Goal: Task Accomplishment & Management: Manage account settings

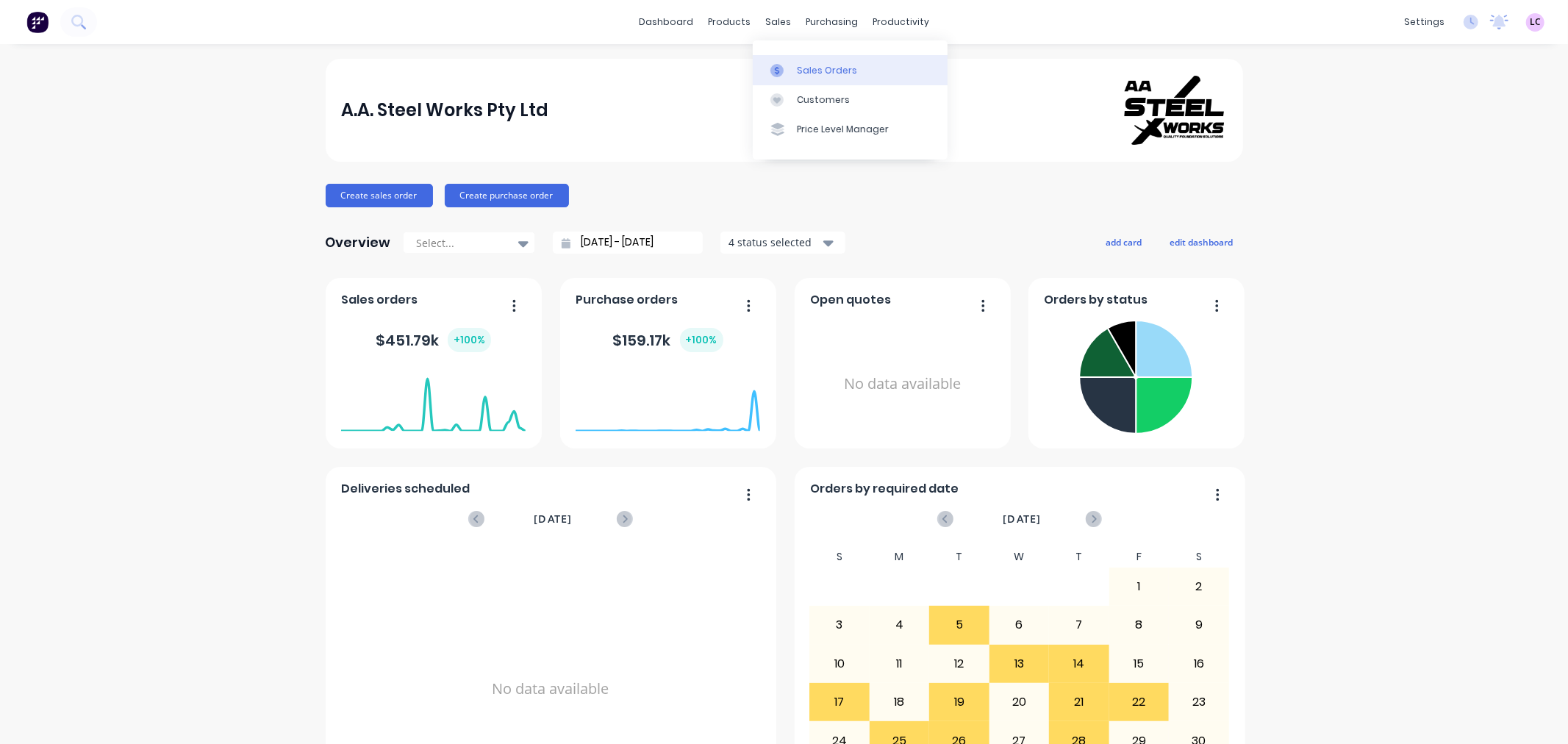
click at [809, 69] on div "Sales Orders" at bounding box center [827, 70] width 61 height 13
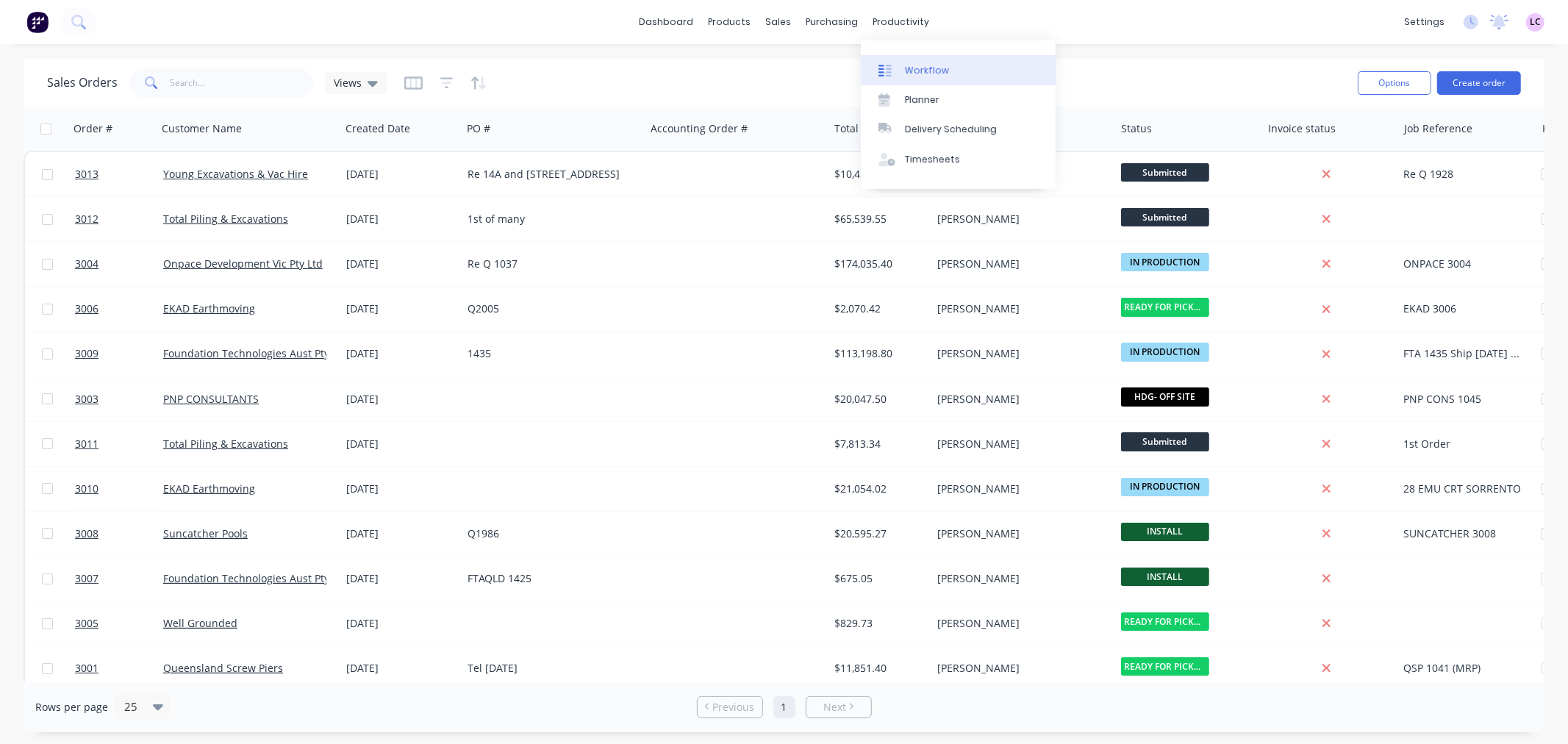
click at [922, 66] on div "Workflow" at bounding box center [927, 70] width 44 height 13
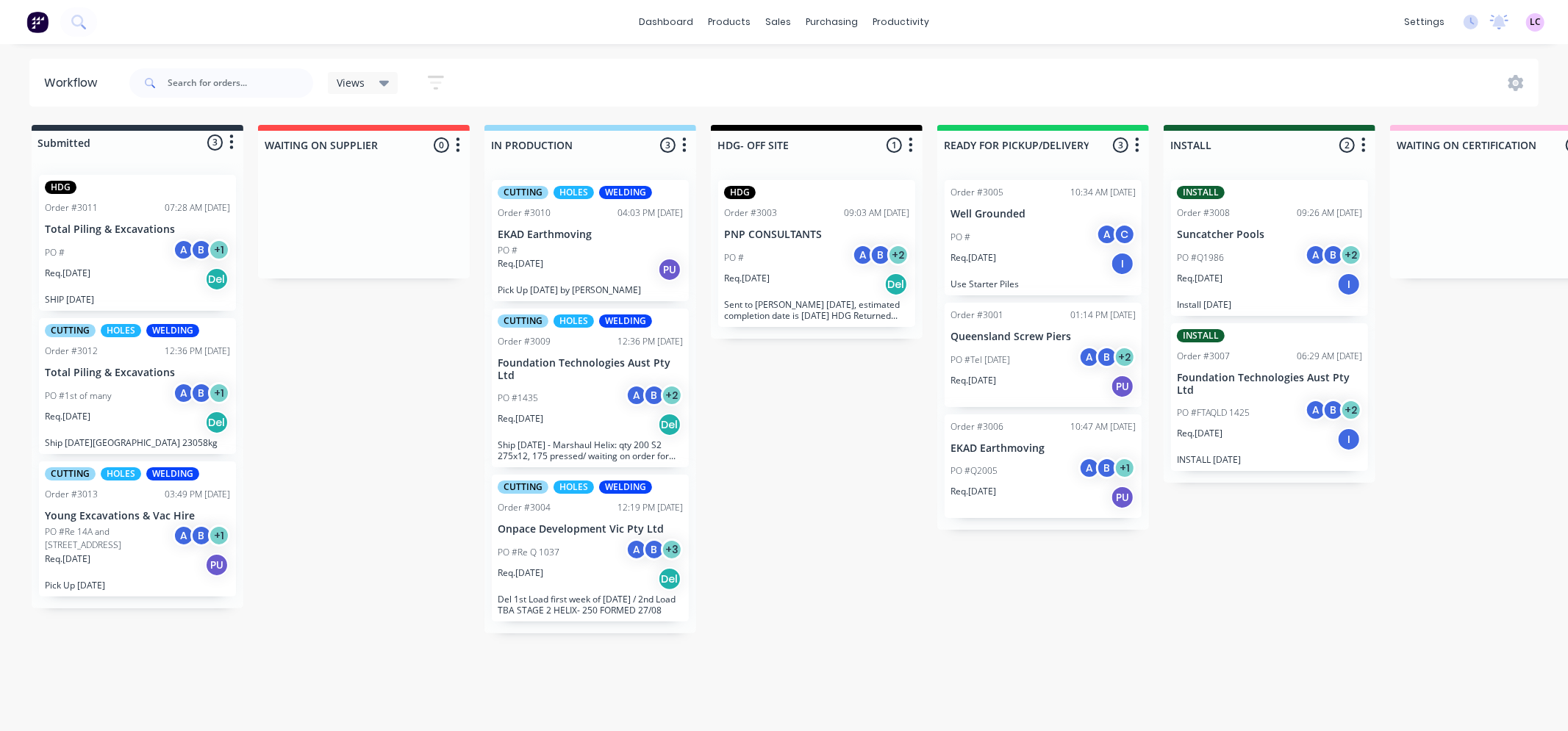
click at [588, 391] on div "PO #1435 A B + 2" at bounding box center [591, 399] width 186 height 28
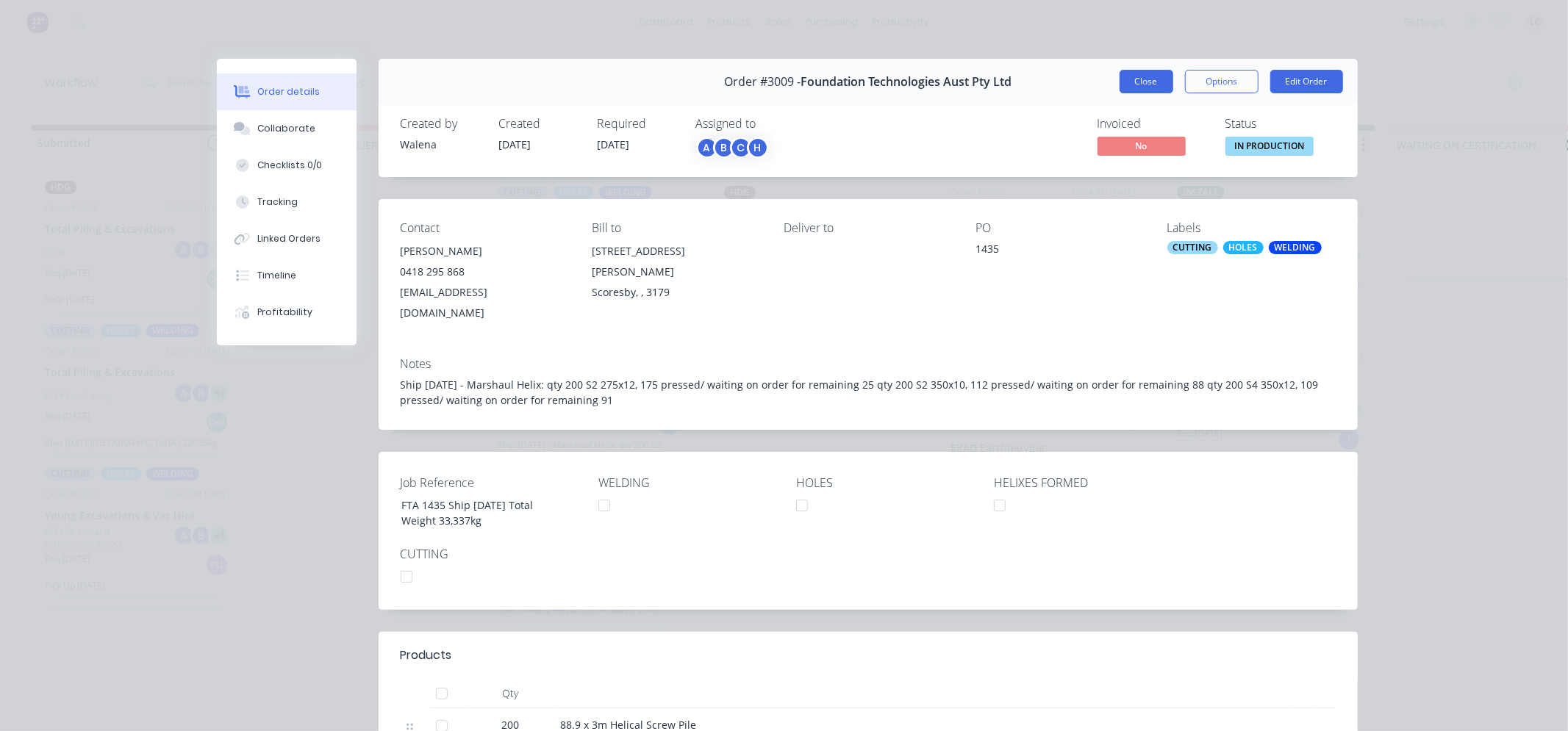
click at [1141, 83] on button "Close" at bounding box center [1147, 82] width 53 height 24
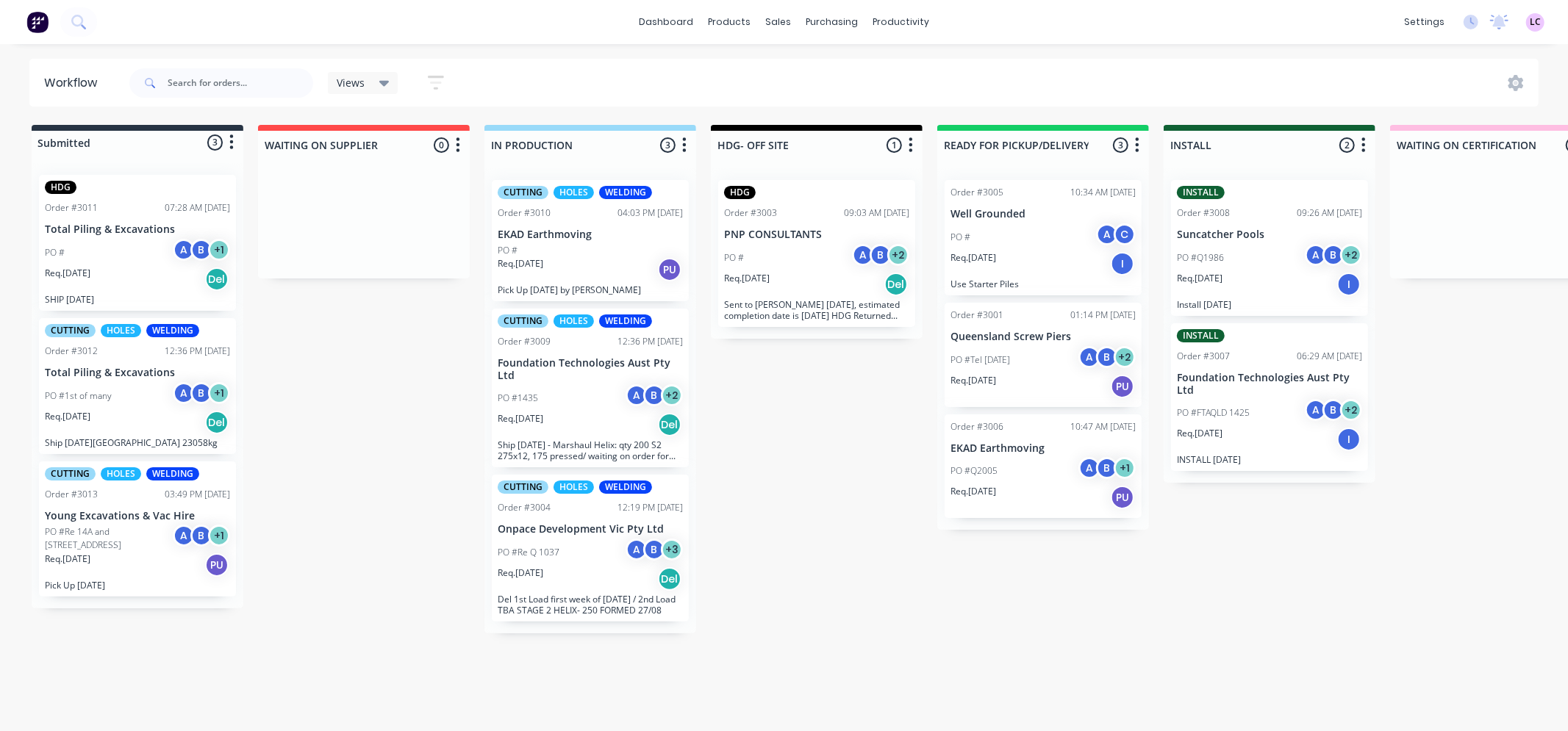
click at [104, 259] on div "PO # A B + 1" at bounding box center [138, 253] width 186 height 28
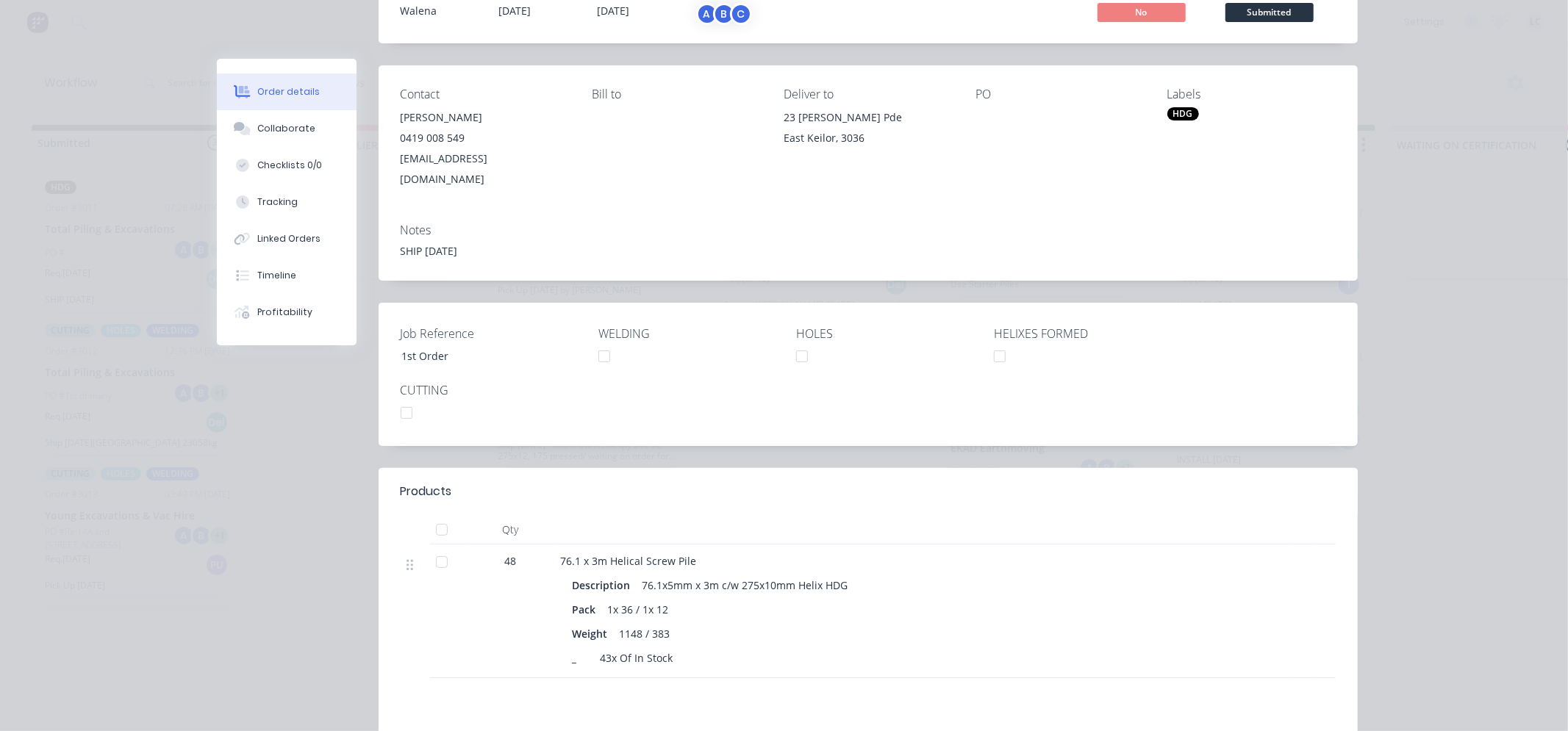
scroll to position [163, 0]
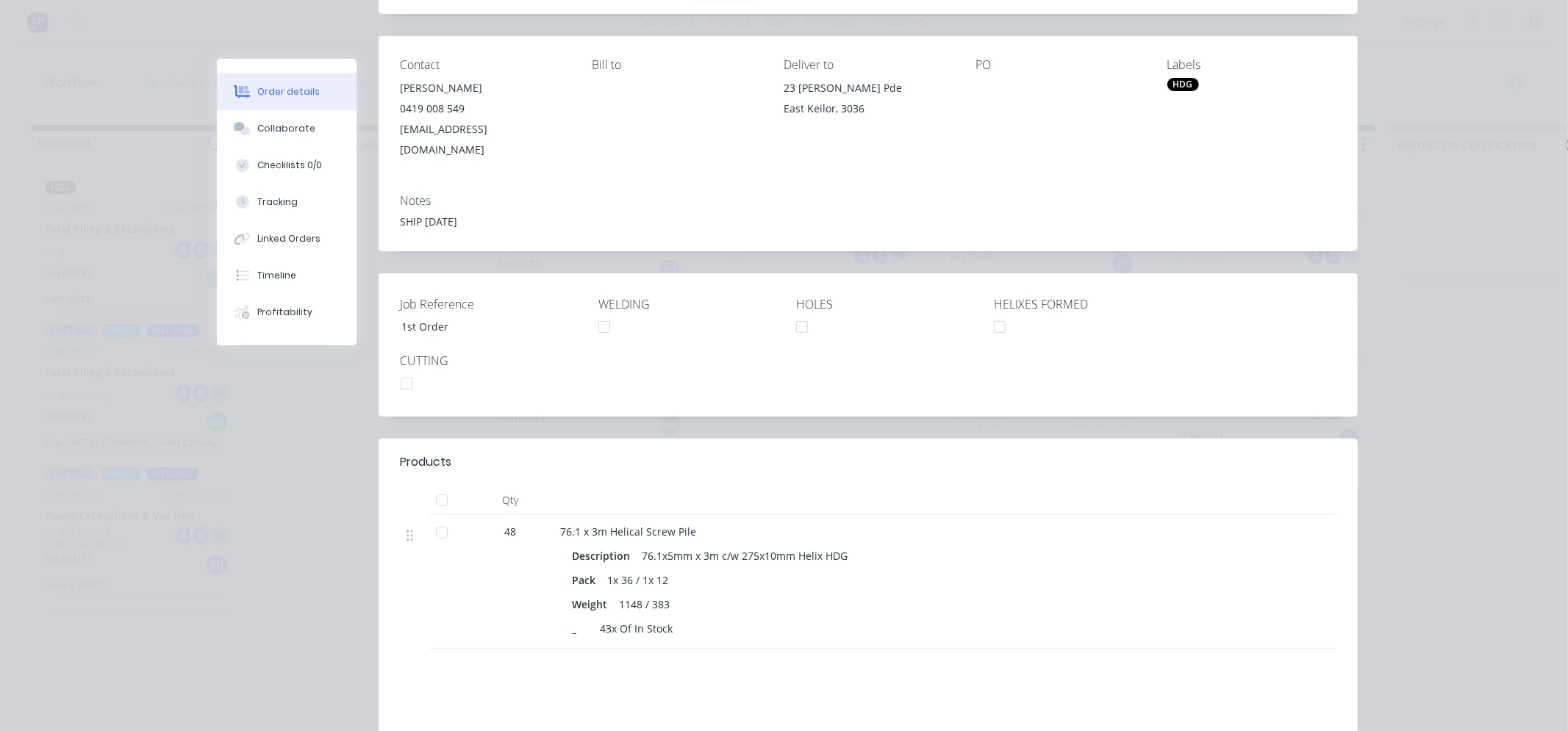
click at [318, 560] on div "Order #3011 - Total Piling & Excavations Close Options Edit Order Created by [P…" at bounding box center [787, 387] width 1141 height 983
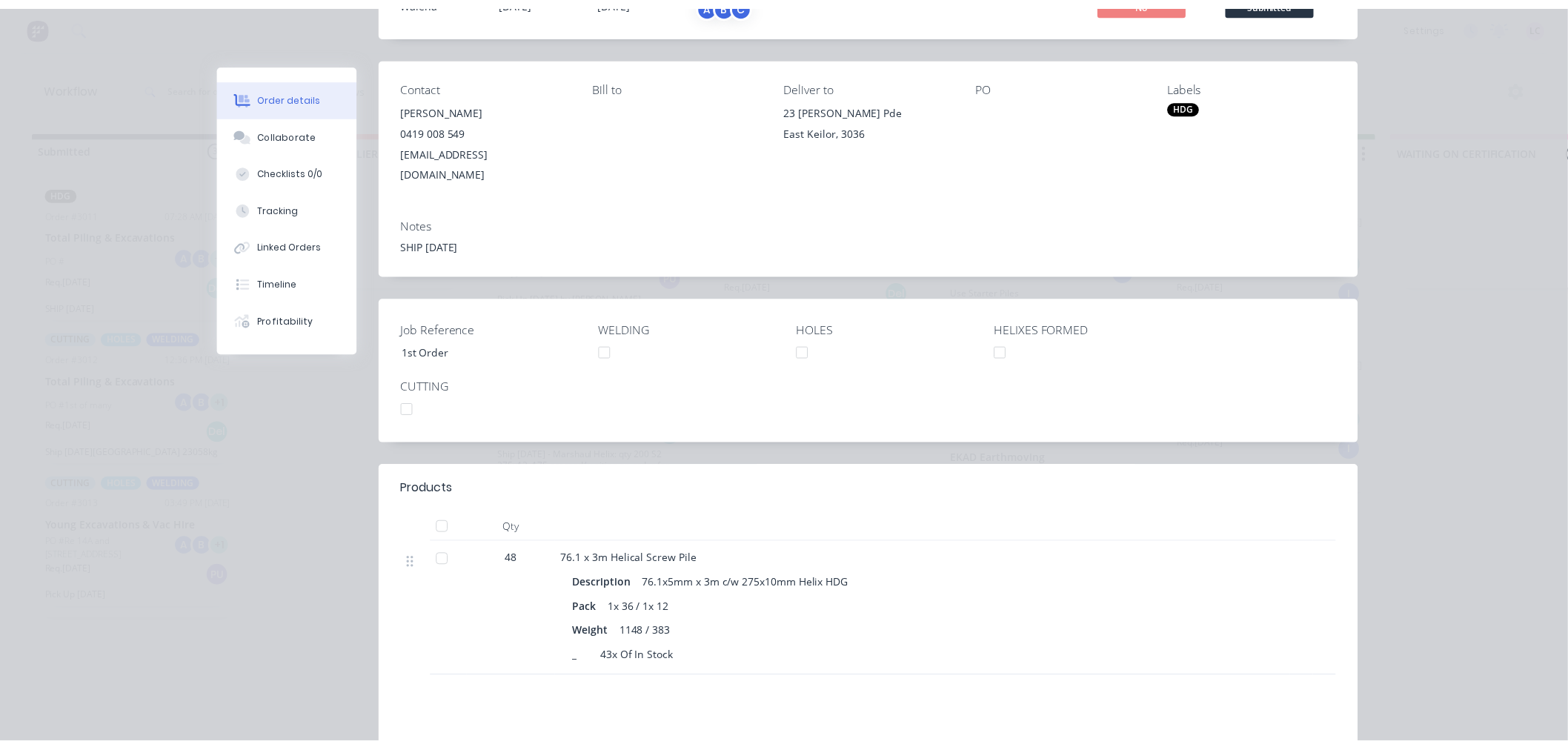
scroll to position [0, 0]
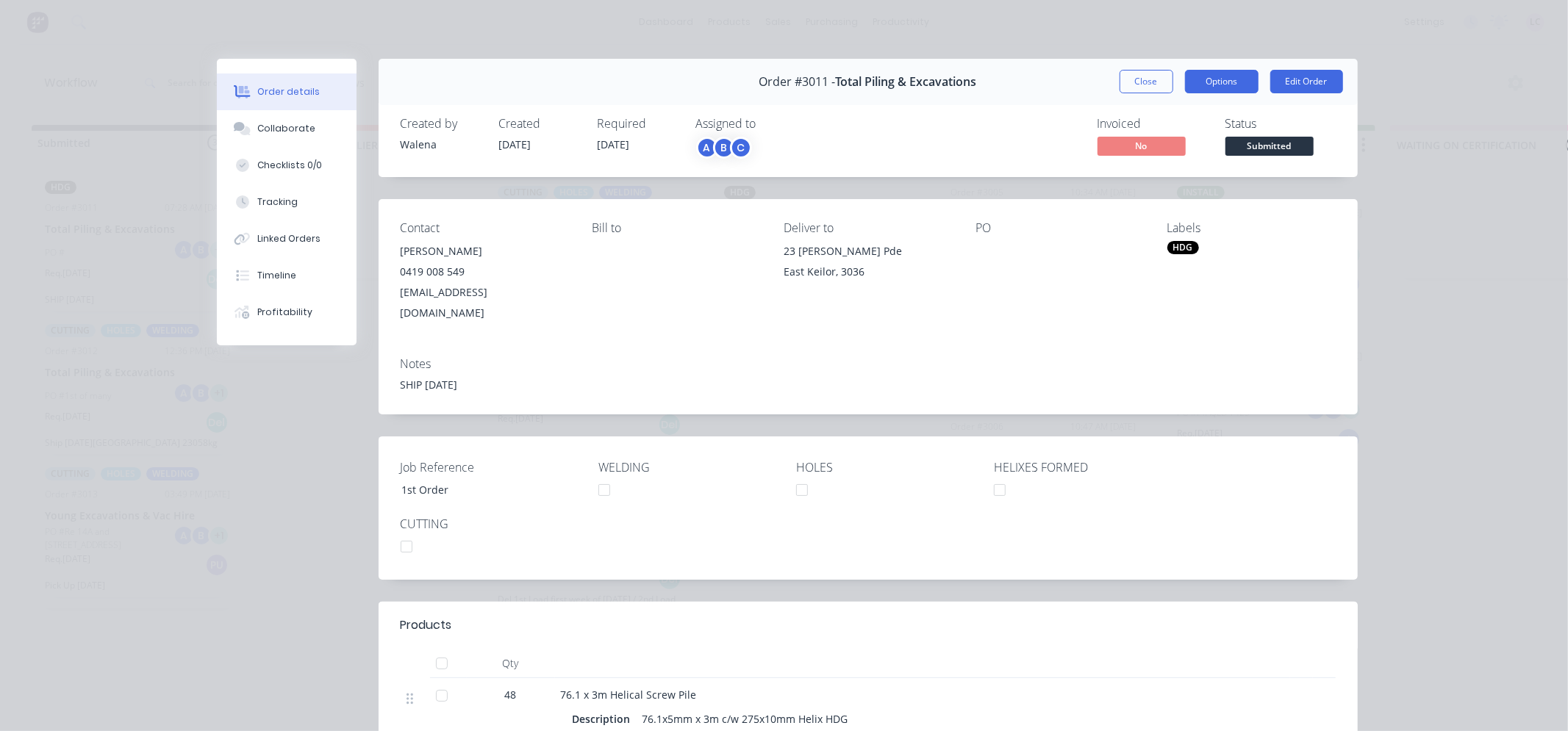
click at [1228, 85] on button "Options" at bounding box center [1221, 82] width 73 height 24
click at [1090, 84] on div "Order #3011 - Total Piling & Excavations Close Options Edit Order" at bounding box center [868, 82] width 979 height 46
click at [1312, 83] on button "Edit Order" at bounding box center [1307, 82] width 73 height 24
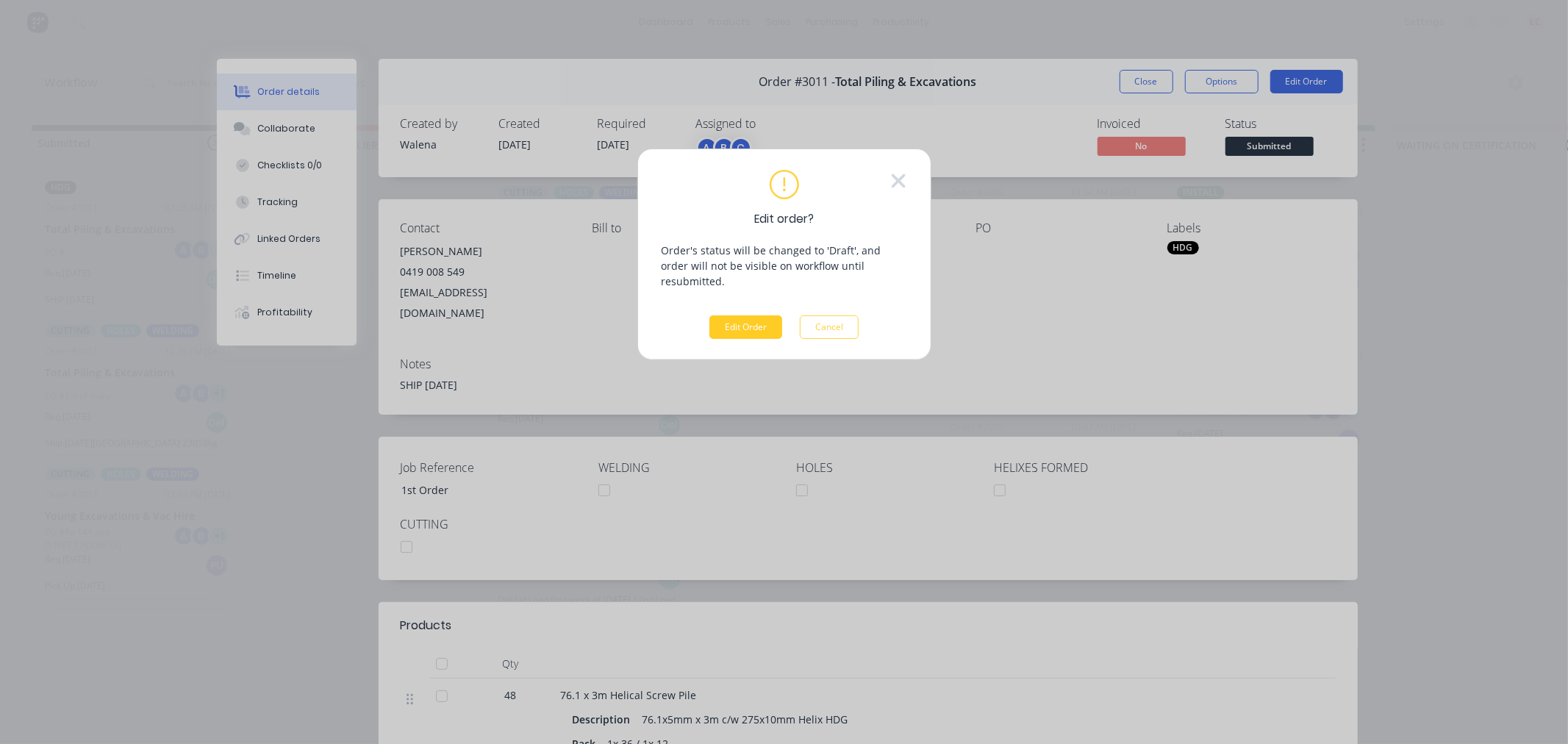
click at [733, 315] on button "Edit Order" at bounding box center [745, 327] width 73 height 24
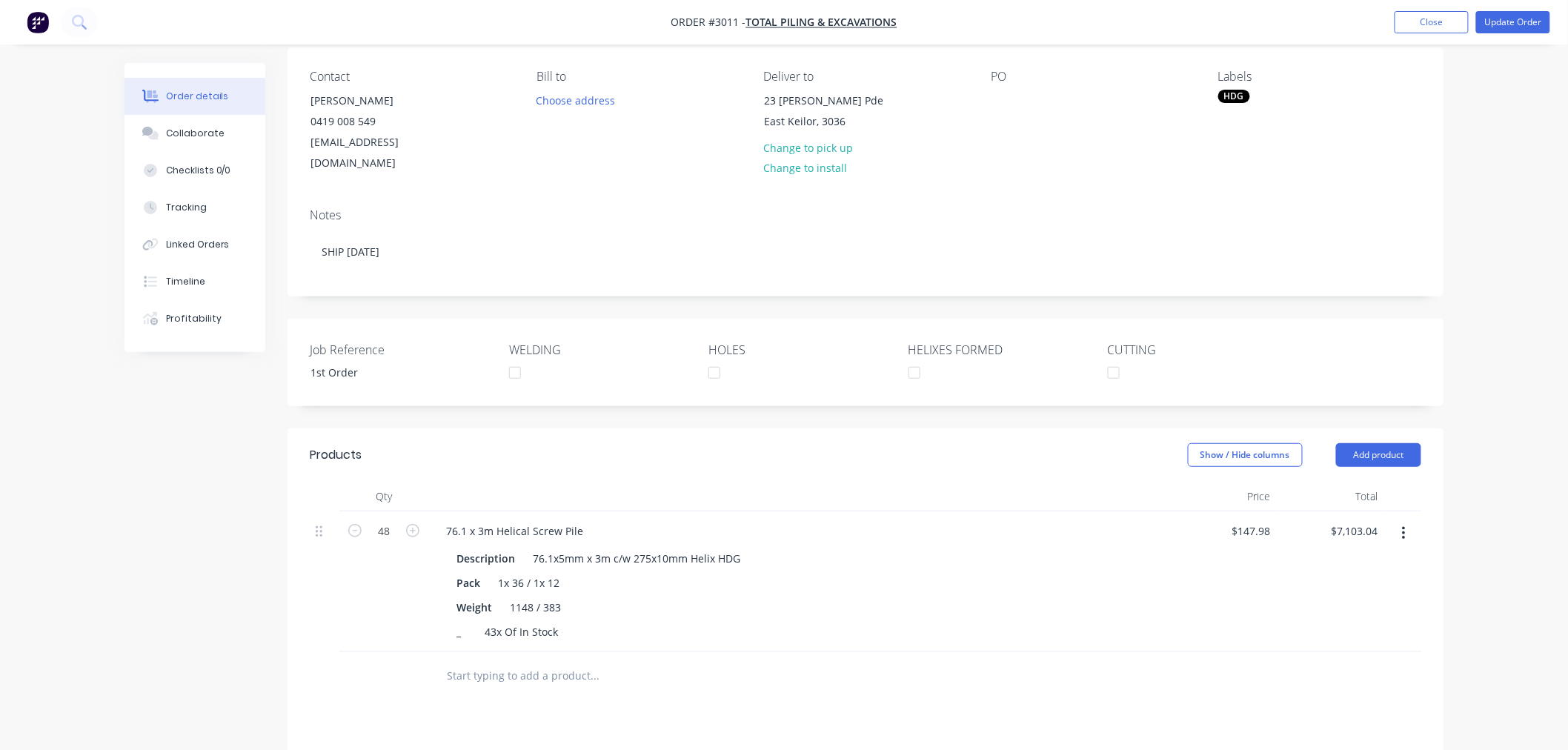
scroll to position [247, 0]
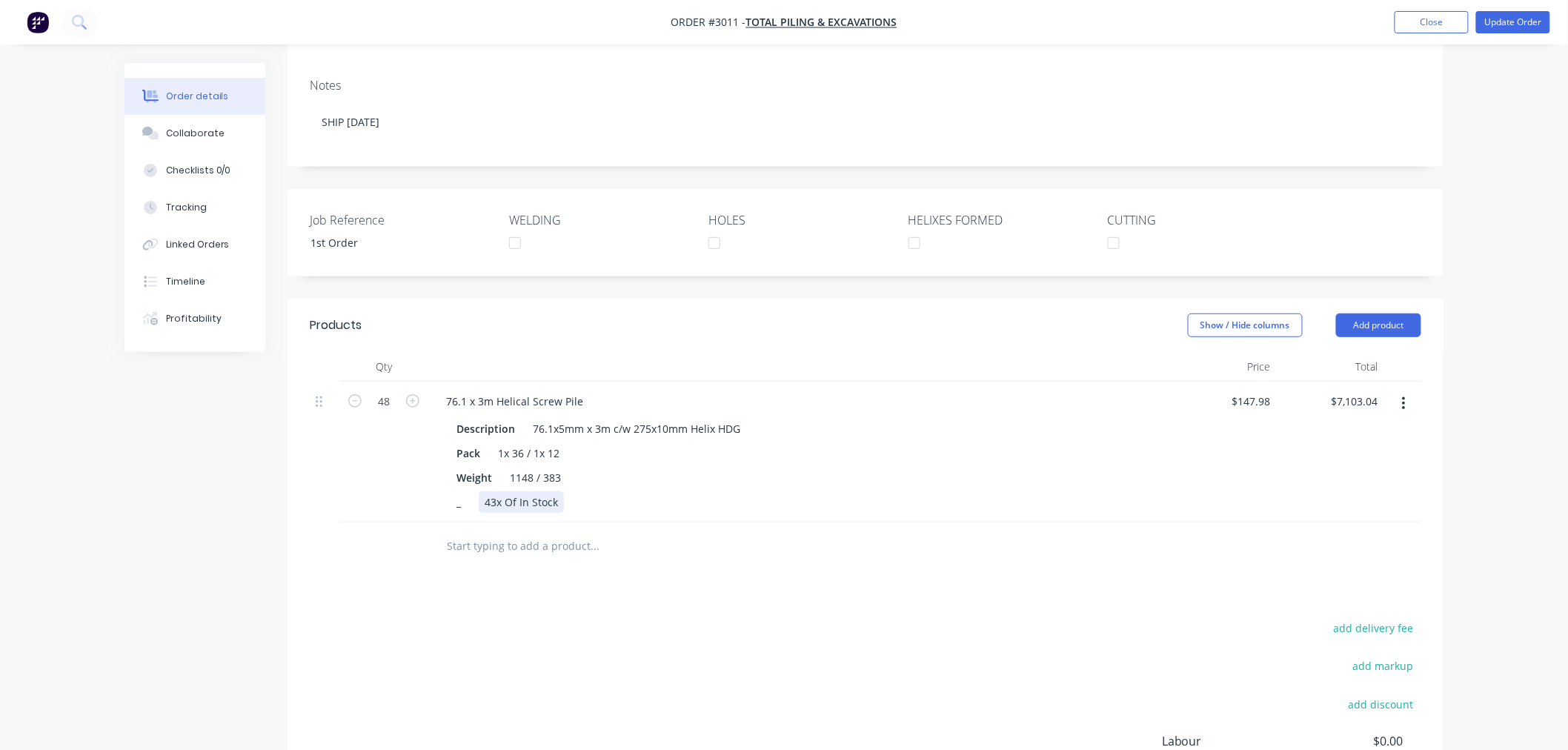
click at [496, 492] on div "43x Of In Stock" at bounding box center [522, 502] width 86 height 21
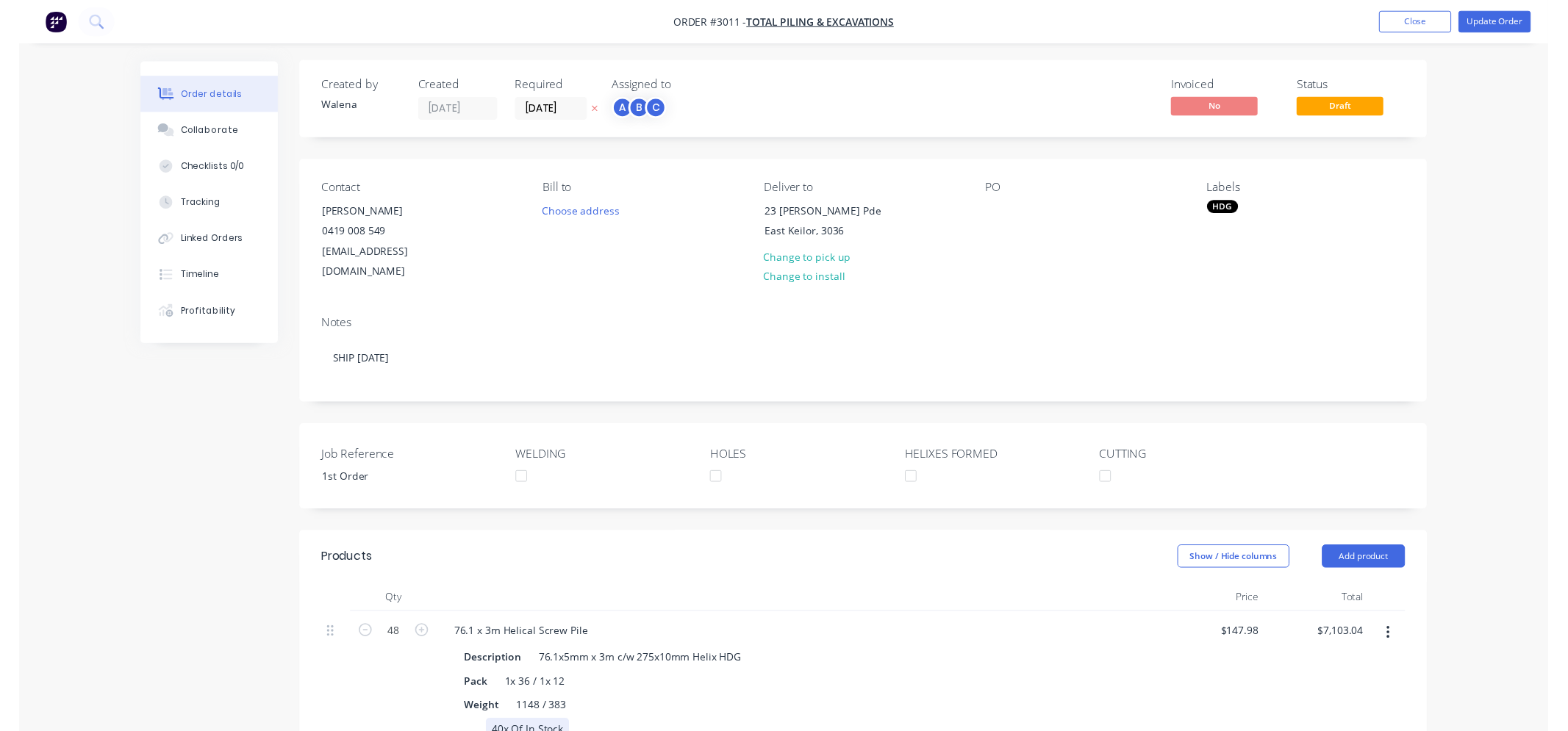
scroll to position [0, 0]
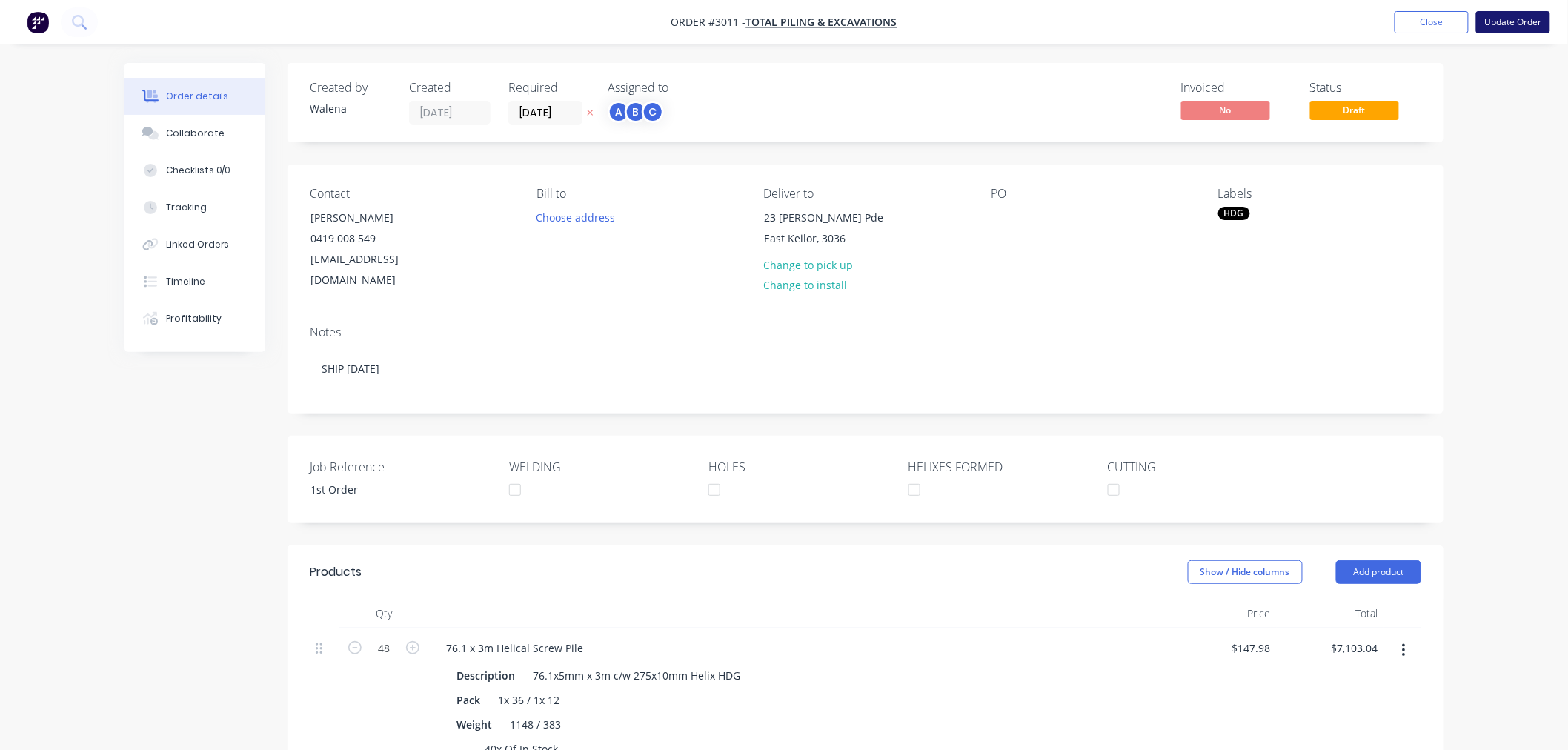
click at [1530, 27] on button "Update Order" at bounding box center [1513, 22] width 74 height 22
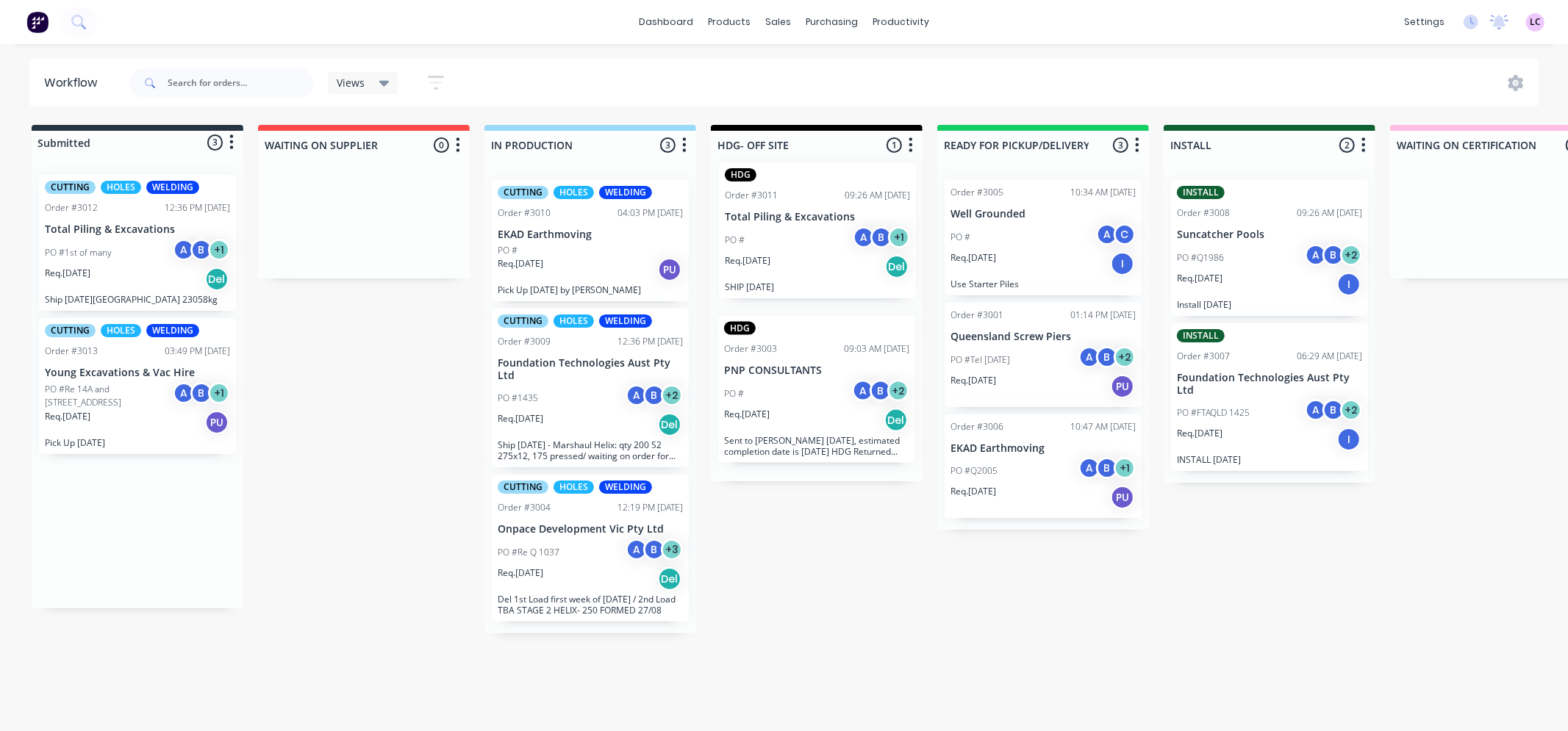
drag, startPoint x: 107, startPoint y: 530, endPoint x: 790, endPoint y: 236, distance: 743.6
click at [790, 236] on div "Submitted 3 Status colour #273444 hex #273444 Save Cancel Summaries Total order…" at bounding box center [1108, 379] width 2239 height 509
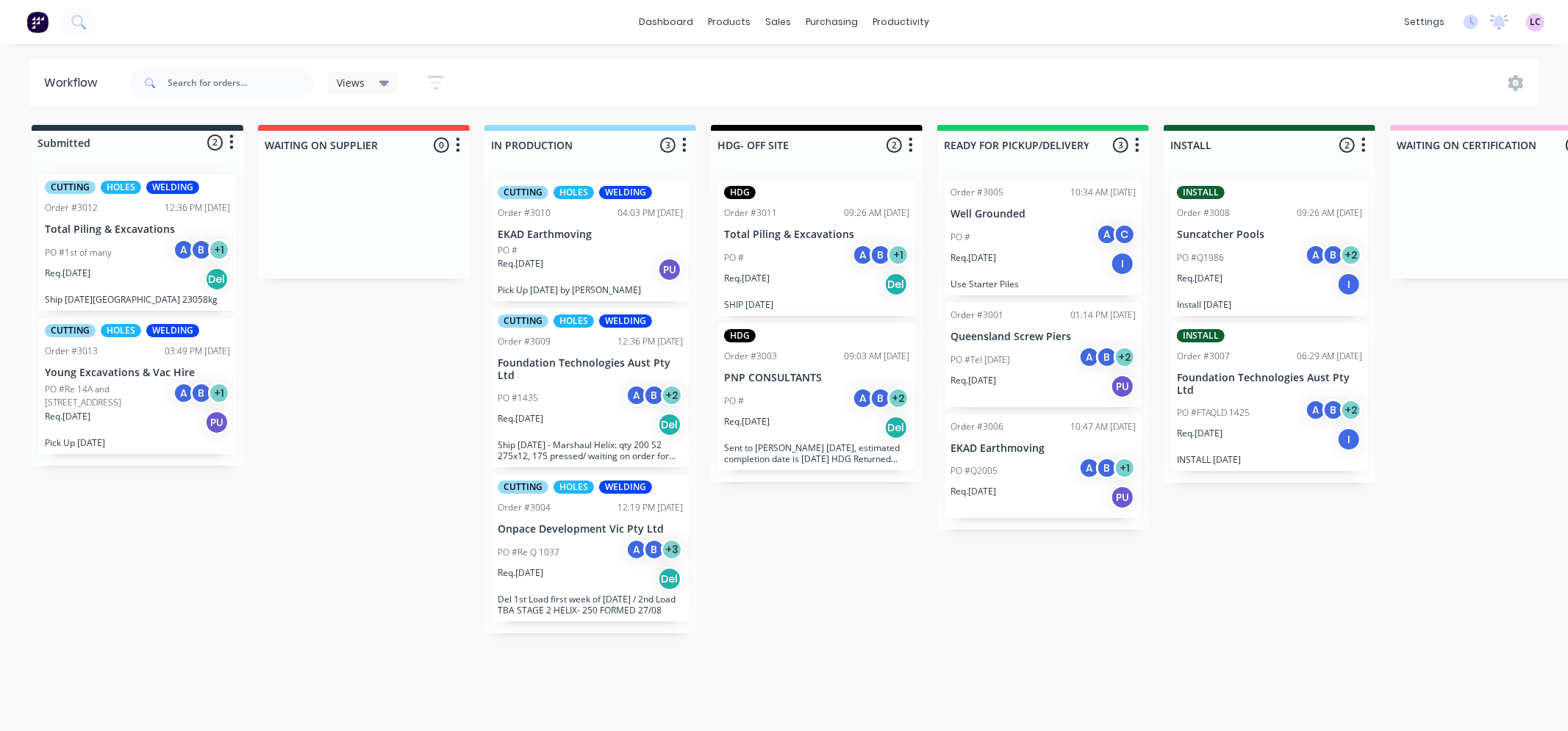
click at [591, 569] on div "Req. [DATE] Del" at bounding box center [591, 579] width 186 height 25
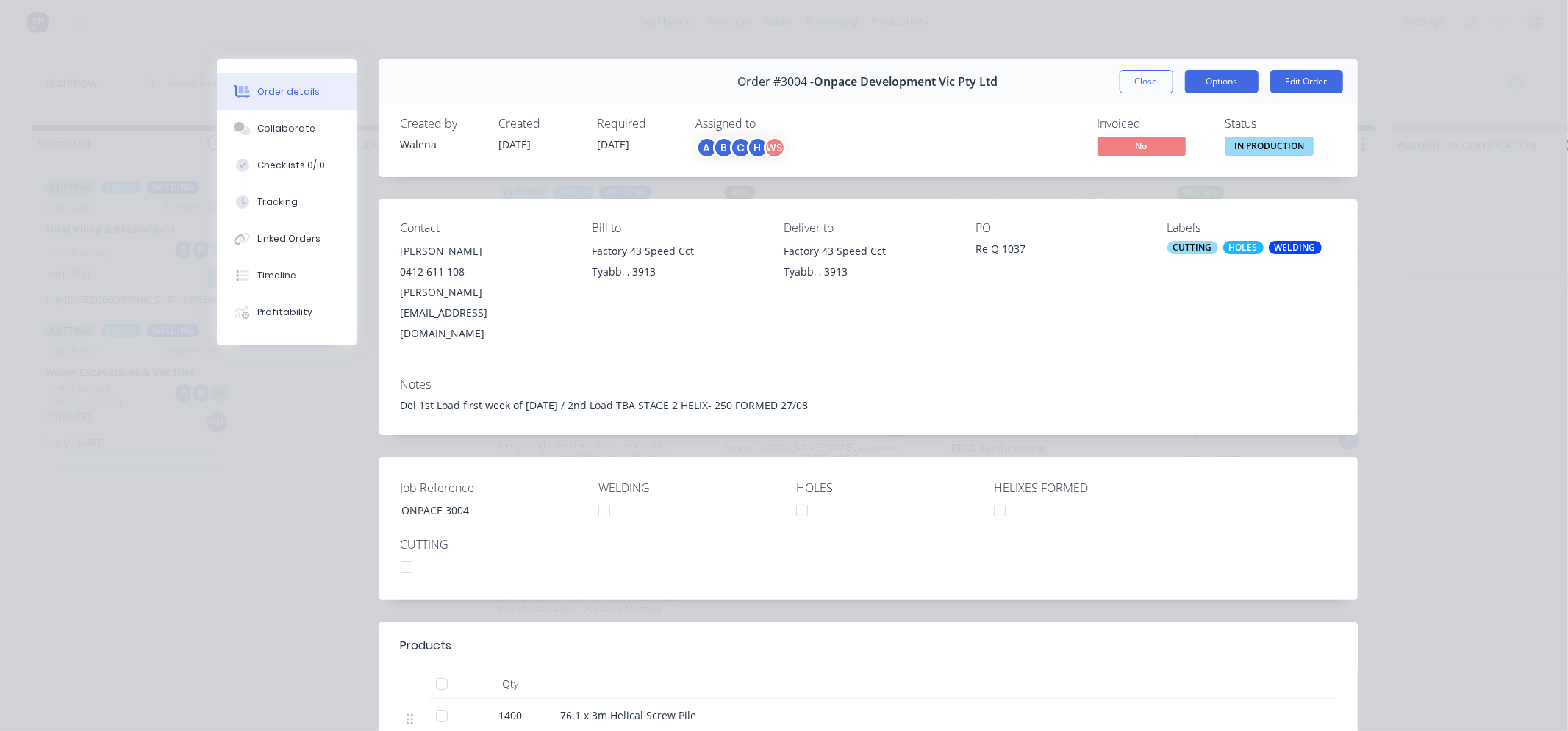
click at [1217, 89] on button "Options" at bounding box center [1221, 82] width 73 height 24
click at [994, 125] on div "Invoiced No Status IN PRODUCTION" at bounding box center [1089, 138] width 492 height 42
click at [1147, 141] on span "No" at bounding box center [1142, 145] width 88 height 18
click at [1132, 79] on button "Close" at bounding box center [1147, 82] width 53 height 24
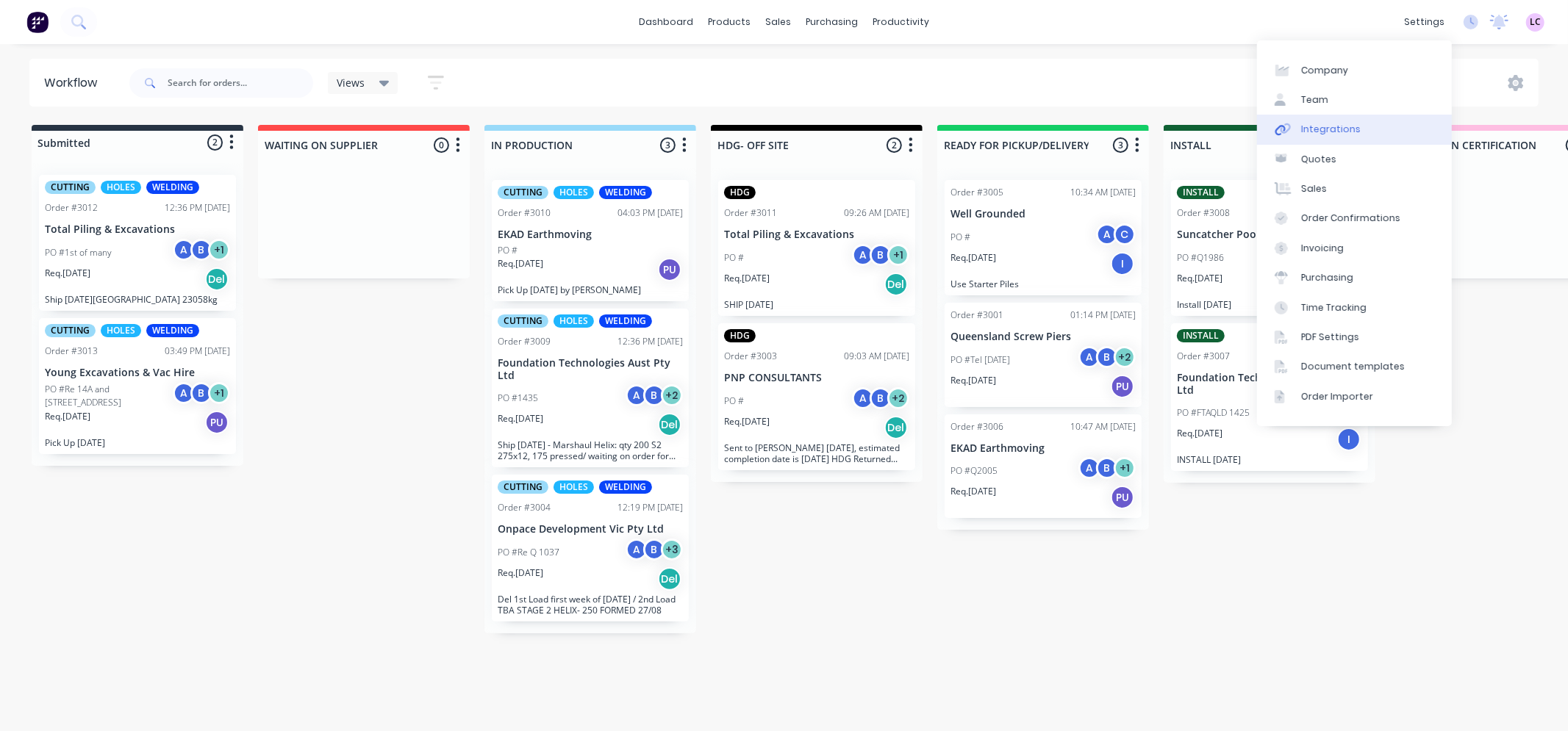
click at [1342, 127] on div "Integrations" at bounding box center [1331, 129] width 60 height 13
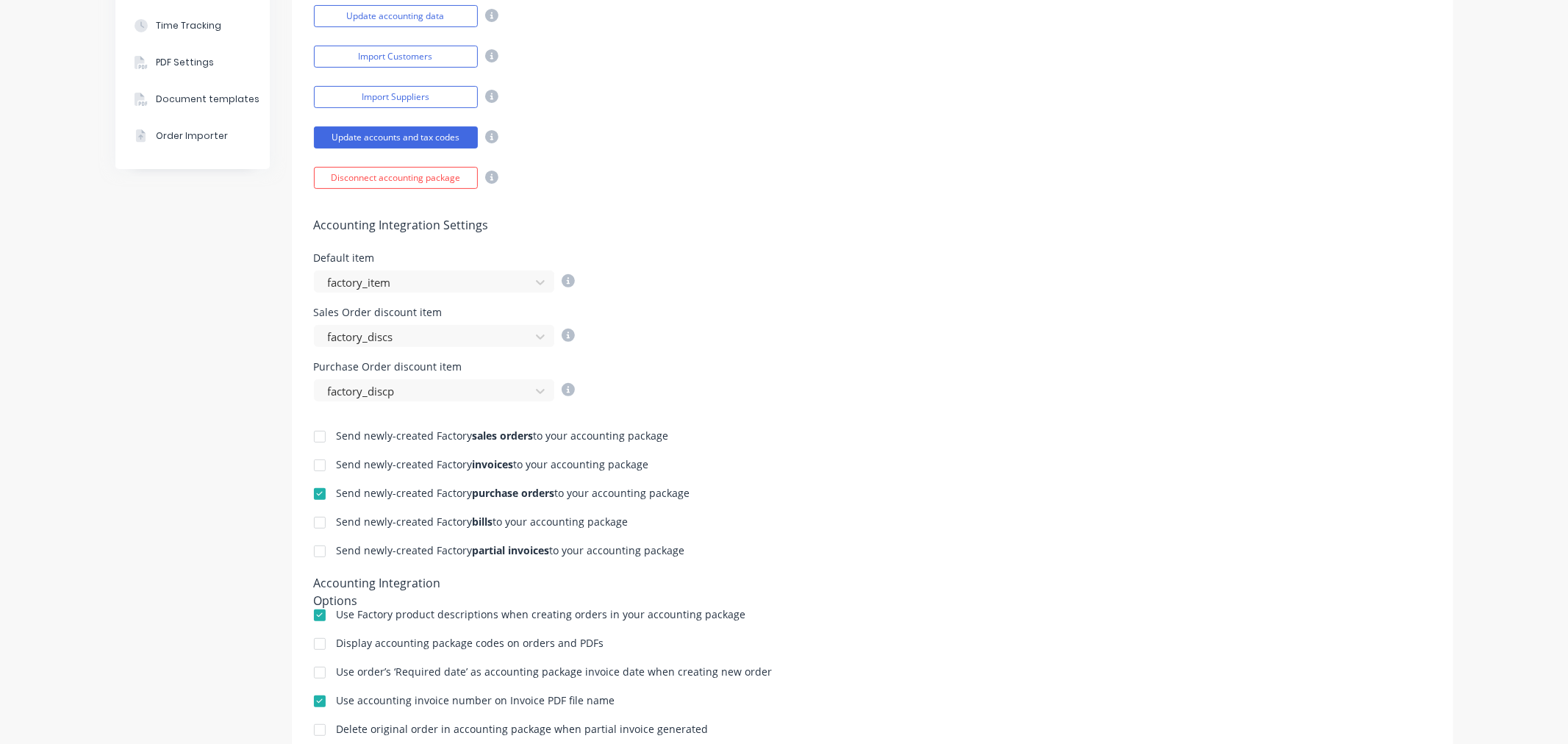
scroll to position [408, 0]
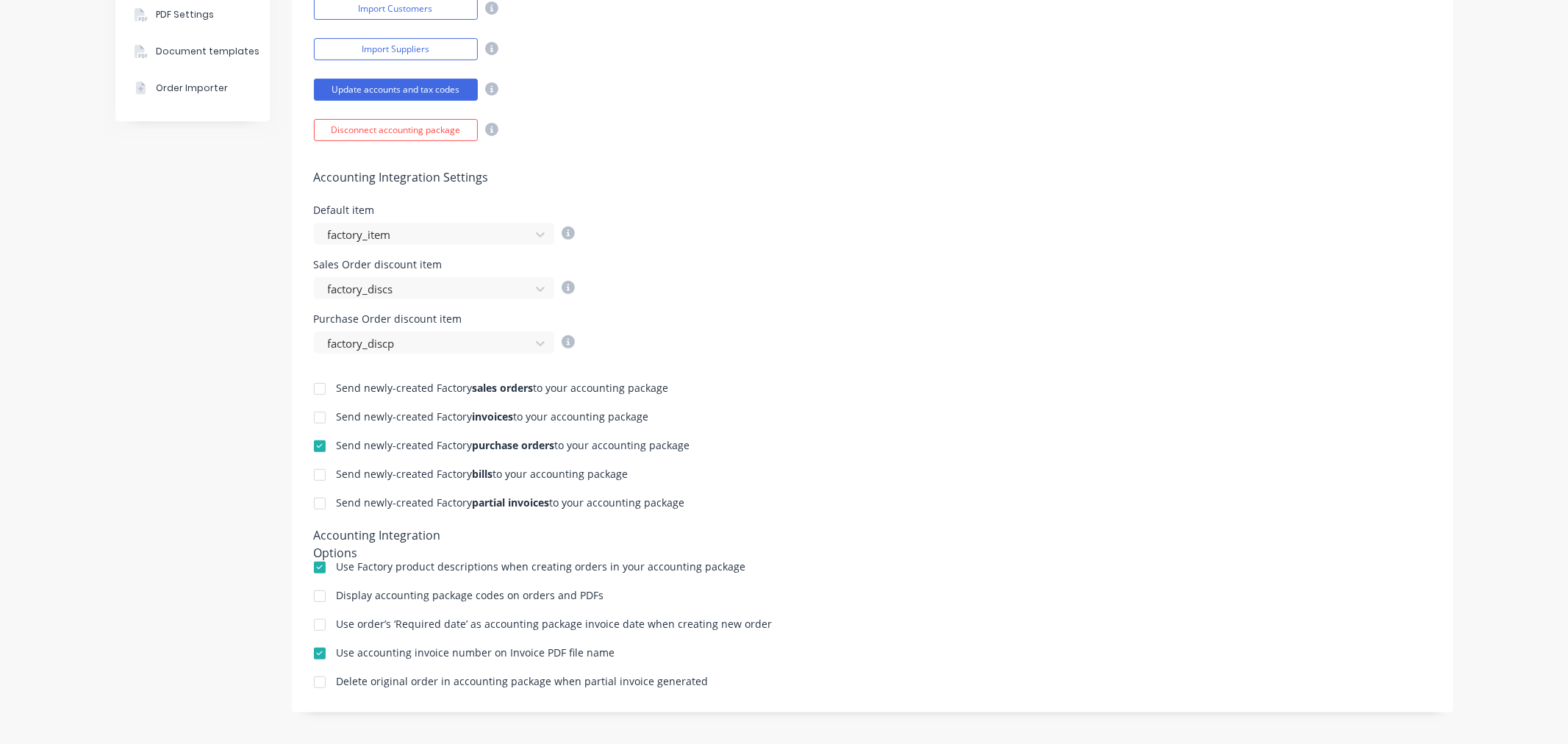
click at [313, 415] on div at bounding box center [319, 417] width 29 height 29
click at [314, 503] on div at bounding box center [319, 503] width 29 height 29
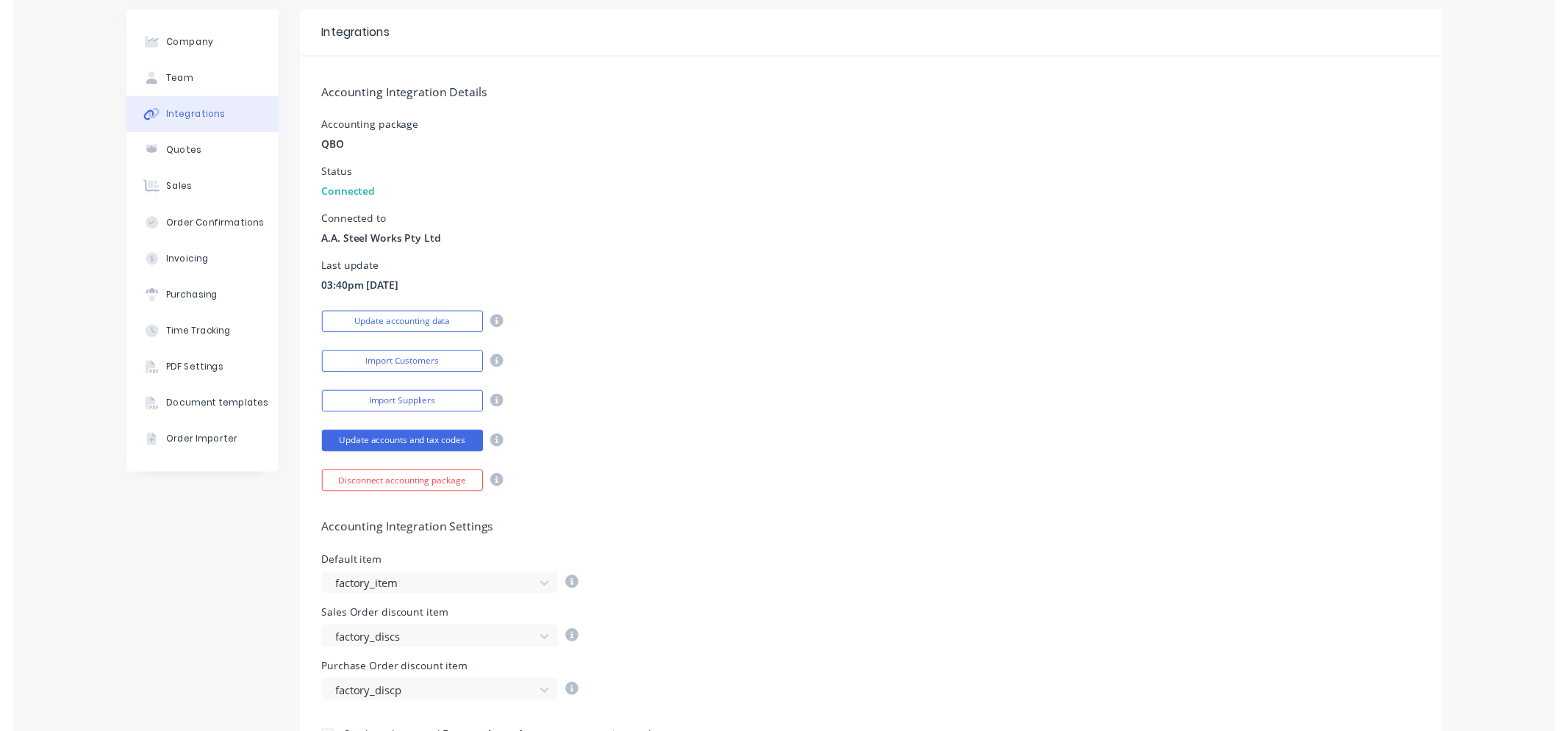
scroll to position [0, 0]
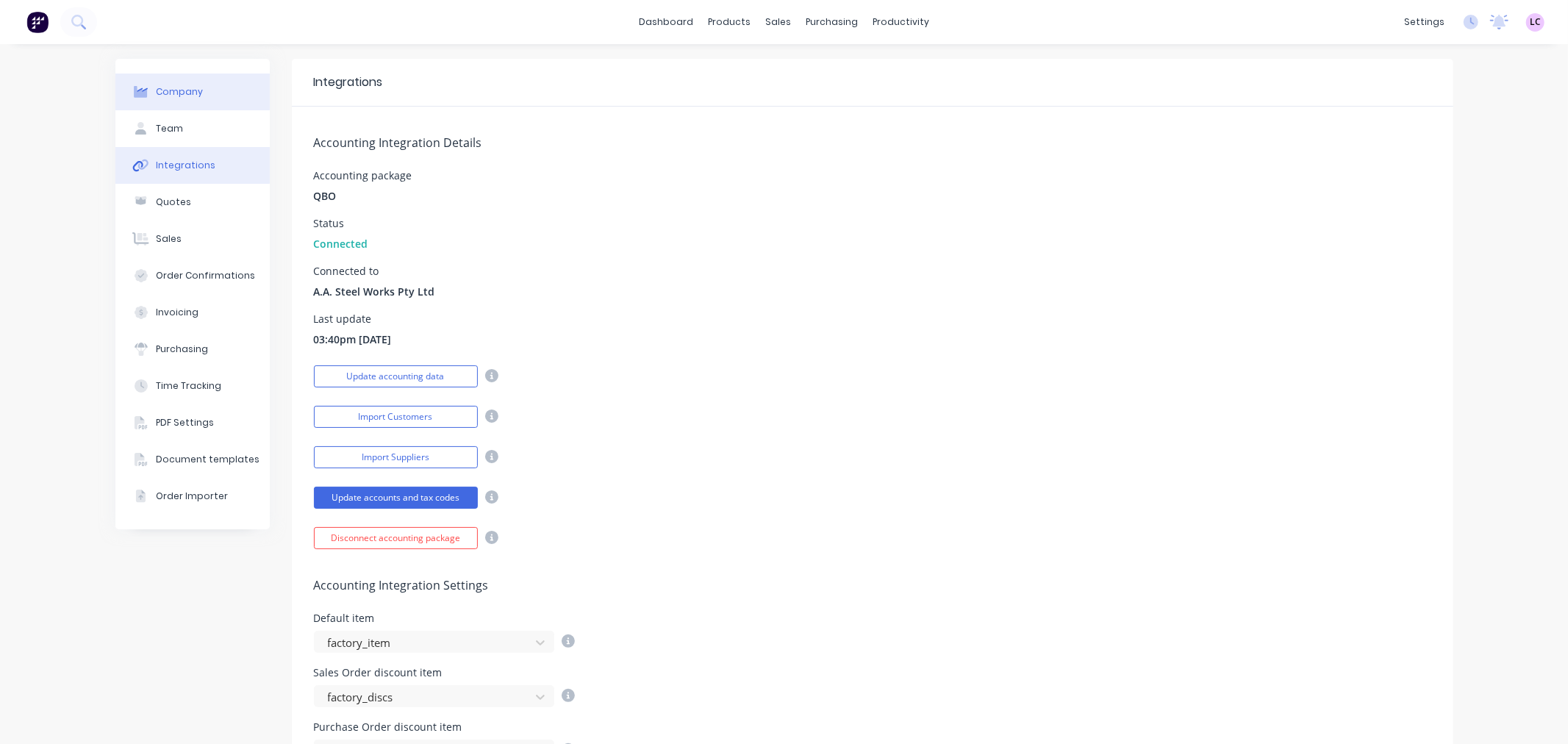
click at [213, 99] on button "Company" at bounding box center [193, 91] width 154 height 37
select select "AU"
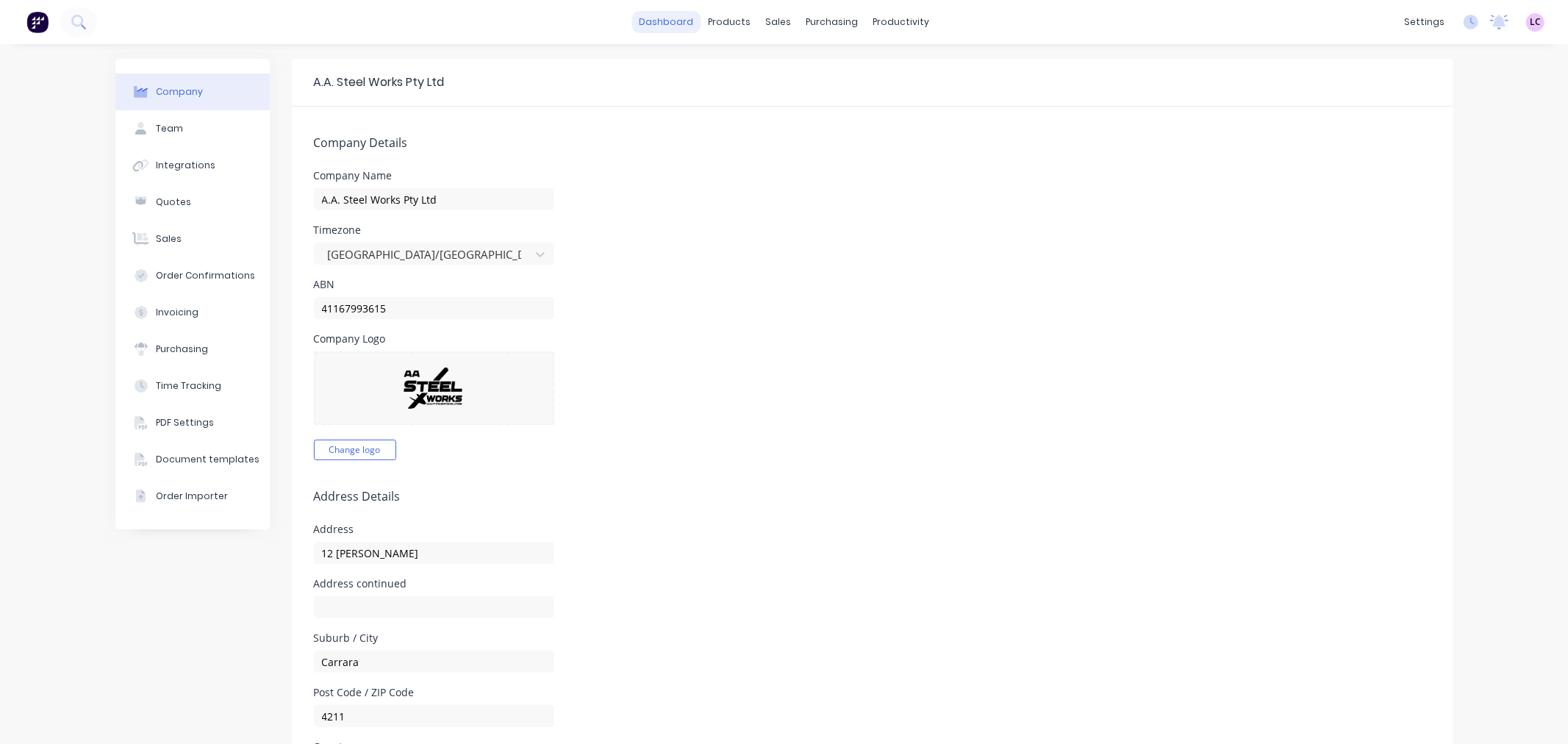
click at [673, 26] on link "dashboard" at bounding box center [666, 22] width 69 height 22
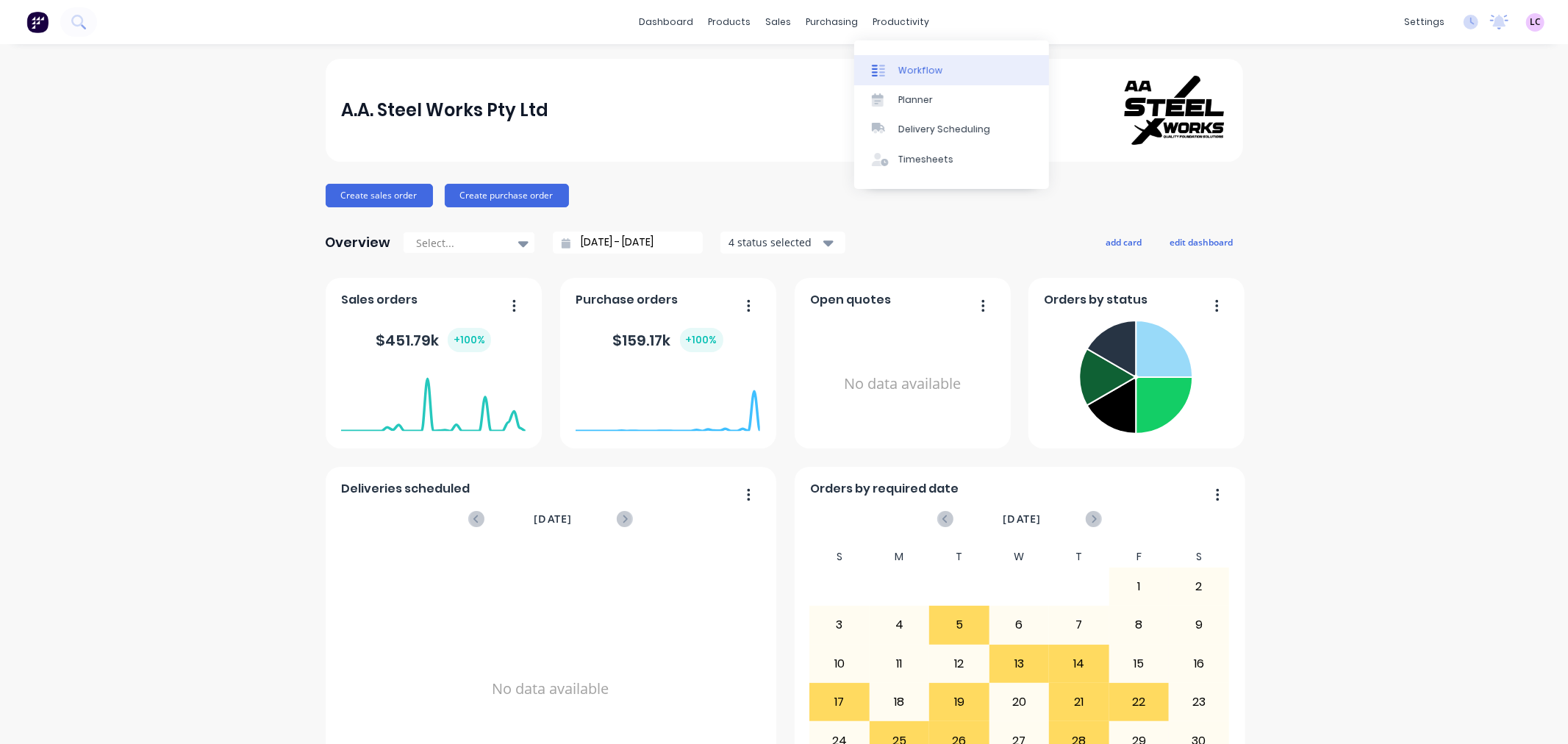
click at [894, 68] on link "Workflow" at bounding box center [951, 69] width 195 height 29
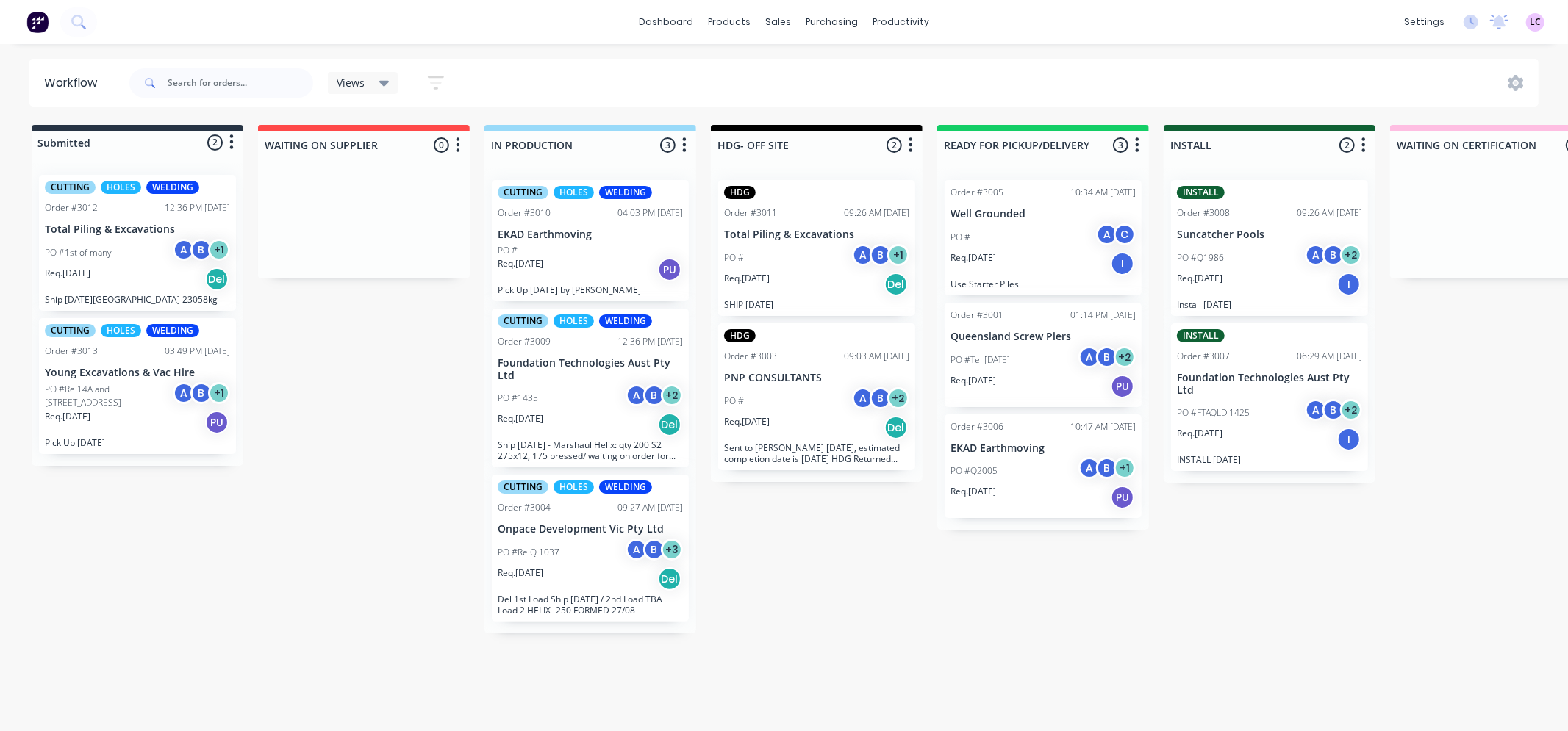
click at [560, 248] on div "PO #" at bounding box center [591, 250] width 186 height 13
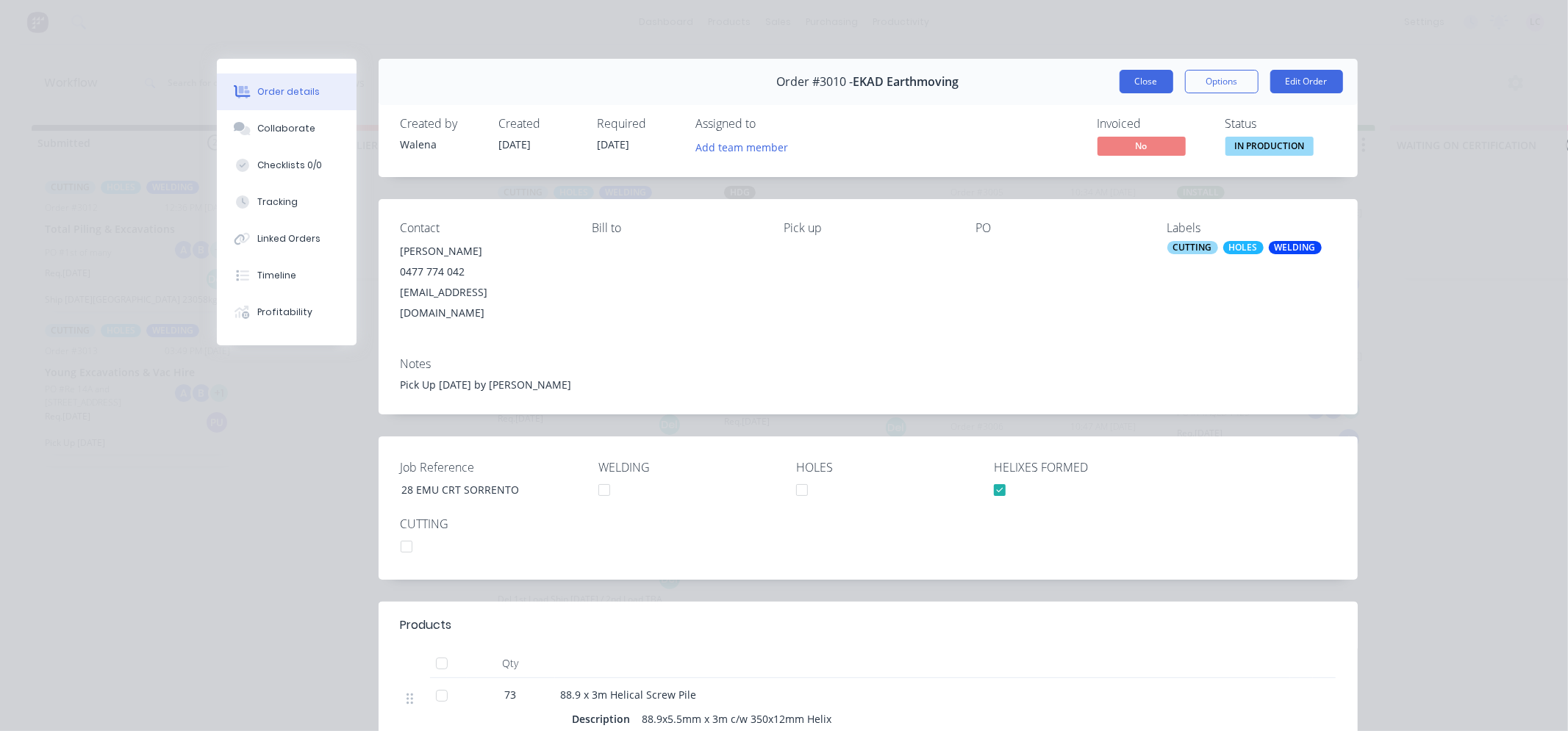
click at [1130, 74] on button "Close" at bounding box center [1147, 82] width 53 height 24
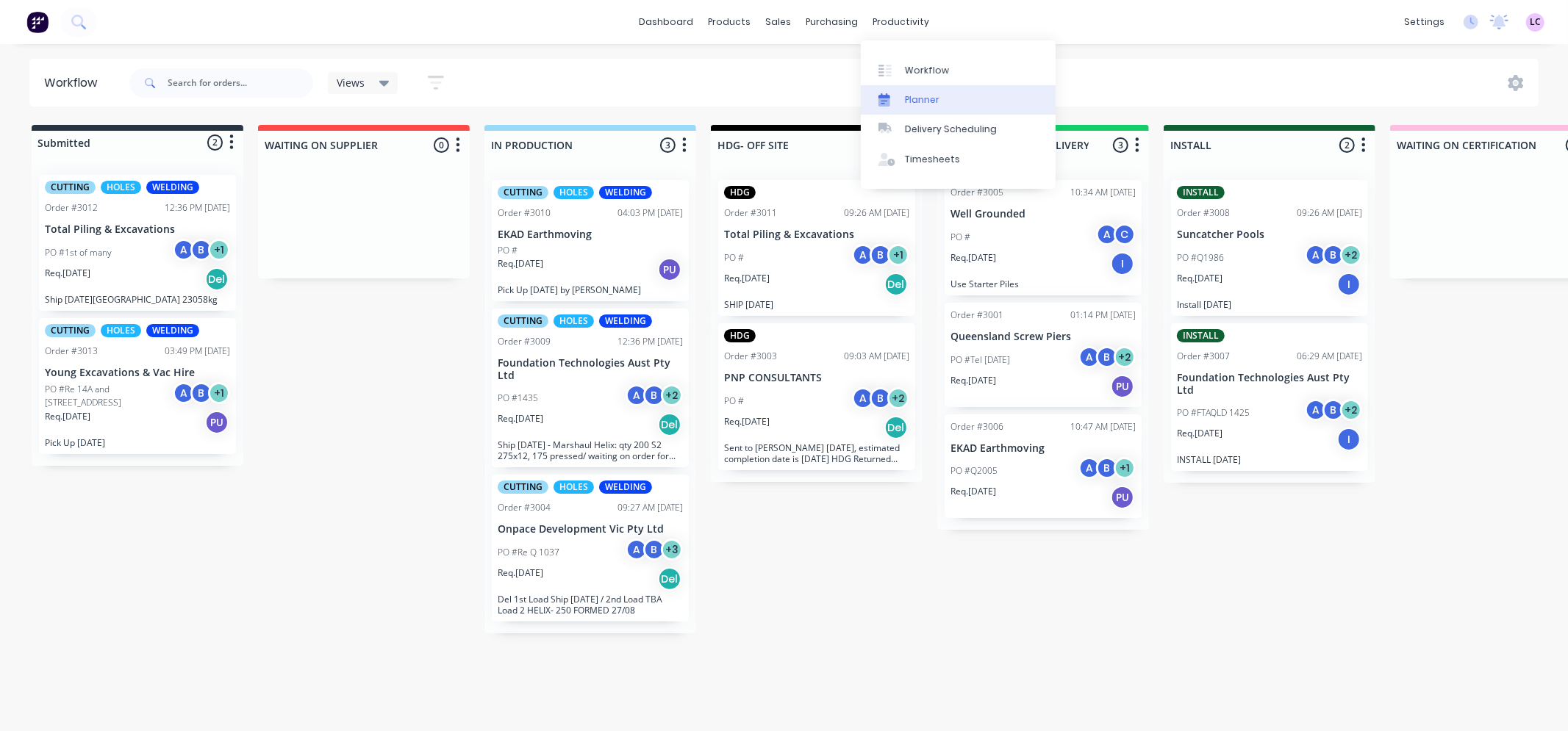
click at [915, 101] on div "Planner" at bounding box center [922, 100] width 35 height 13
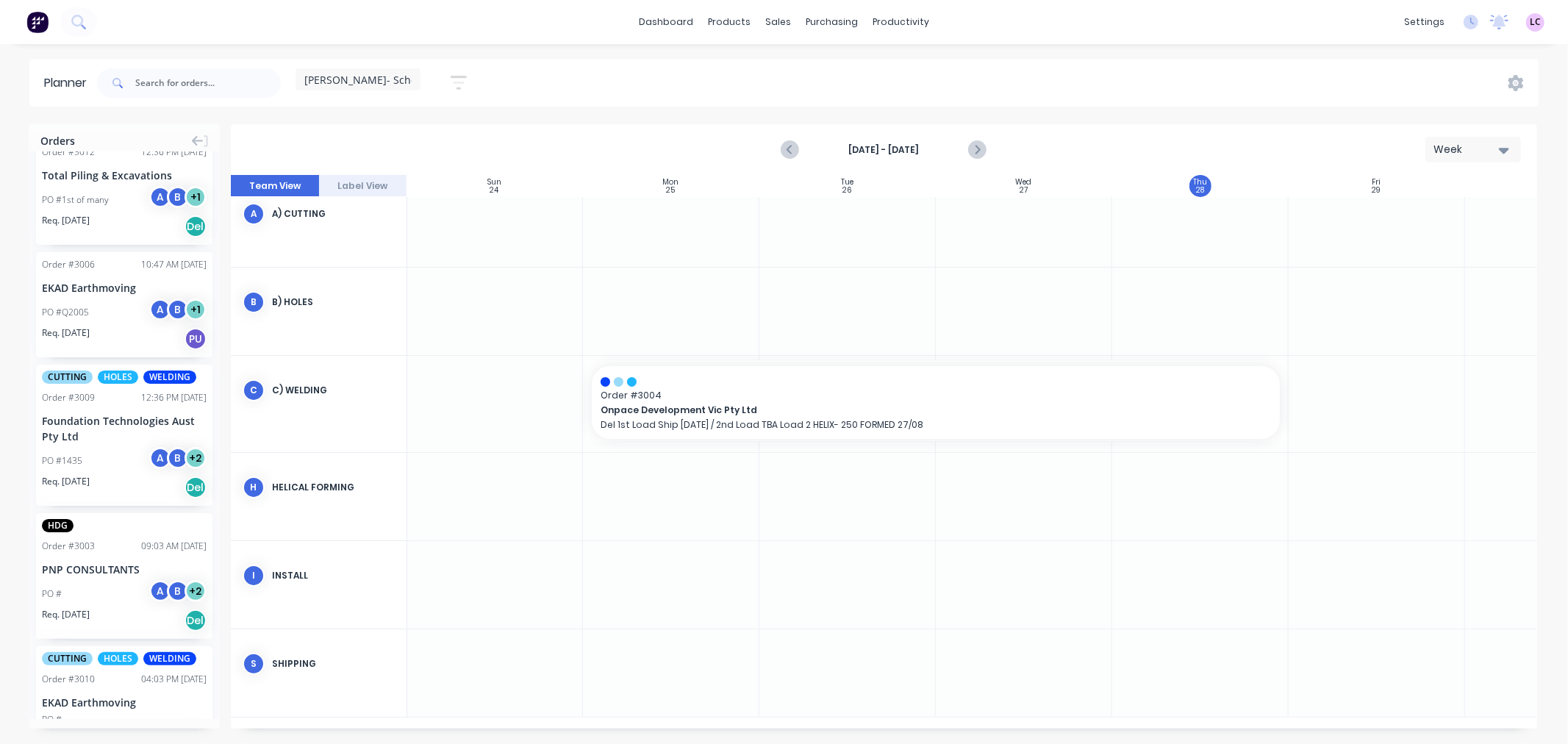
scroll to position [490, 0]
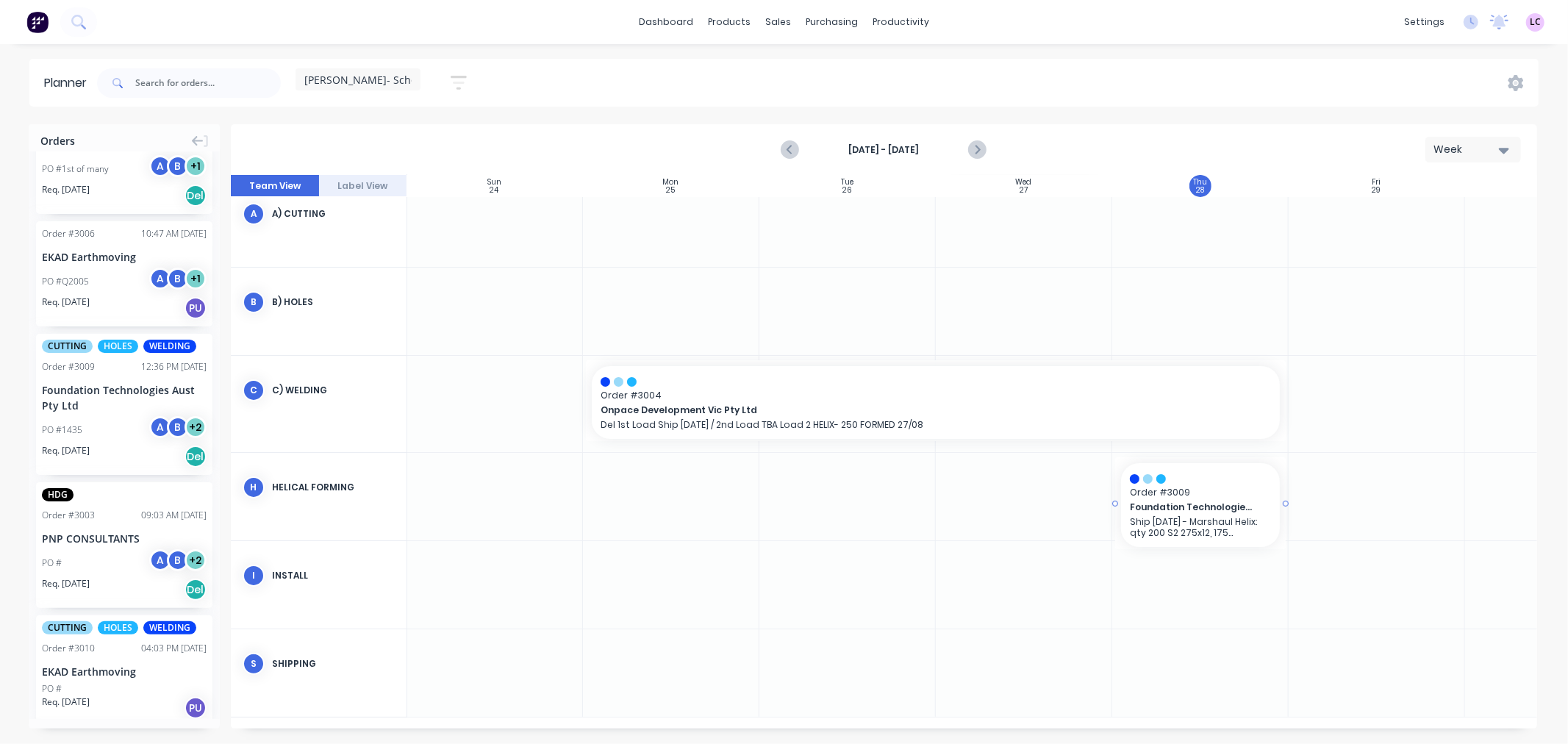
drag, startPoint x: 90, startPoint y: 400, endPoint x: 1147, endPoint y: 501, distance: 1061.8
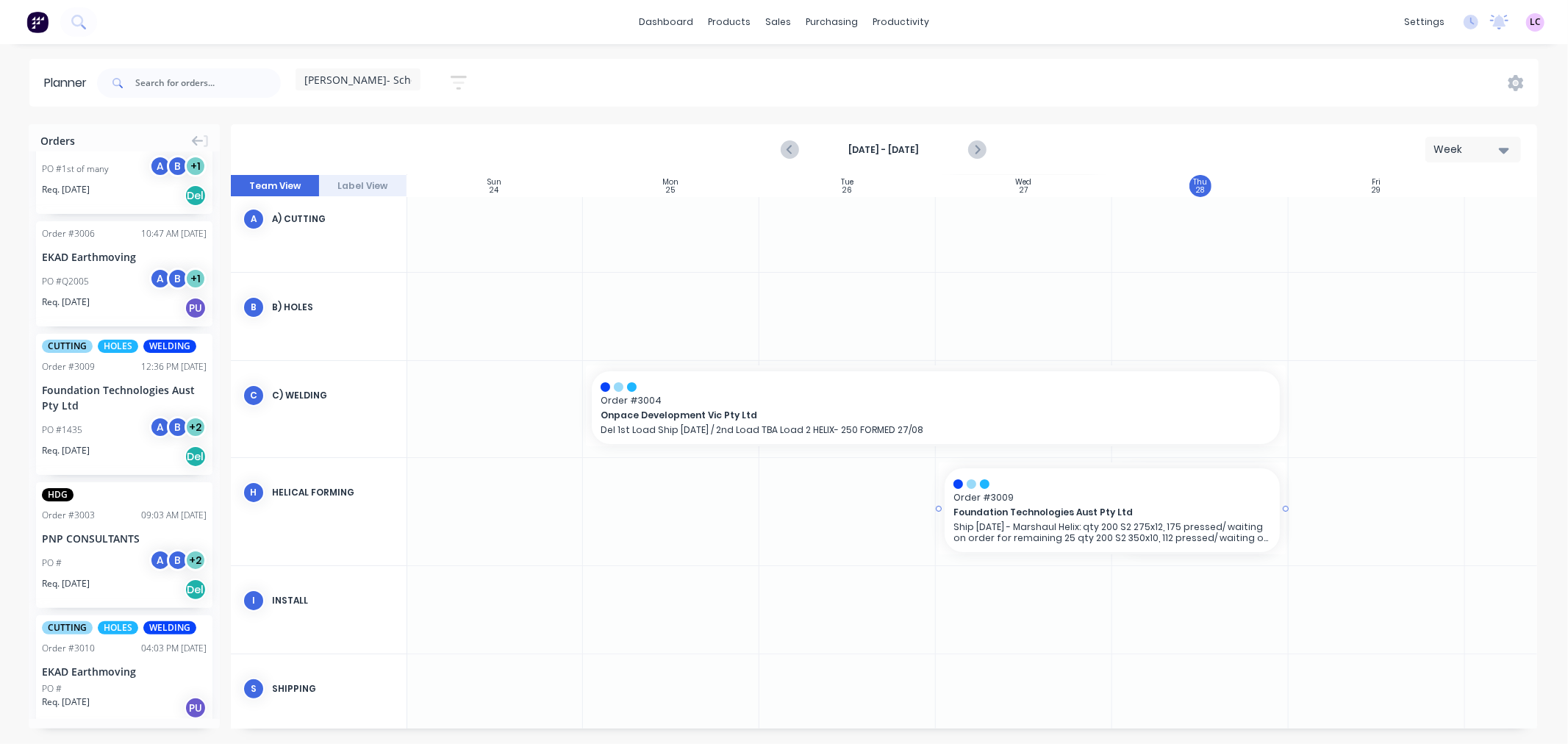
drag, startPoint x: 1113, startPoint y: 508, endPoint x: 991, endPoint y: 510, distance: 122.0
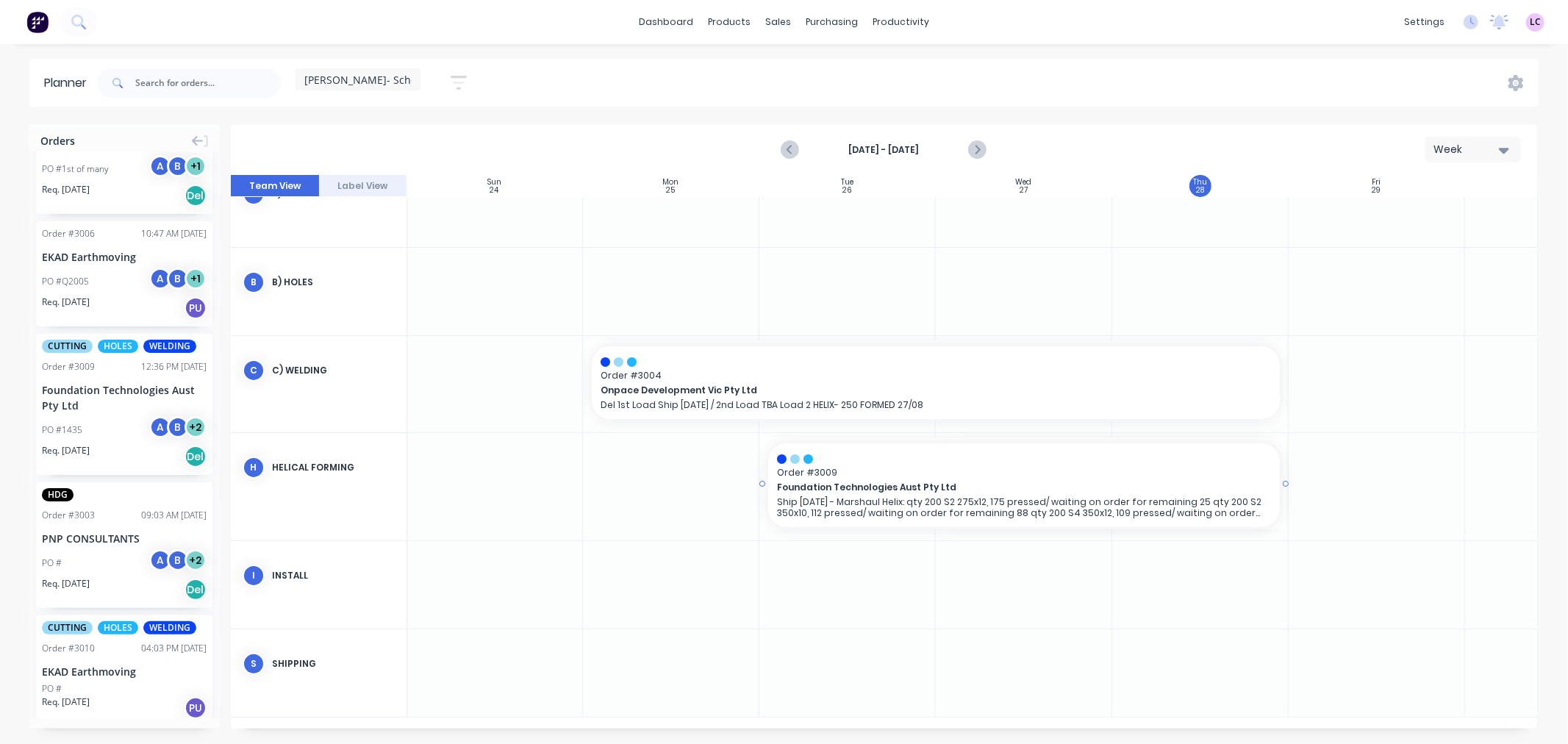
drag, startPoint x: 937, startPoint y: 478, endPoint x: 881, endPoint y: 481, distance: 56.1
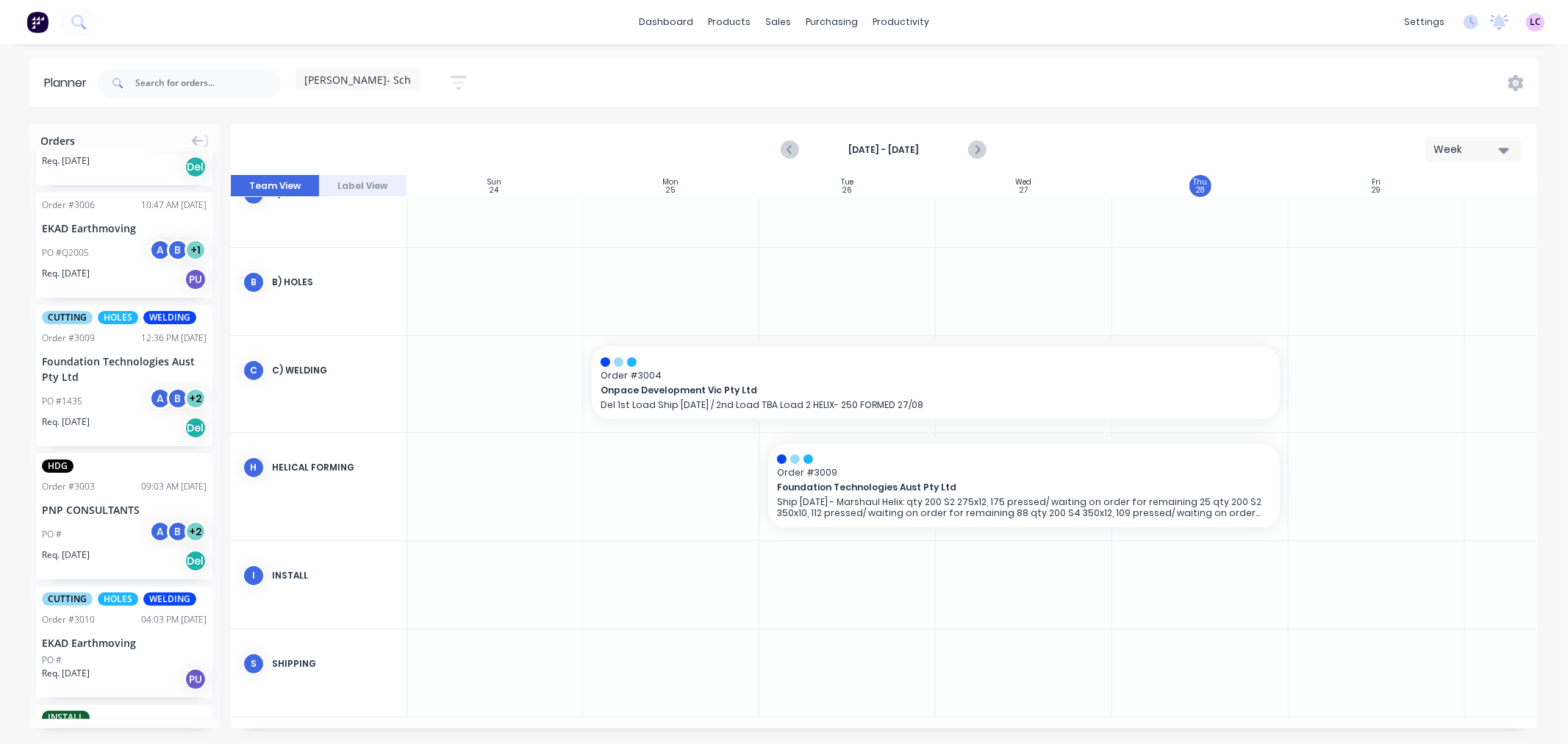
scroll to position [490, 0]
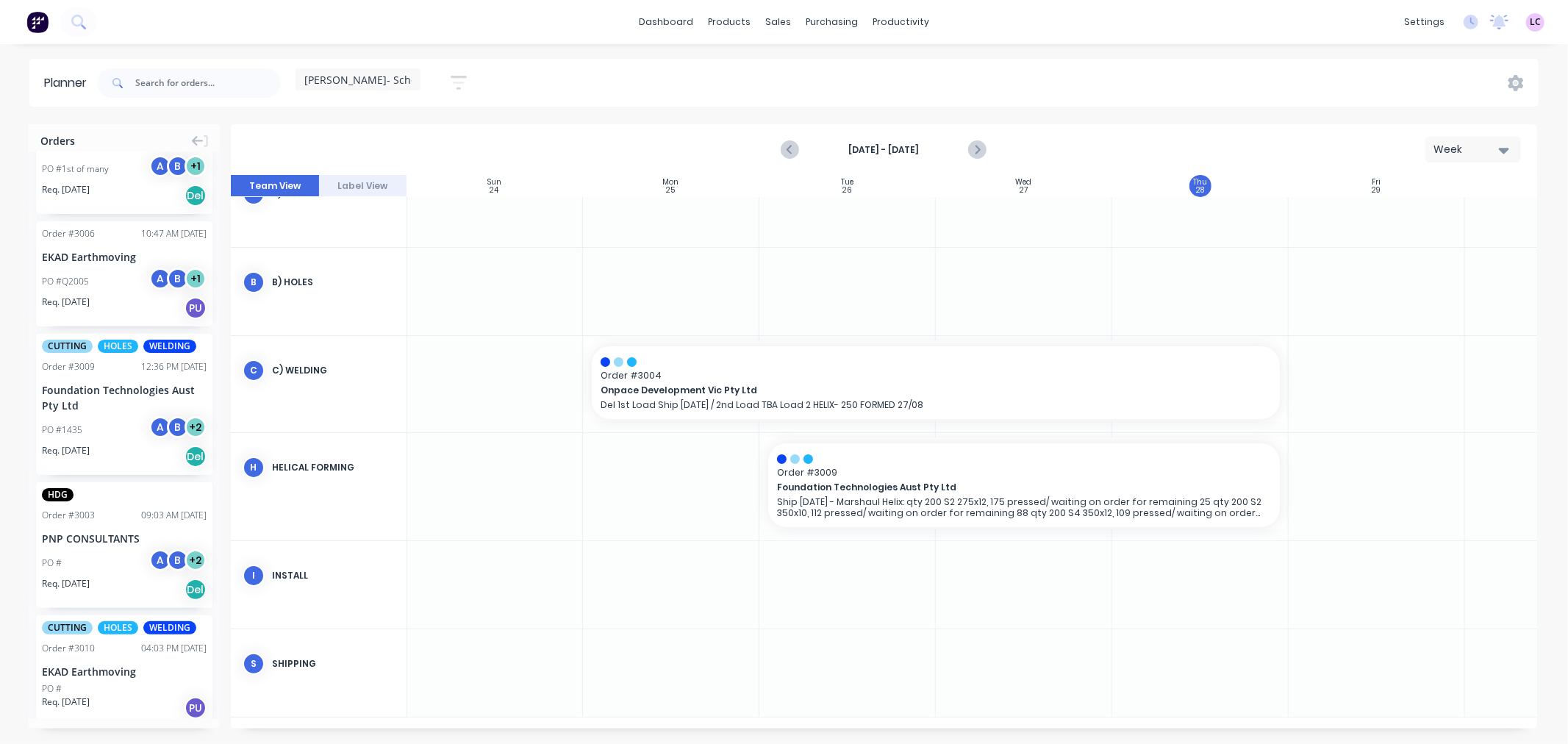
click at [132, 408] on div "Foundation Technologies Aust Pty Ltd" at bounding box center [123, 397] width 164 height 31
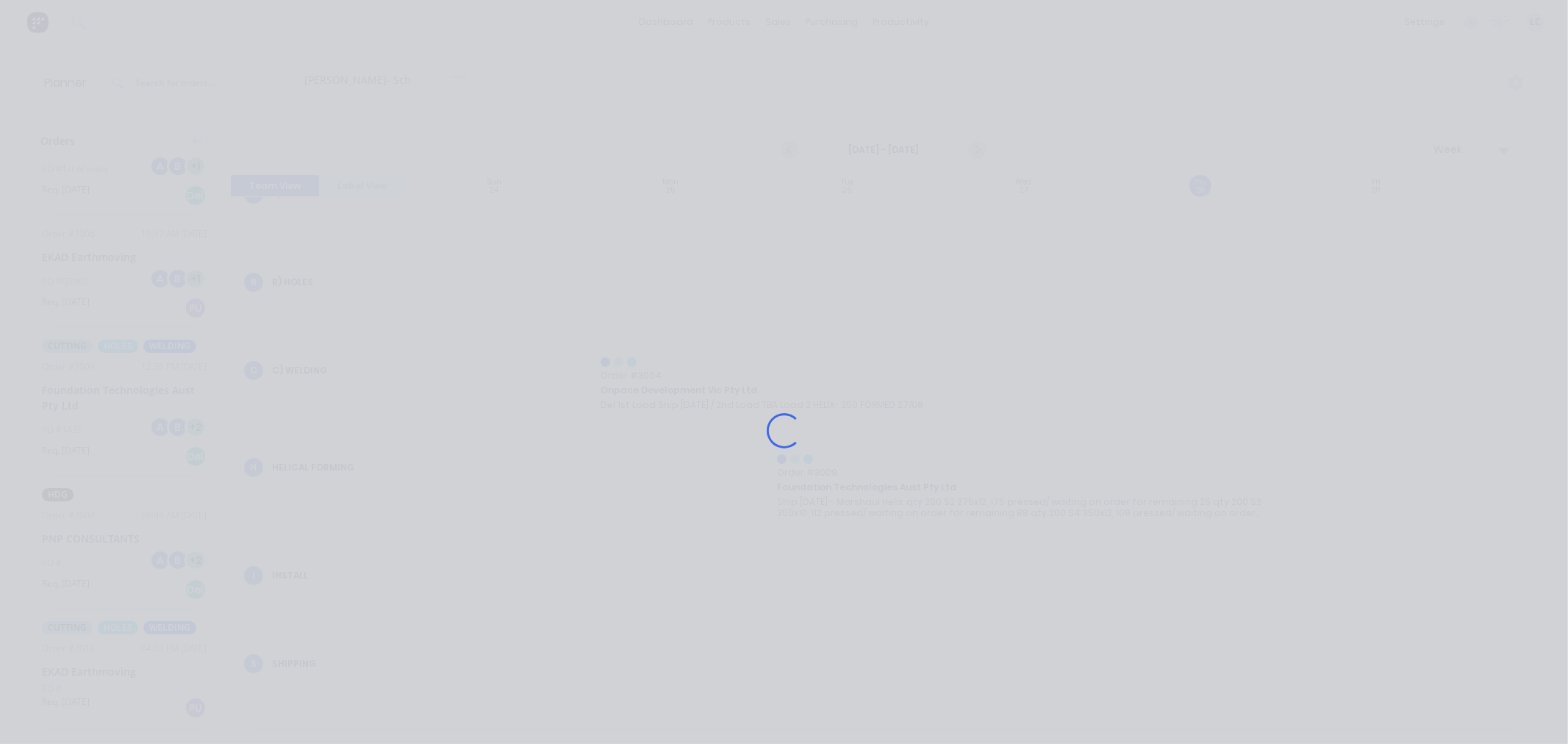
scroll to position [134, 1]
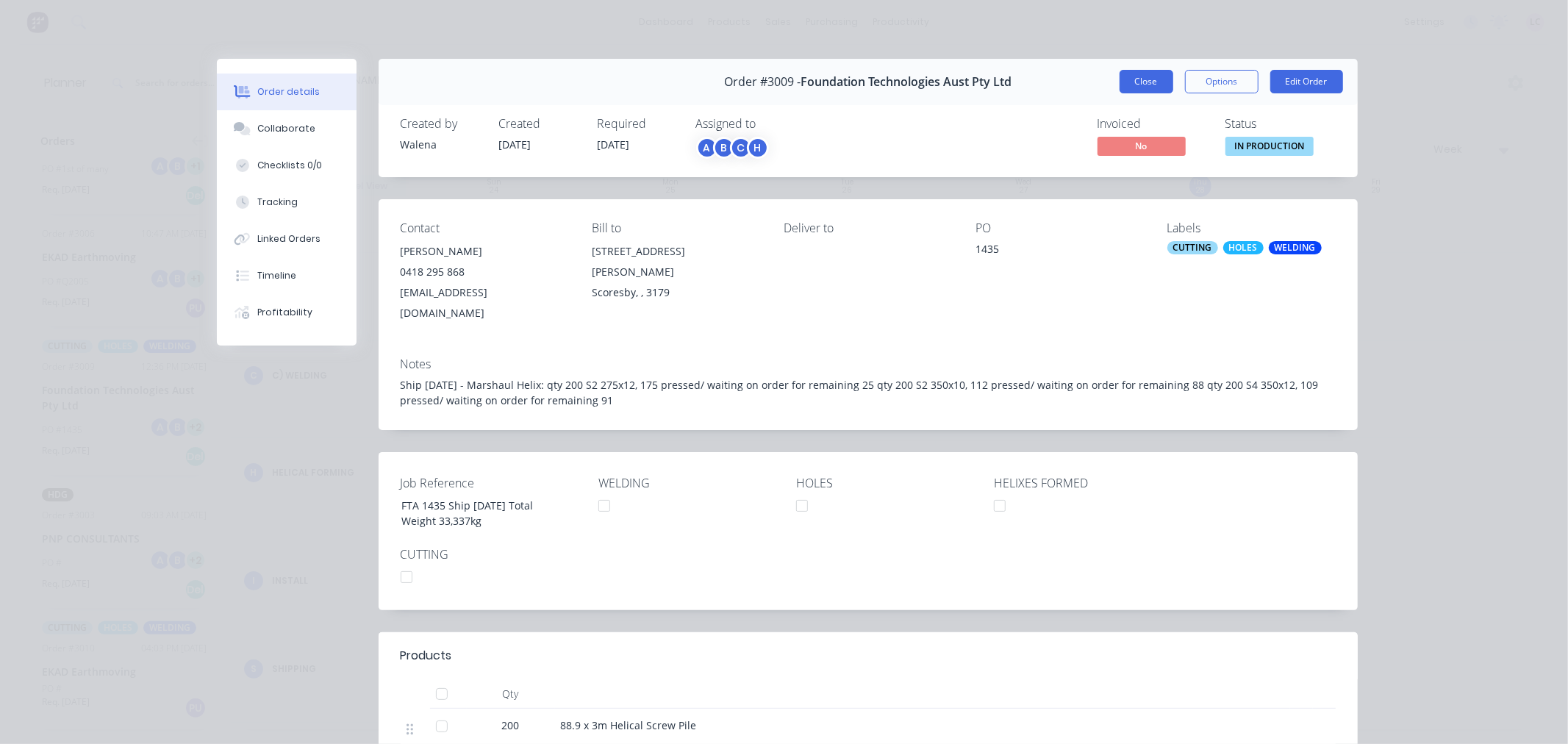
click at [1125, 79] on button "Close" at bounding box center [1147, 82] width 53 height 24
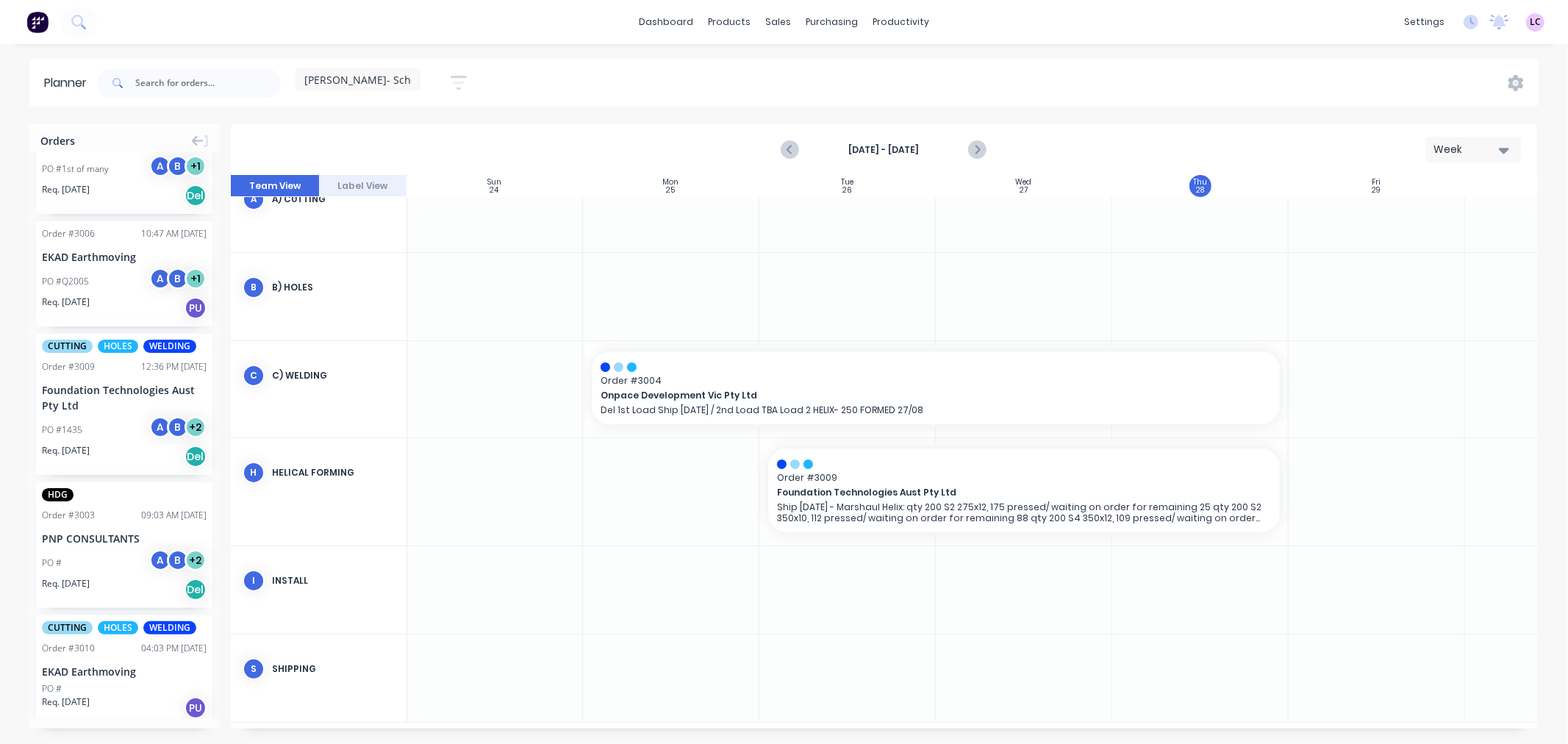
scroll to position [0, 1]
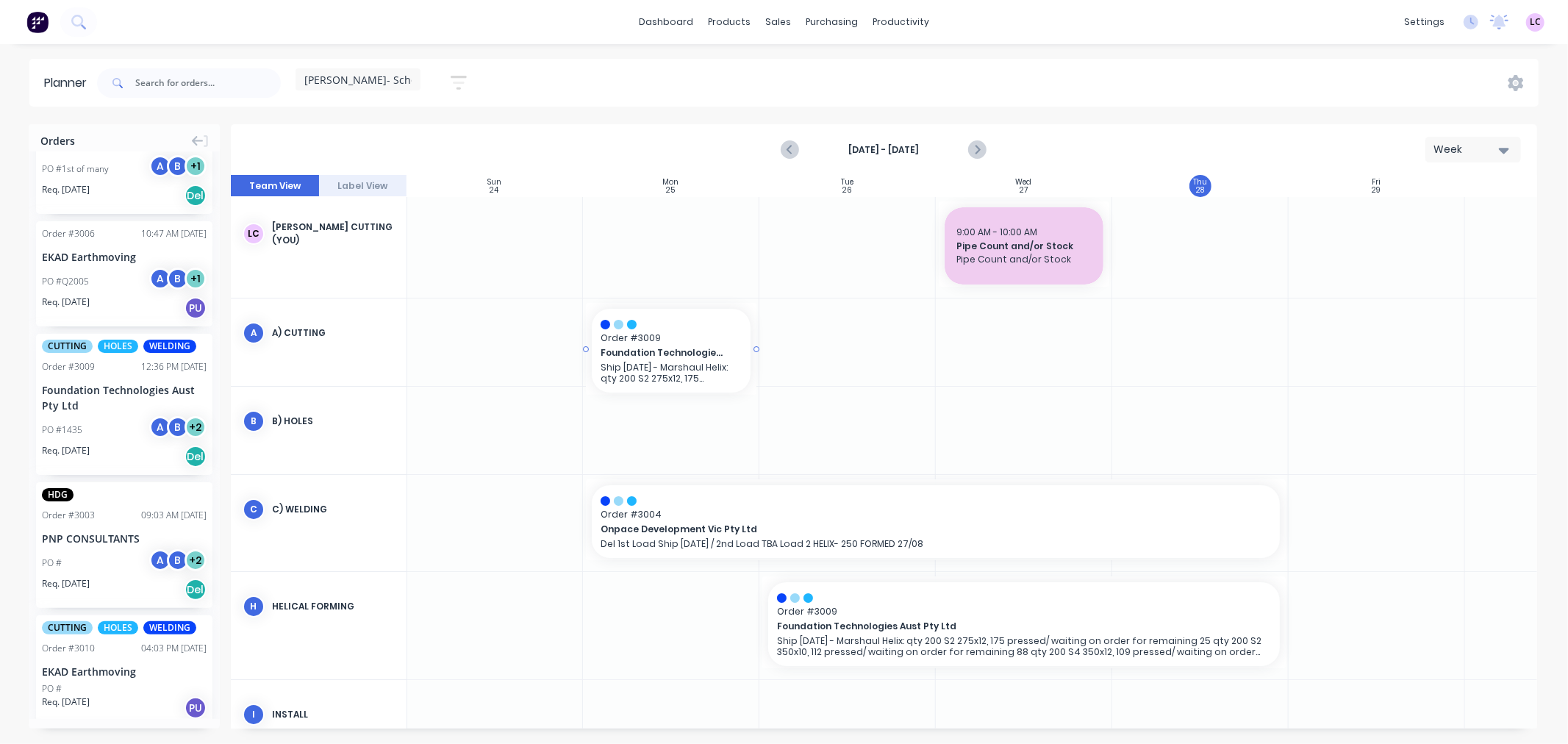
drag, startPoint x: 109, startPoint y: 417, endPoint x: 758, endPoint y: 348, distance: 652.7
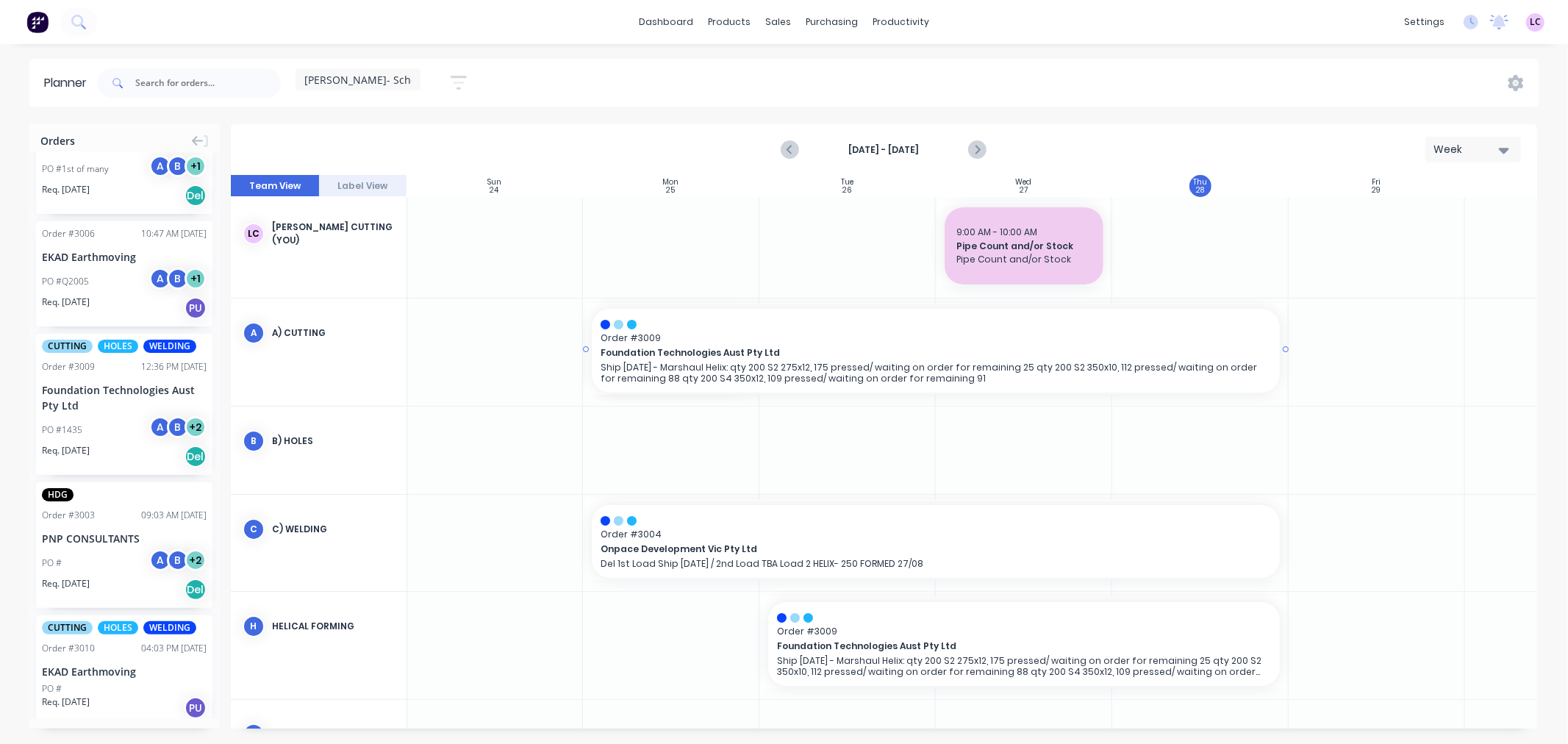
drag, startPoint x: 756, startPoint y: 346, endPoint x: 1165, endPoint y: 321, distance: 409.8
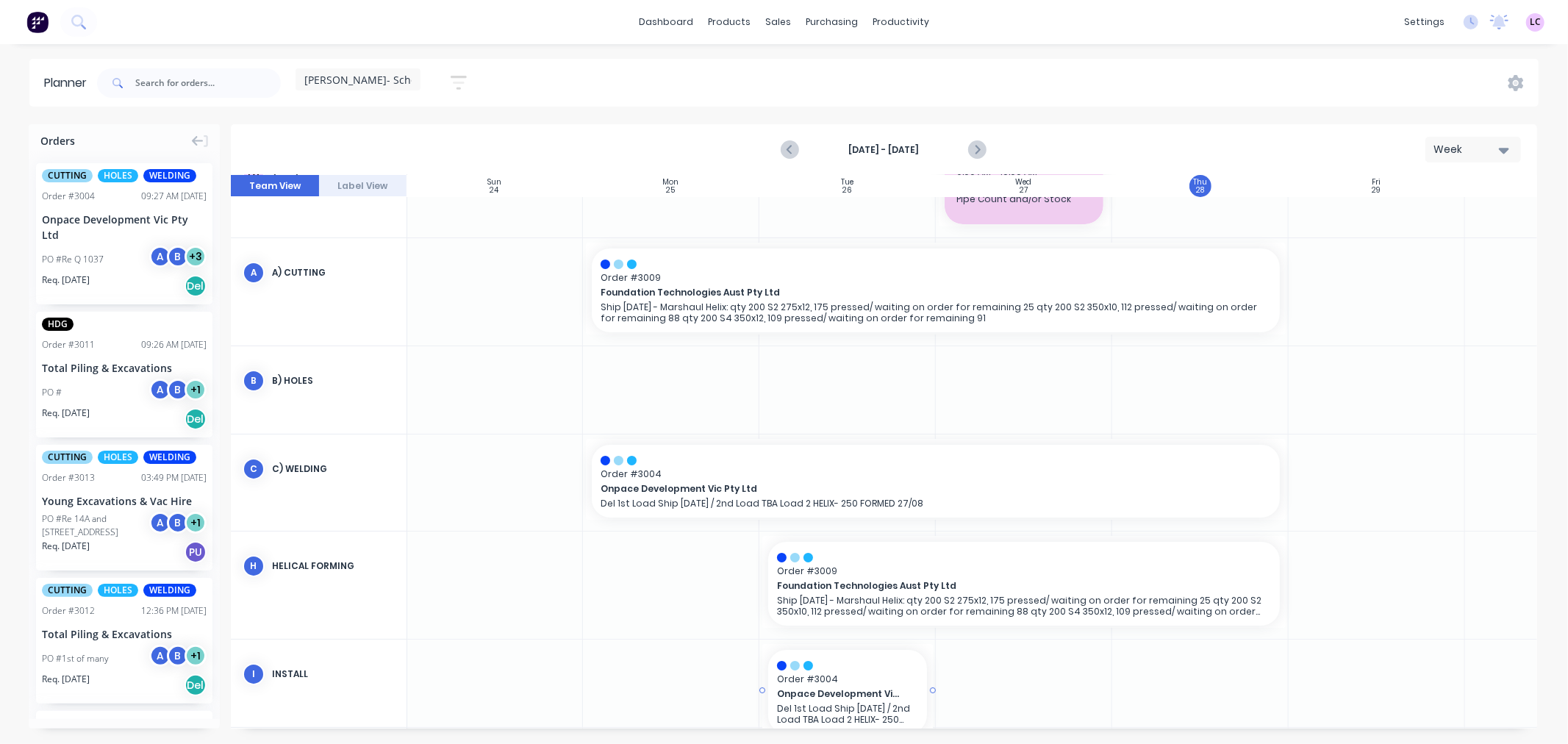
scroll to position [85, 1]
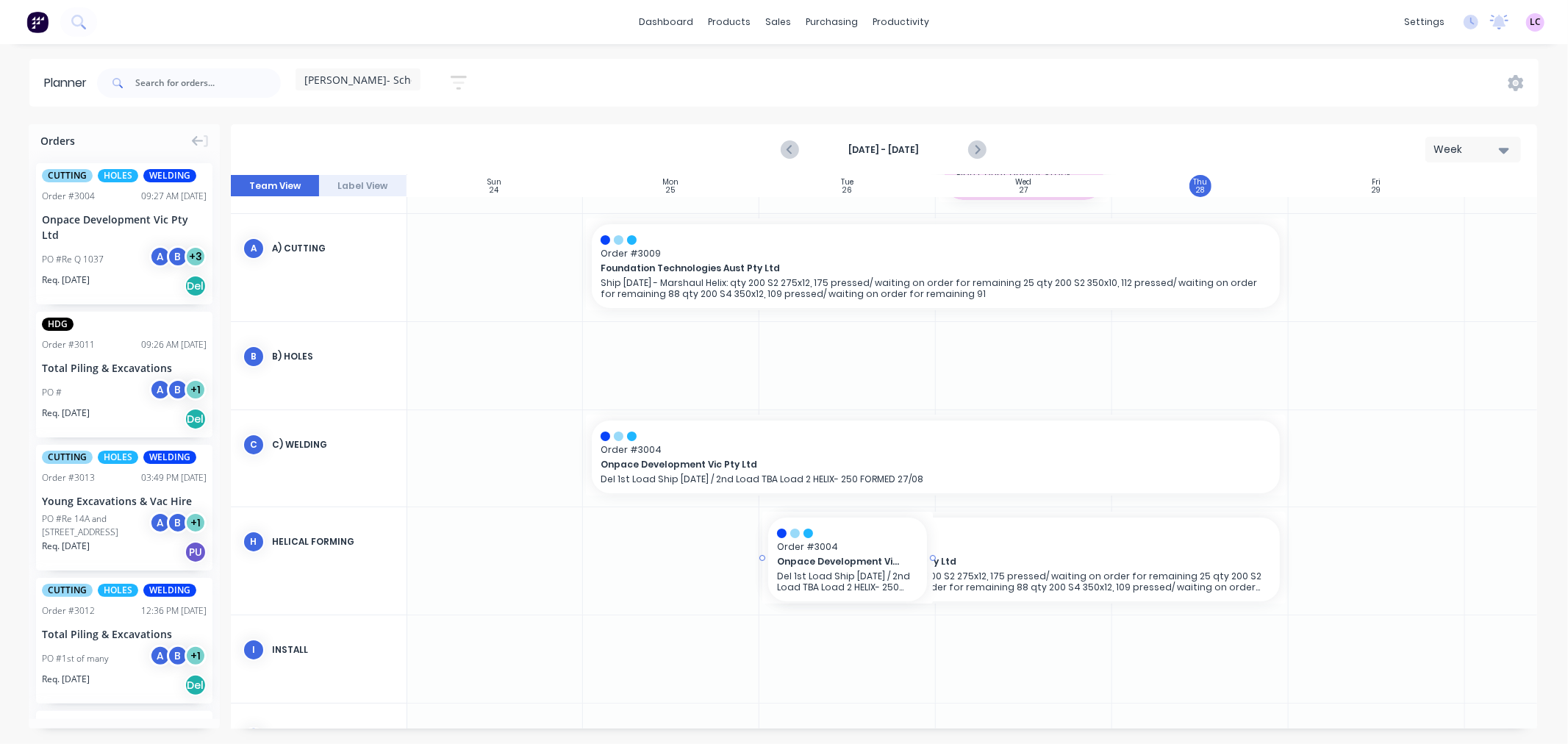
drag, startPoint x: 112, startPoint y: 227, endPoint x: 901, endPoint y: 605, distance: 874.9
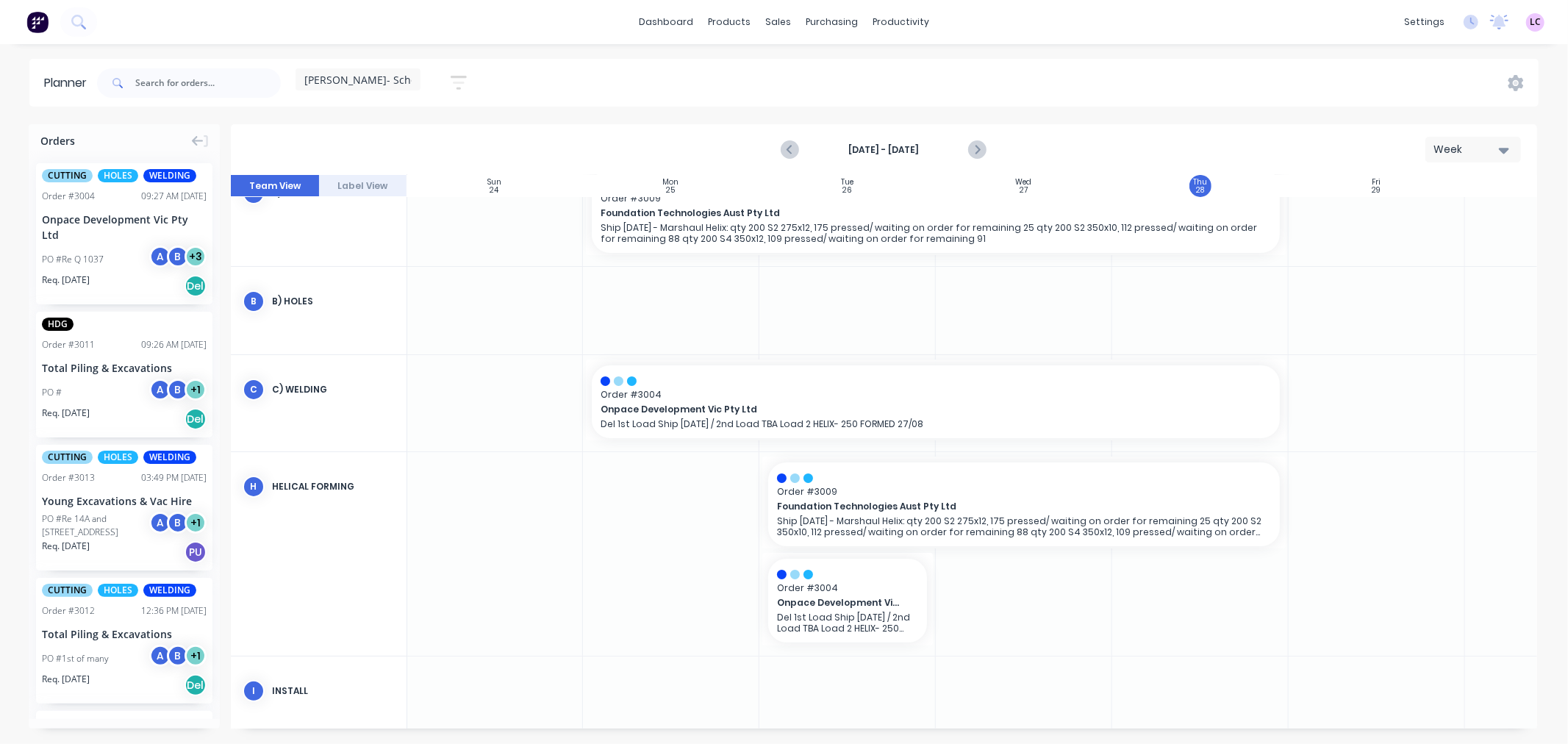
scroll to position [166, 1]
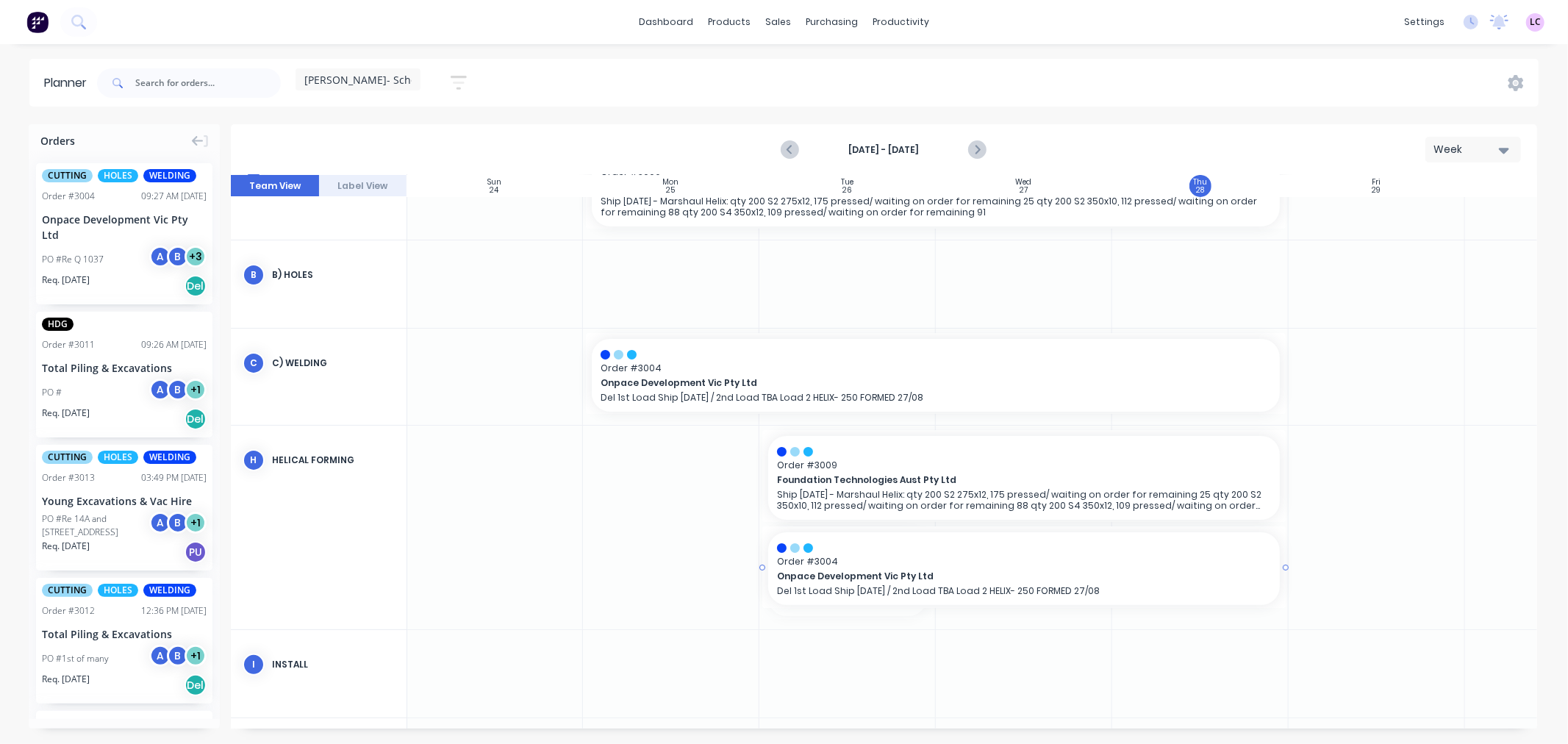
drag, startPoint x: 932, startPoint y: 572, endPoint x: 1145, endPoint y: 569, distance: 213.0
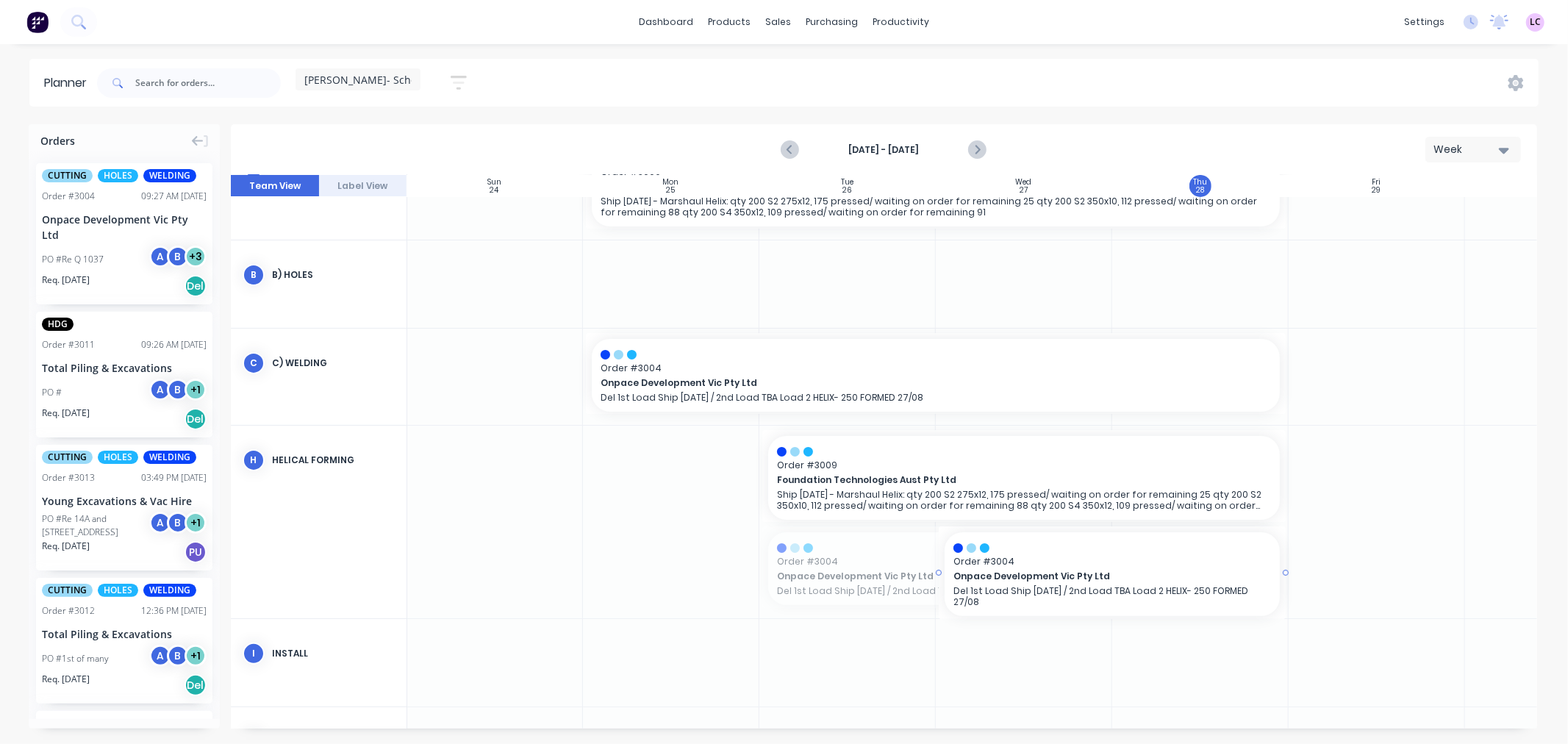
drag, startPoint x: 761, startPoint y: 563, endPoint x: 955, endPoint y: 566, distance: 194.0
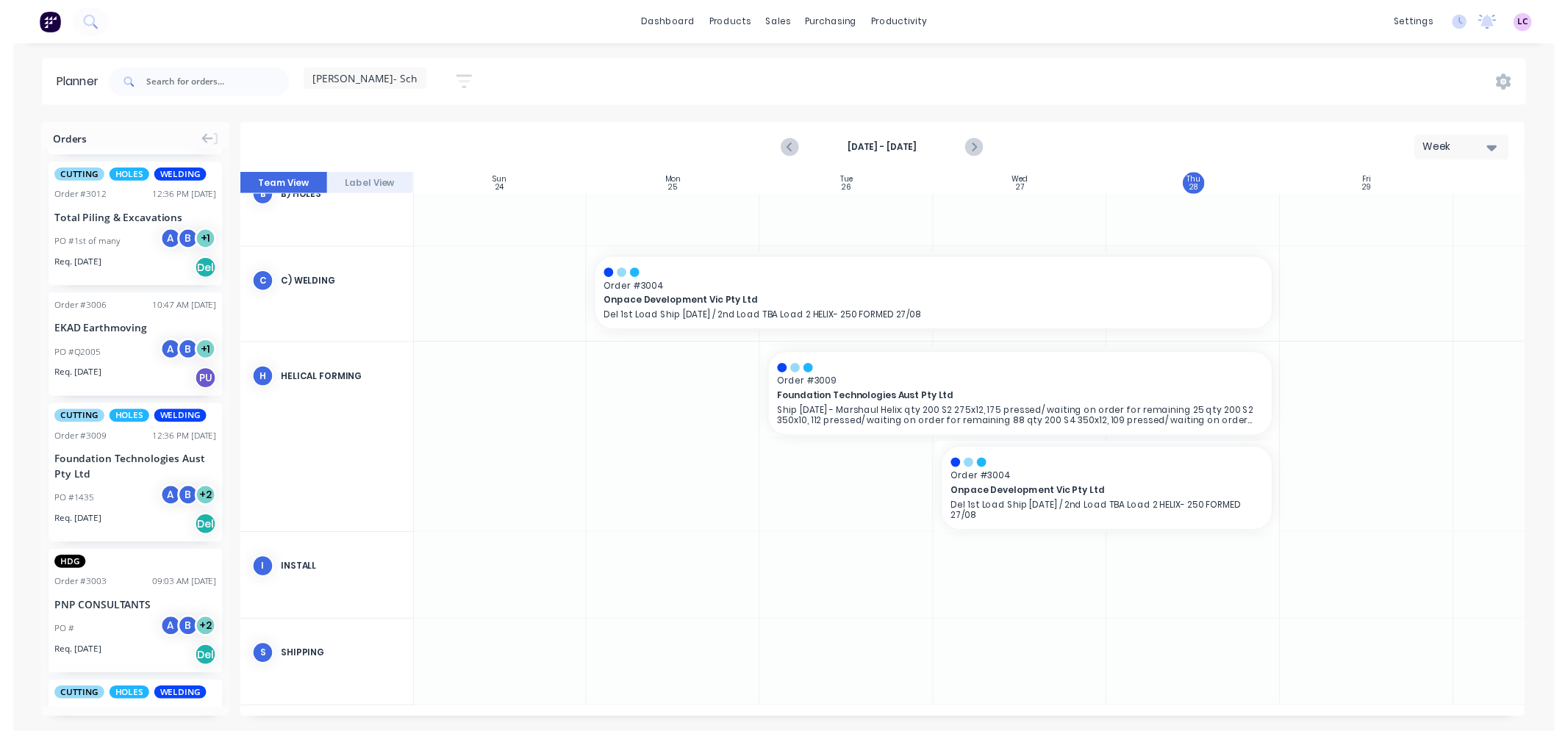
scroll to position [490, 0]
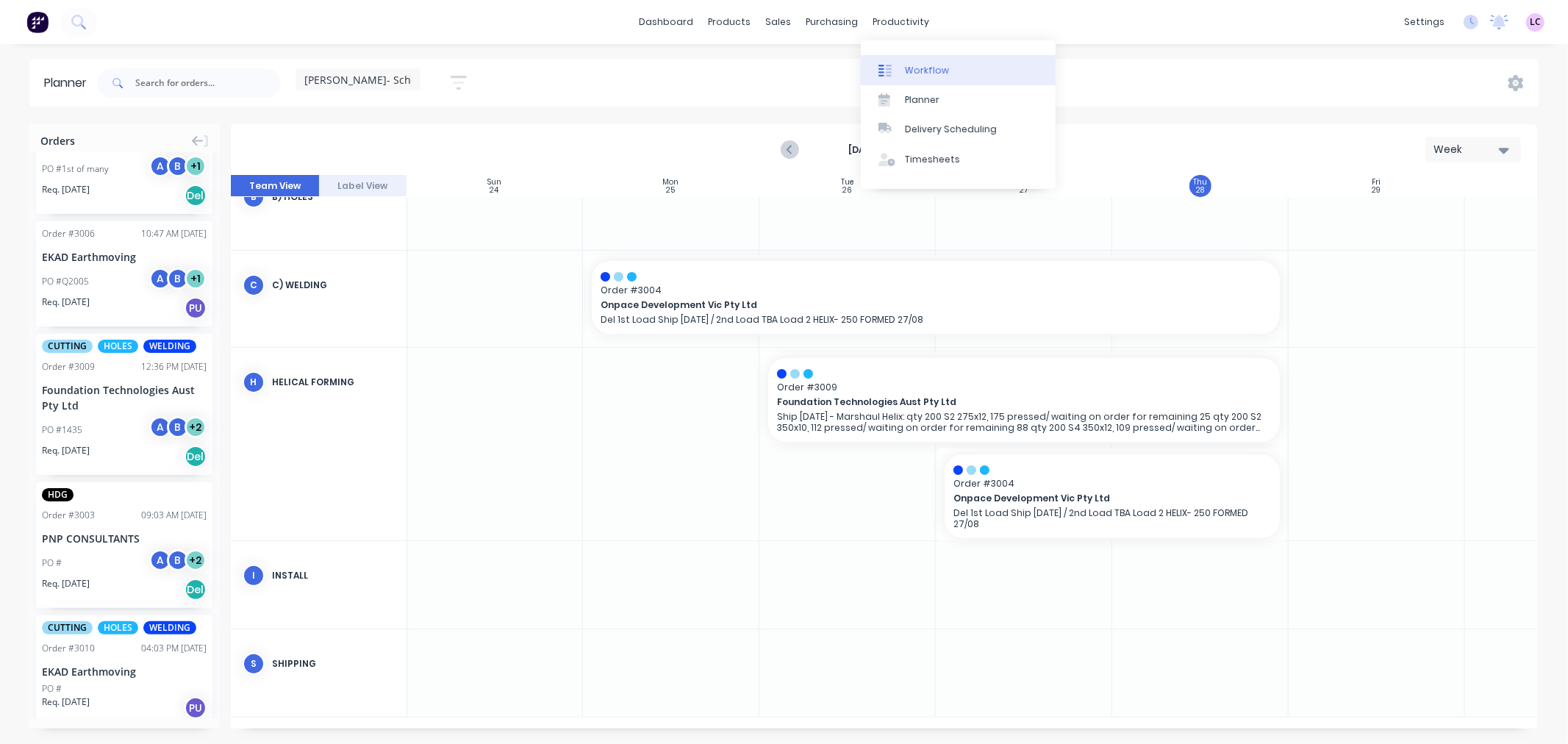
click at [919, 78] on link "Workflow" at bounding box center [959, 69] width 195 height 29
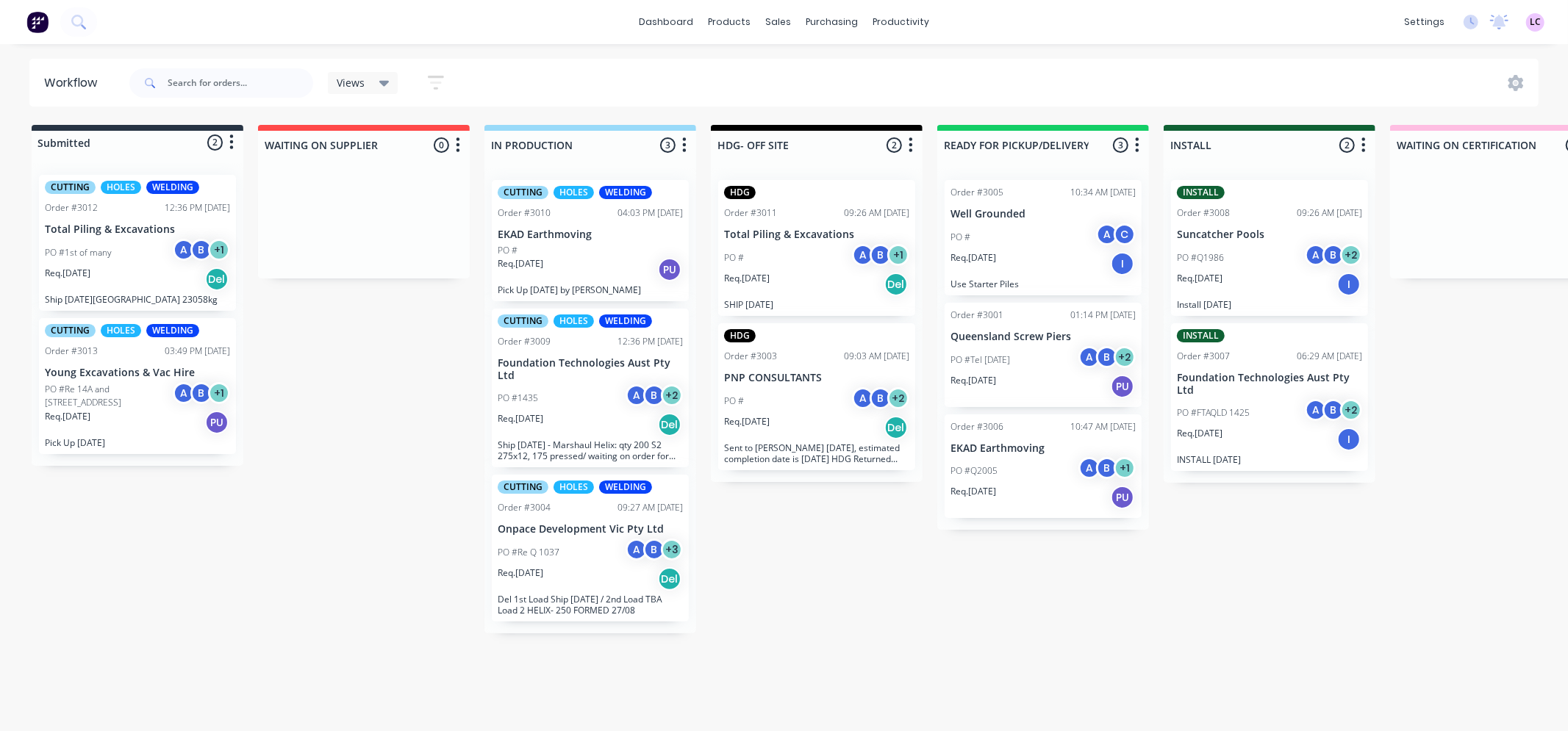
click at [575, 245] on div "PO #" at bounding box center [591, 250] width 186 height 13
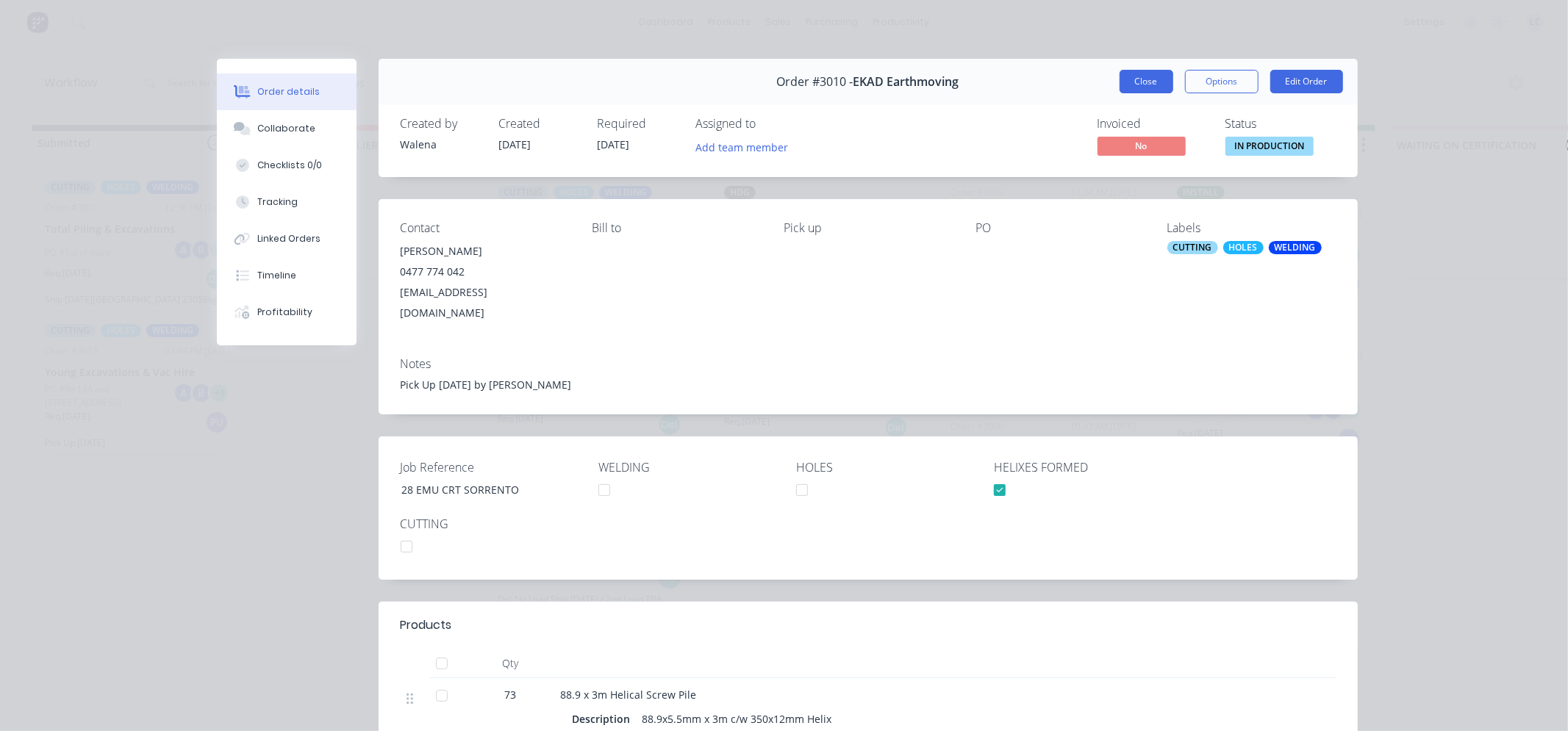
click at [1139, 89] on button "Close" at bounding box center [1147, 82] width 53 height 24
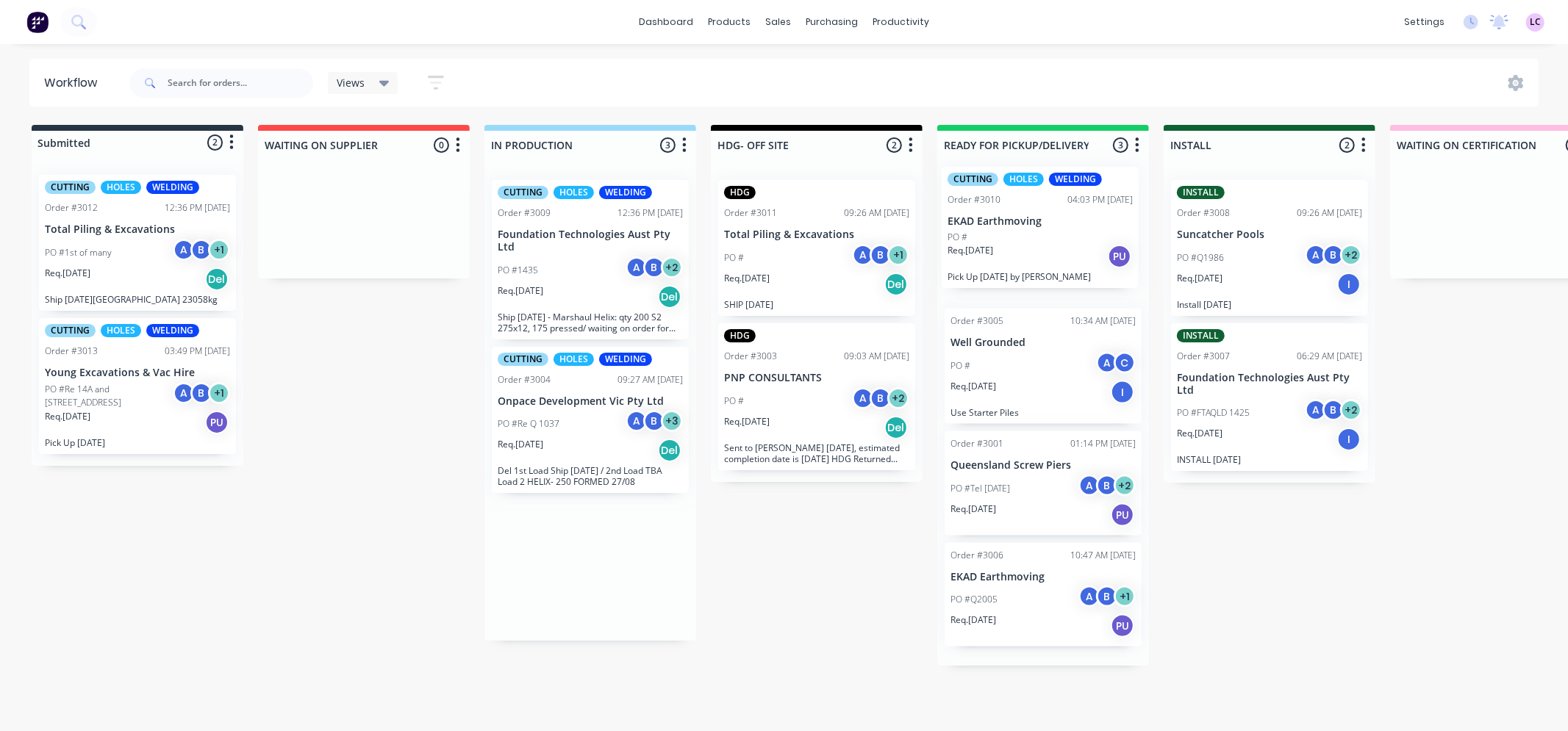
drag, startPoint x: 583, startPoint y: 244, endPoint x: 1041, endPoint y: 229, distance: 458.2
click at [1041, 229] on div "Submitted 2 Status colour #273444 hex #273444 Save Cancel Summaries Total order…" at bounding box center [1108, 395] width 2239 height 541
click at [1075, 203] on div "CUTTING HOLES WELDING Order #3010 04:03 PM [DATE] EKAD Earthmoving PO # Req. [D…" at bounding box center [1043, 241] width 197 height 121
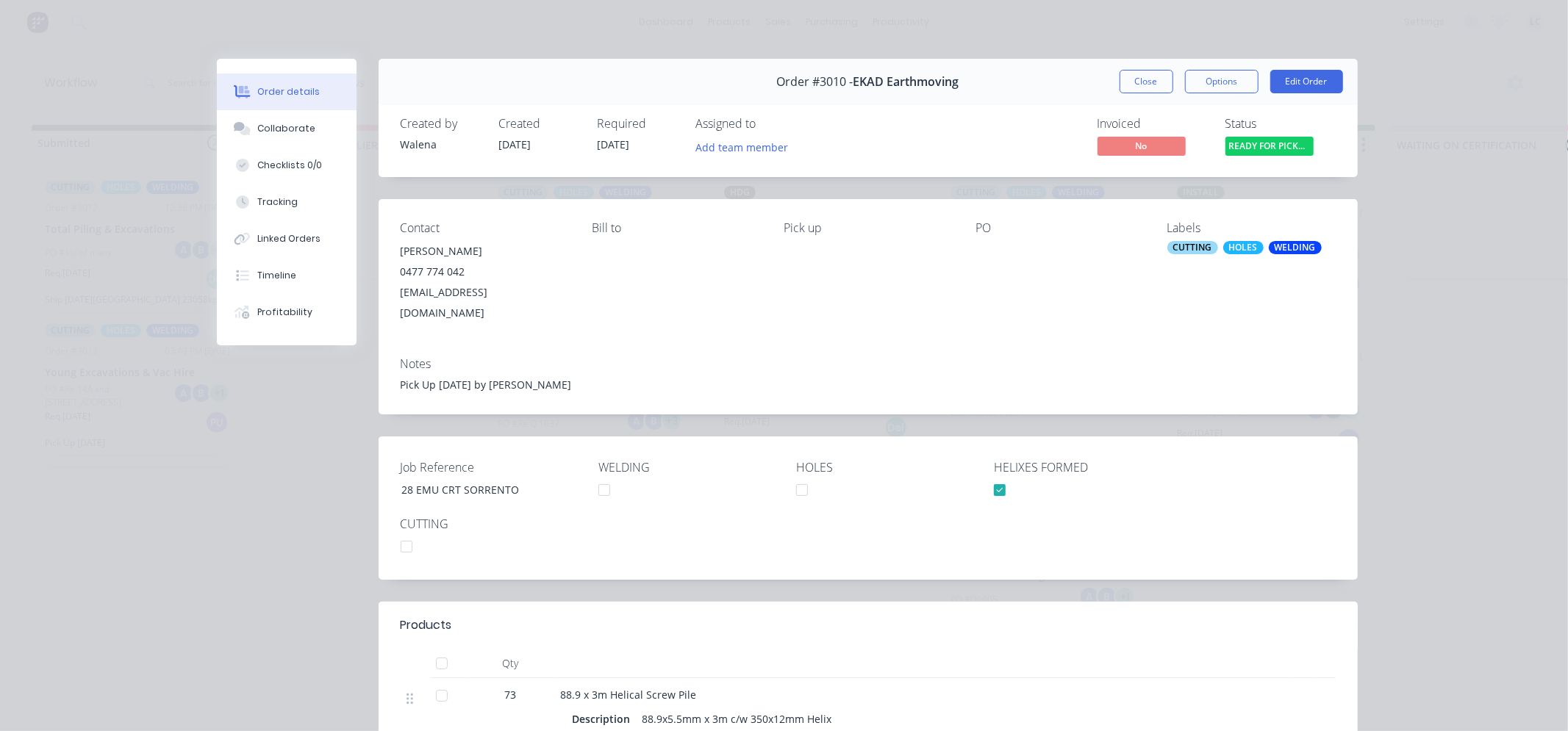
click at [1176, 244] on div "CUTTING" at bounding box center [1193, 248] width 51 height 13
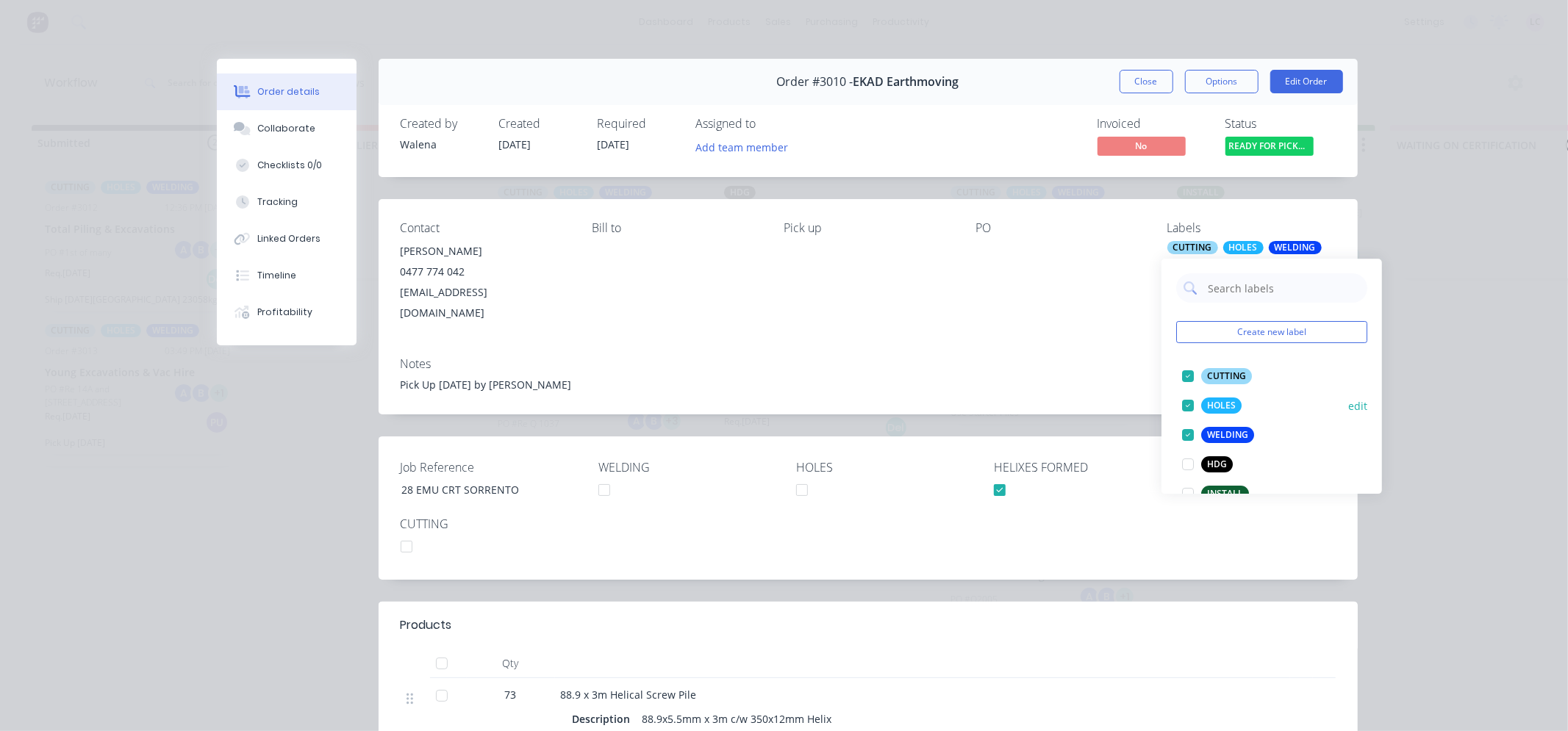
click at [1189, 377] on div at bounding box center [1187, 376] width 29 height 29
click at [1182, 377] on div at bounding box center [1187, 376] width 29 height 29
click at [1185, 377] on div at bounding box center [1187, 376] width 29 height 29
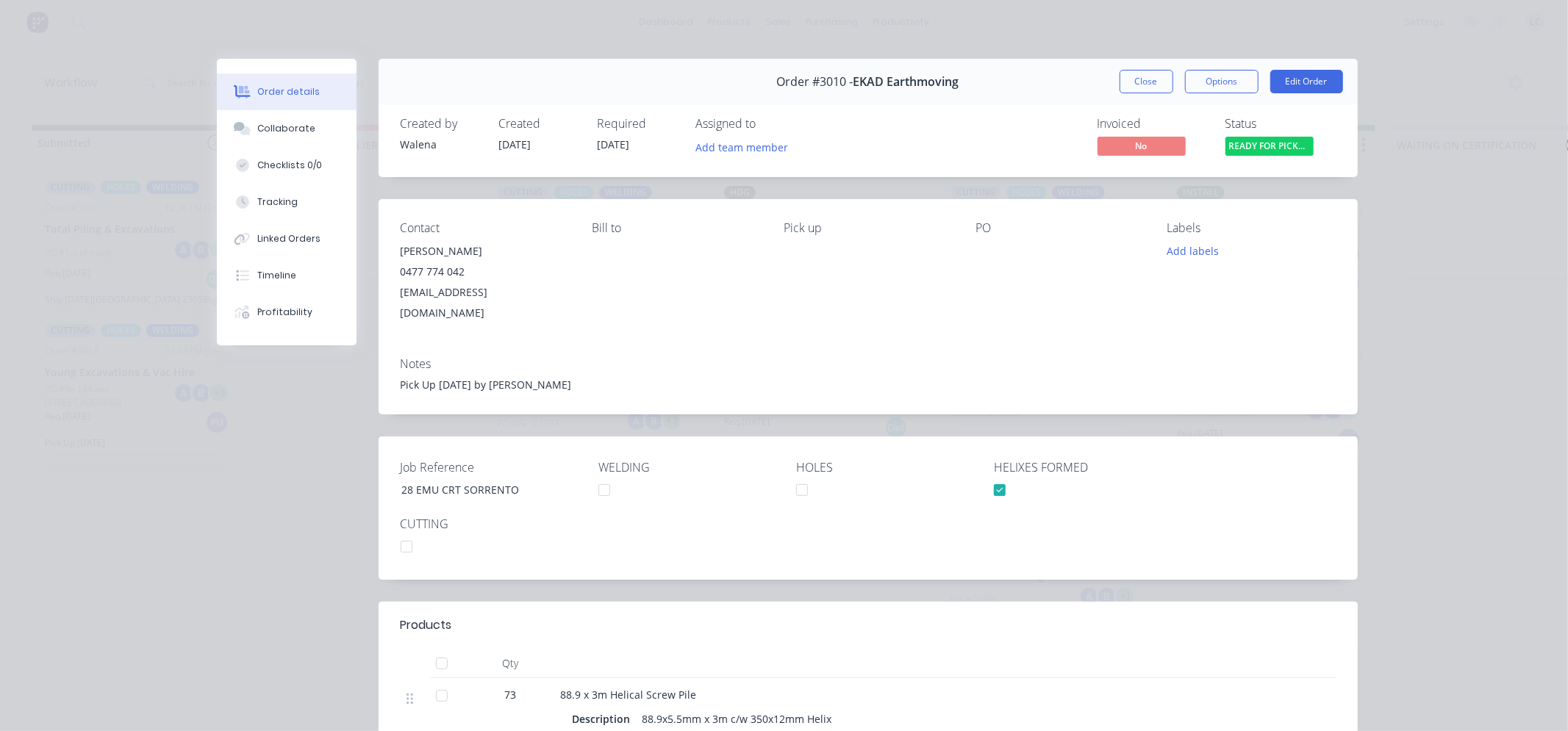
click at [1075, 281] on div "PO" at bounding box center [1060, 272] width 168 height 102
click at [1141, 85] on button "Close" at bounding box center [1147, 82] width 53 height 24
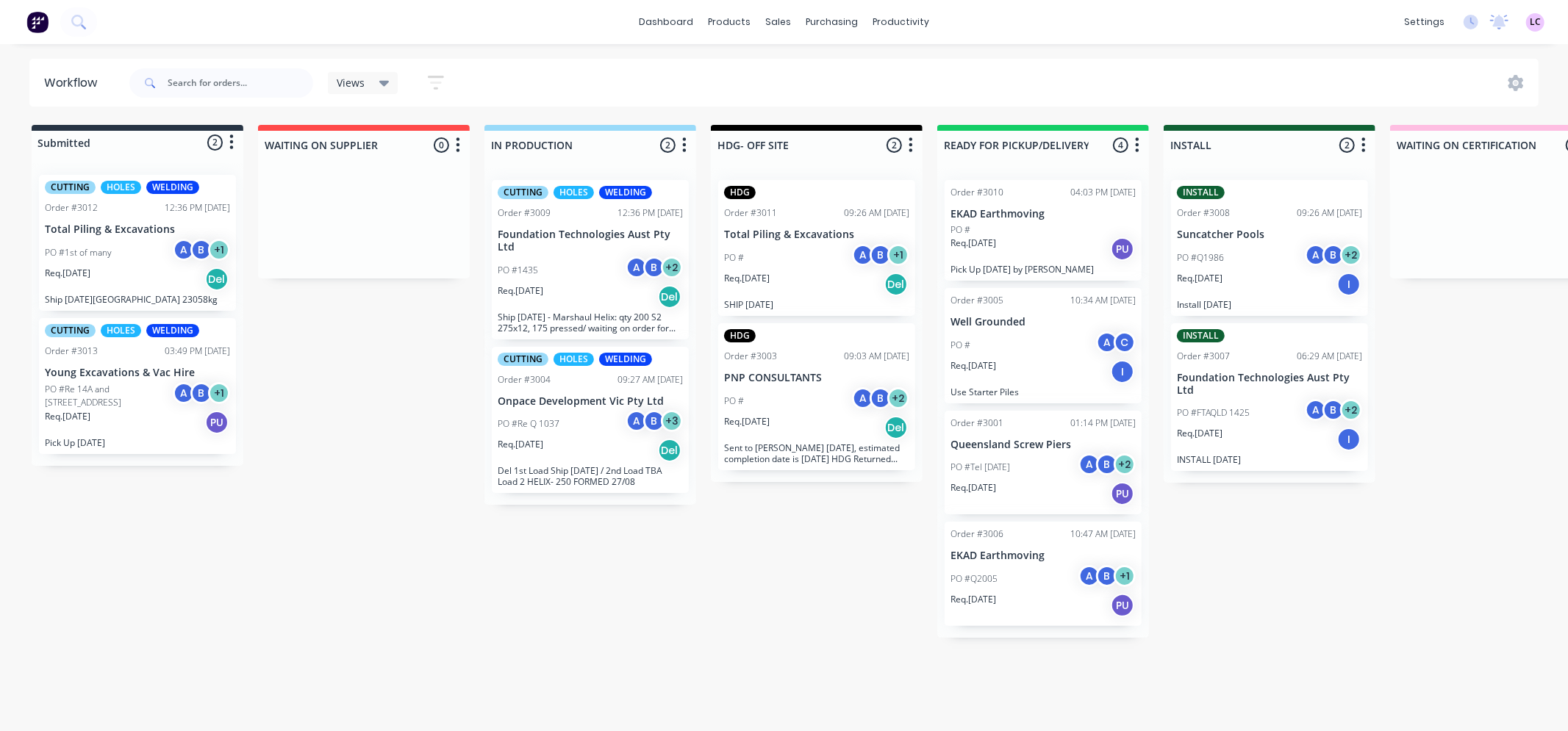
click at [66, 400] on p "PO #Re 14A and [STREET_ADDRESS]" at bounding box center [109, 396] width 128 height 27
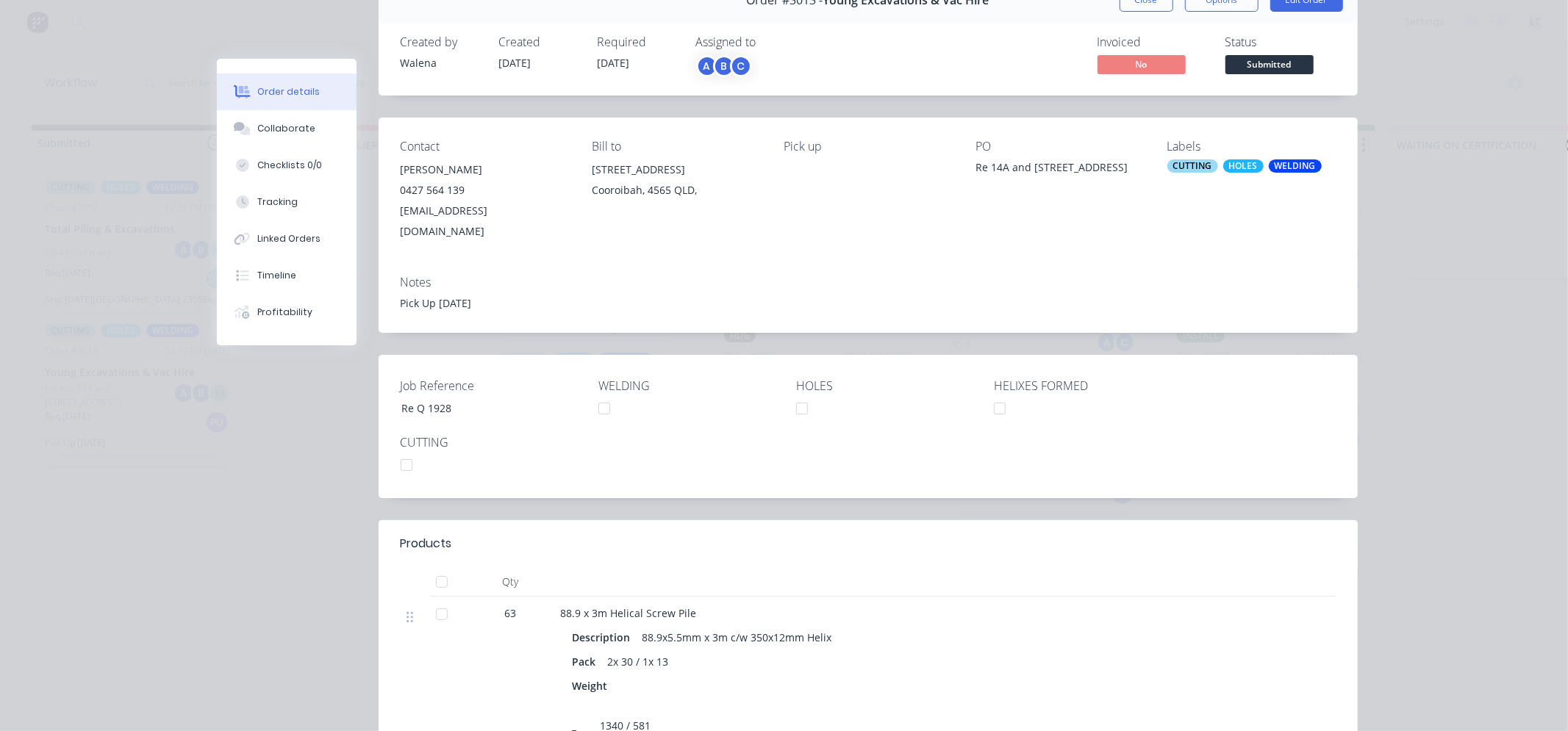
scroll to position [163, 0]
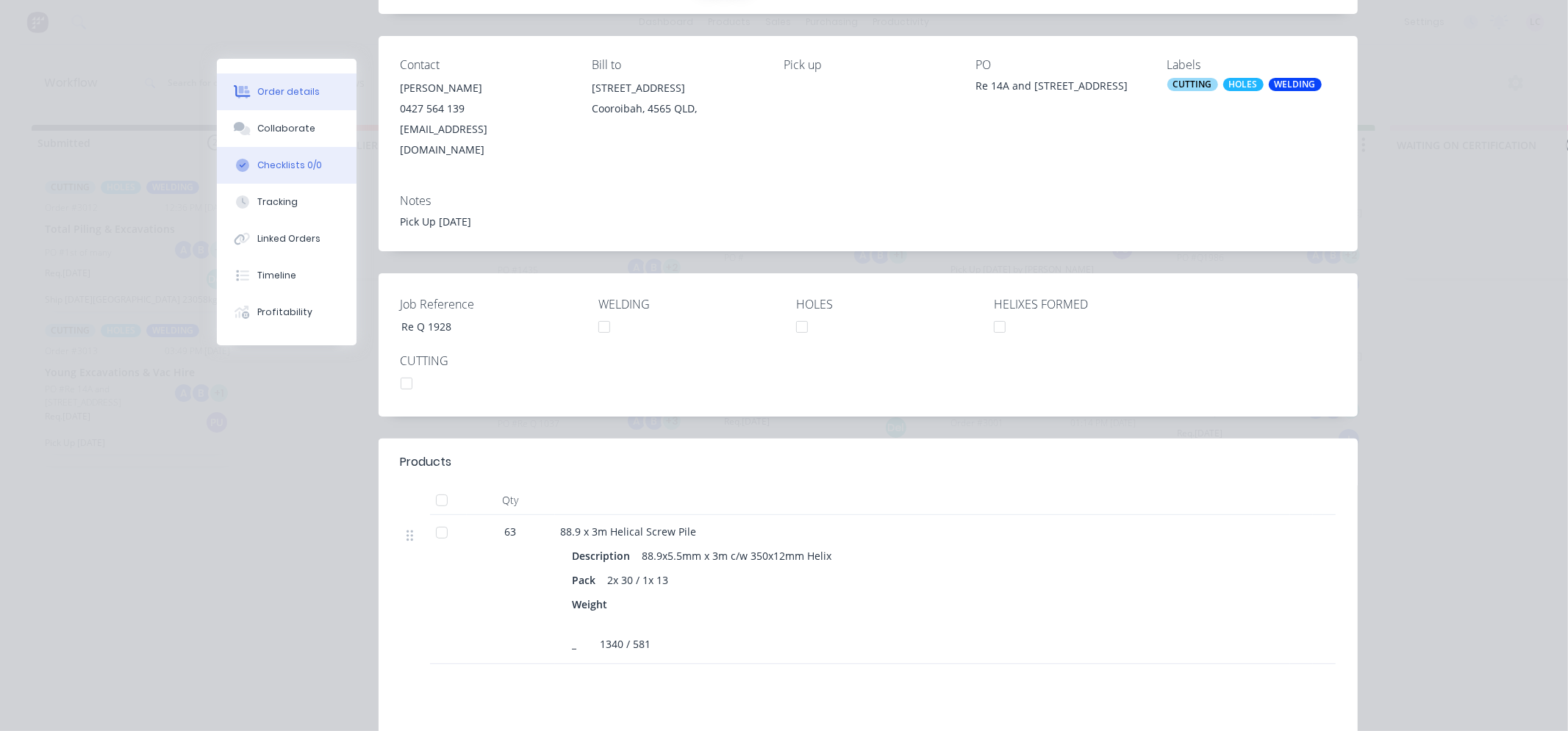
click at [265, 165] on div "Checklists 0/0" at bounding box center [289, 165] width 64 height 13
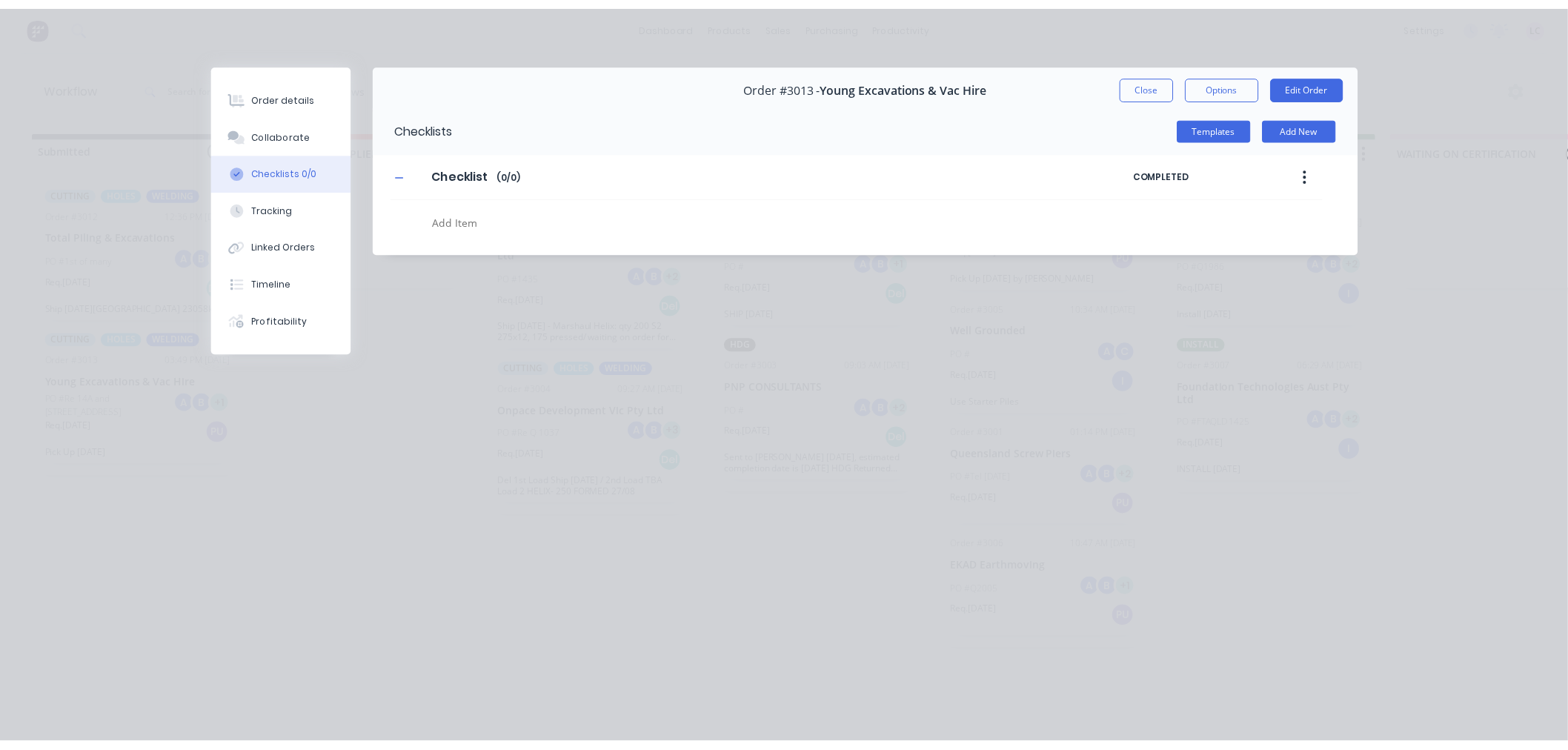
scroll to position [0, 0]
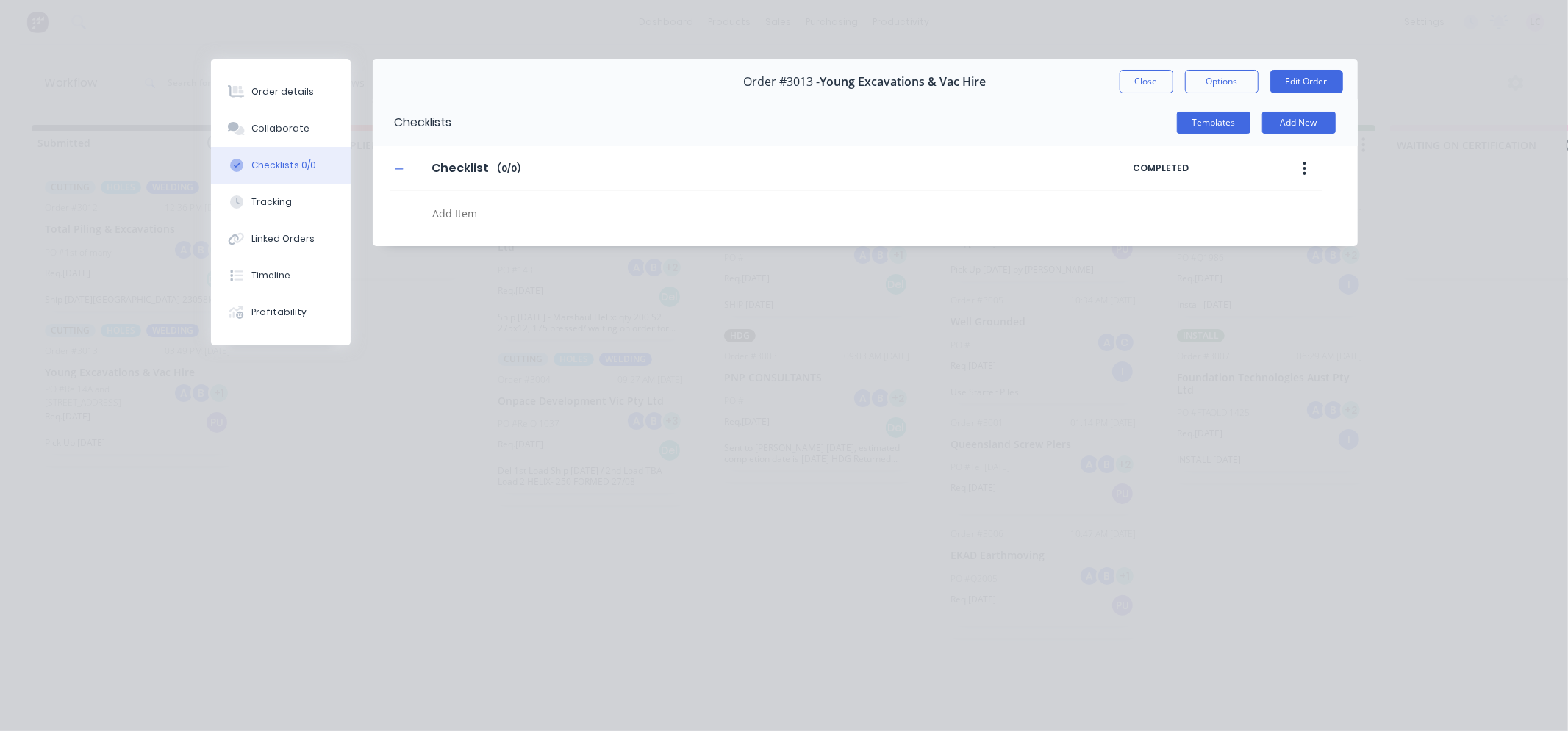
click at [452, 211] on textarea at bounding box center [723, 213] width 594 height 21
type textarea "x"
click at [274, 226] on button "Linked Orders" at bounding box center [281, 238] width 140 height 37
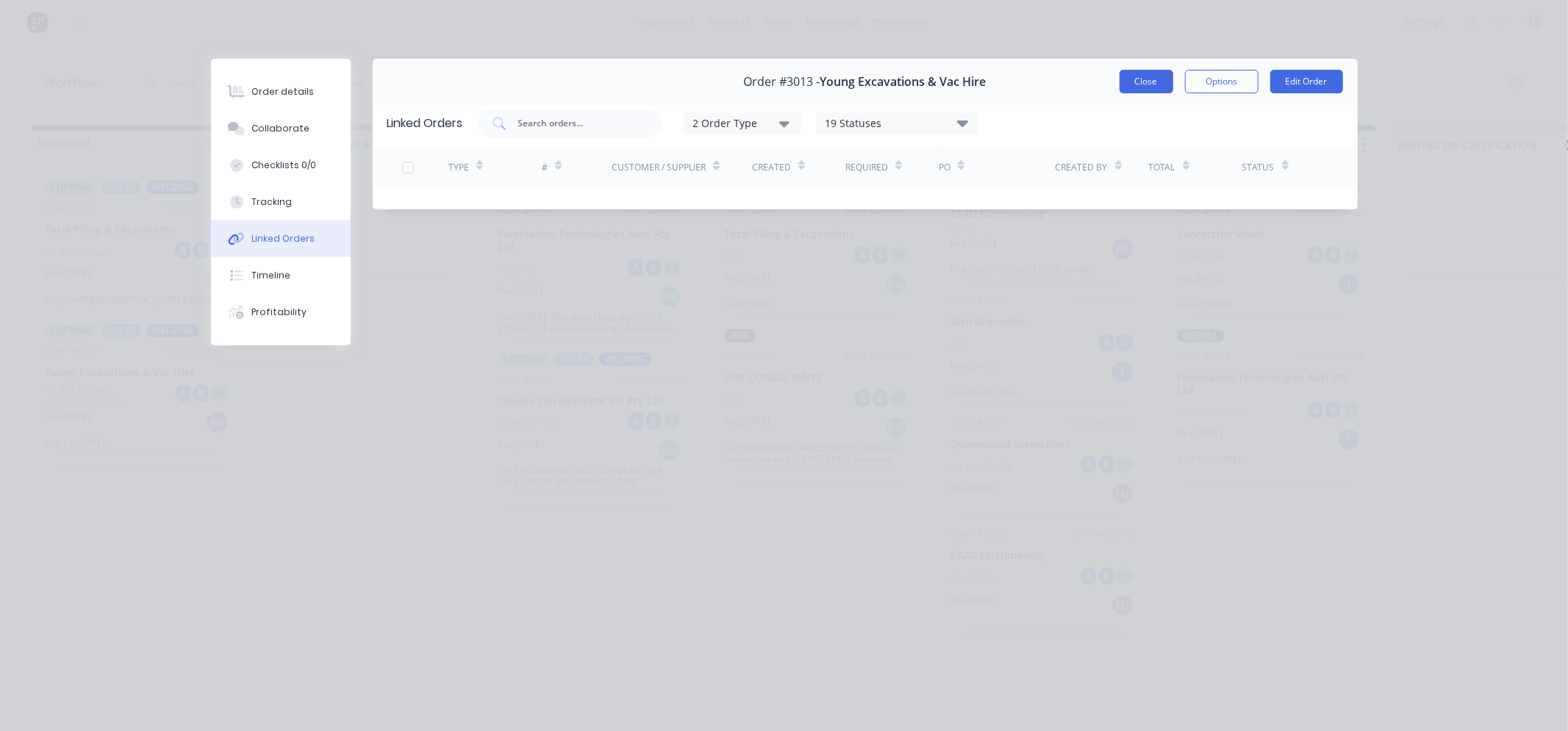
click at [1131, 83] on button "Close" at bounding box center [1147, 82] width 53 height 24
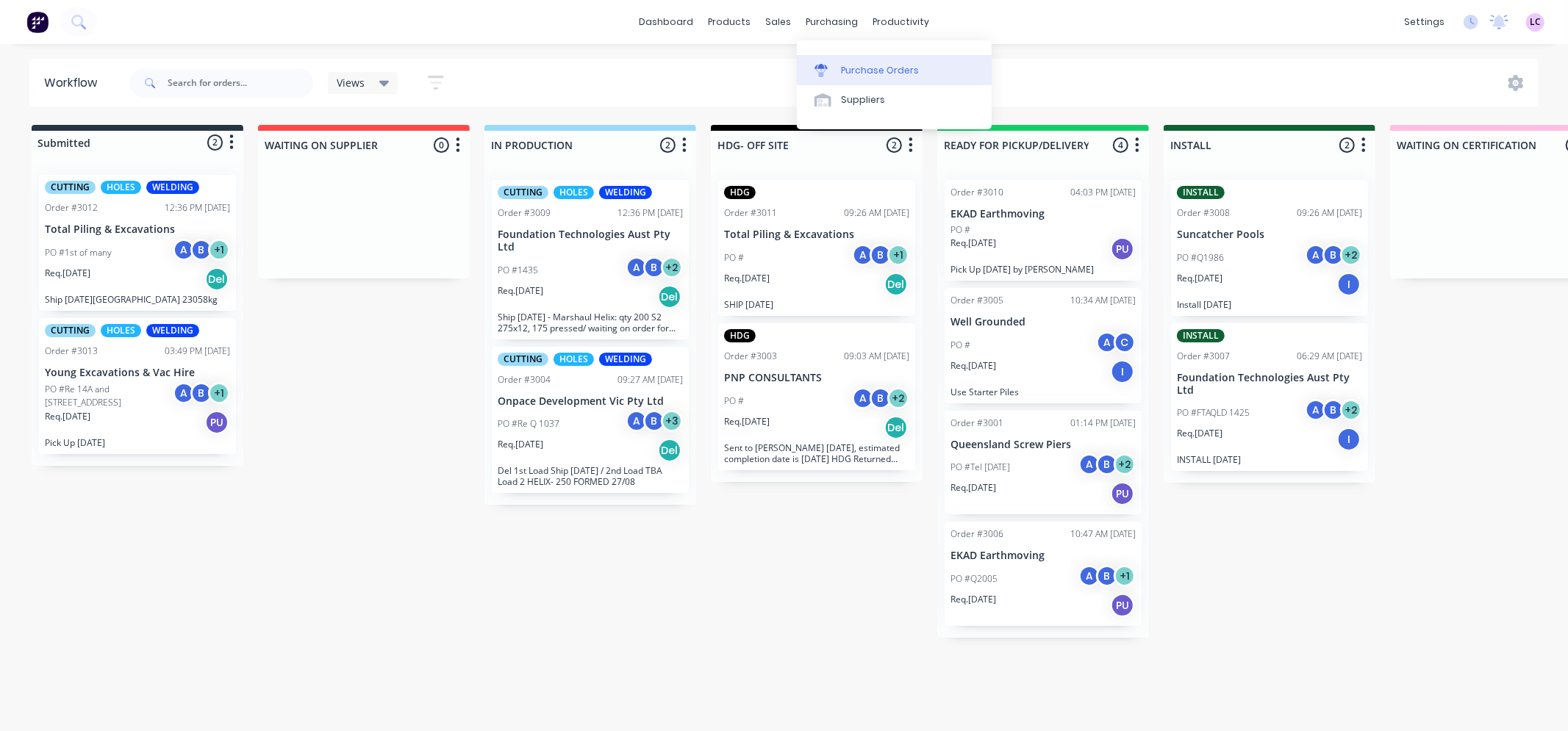
click at [857, 62] on link "Purchase Orders" at bounding box center [895, 69] width 195 height 29
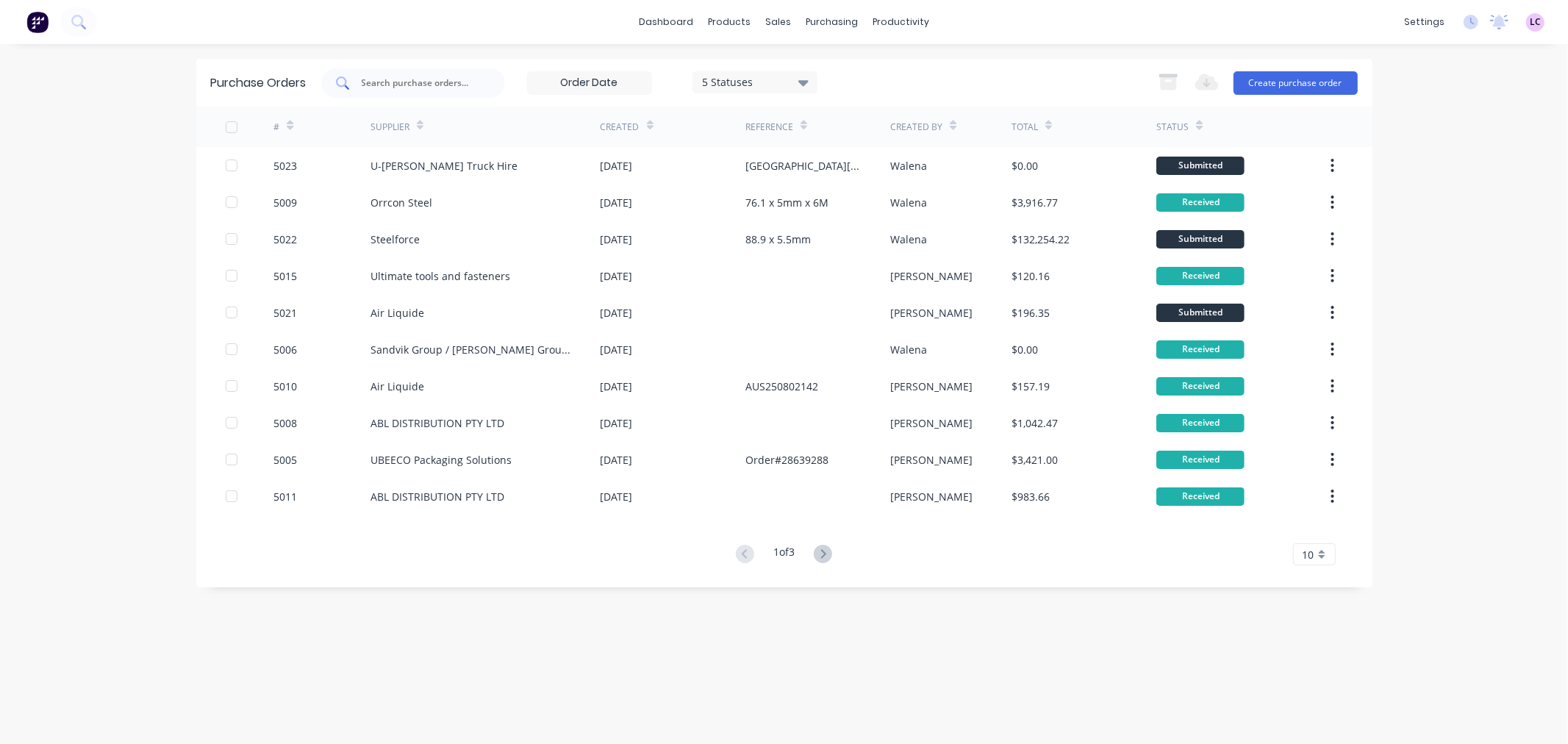
click at [424, 82] on input "text" at bounding box center [421, 83] width 122 height 15
type input "ABSOLUTE"
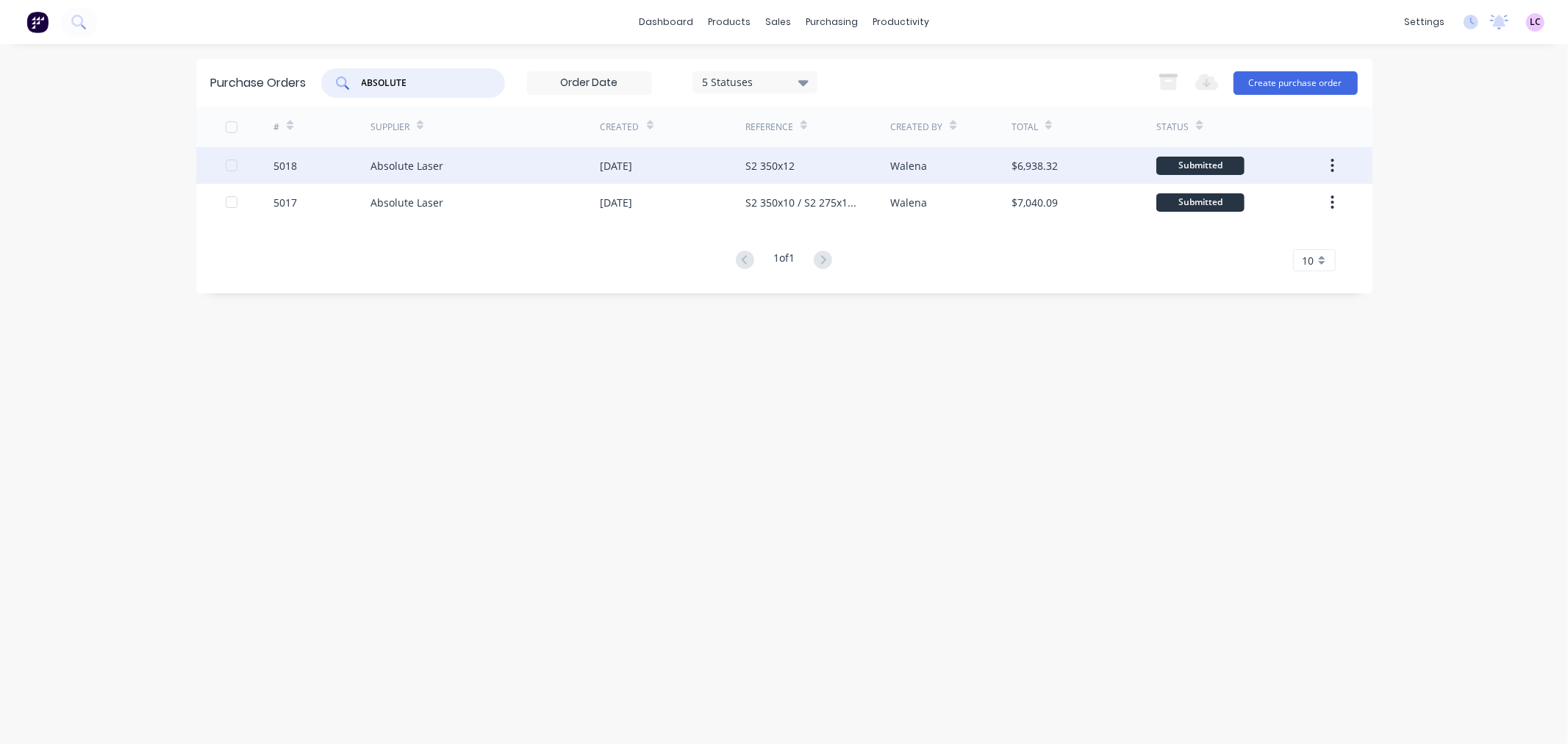
click at [429, 169] on div "Absolute Laser" at bounding box center [407, 166] width 73 height 16
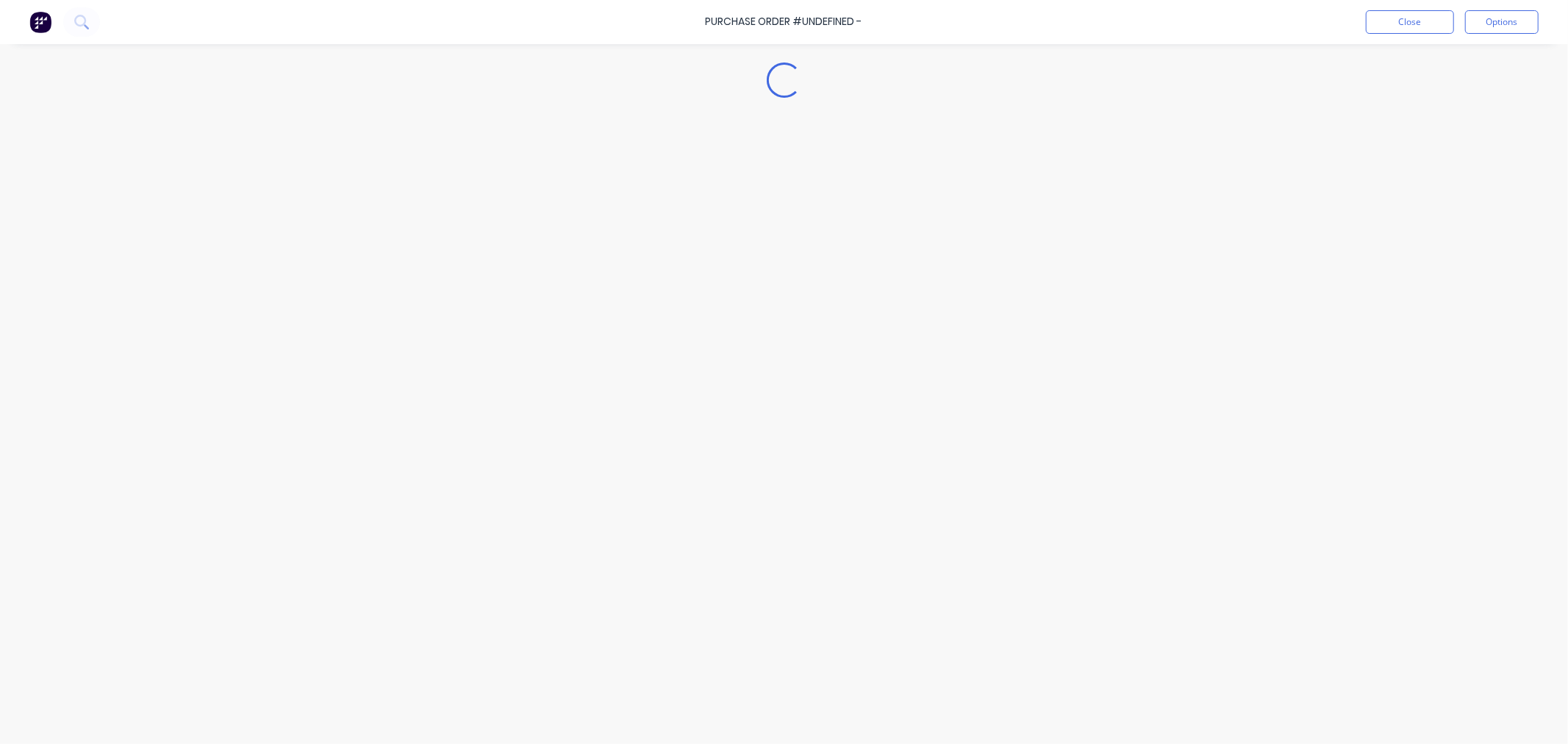
type textarea "x"
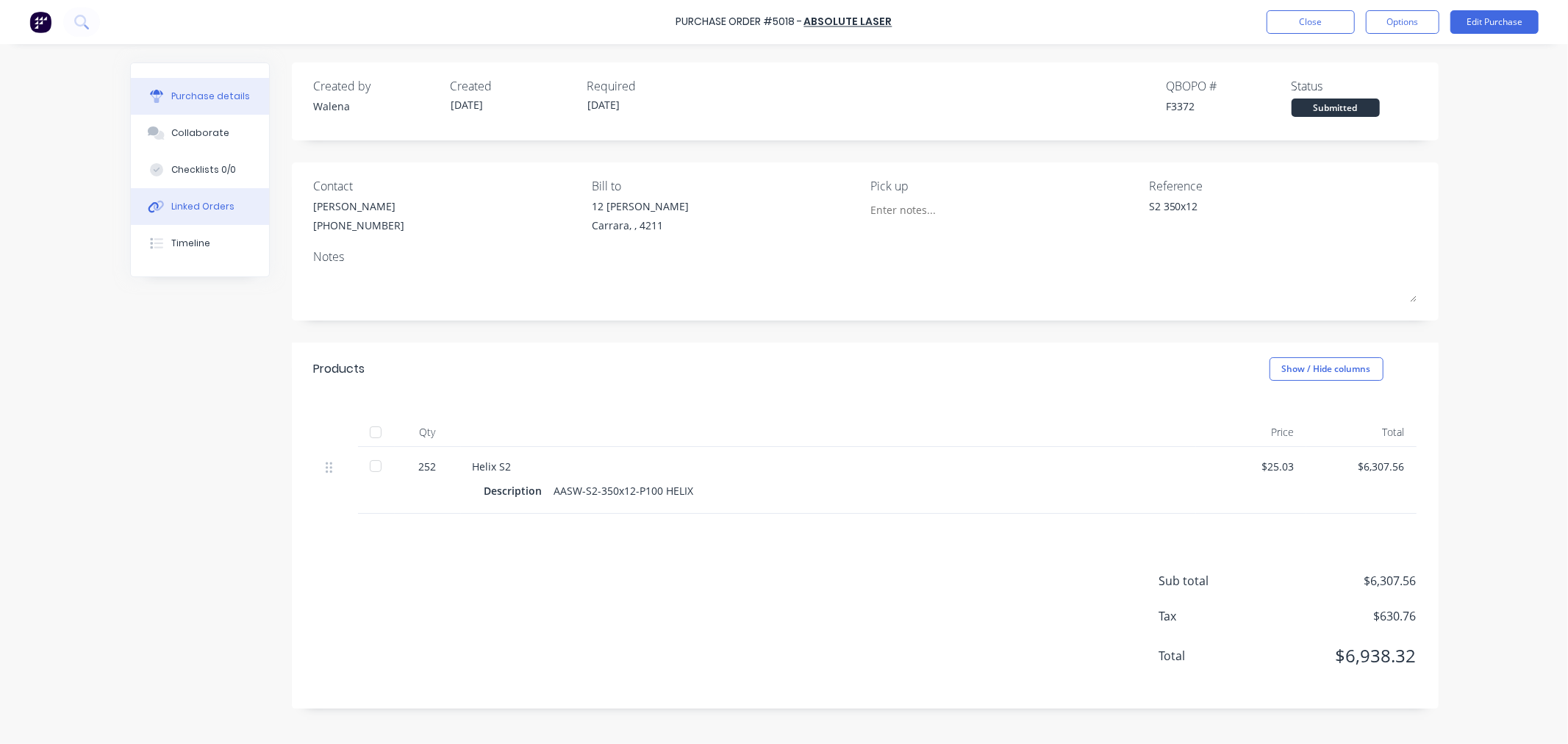
click at [223, 207] on div "Linked Orders" at bounding box center [203, 206] width 63 height 13
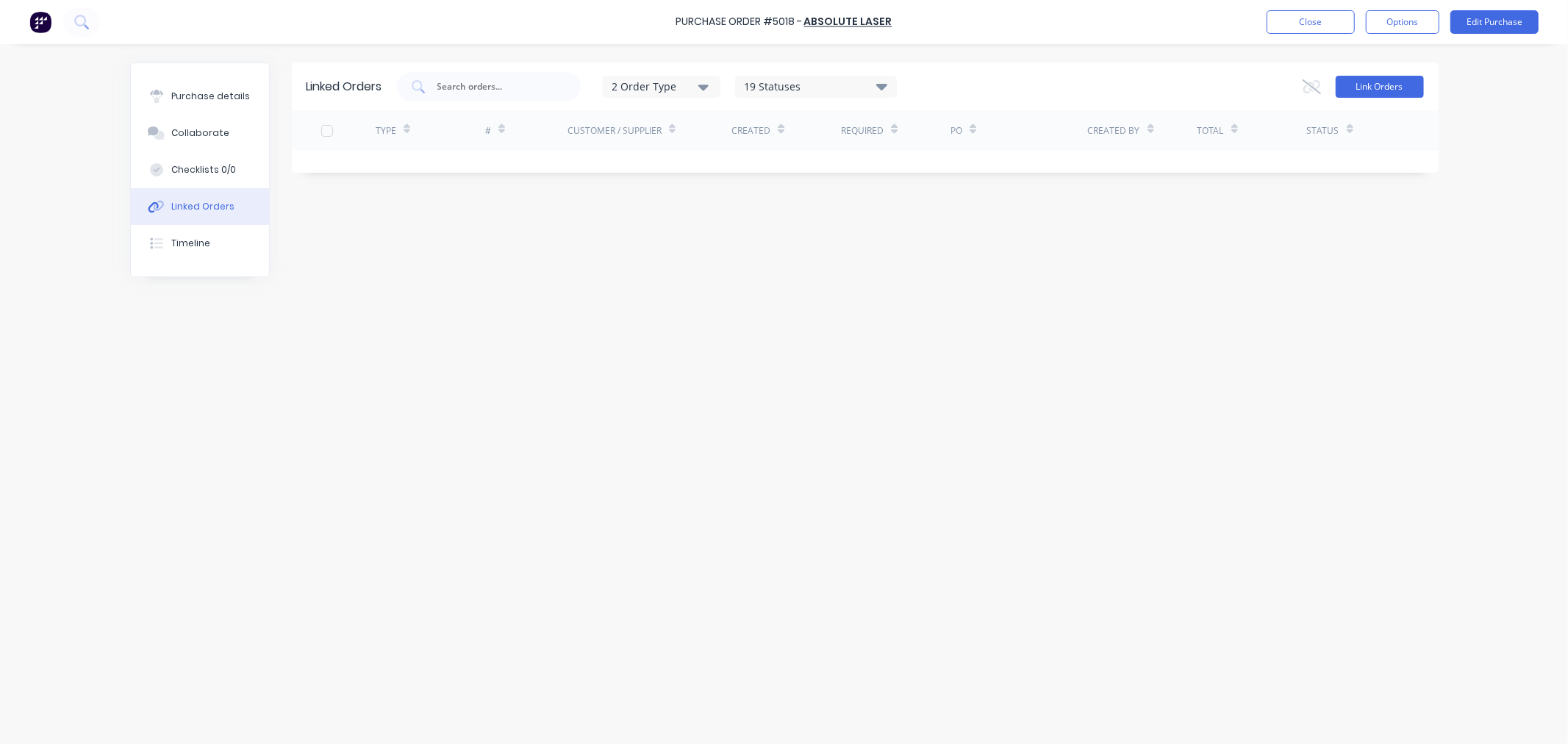
click at [1369, 86] on button "Link Orders" at bounding box center [1380, 87] width 88 height 22
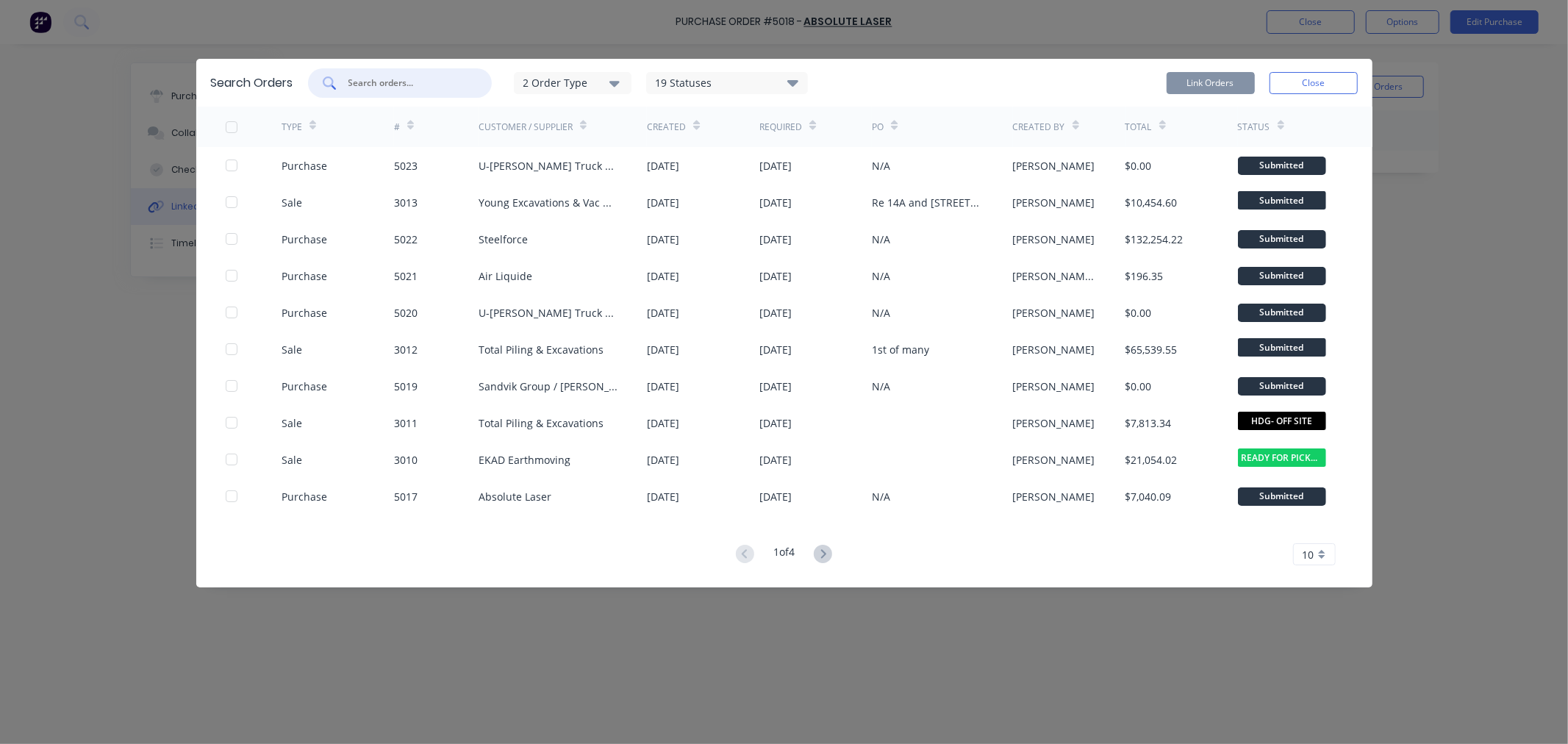
click at [399, 82] on input "text" at bounding box center [407, 83] width 122 height 15
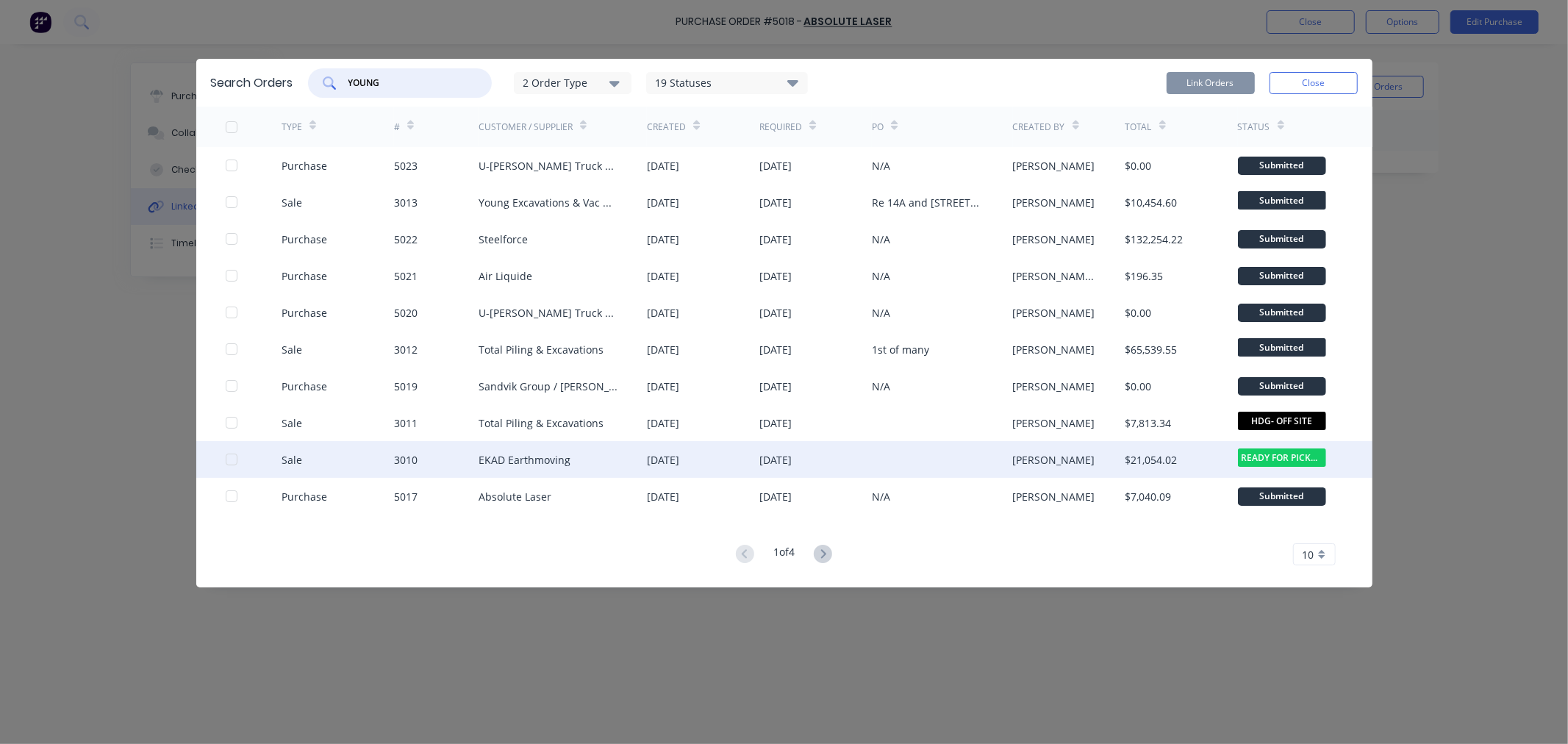
type input "YOUNG"
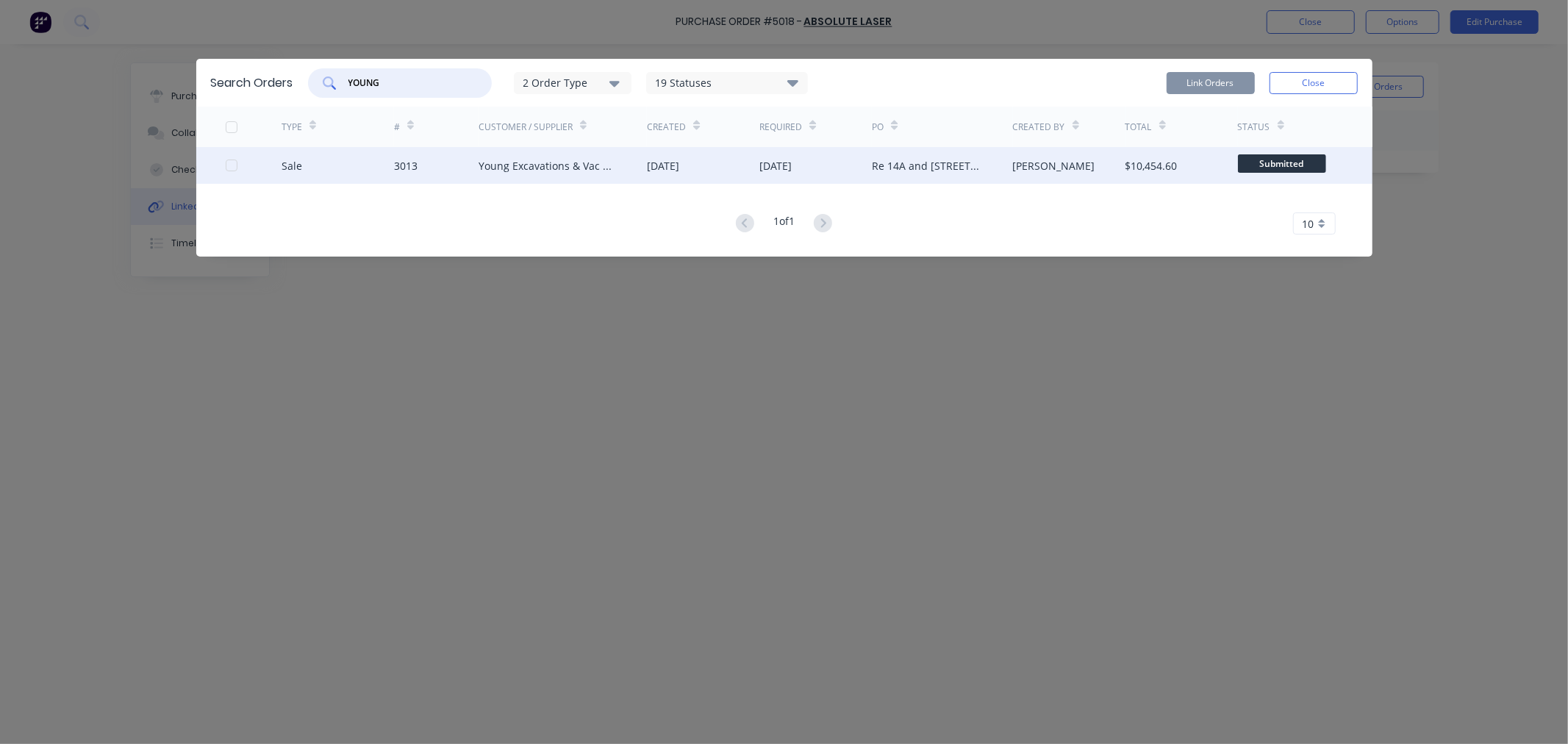
click at [403, 160] on div "3013" at bounding box center [406, 166] width 24 height 16
click at [230, 164] on div at bounding box center [231, 165] width 29 height 29
click at [1216, 82] on button "Link Orders" at bounding box center [1211, 83] width 88 height 22
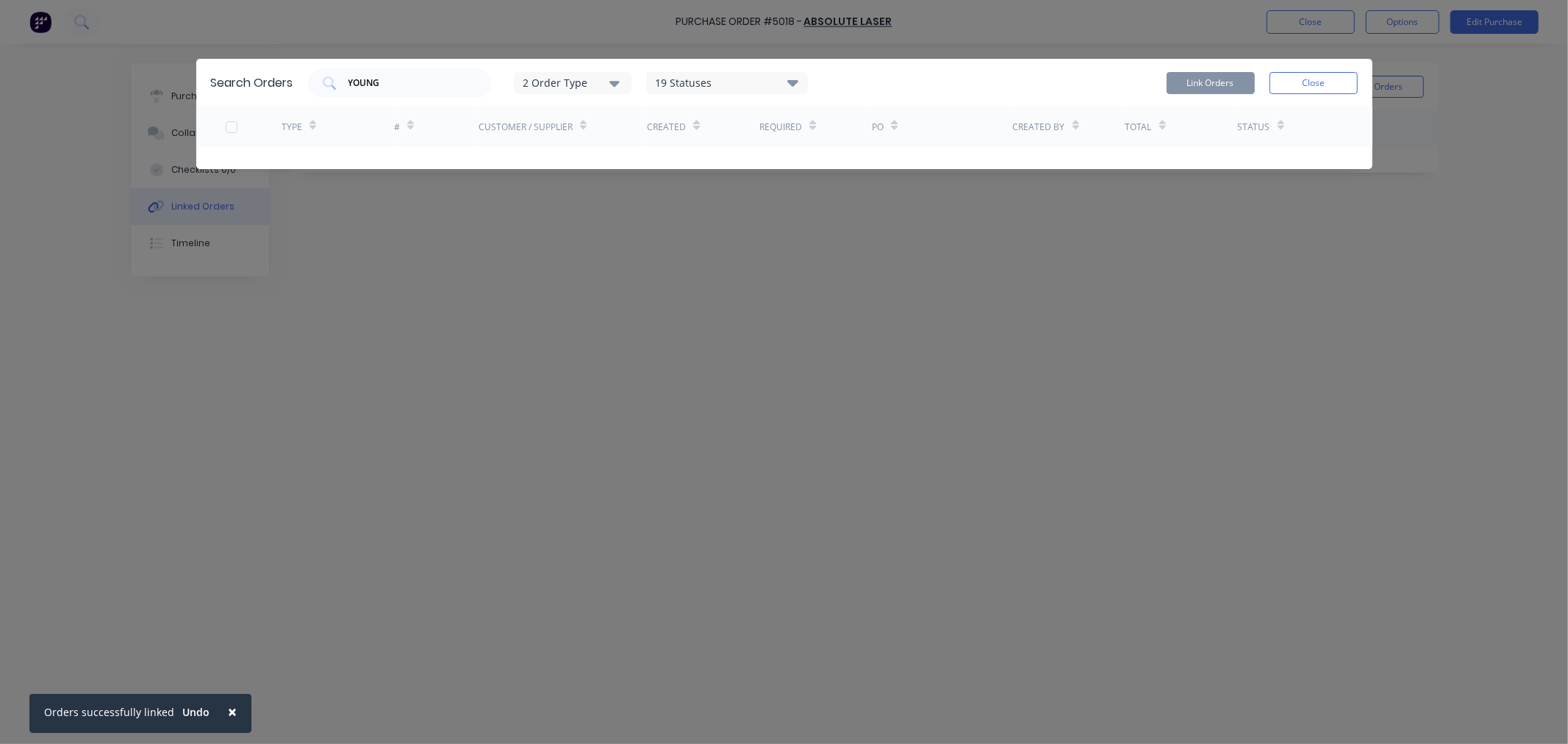
click at [1312, 88] on button "Close" at bounding box center [1314, 83] width 88 height 22
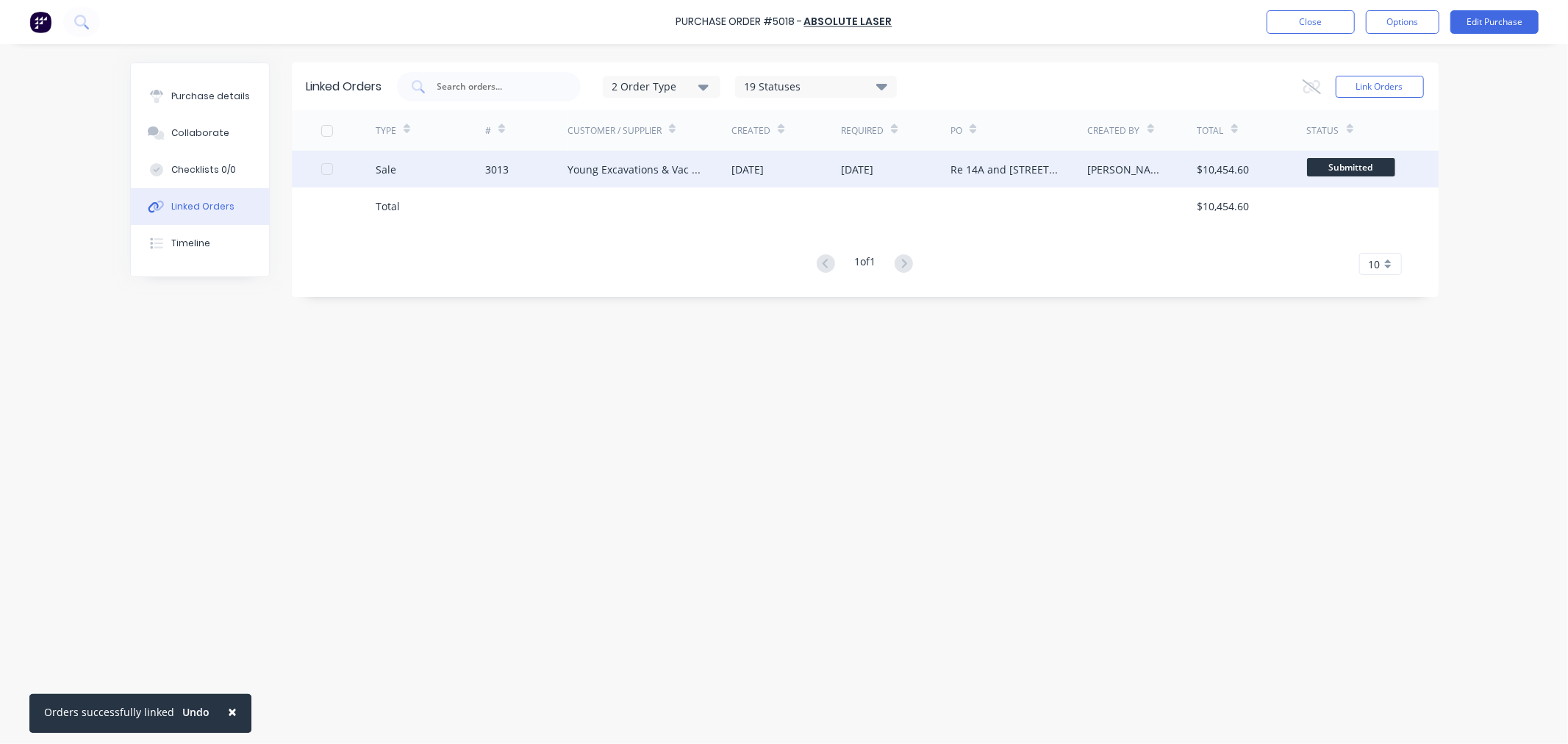
click at [512, 165] on div "3013" at bounding box center [526, 169] width 83 height 37
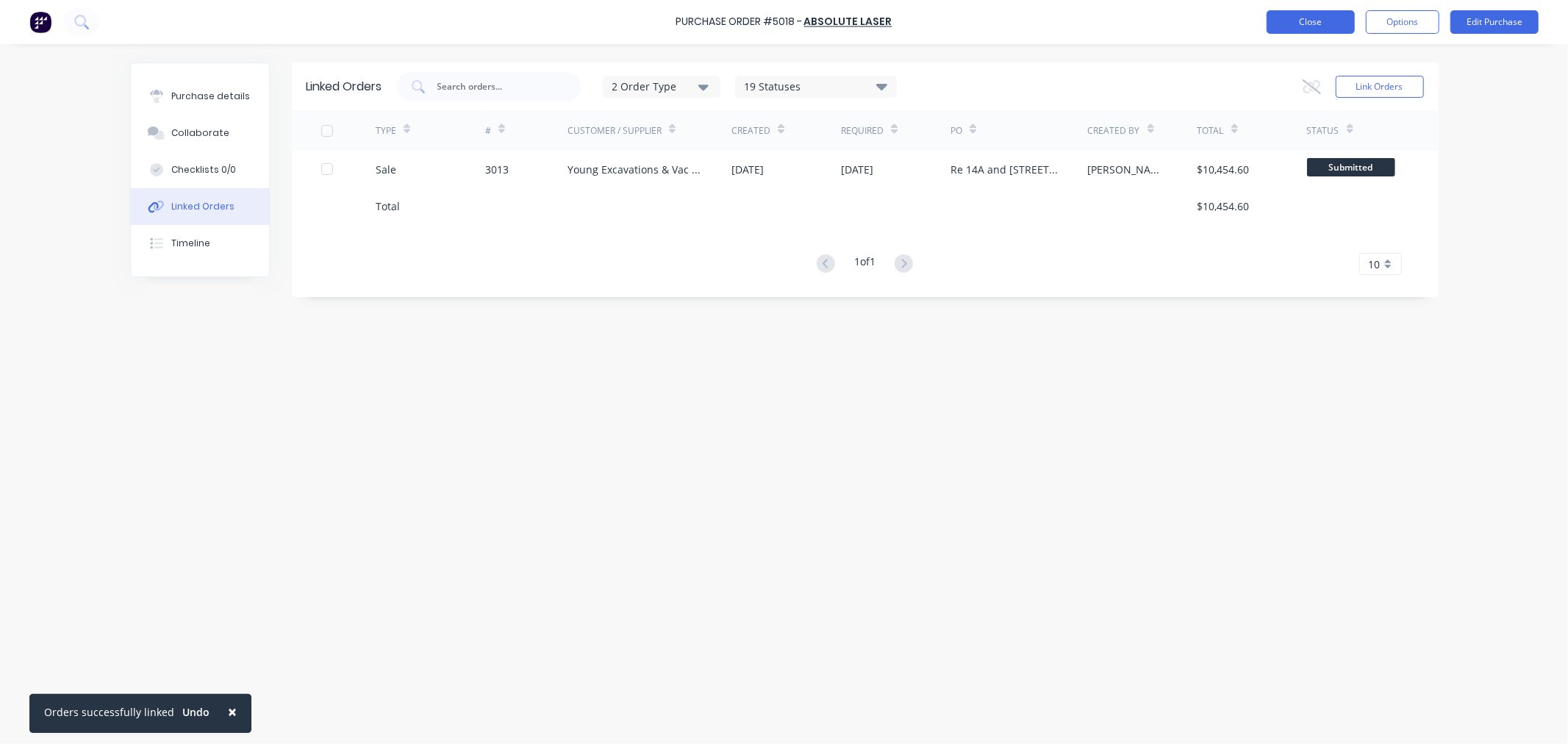
click at [1293, 17] on button "Close" at bounding box center [1311, 22] width 88 height 24
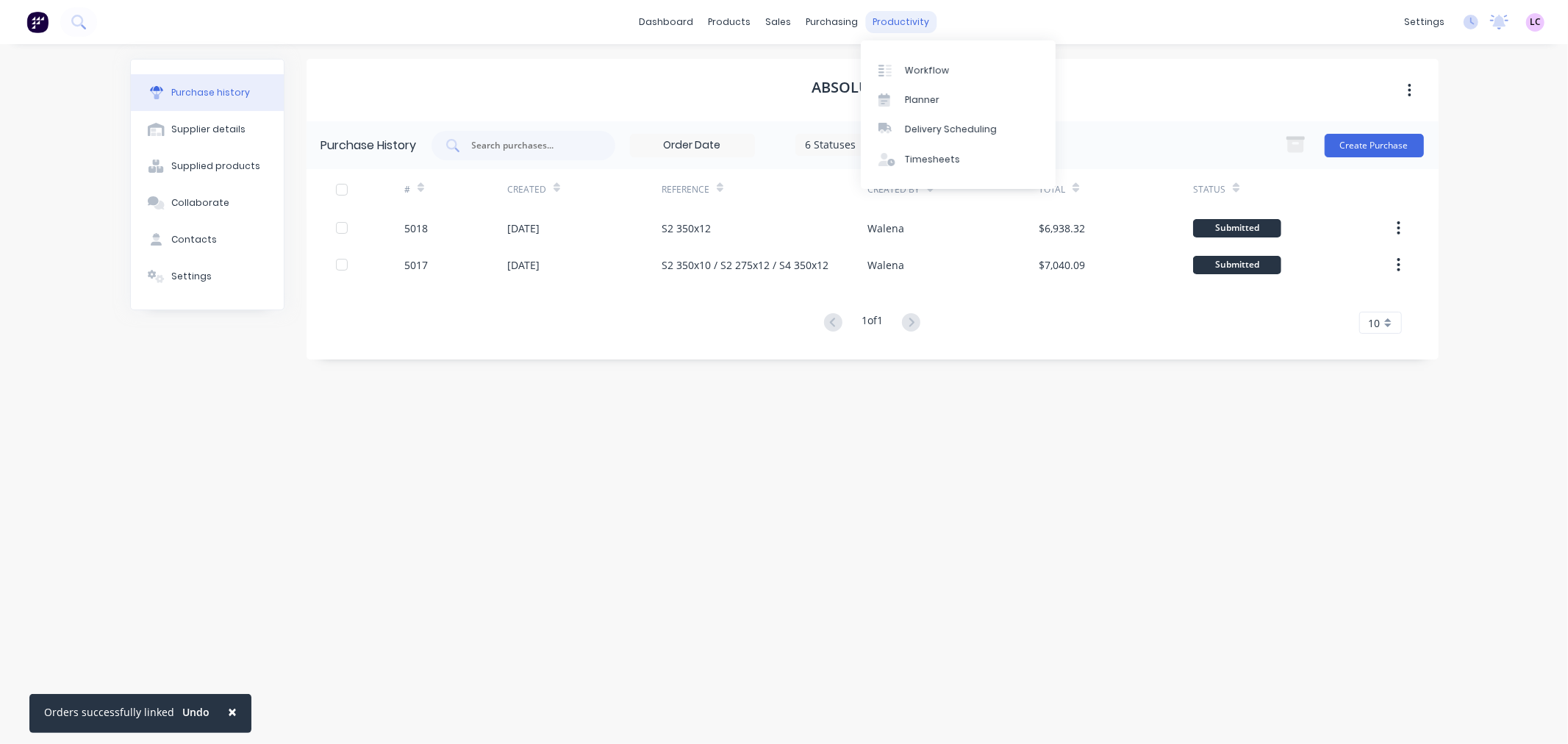
drag, startPoint x: 902, startPoint y: 24, endPoint x: 885, endPoint y: 12, distance: 20.8
click at [885, 12] on div "productivity" at bounding box center [900, 22] width 72 height 22
click at [906, 72] on div "Workflow" at bounding box center [927, 70] width 44 height 13
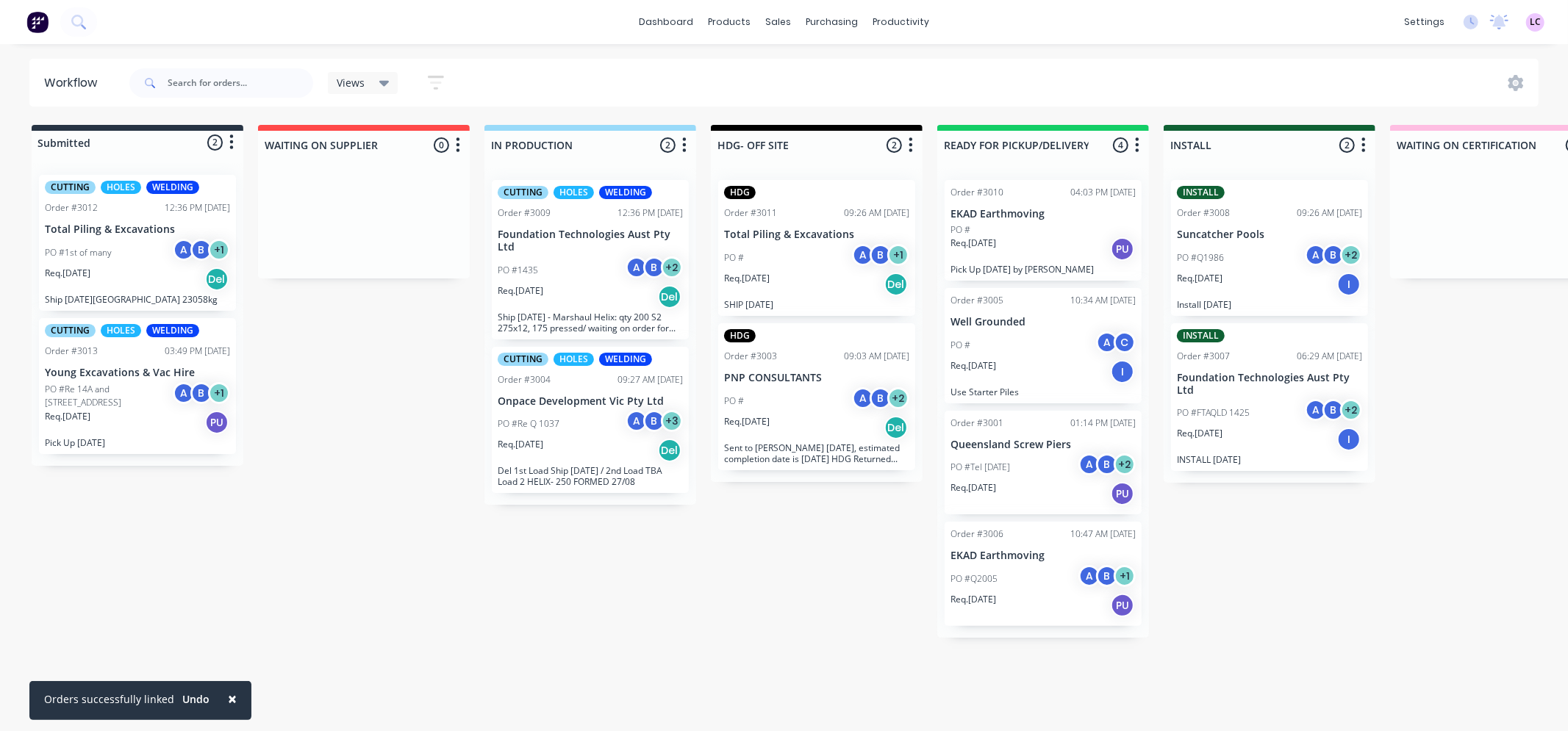
click at [93, 226] on p "Total Piling & Excavations" at bounding box center [138, 230] width 186 height 13
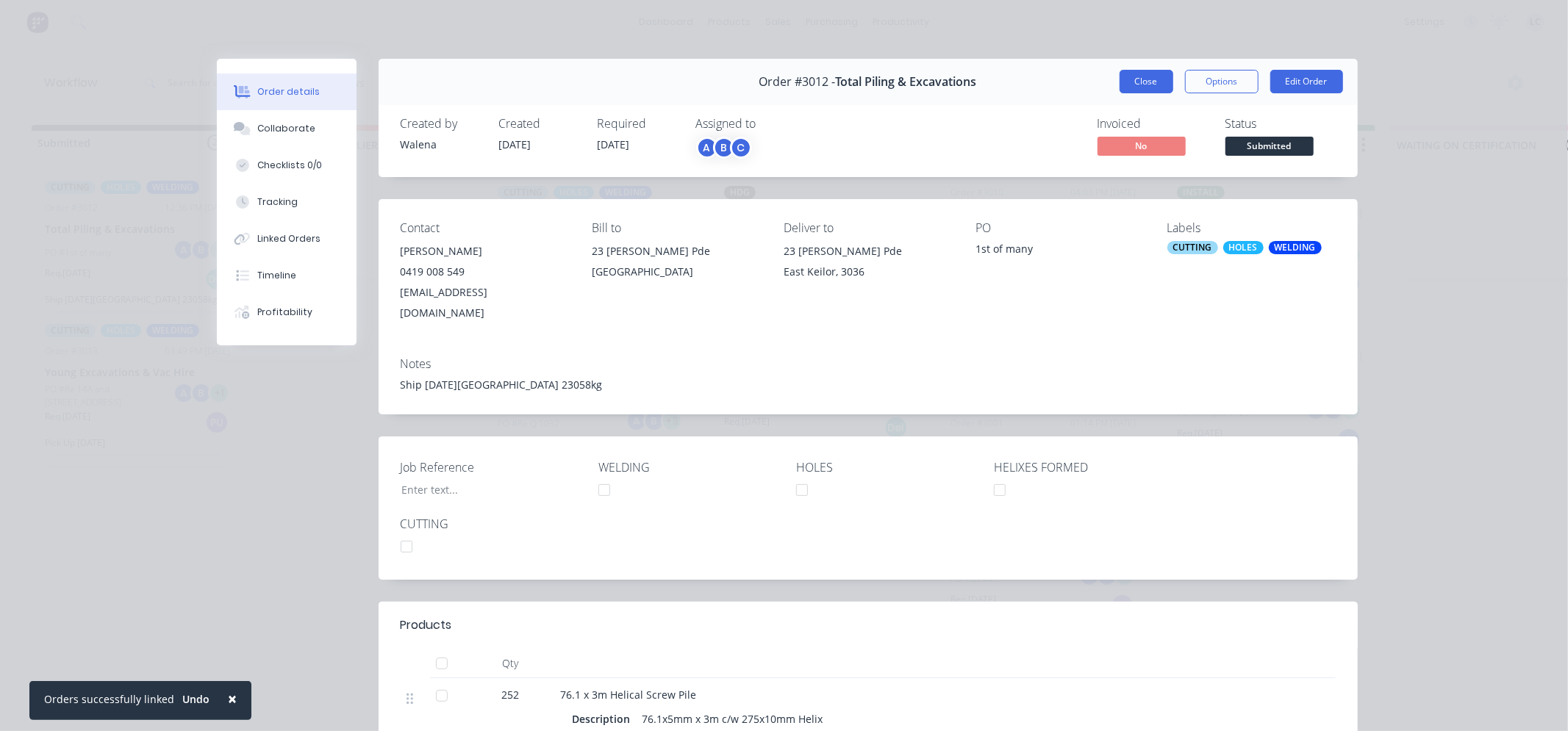
click at [1136, 83] on button "Close" at bounding box center [1147, 82] width 53 height 24
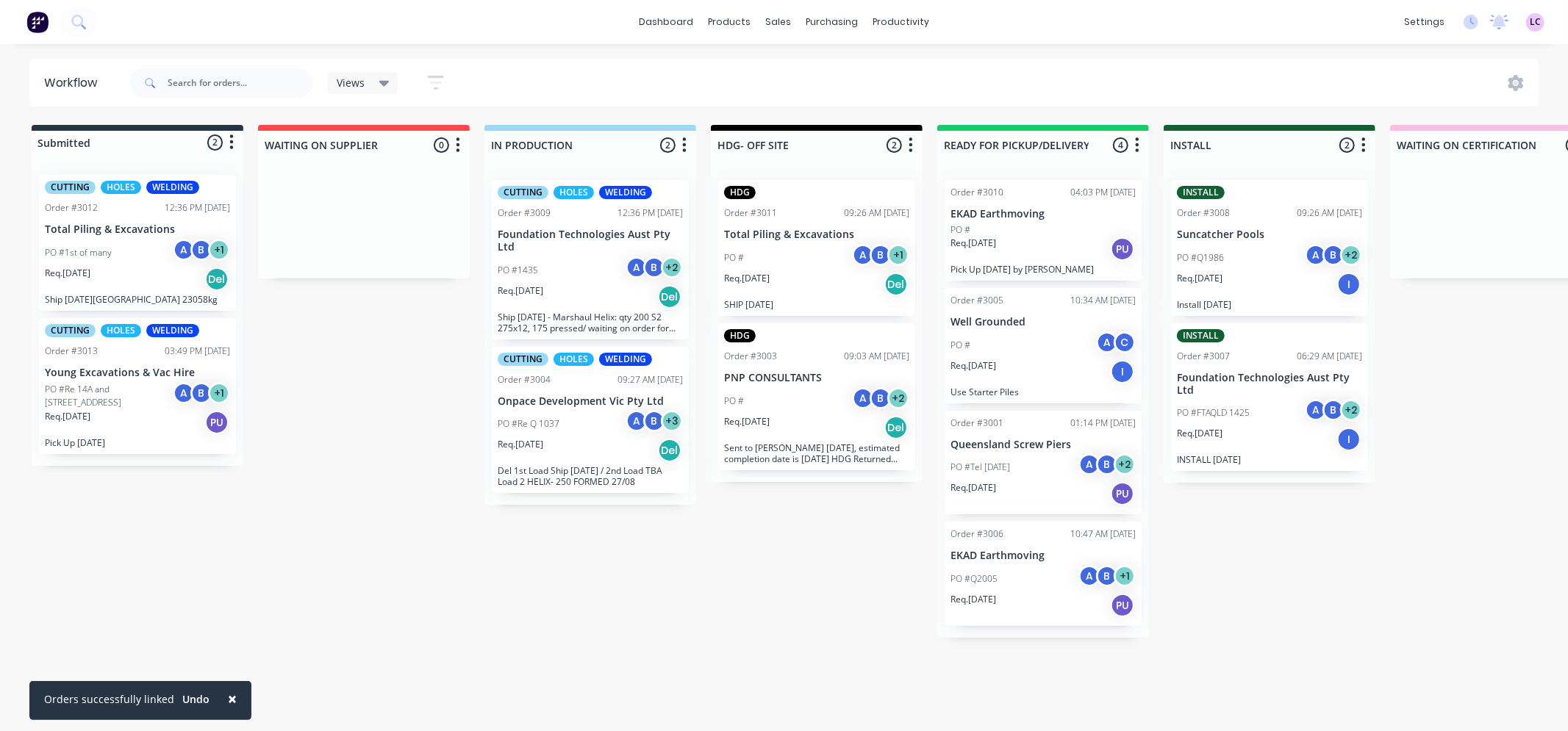
click at [228, 696] on span "×" at bounding box center [232, 699] width 9 height 20
click at [560, 402] on p "Onpace Development Vic Pty Ltd" at bounding box center [591, 402] width 186 height 13
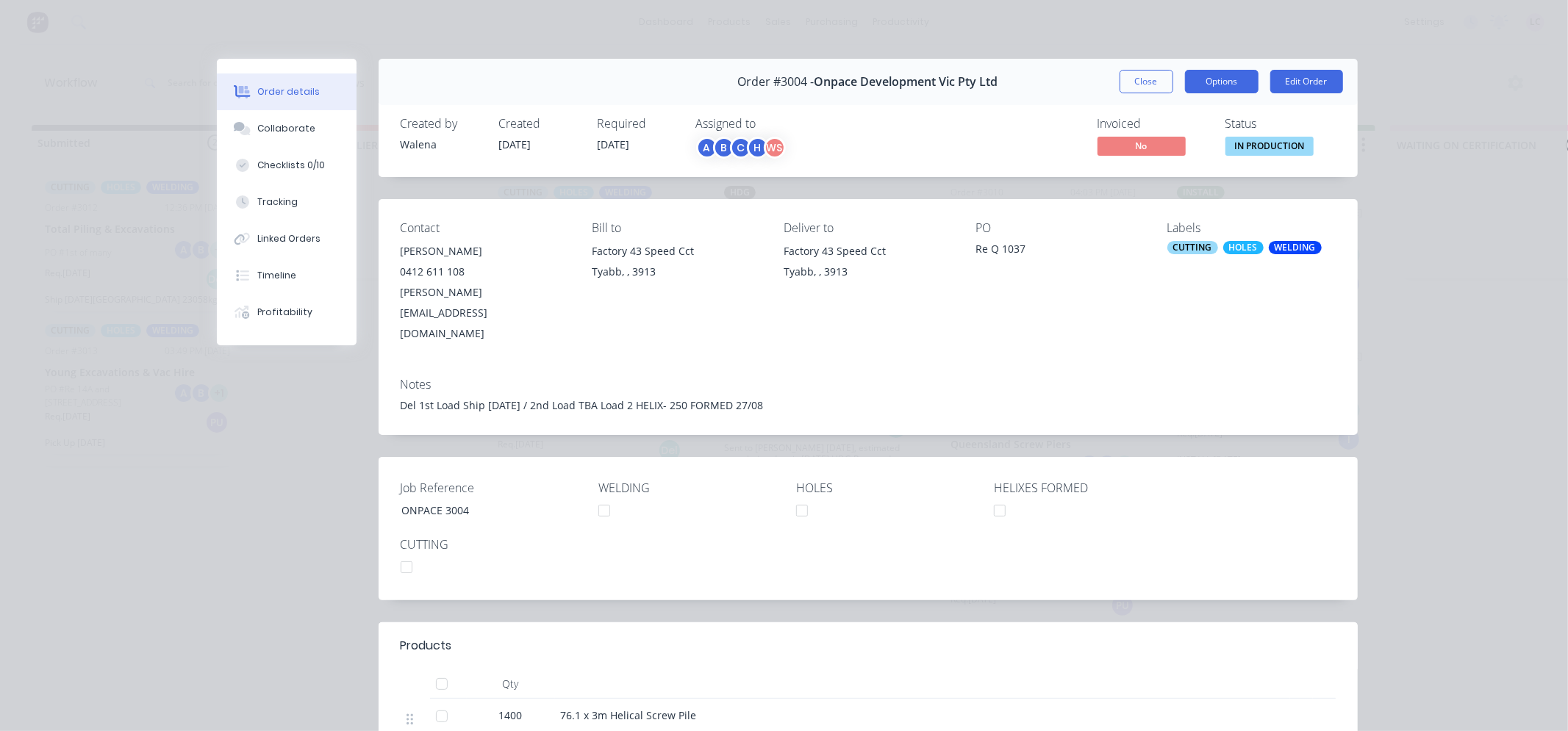
click at [1213, 76] on button "Options" at bounding box center [1221, 82] width 73 height 24
click at [1131, 75] on button "Close" at bounding box center [1147, 82] width 53 height 24
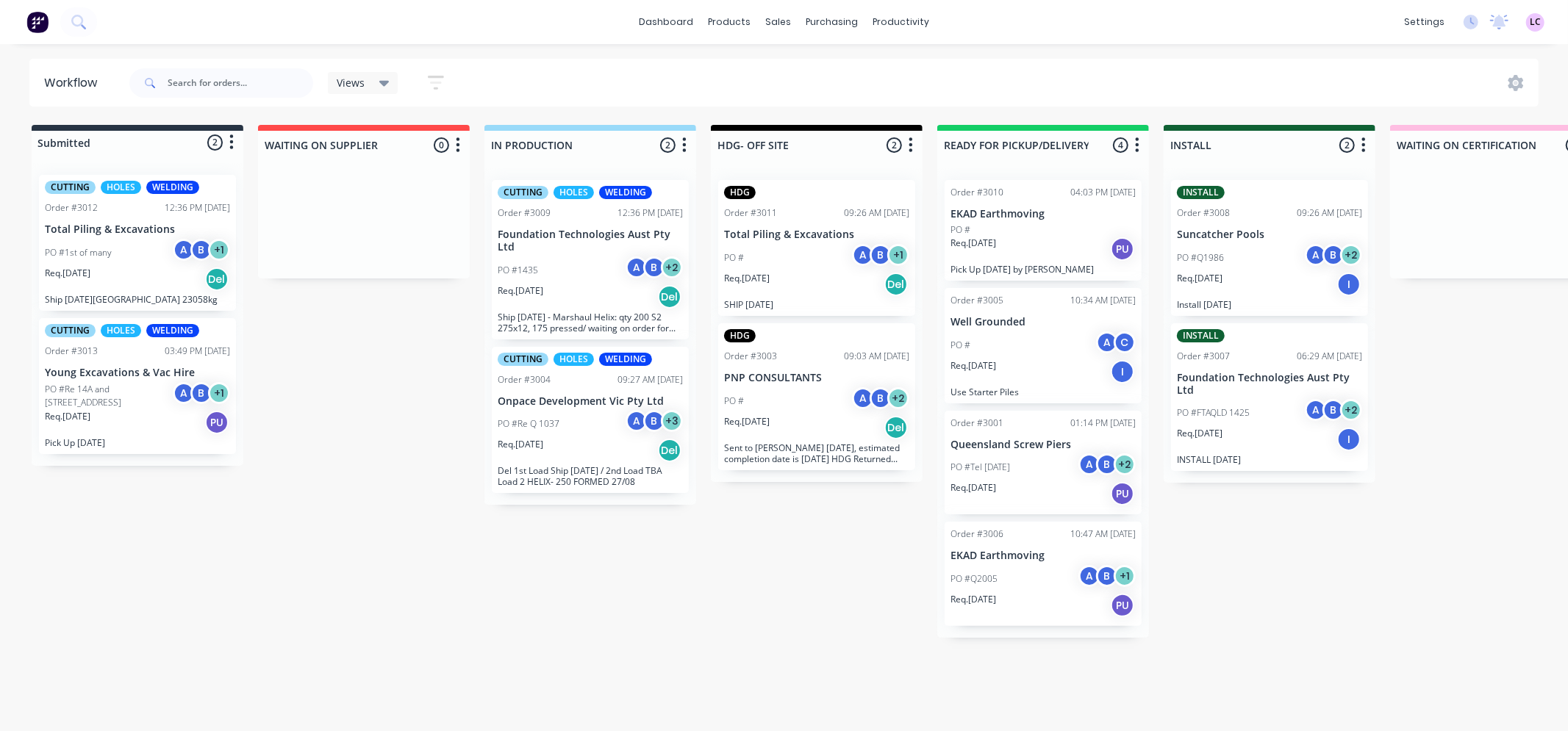
click at [607, 444] on div "Req. [DATE] Del" at bounding box center [591, 450] width 186 height 25
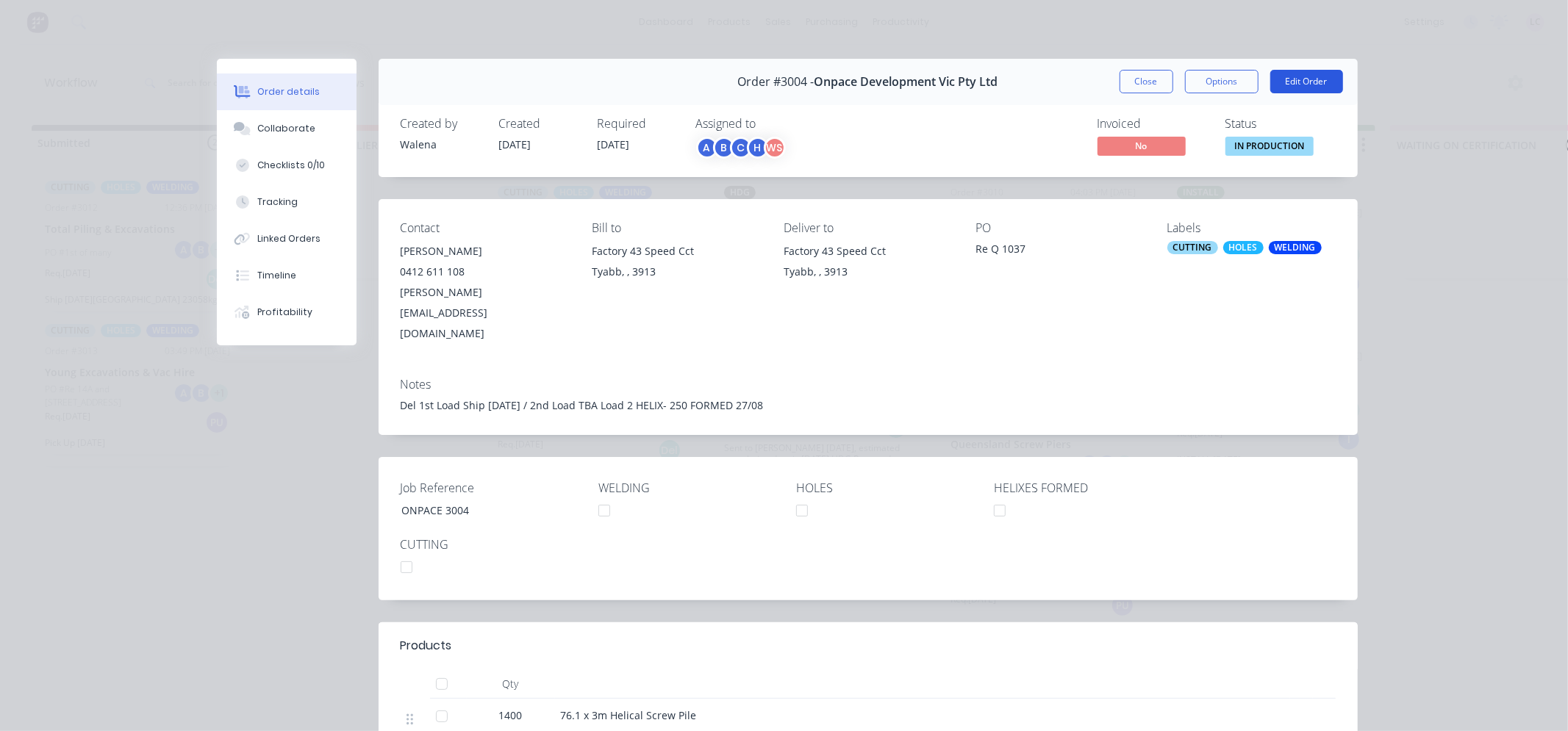
click at [1316, 86] on button "Edit Order" at bounding box center [1307, 82] width 73 height 24
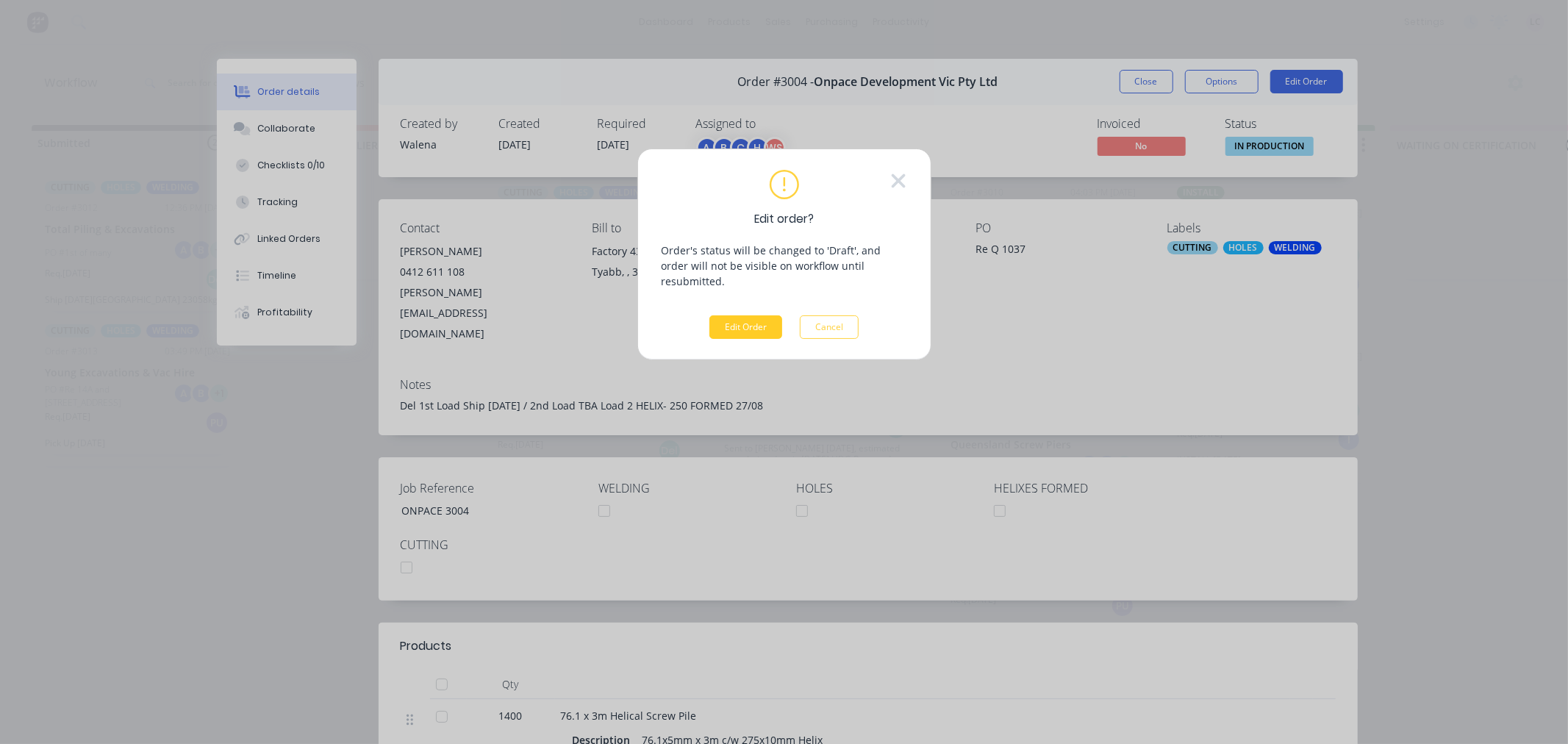
click at [751, 318] on button "Edit Order" at bounding box center [745, 327] width 73 height 24
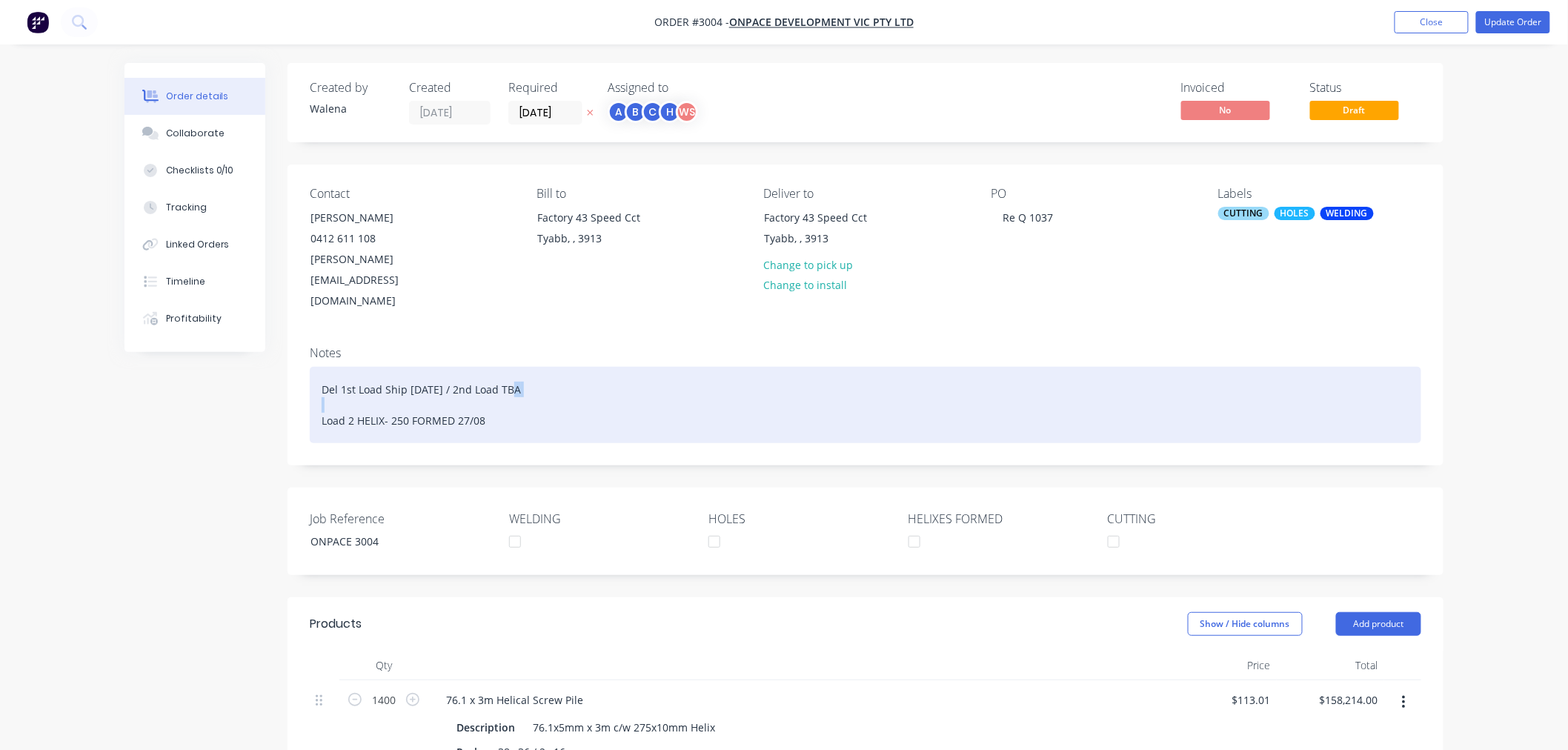
drag, startPoint x: 527, startPoint y: 348, endPoint x: 507, endPoint y: 351, distance: 20.2
click at [507, 367] on div "Del 1st Load Ship [DATE] / 2nd Load TBA Load 2 HELIX- 250 FORMED 27/08" at bounding box center [866, 405] width 1111 height 76
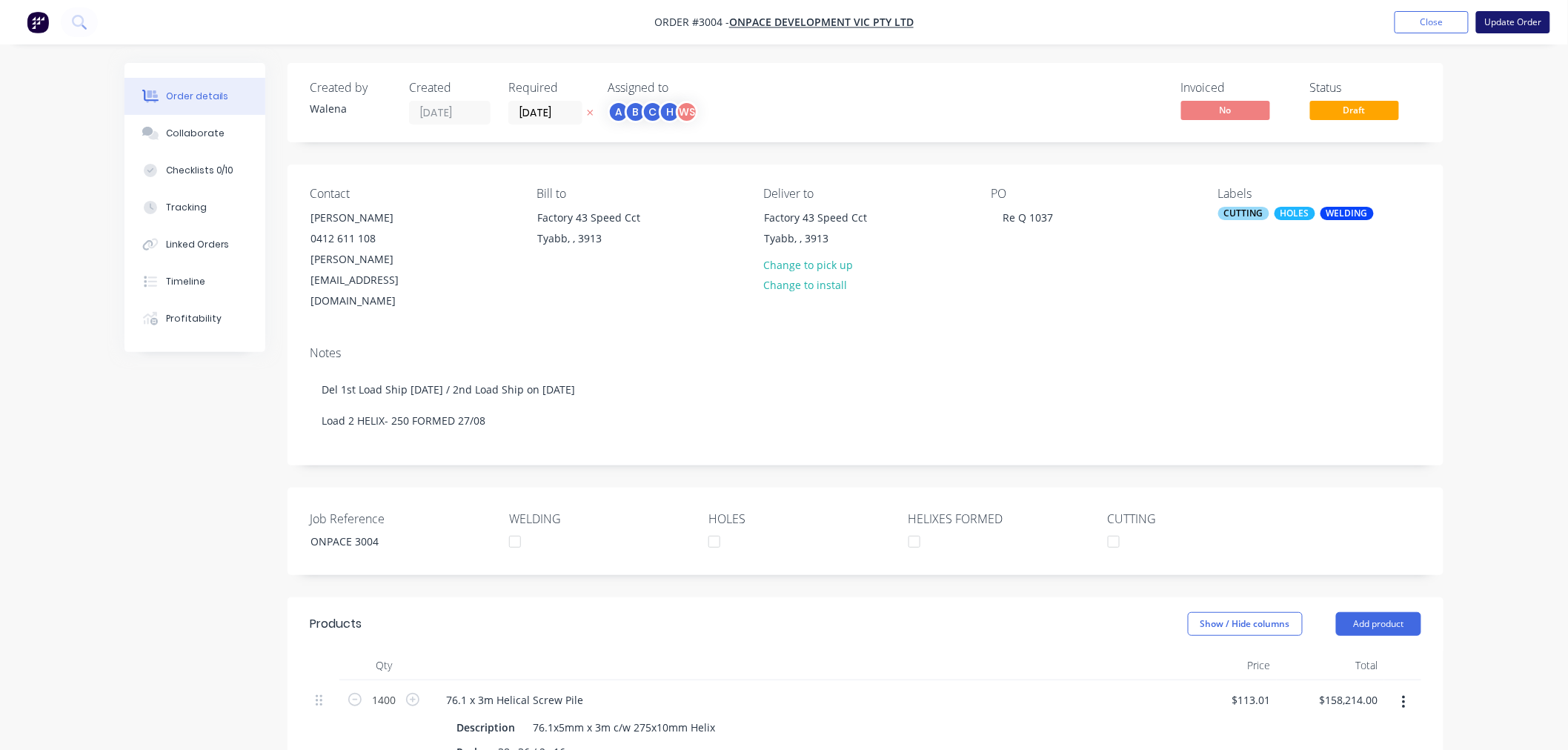
click at [1516, 22] on button "Update Order" at bounding box center [1513, 22] width 74 height 22
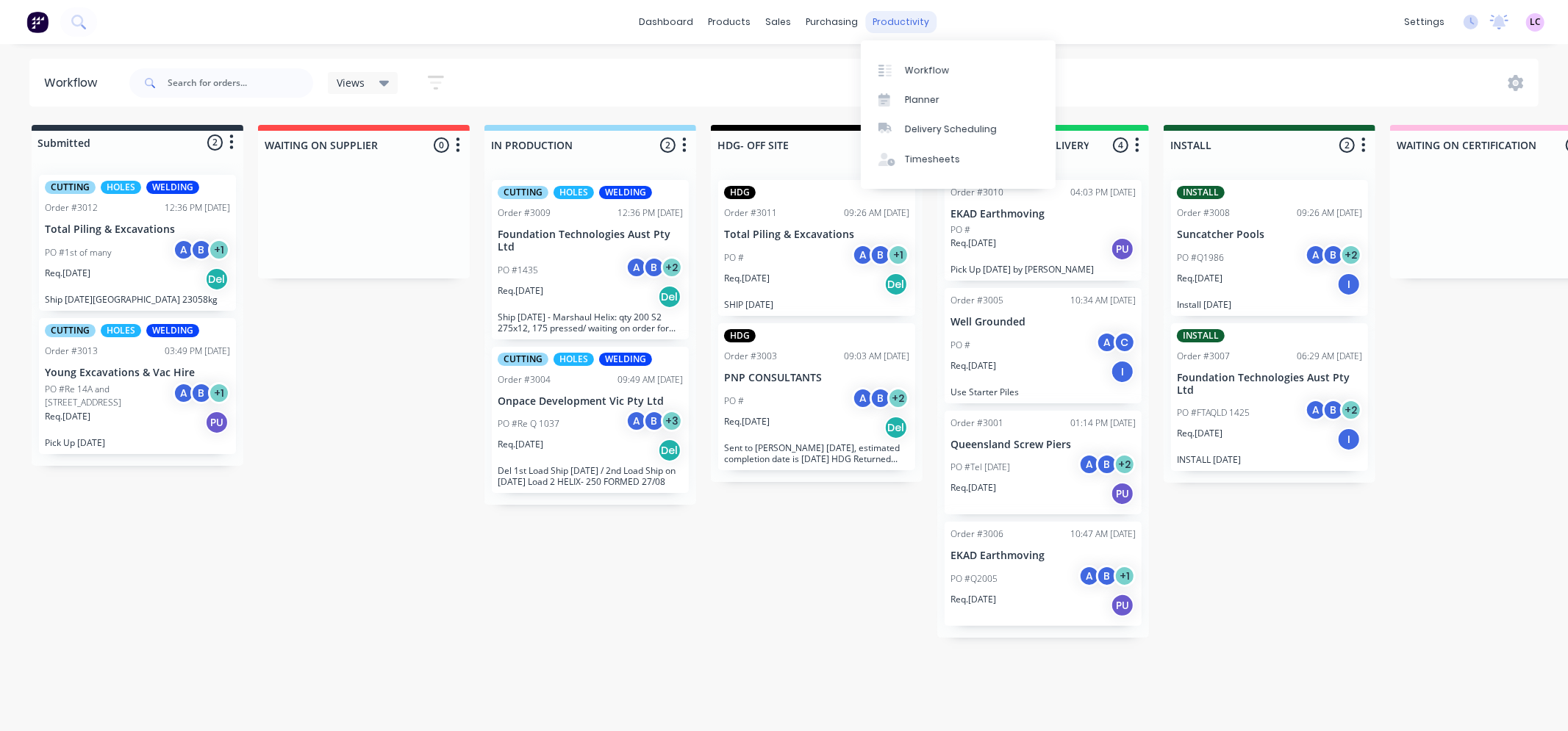
click at [885, 19] on div "productivity" at bounding box center [900, 22] width 72 height 22
click at [903, 67] on link "Workflow" at bounding box center [959, 69] width 195 height 29
click at [913, 94] on div "Planner" at bounding box center [922, 100] width 35 height 13
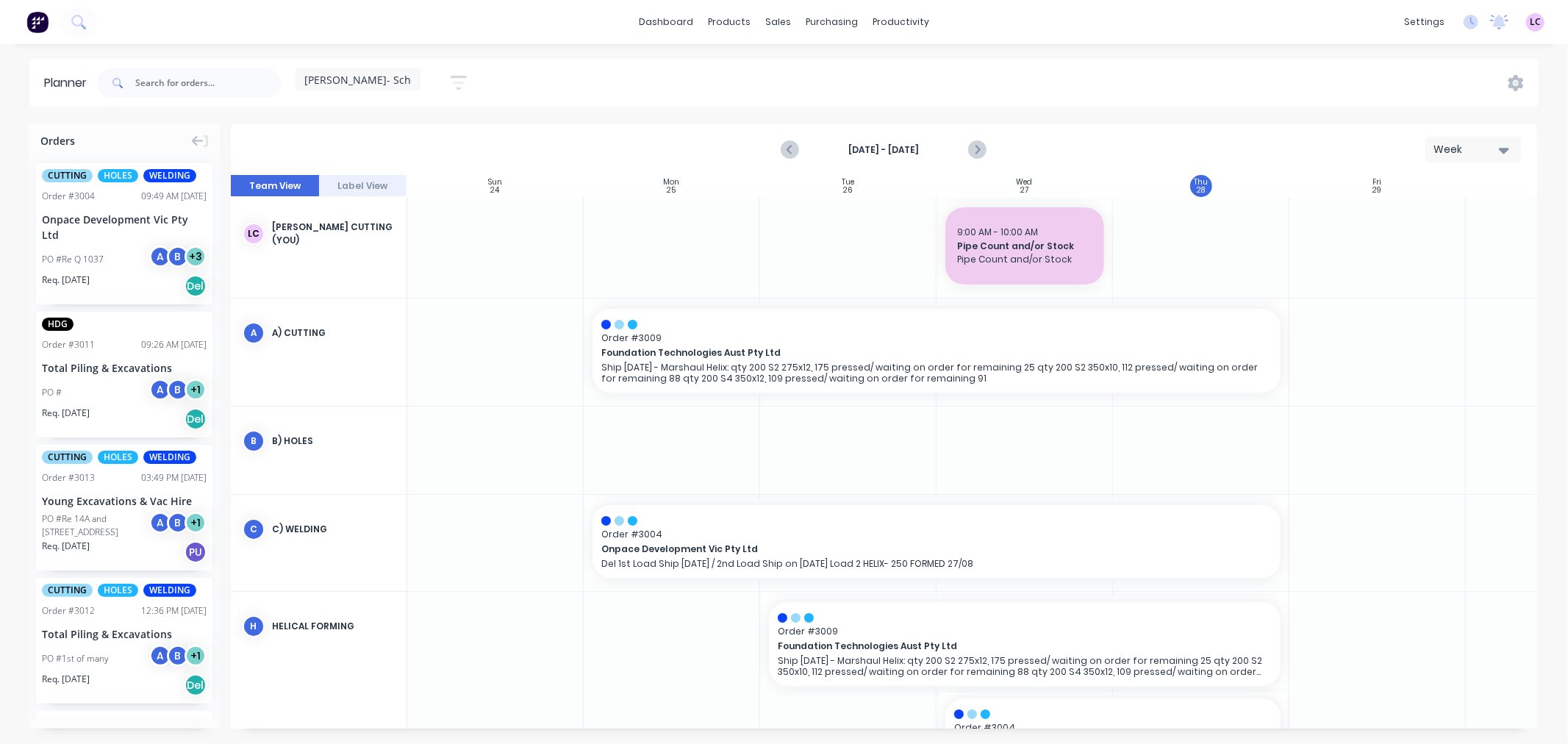
scroll to position [0, 1]
click at [965, 156] on button "Next page" at bounding box center [977, 149] width 29 height 29
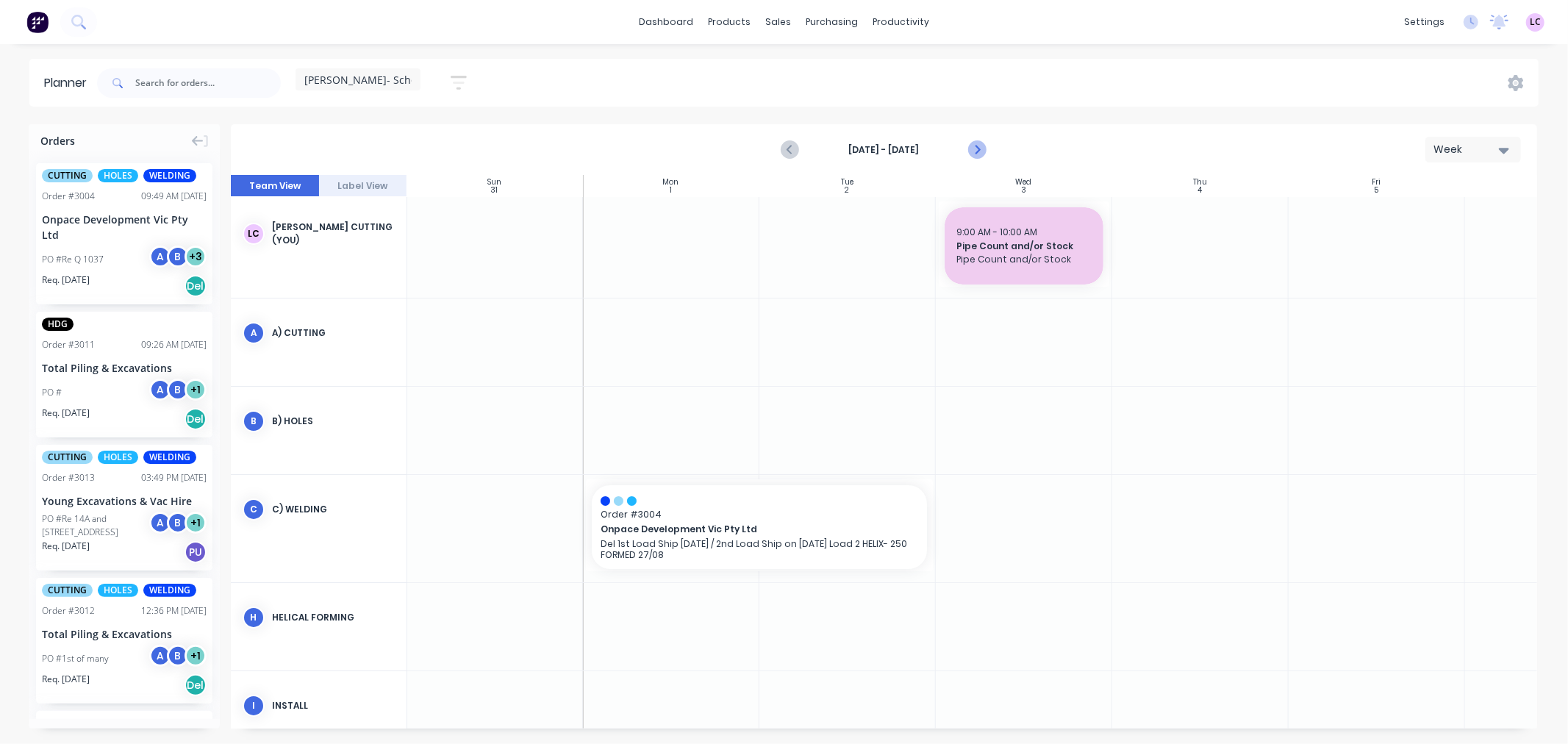
click at [977, 153] on icon "Next page" at bounding box center [977, 149] width 6 height 12
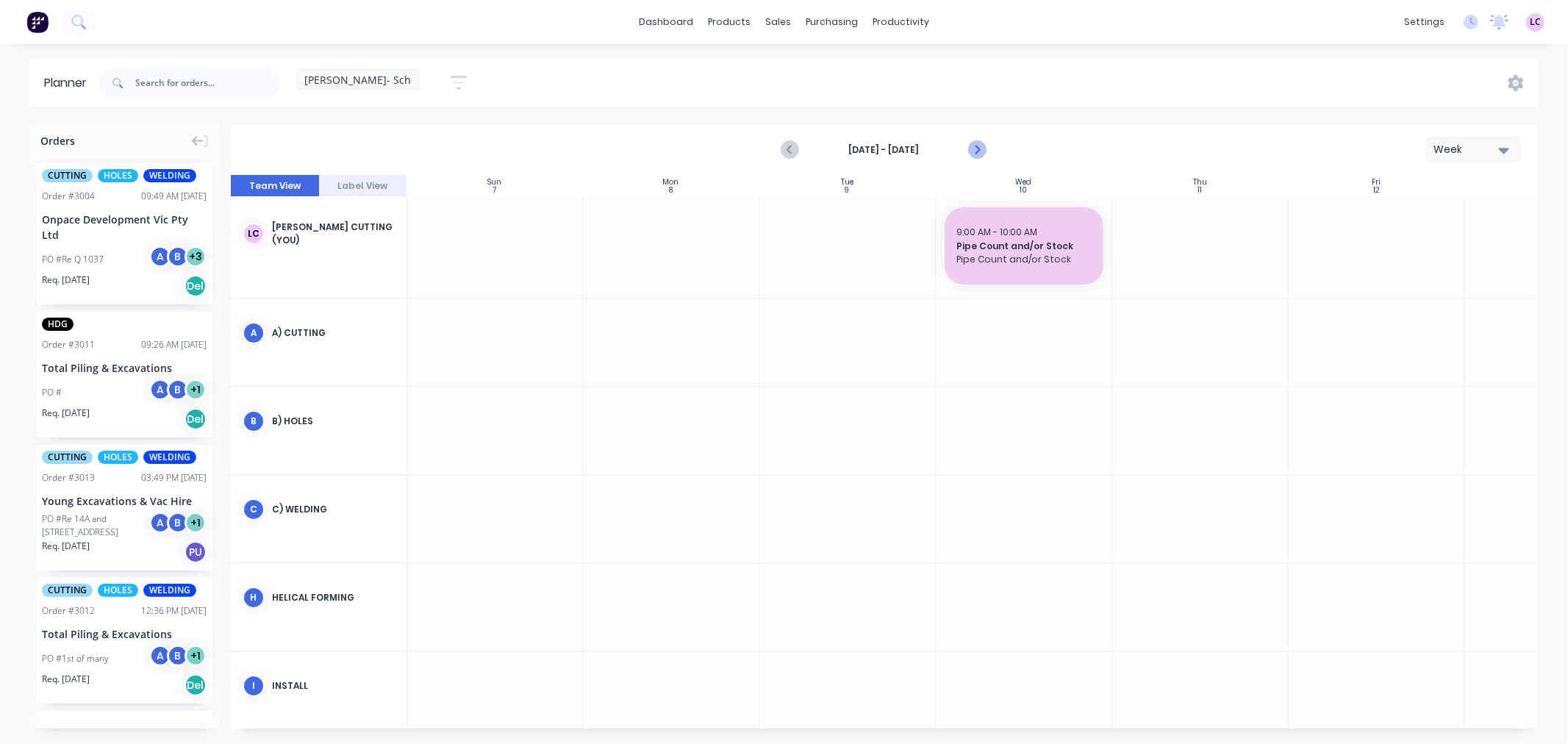
click at [977, 153] on icon "Next page" at bounding box center [977, 149] width 6 height 12
drag, startPoint x: 135, startPoint y: 214, endPoint x: 673, endPoint y: 524, distance: 620.9
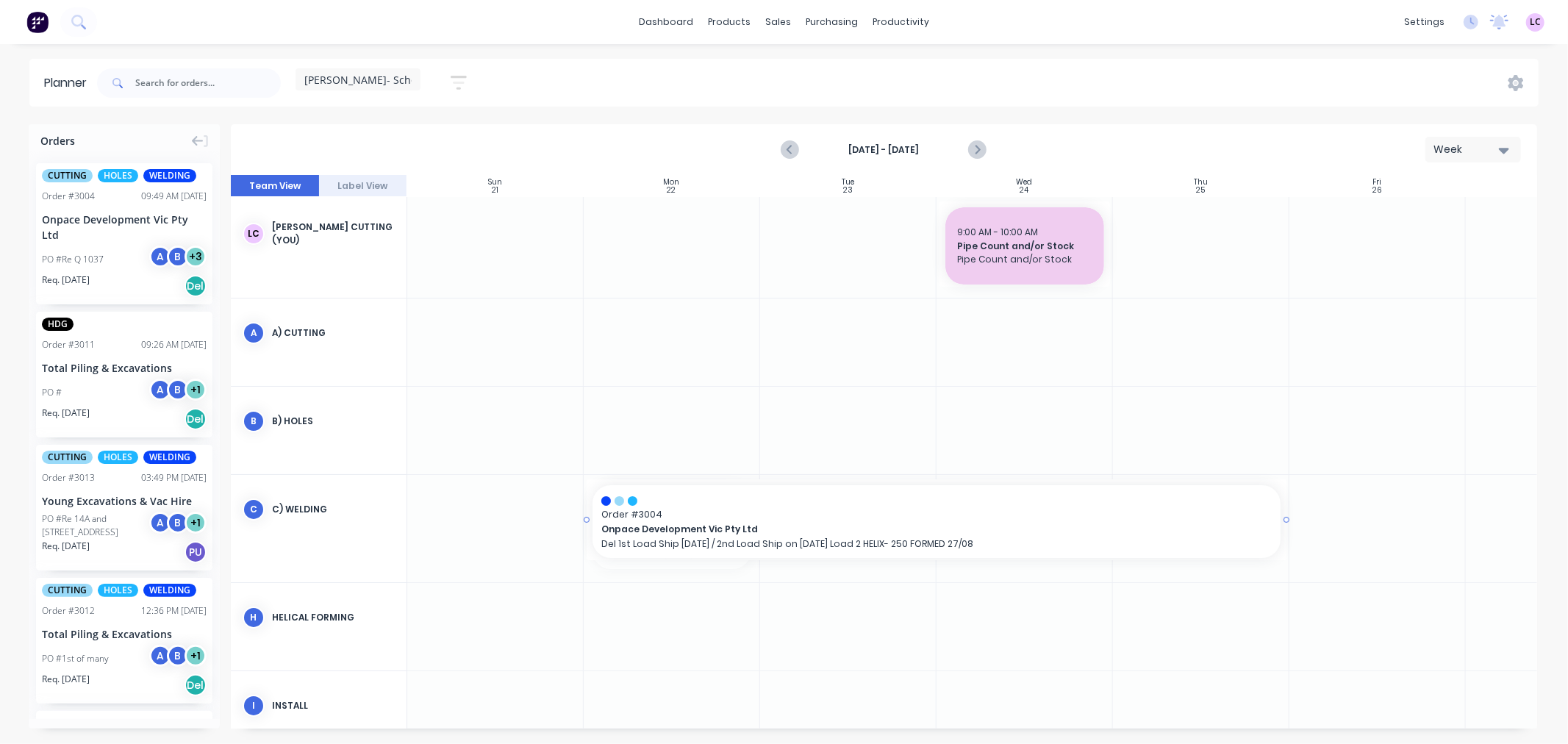
drag, startPoint x: 754, startPoint y: 525, endPoint x: 1241, endPoint y: 511, distance: 487.2
click at [794, 153] on icon "Previous page" at bounding box center [791, 150] width 17 height 17
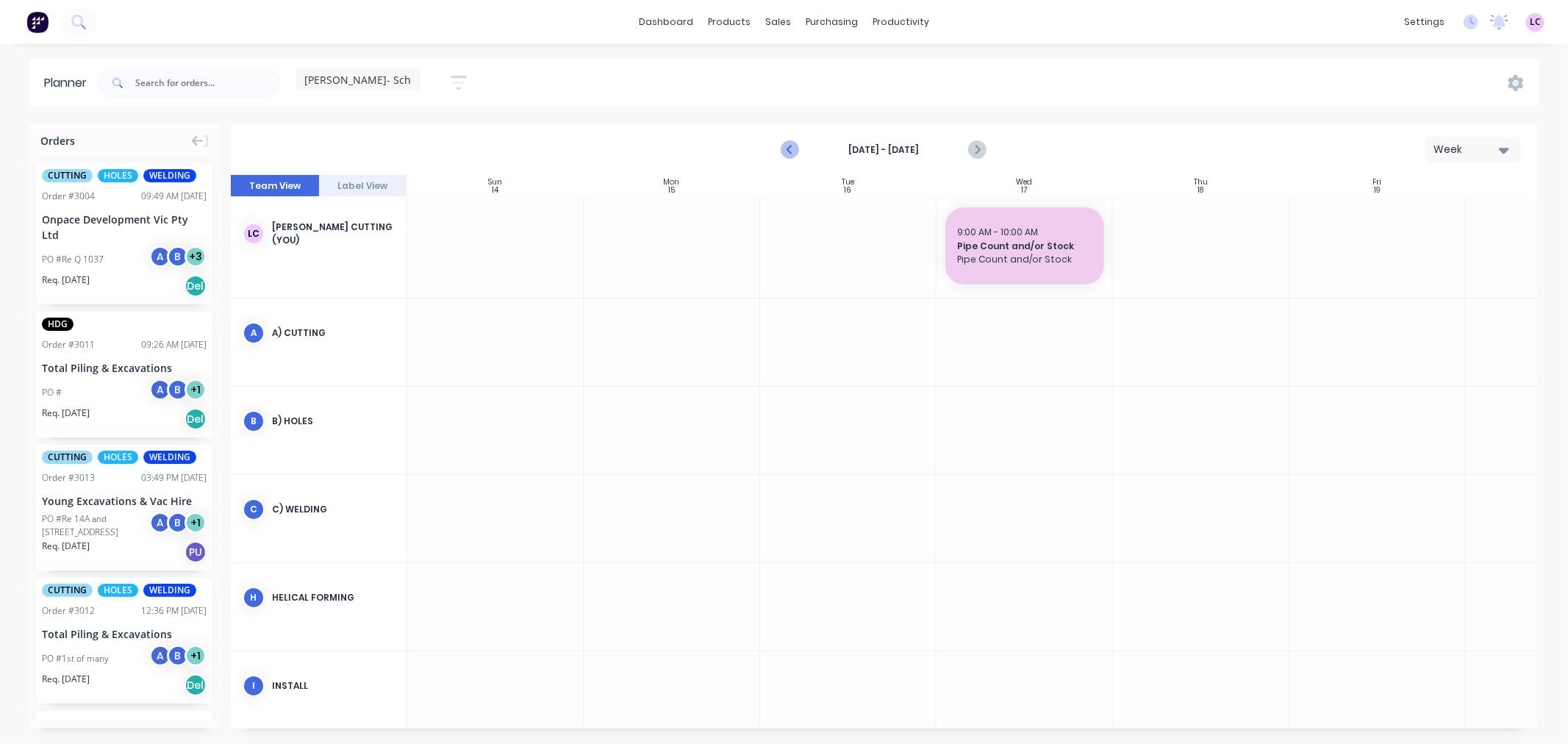
click at [792, 153] on icon "Previous page" at bounding box center [790, 149] width 6 height 12
drag, startPoint x: 109, startPoint y: 229, endPoint x: 924, endPoint y: 359, distance: 825.3
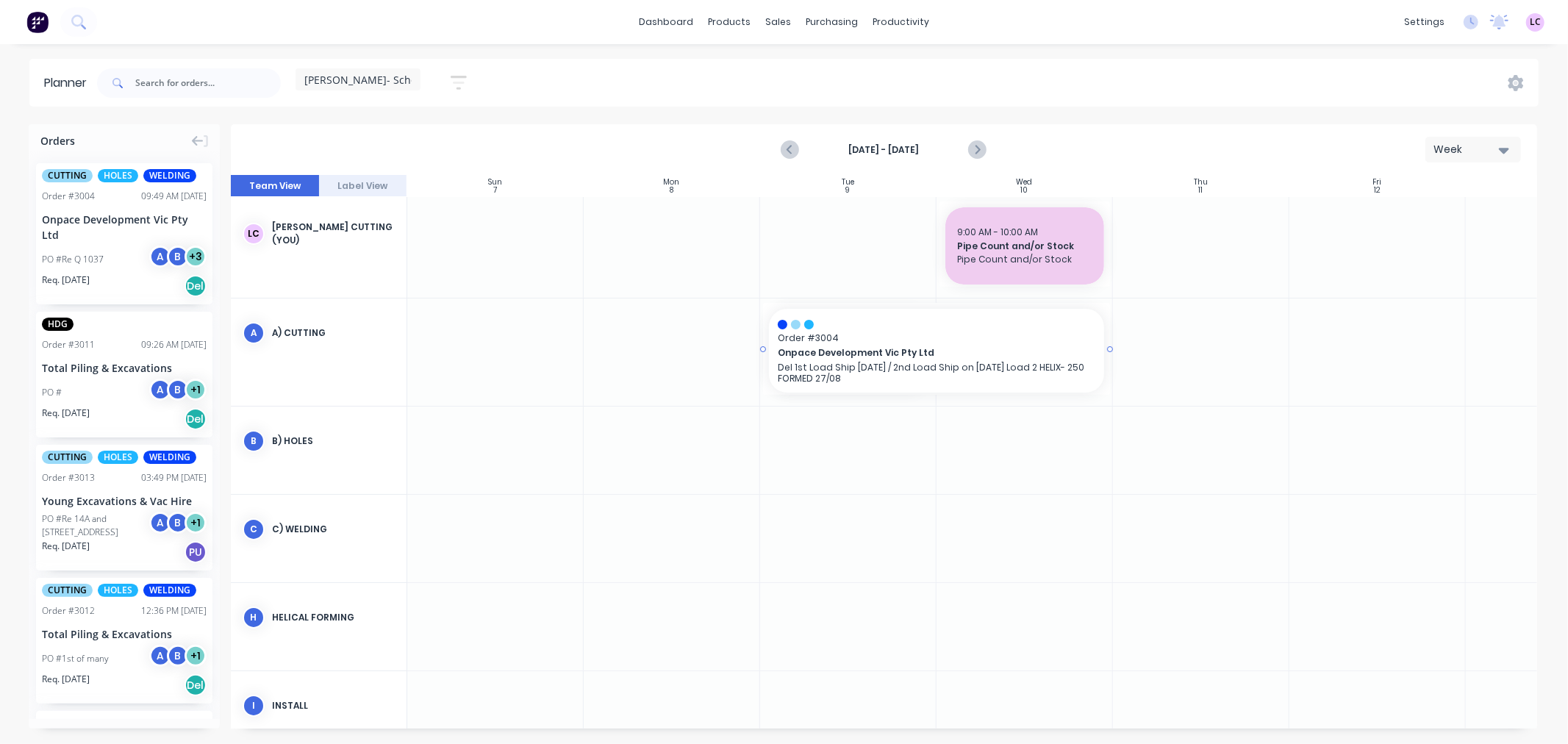
drag, startPoint x: 932, startPoint y: 348, endPoint x: 1011, endPoint y: 348, distance: 79.0
drag, startPoint x: 116, startPoint y: 243, endPoint x: 1022, endPoint y: 448, distance: 928.9
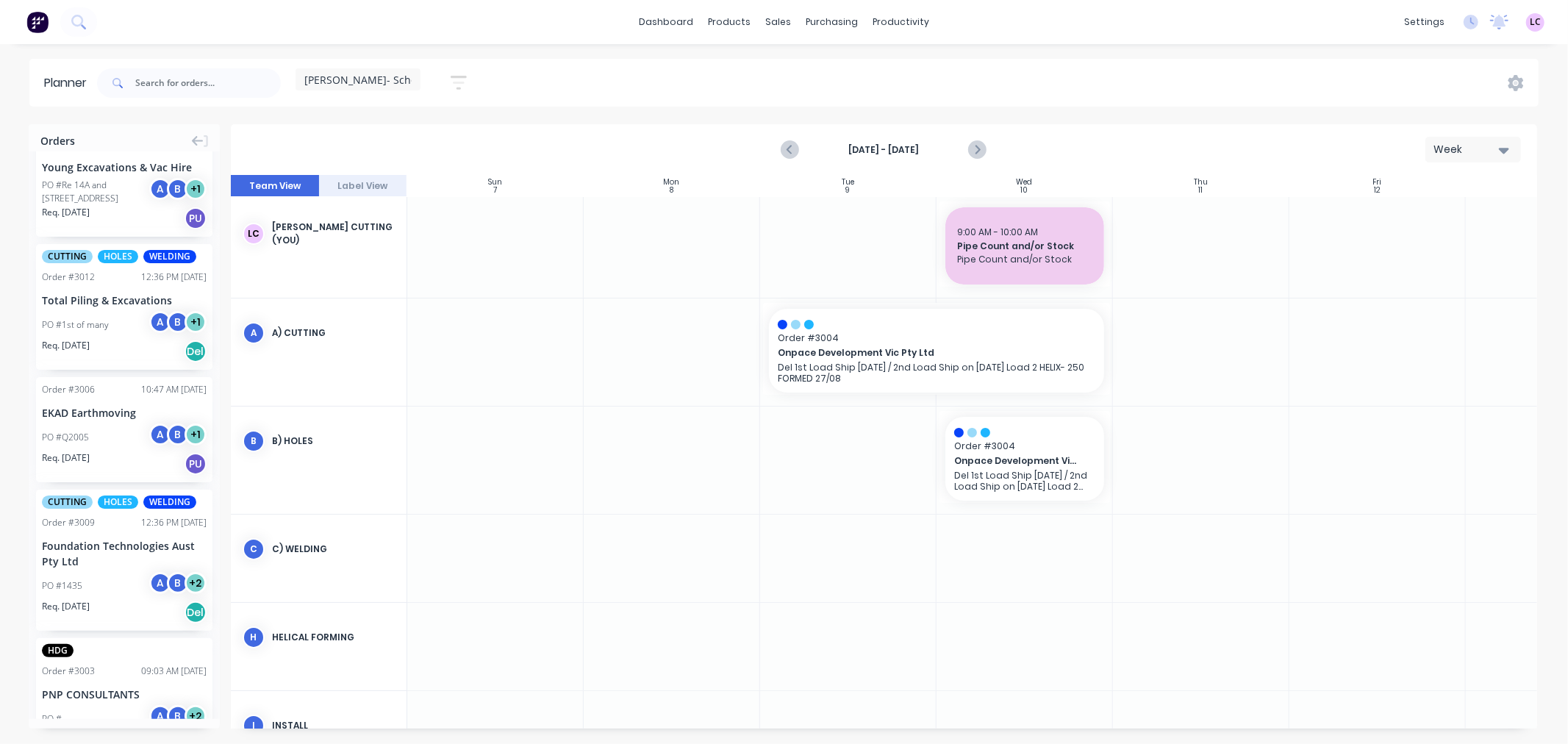
scroll to position [490, 0]
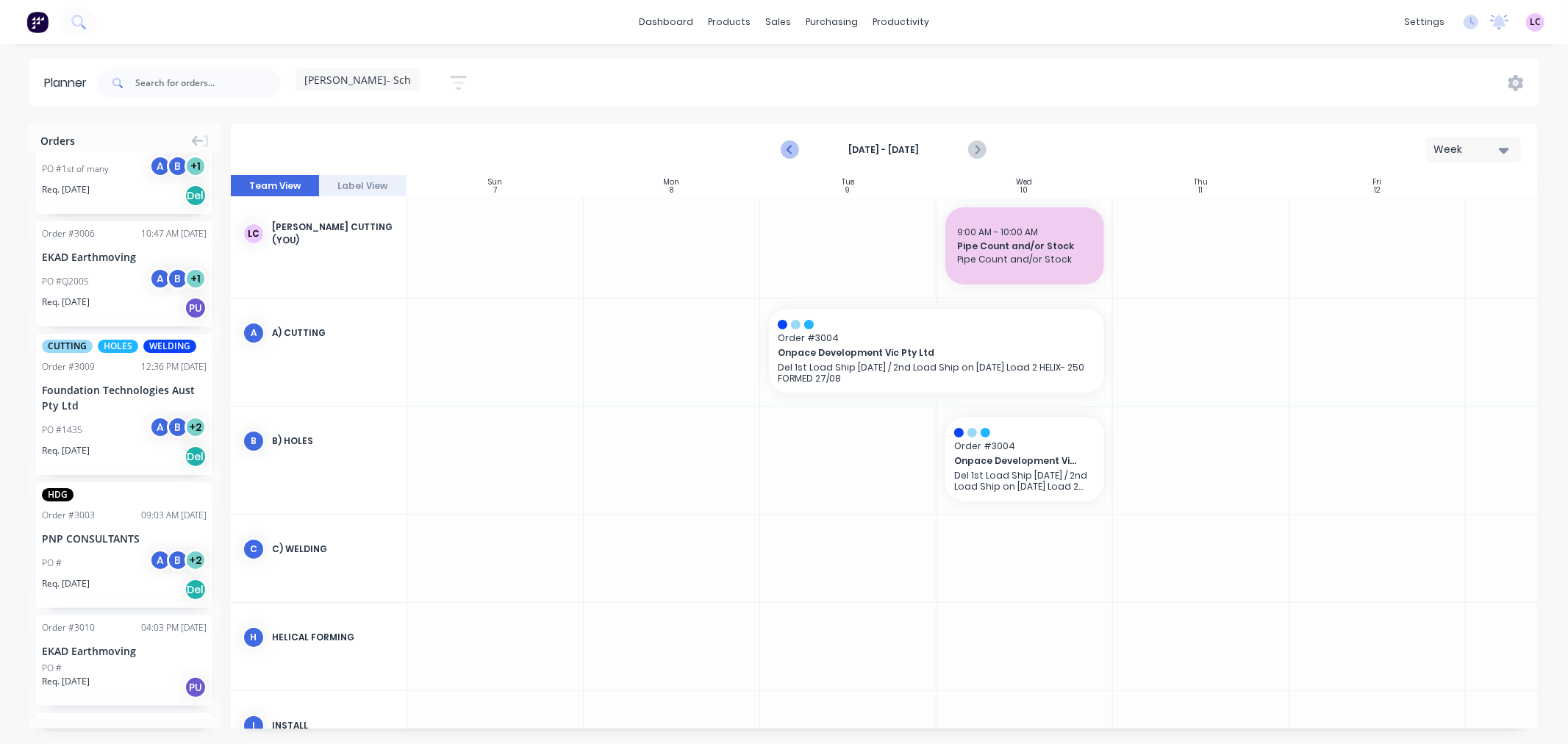
click at [792, 145] on icon "Previous page" at bounding box center [790, 149] width 6 height 12
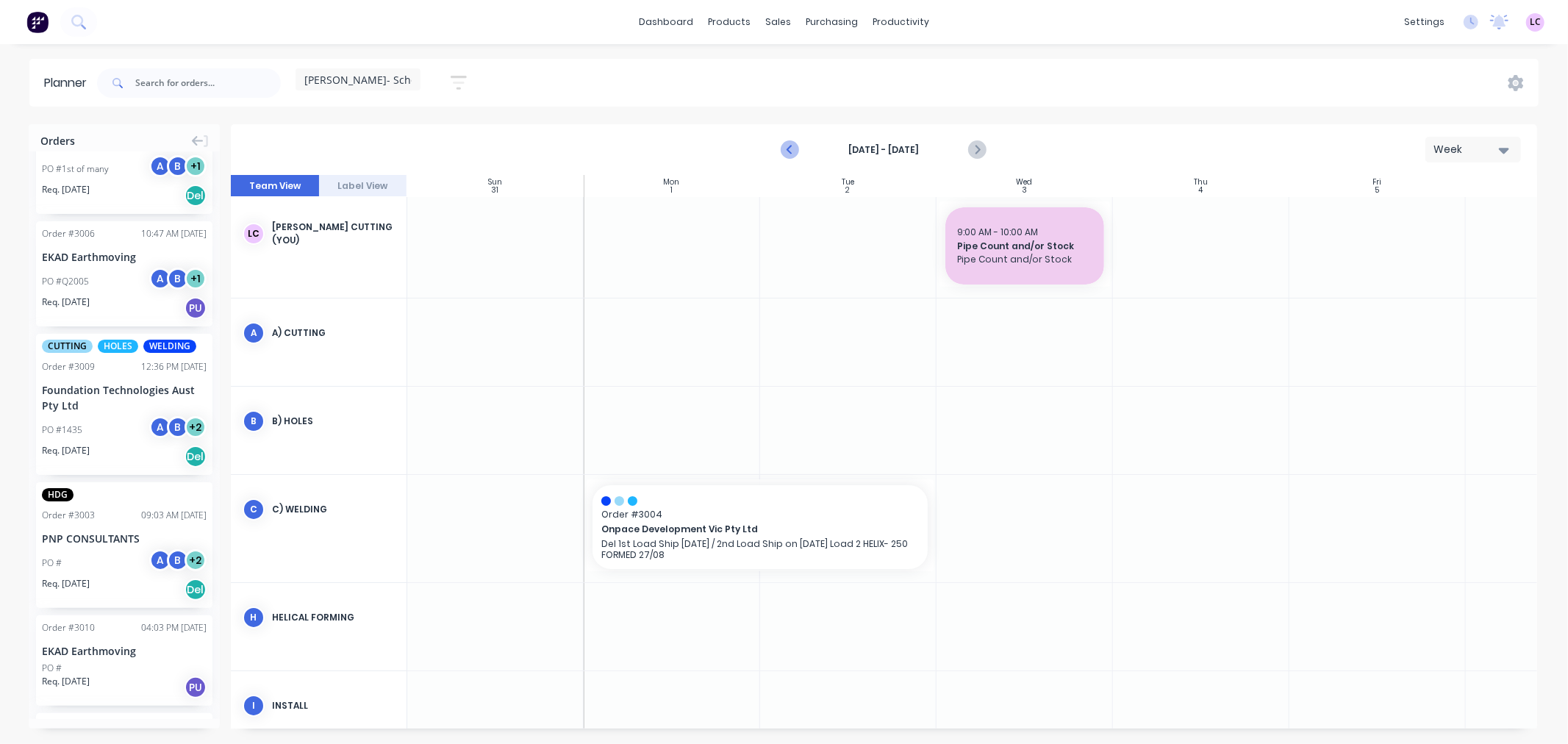
click at [788, 147] on icon "Previous page" at bounding box center [791, 150] width 17 height 17
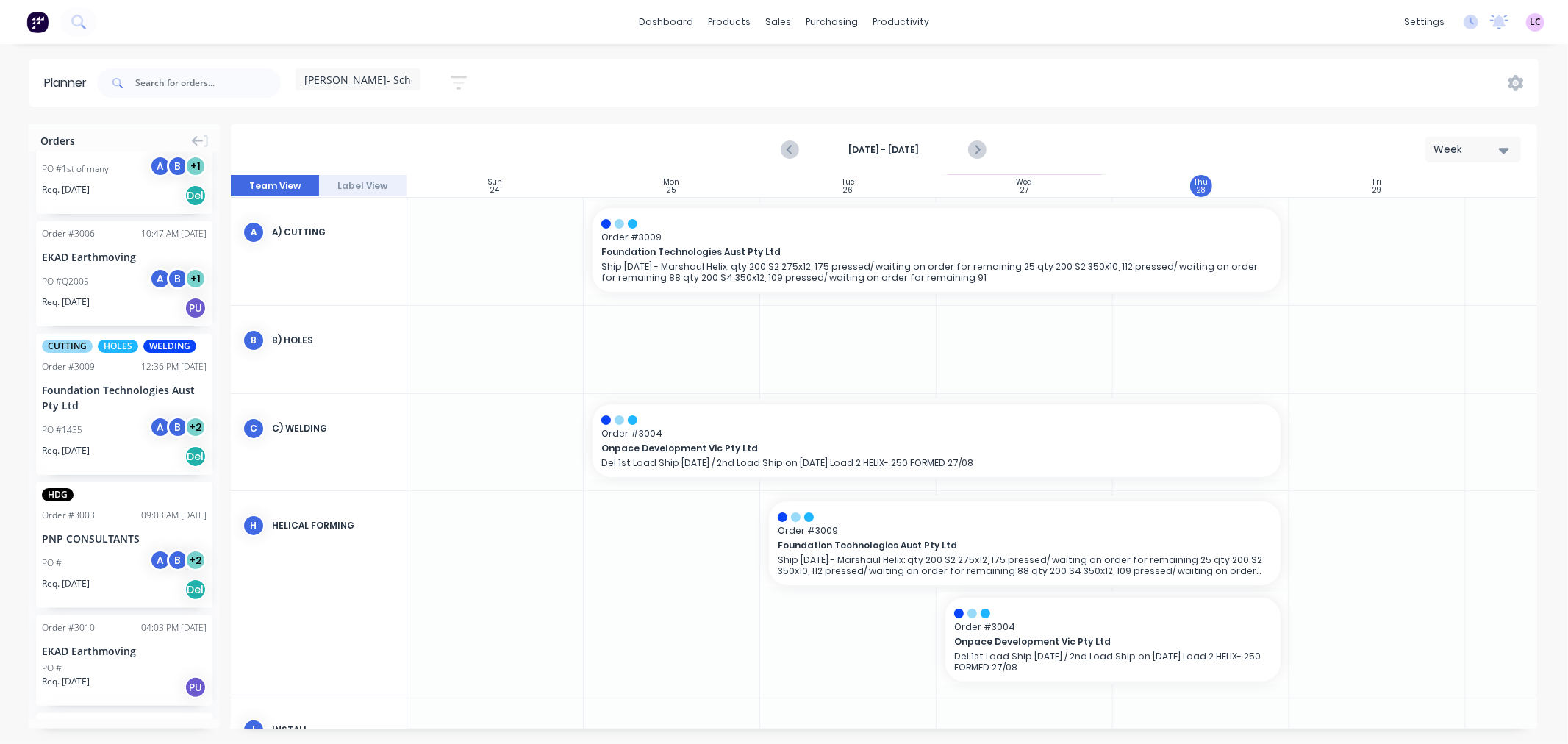
scroll to position [0, 0]
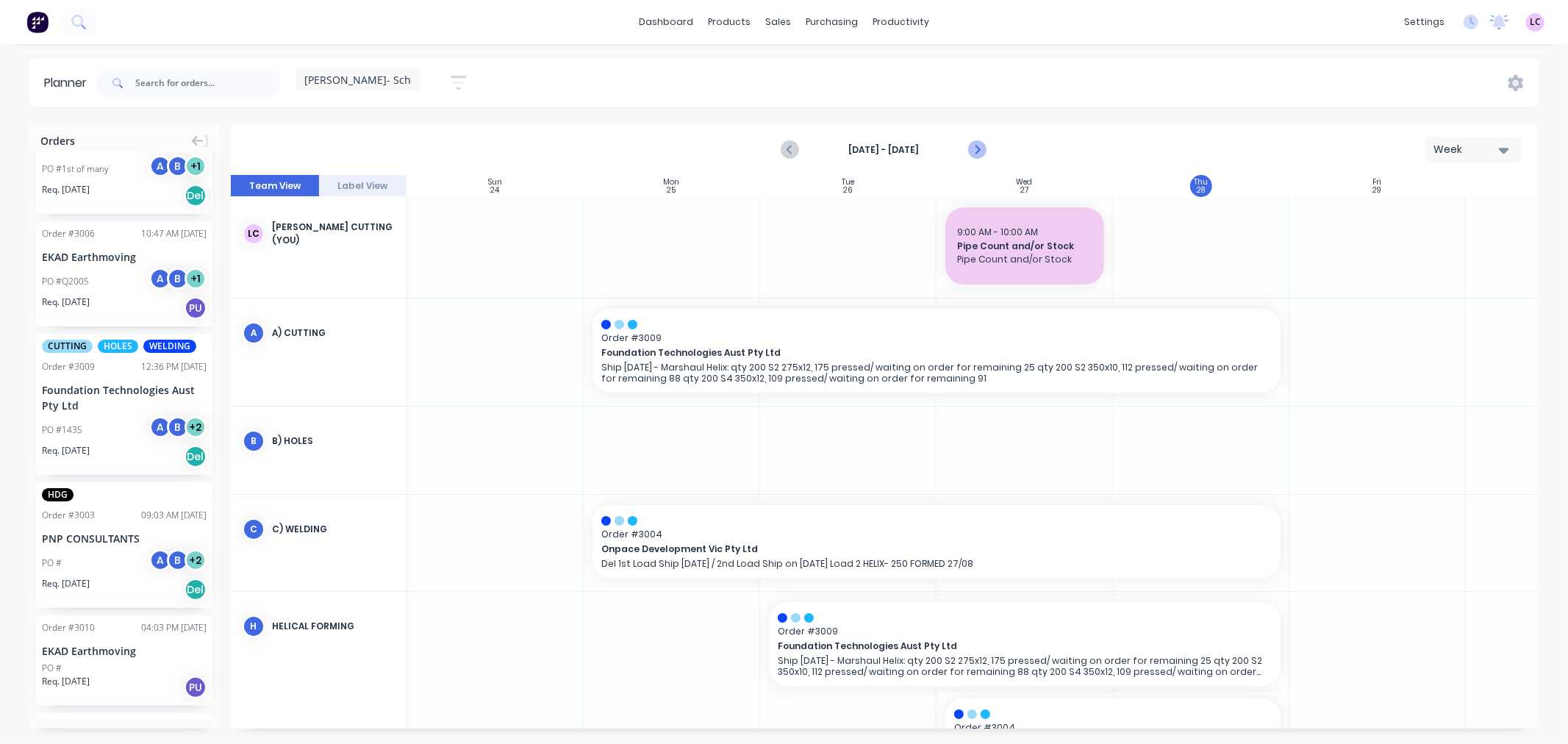
click at [981, 149] on icon "Next page" at bounding box center [977, 150] width 17 height 17
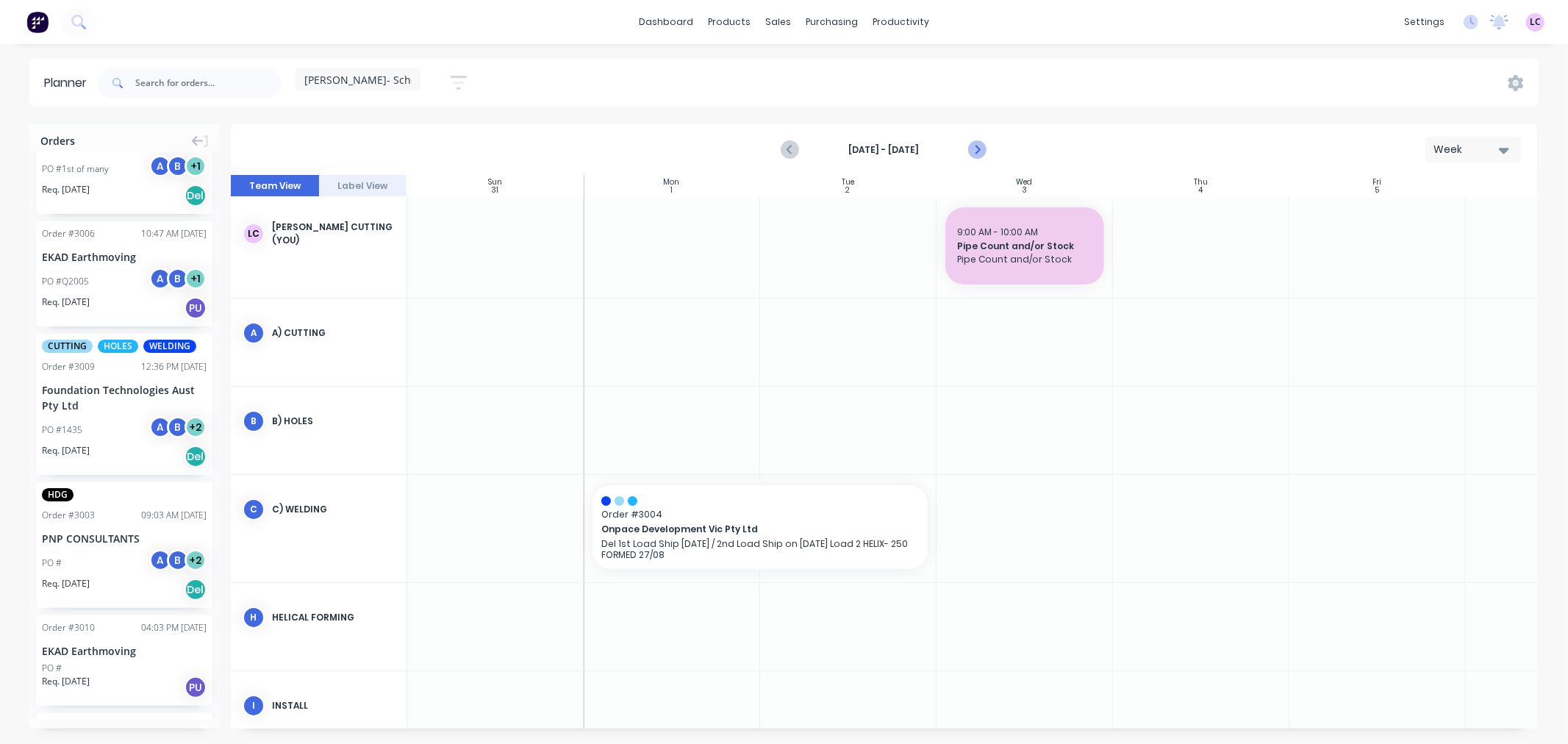
click at [981, 149] on icon "Next page" at bounding box center [977, 150] width 17 height 17
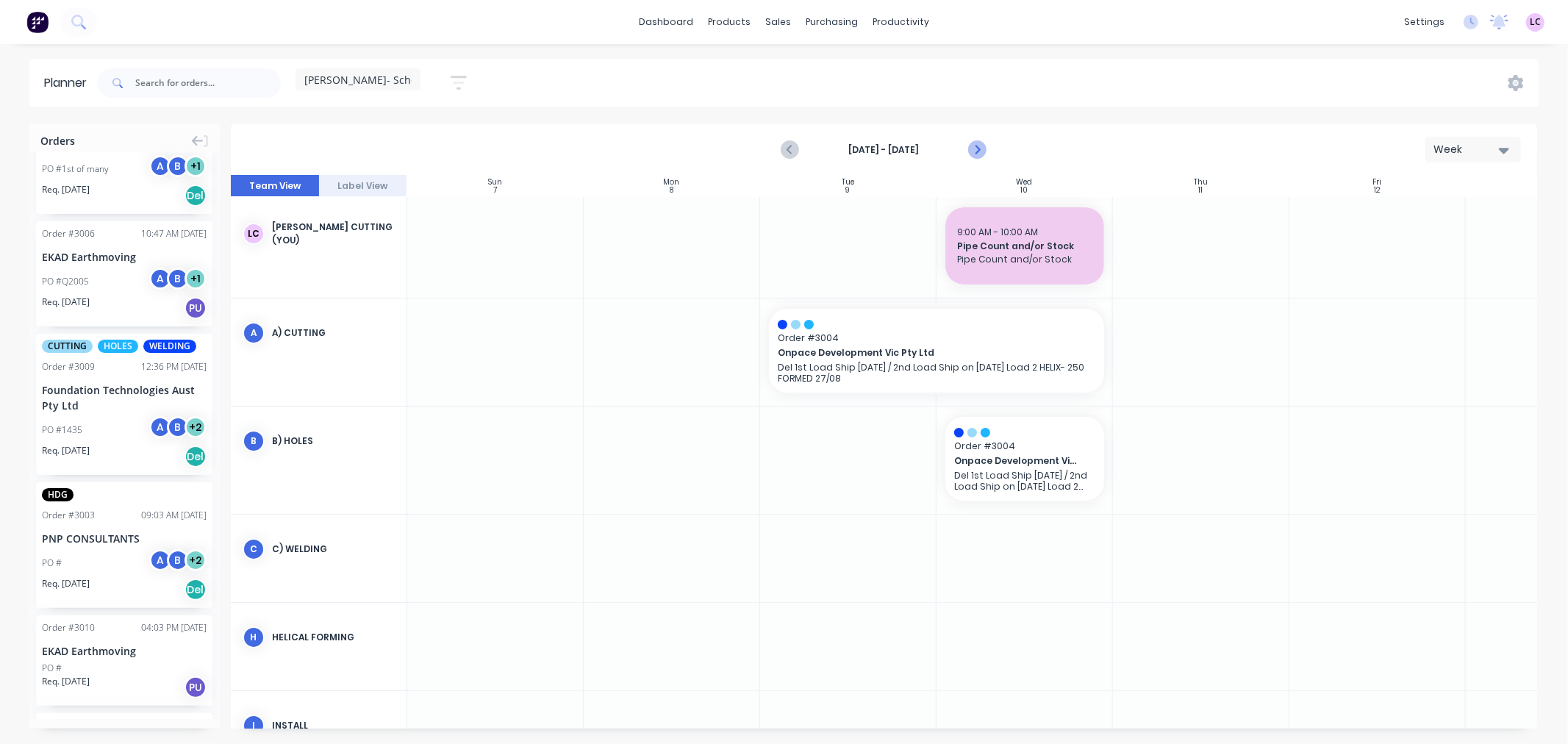
click at [981, 149] on icon "Next page" at bounding box center [977, 150] width 17 height 17
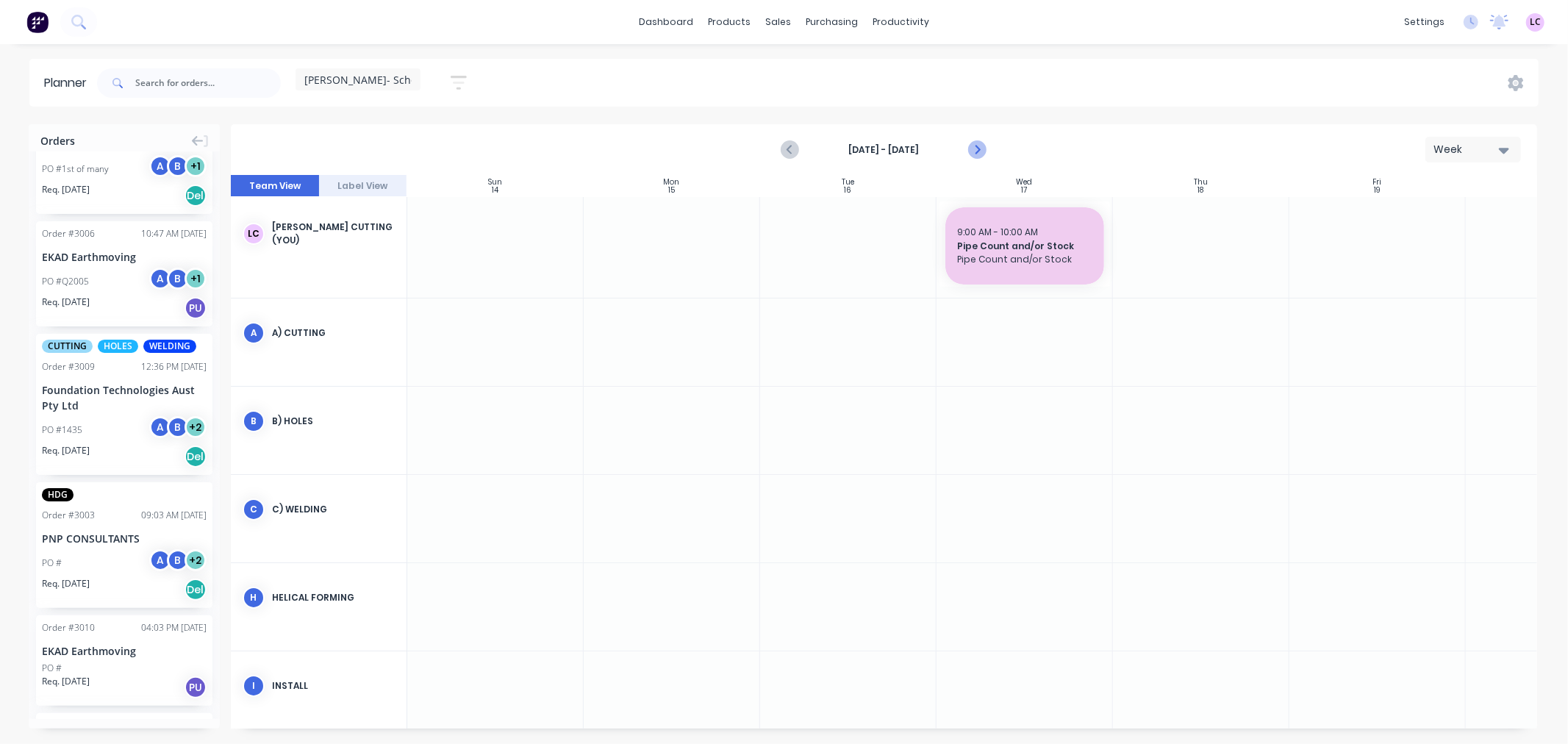
click at [981, 149] on icon "Next page" at bounding box center [977, 150] width 17 height 17
click at [786, 153] on icon "Previous page" at bounding box center [791, 150] width 17 height 17
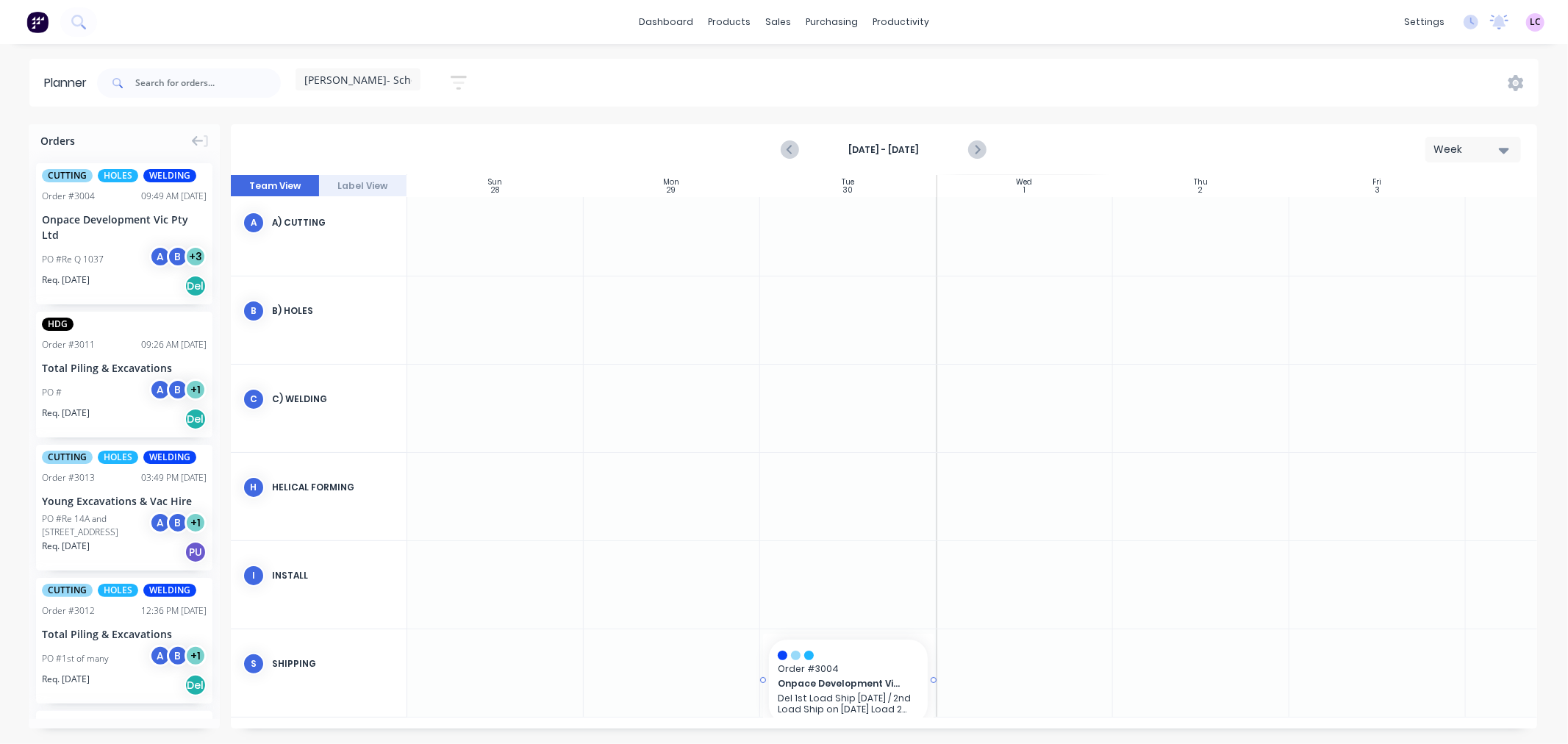
drag, startPoint x: 94, startPoint y: 240, endPoint x: 828, endPoint y: 673, distance: 852.2
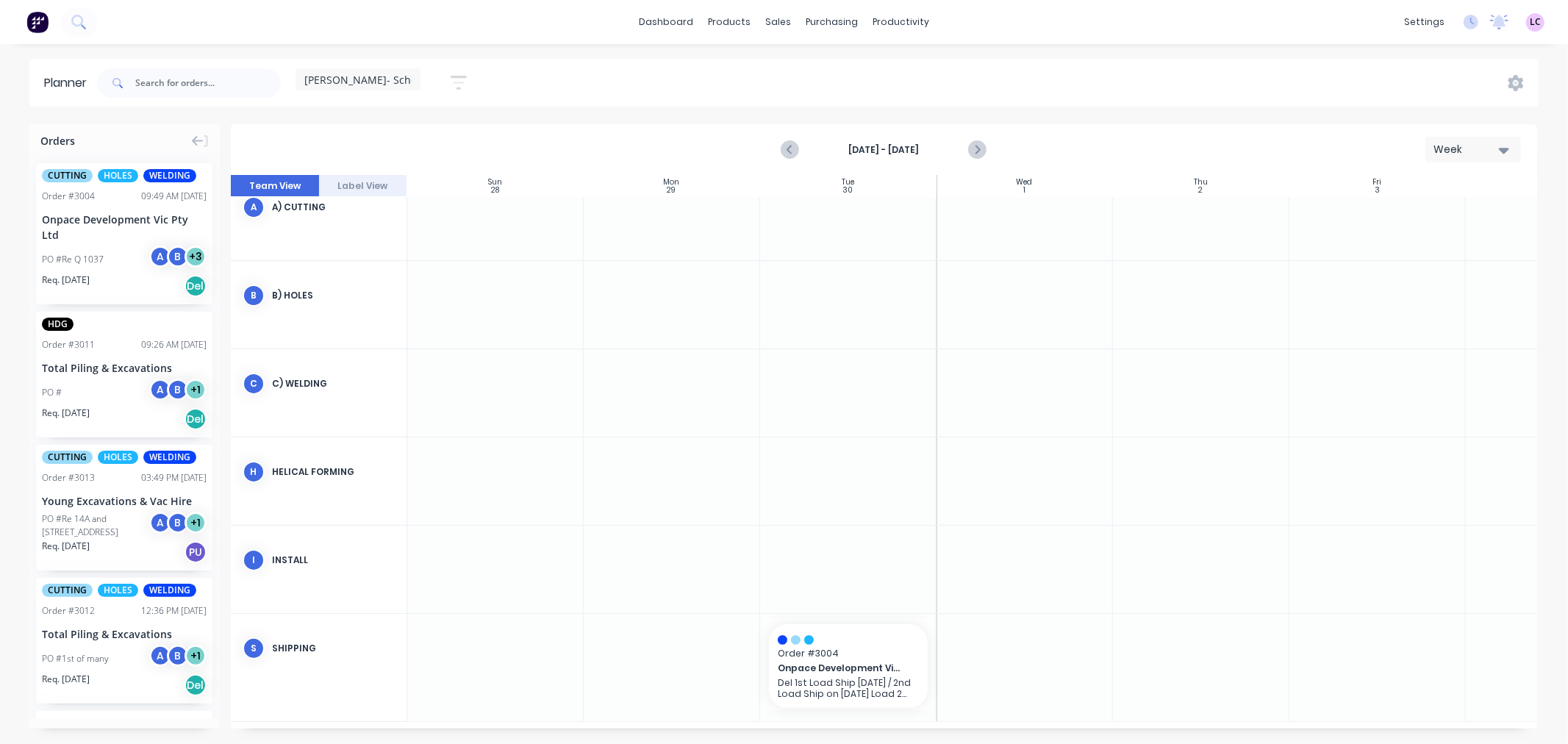
scroll to position [135, 0]
click at [794, 150] on icon "Previous page" at bounding box center [791, 150] width 17 height 17
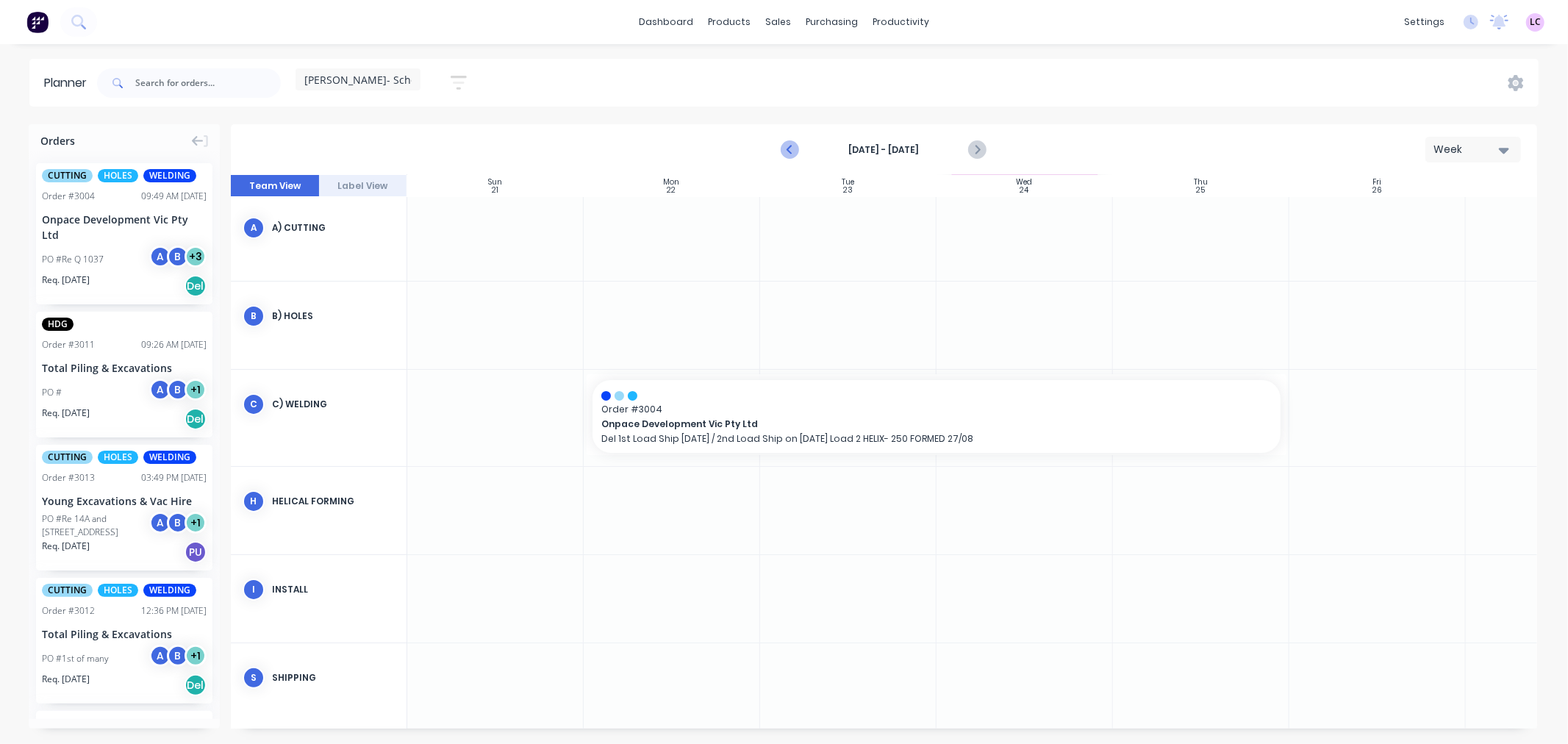
click at [794, 150] on icon "Previous page" at bounding box center [791, 150] width 17 height 17
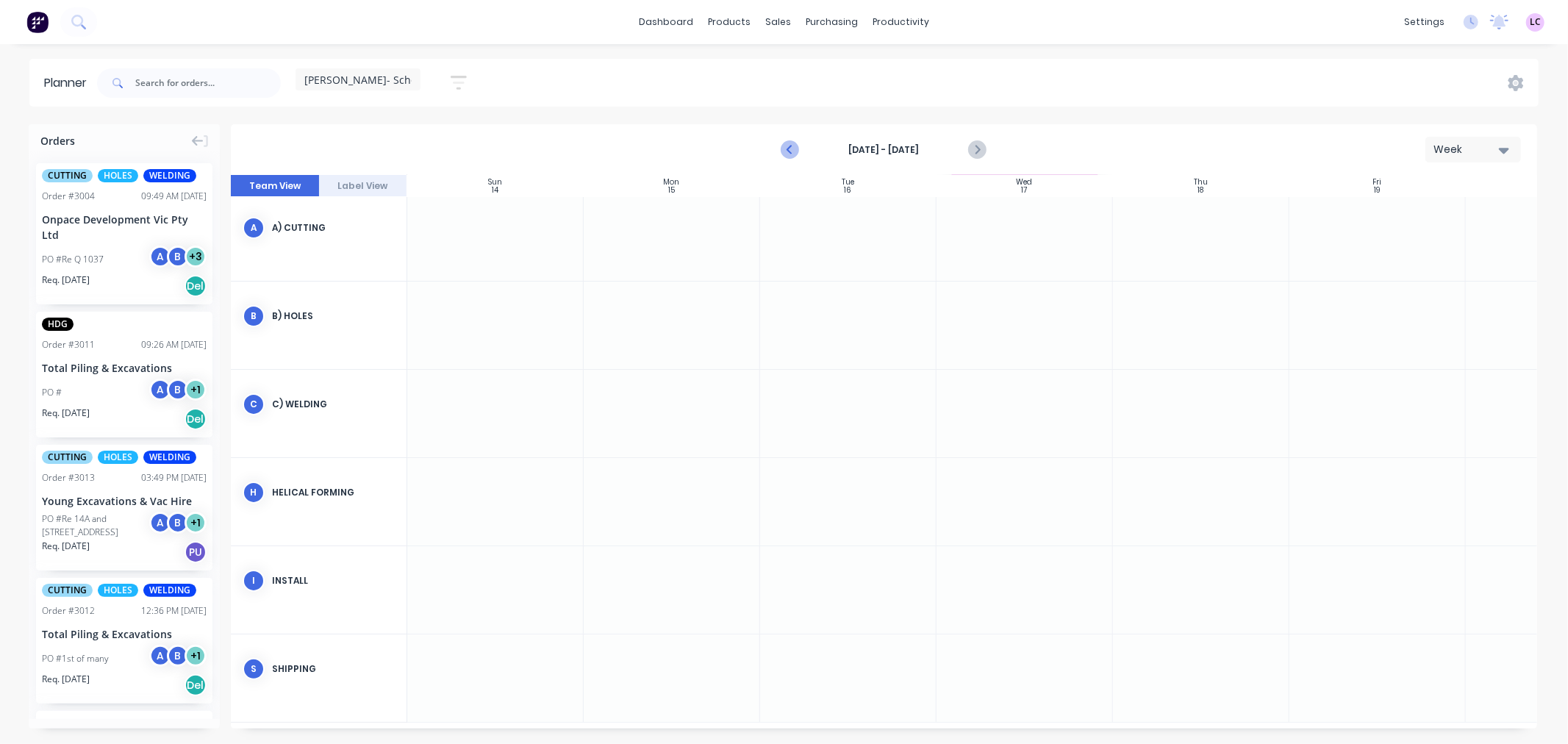
click at [794, 150] on icon "Previous page" at bounding box center [791, 150] width 17 height 17
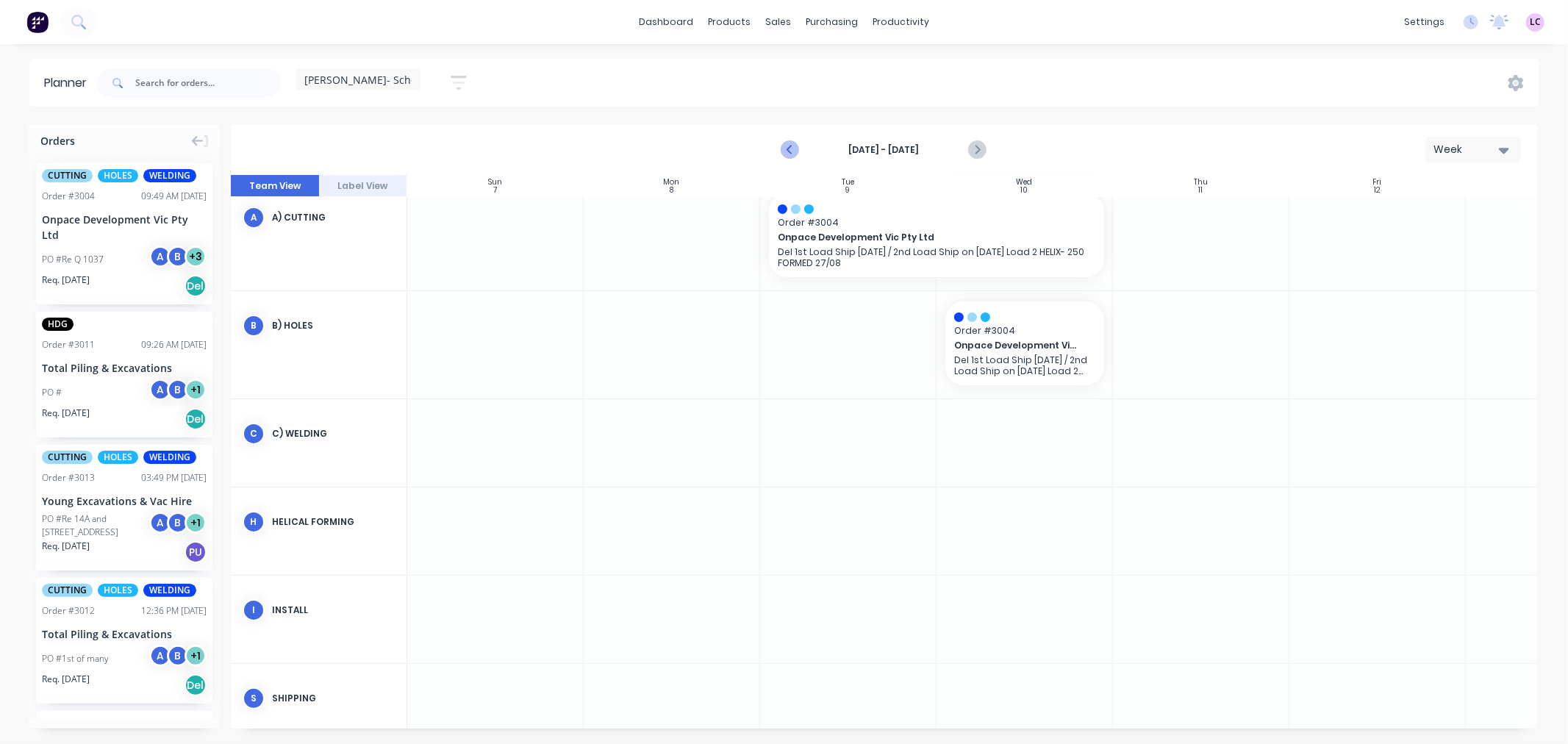
click at [794, 150] on icon "Previous page" at bounding box center [791, 150] width 17 height 17
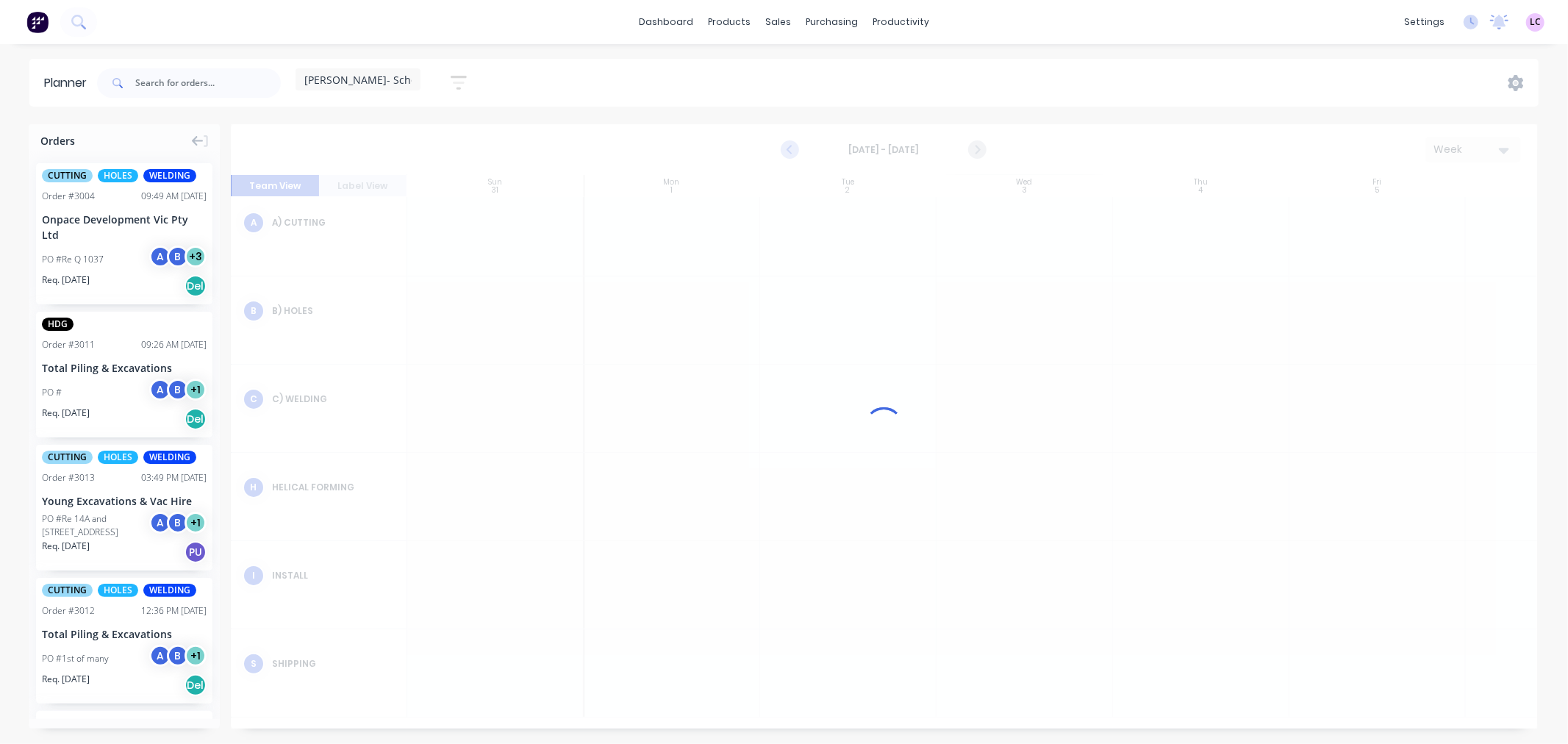
scroll to position [96, 0]
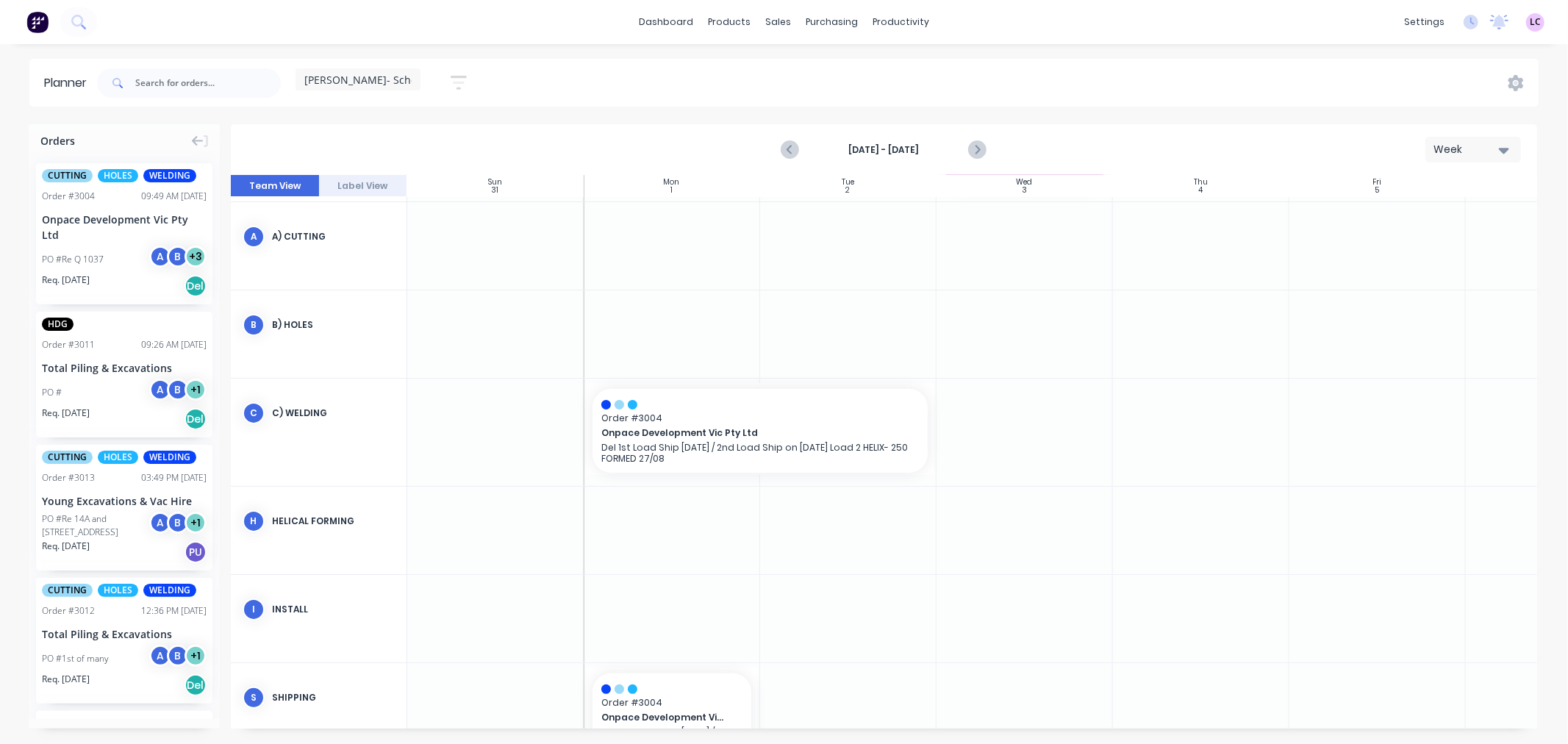
click at [32, 22] on img at bounding box center [38, 22] width 22 height 22
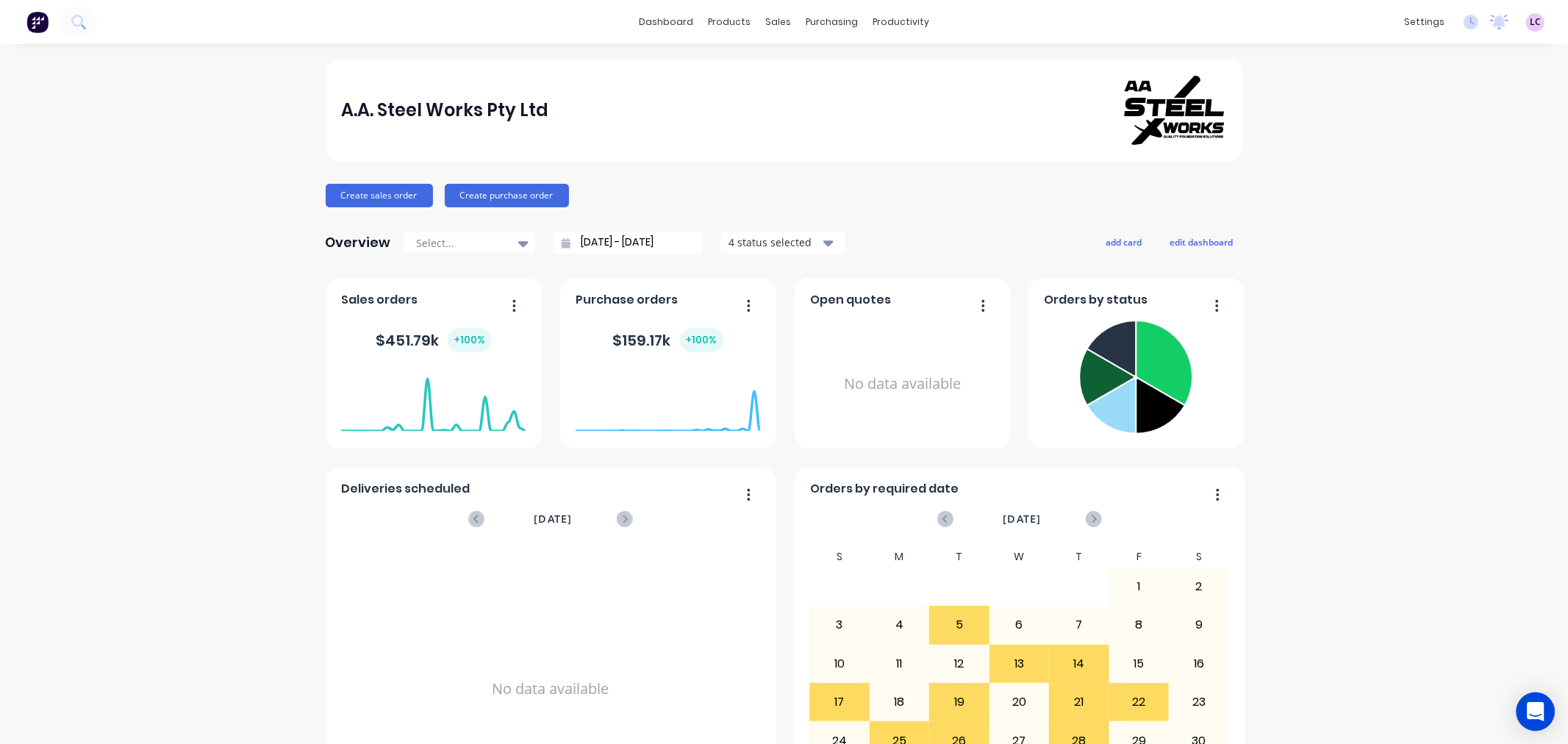
click at [1538, 702] on div "Open Intercom Messenger" at bounding box center [1537, 713] width 39 height 39
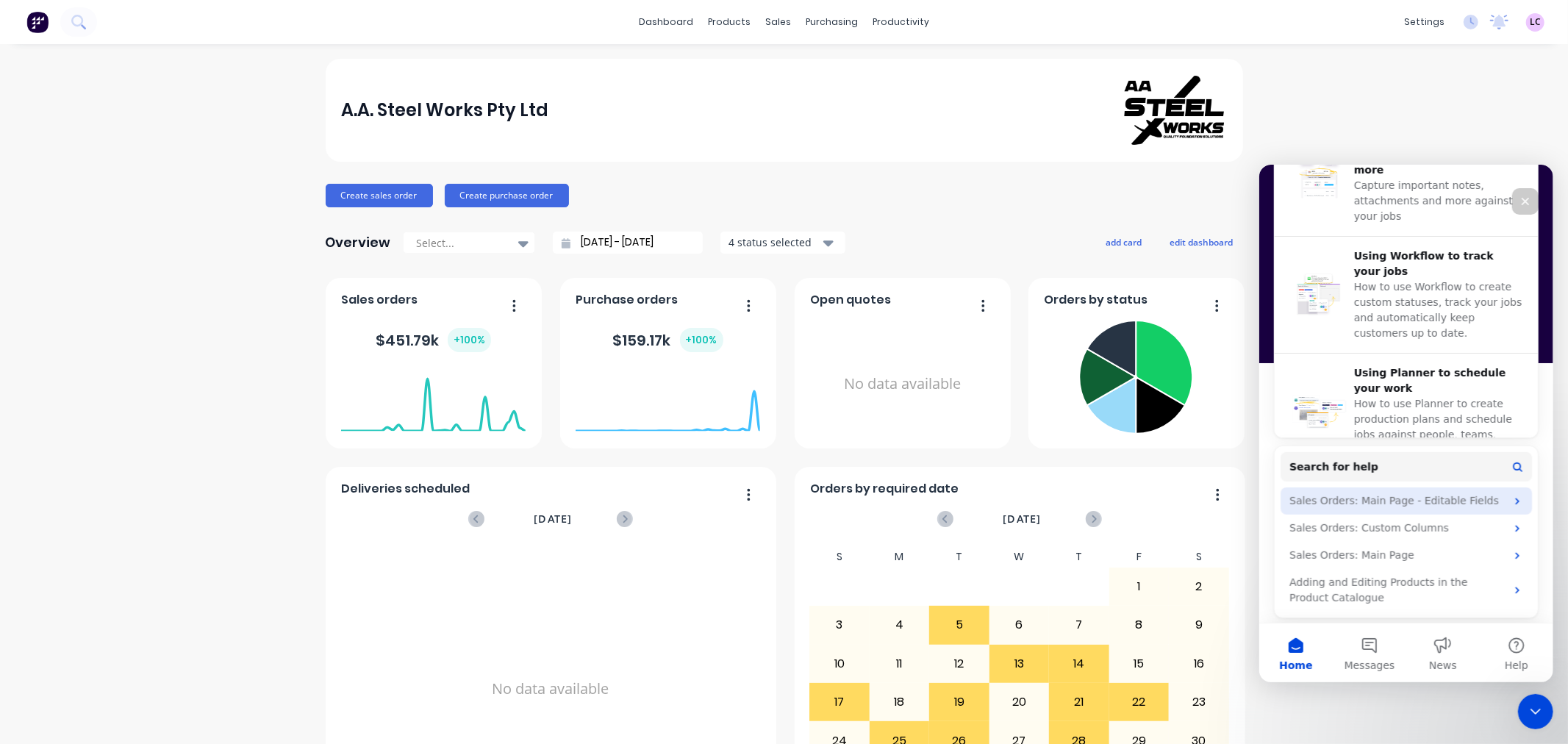
scroll to position [564, 0]
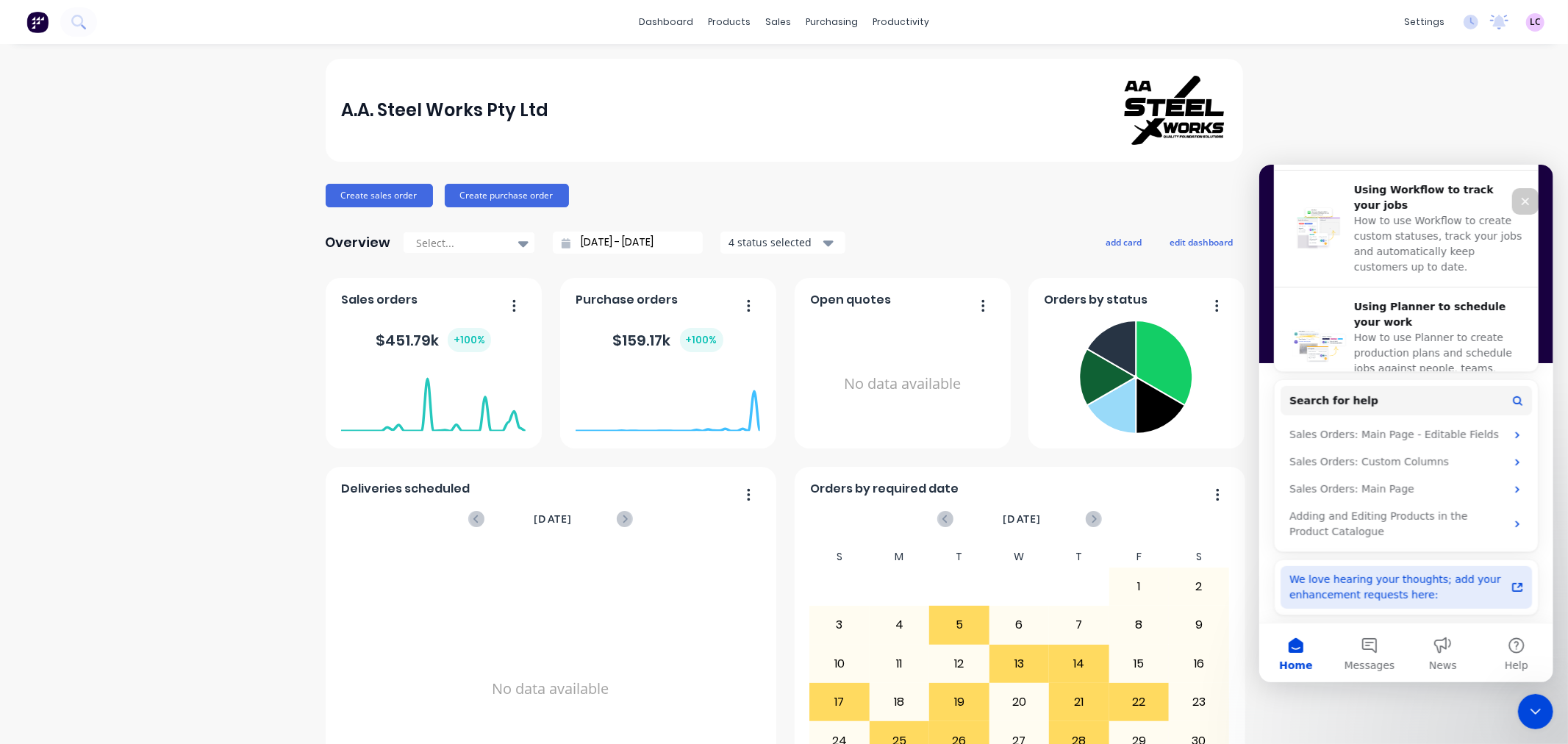
click at [1463, 576] on div "We love hearing your thoughts; add your enhancement requests here:" at bounding box center [1397, 586] width 216 height 31
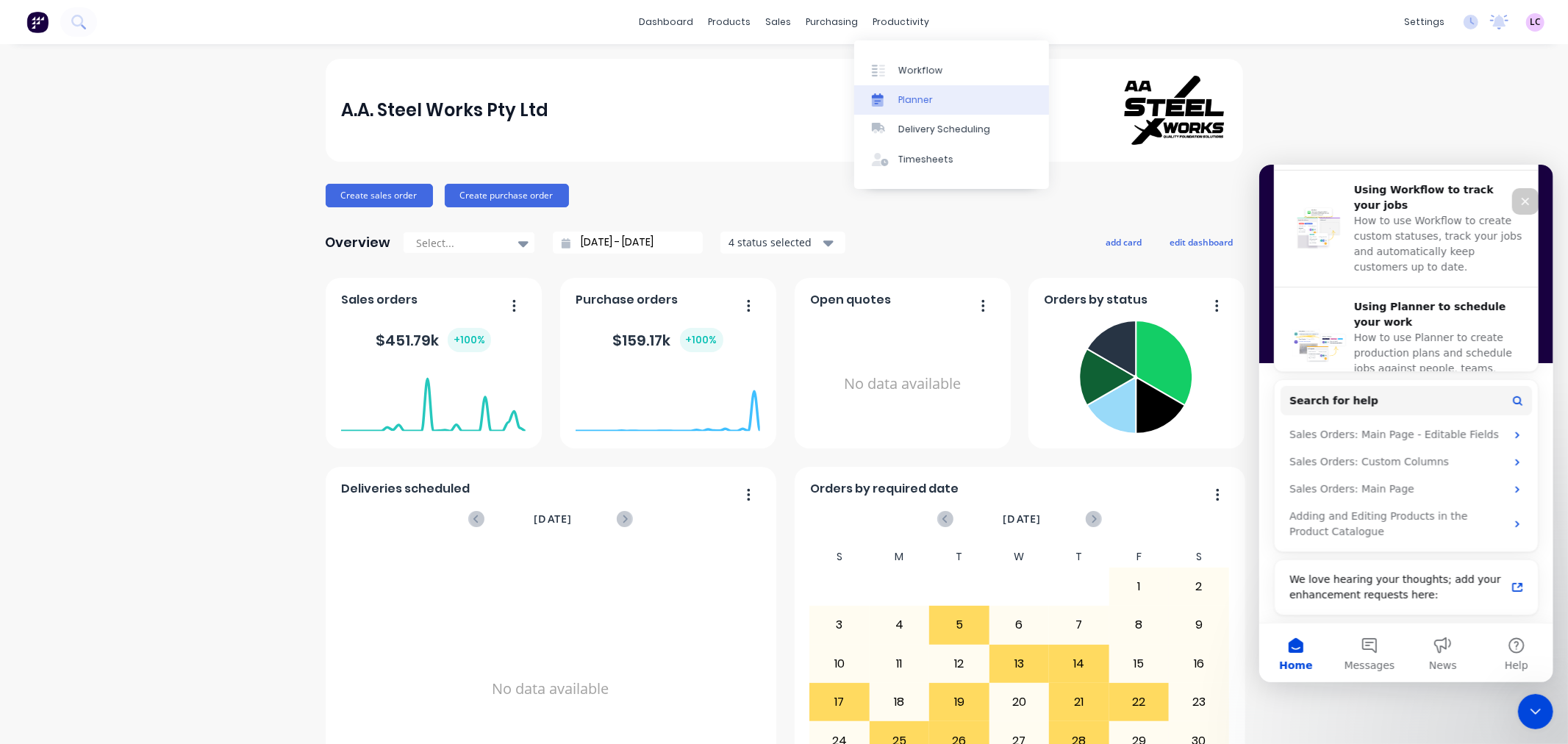
click at [922, 101] on div "Planner" at bounding box center [916, 100] width 35 height 13
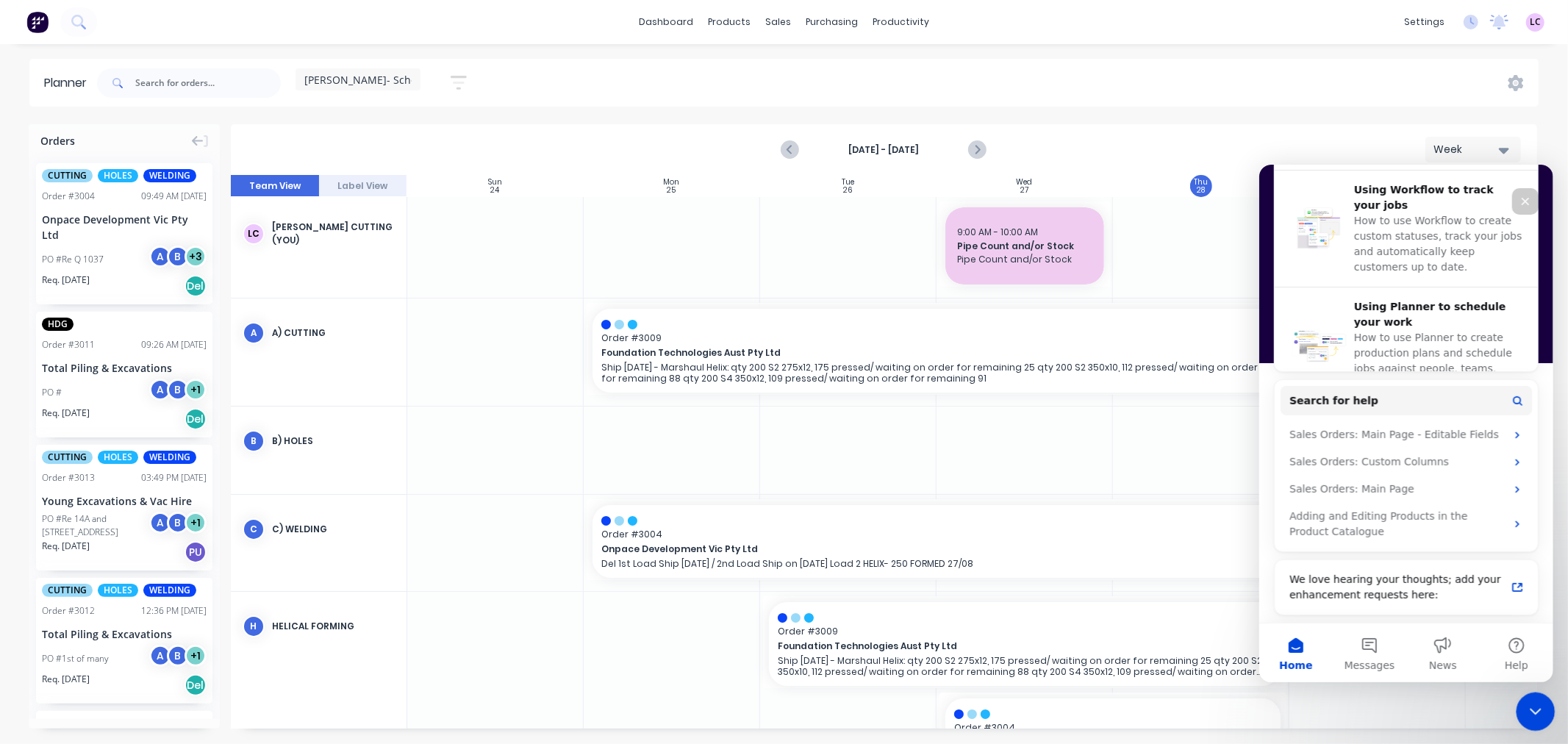
scroll to position [0, 1]
click at [1540, 715] on icon "Close Intercom Messenger" at bounding box center [1533, 709] width 17 height 17
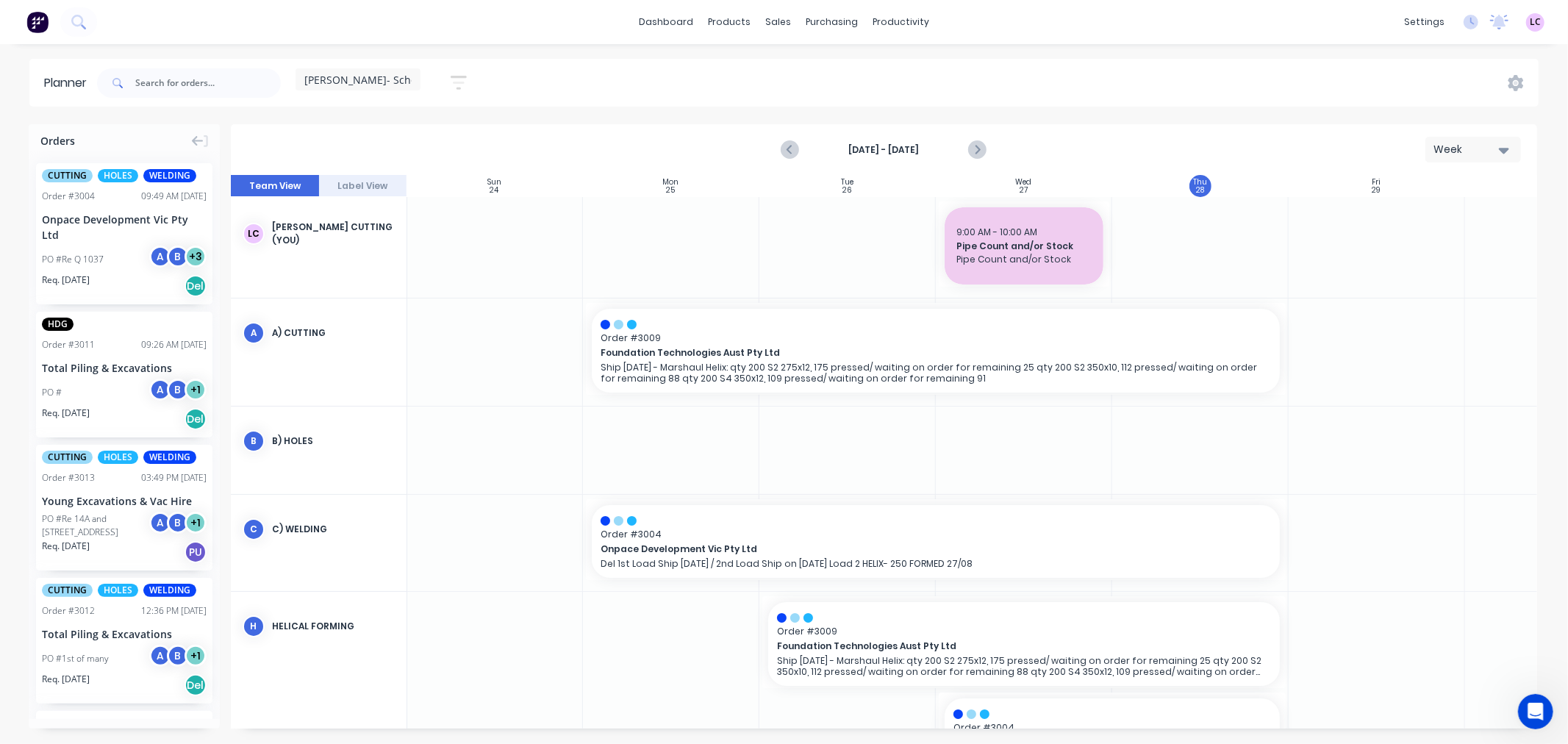
click at [1476, 142] on div "Week" at bounding box center [1467, 149] width 68 height 16
click at [1414, 247] on div "Month" at bounding box center [1446, 247] width 145 height 29
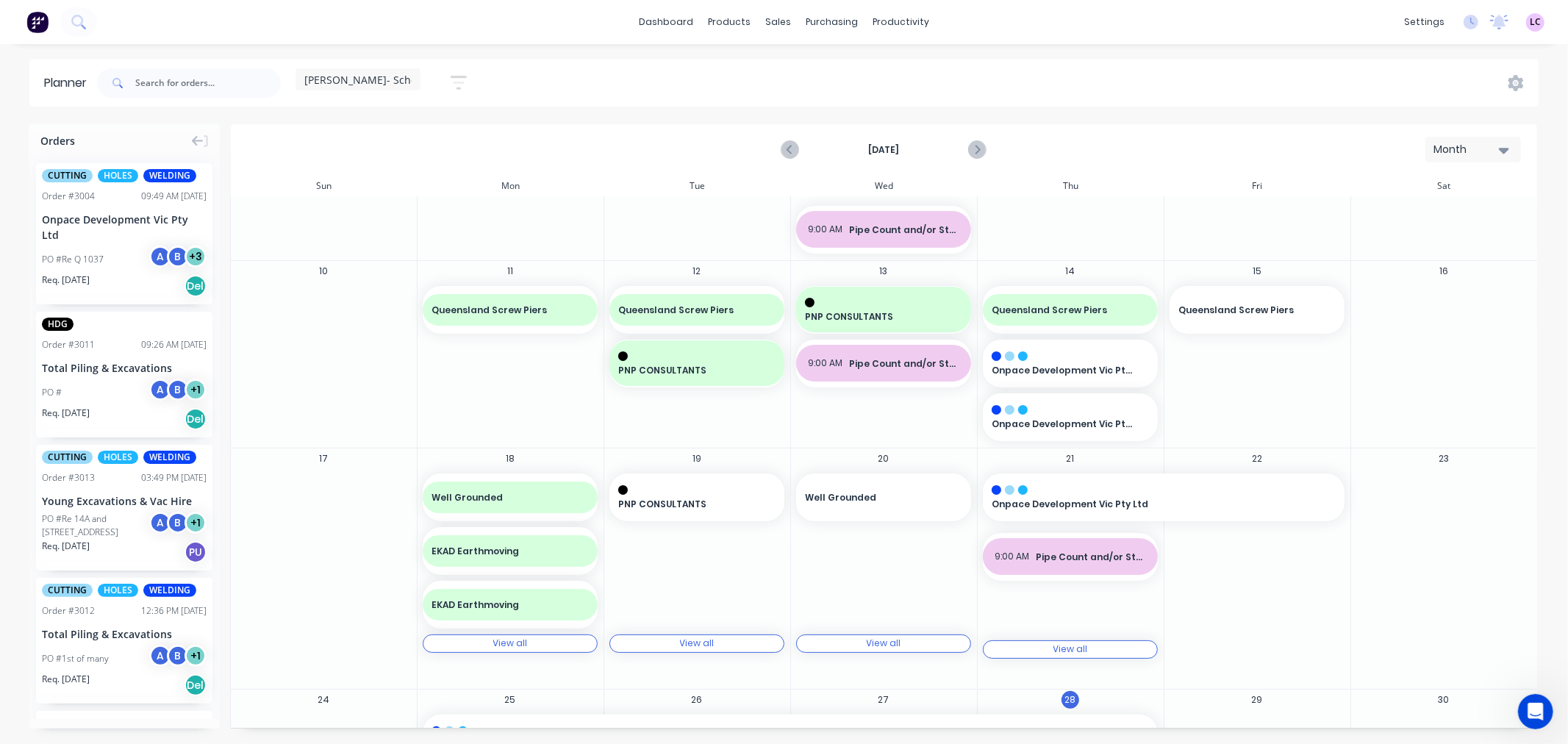
scroll to position [82, 0]
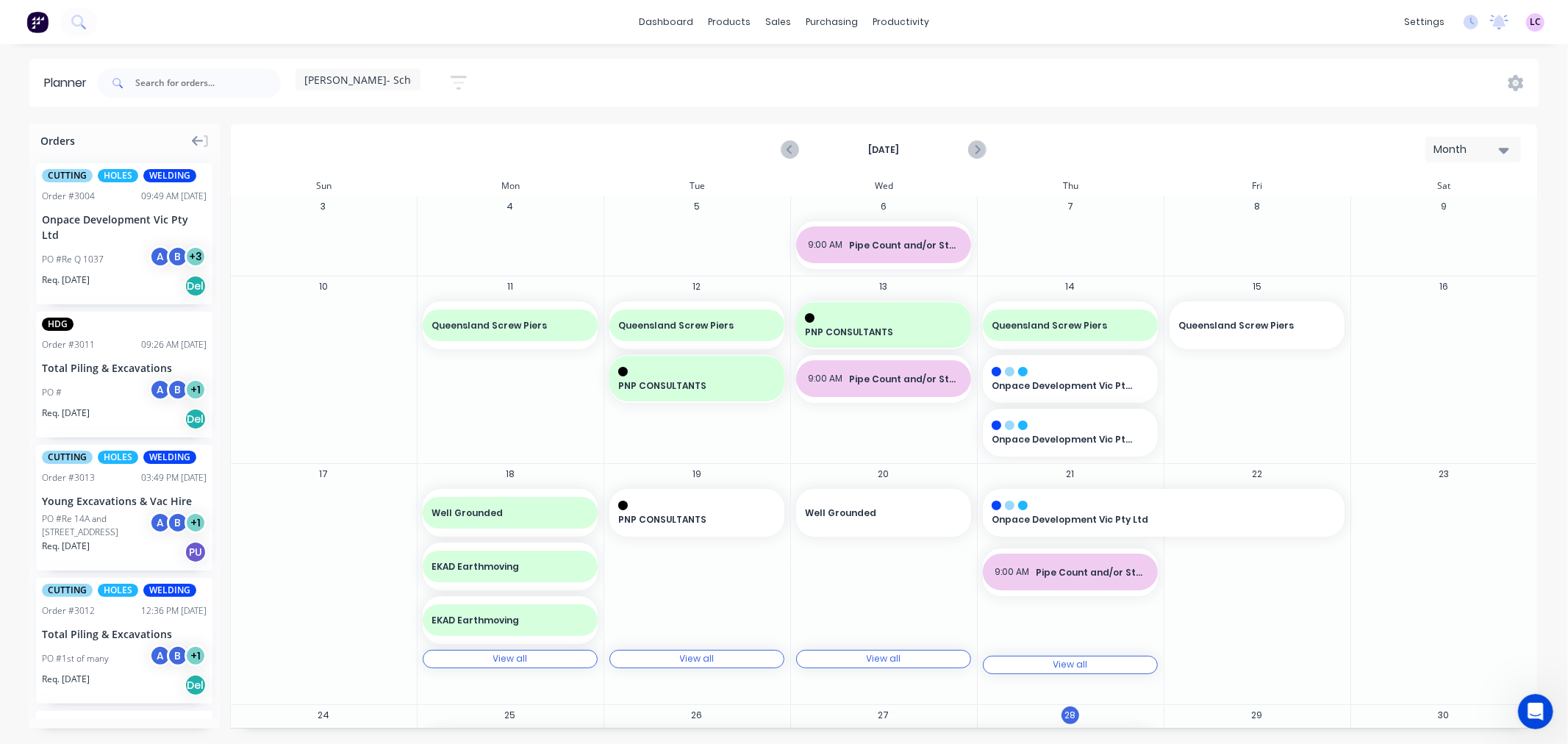
click at [193, 135] on icon at bounding box center [197, 141] width 12 height 13
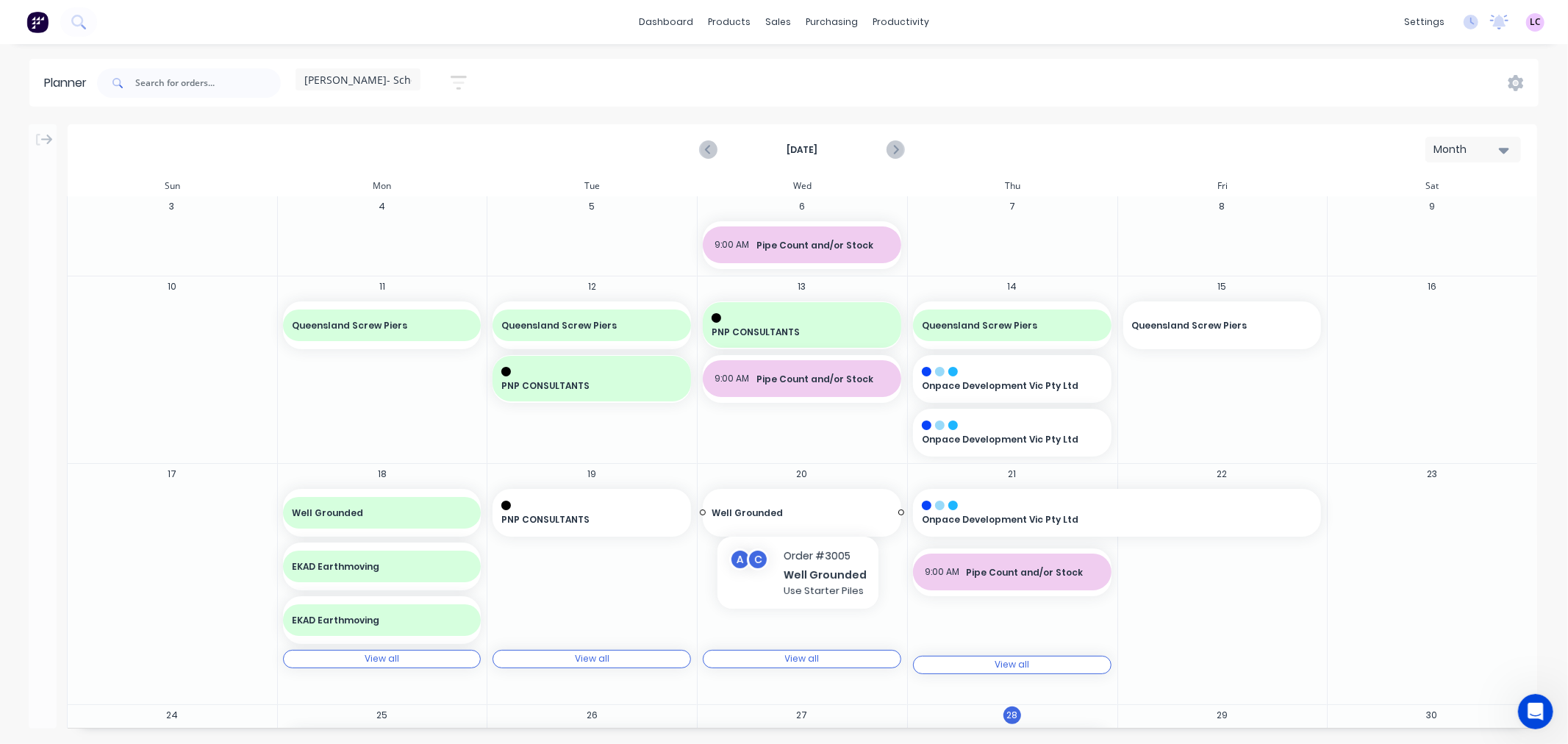
scroll to position [164, 0]
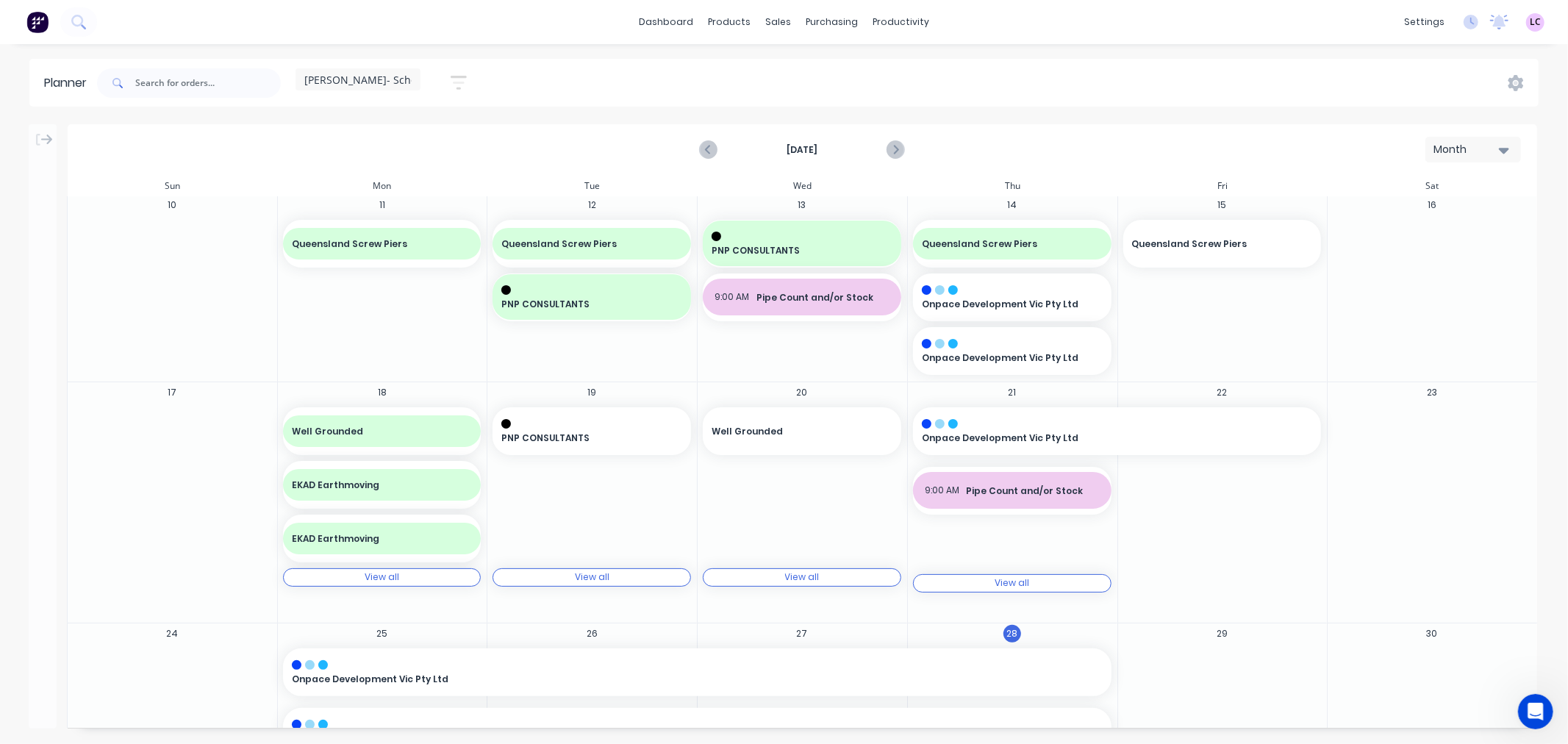
click at [978, 589] on div "View all View all" at bounding box center [1012, 583] width 198 height 18
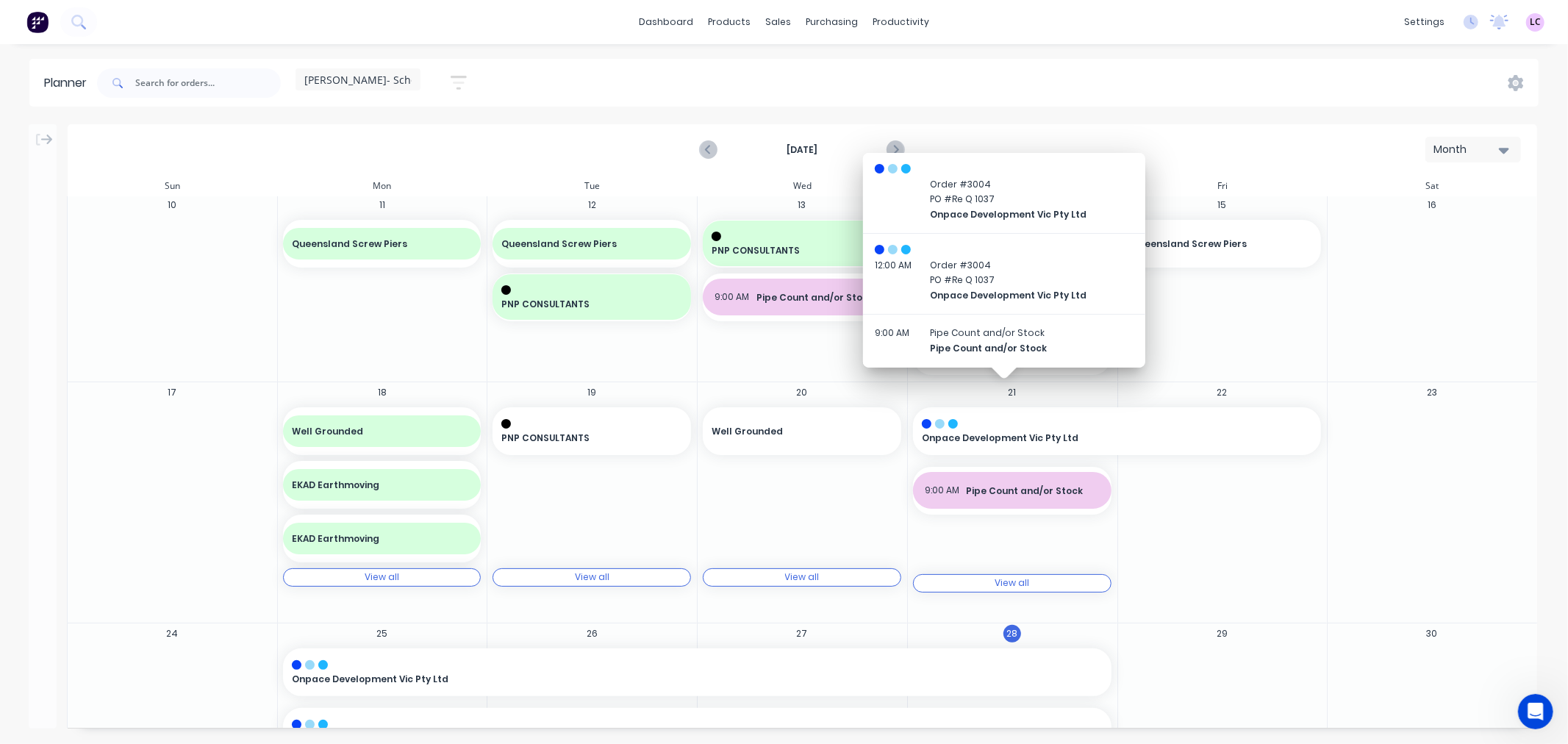
click at [1456, 144] on div "Month" at bounding box center [1467, 149] width 68 height 16
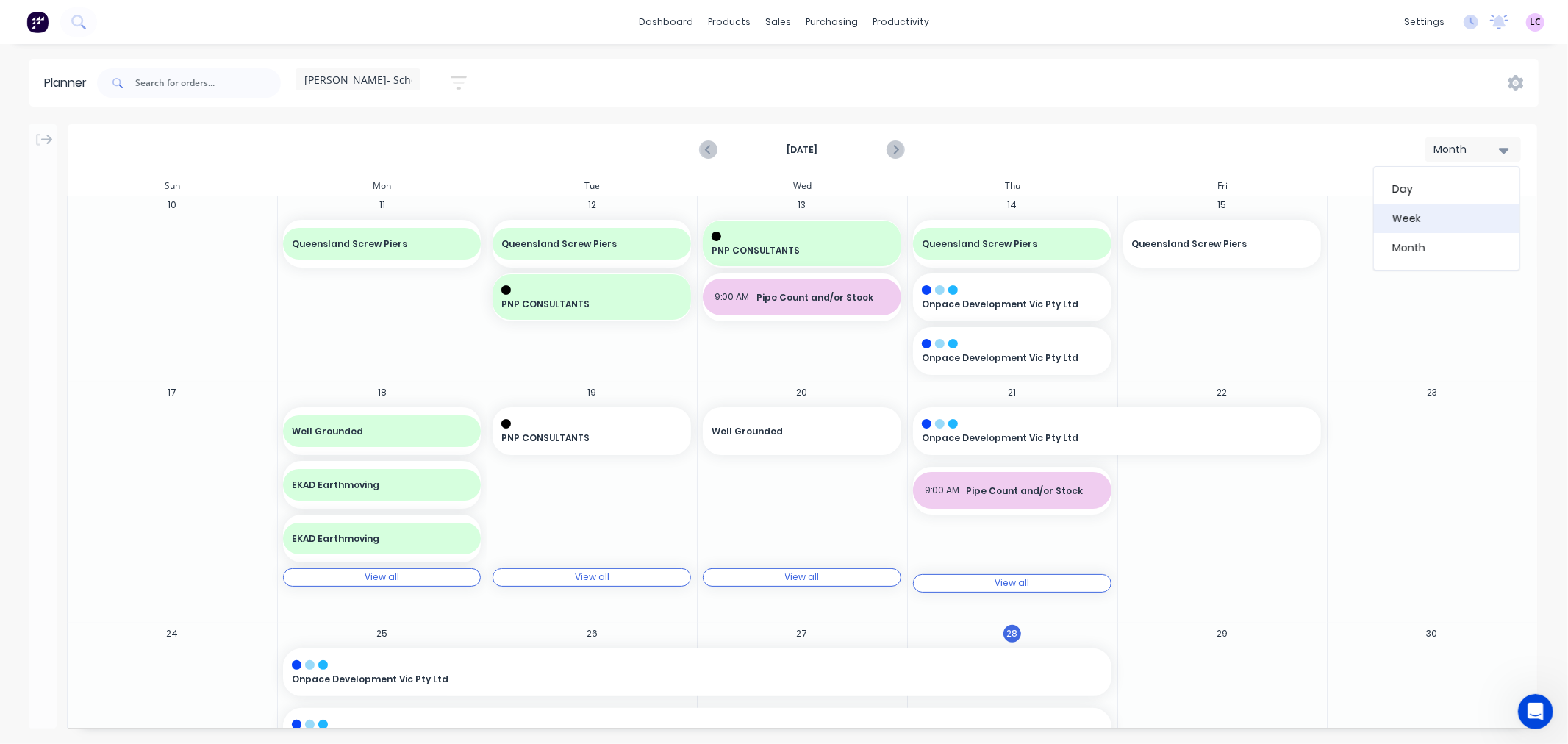
click at [1425, 227] on div "Week" at bounding box center [1446, 218] width 145 height 29
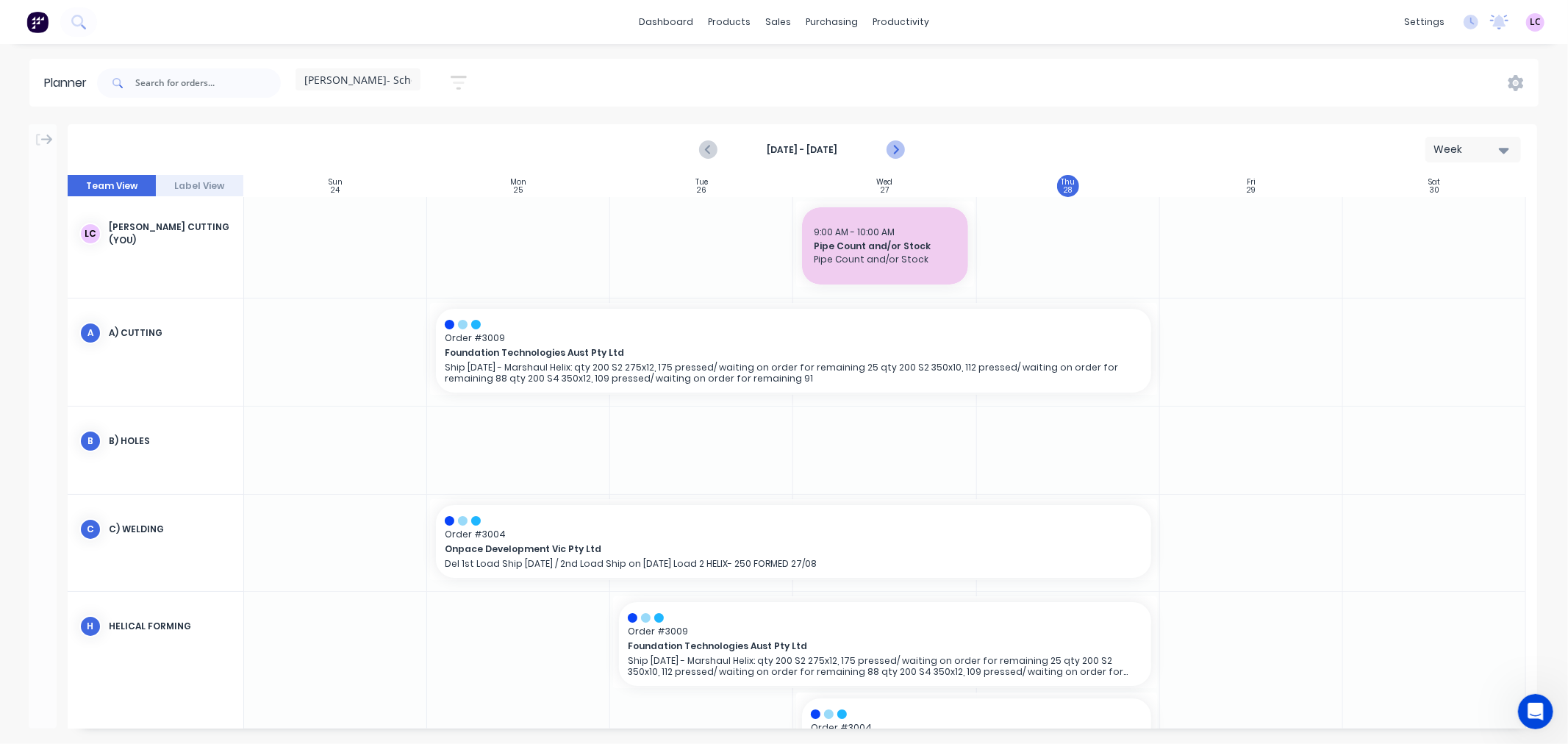
click at [891, 144] on icon "Next page" at bounding box center [896, 150] width 17 height 17
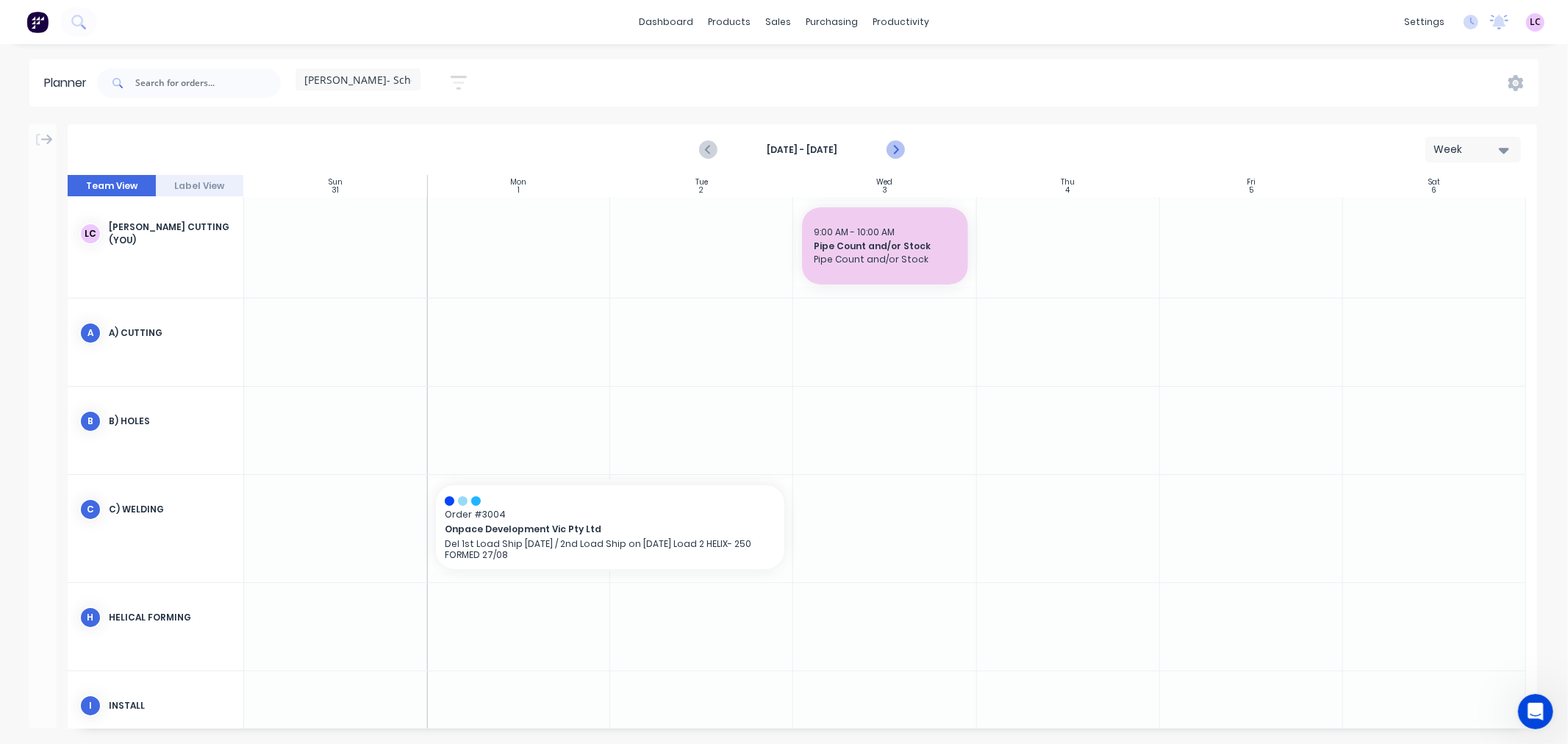
click at [891, 144] on icon "Next page" at bounding box center [896, 150] width 17 height 17
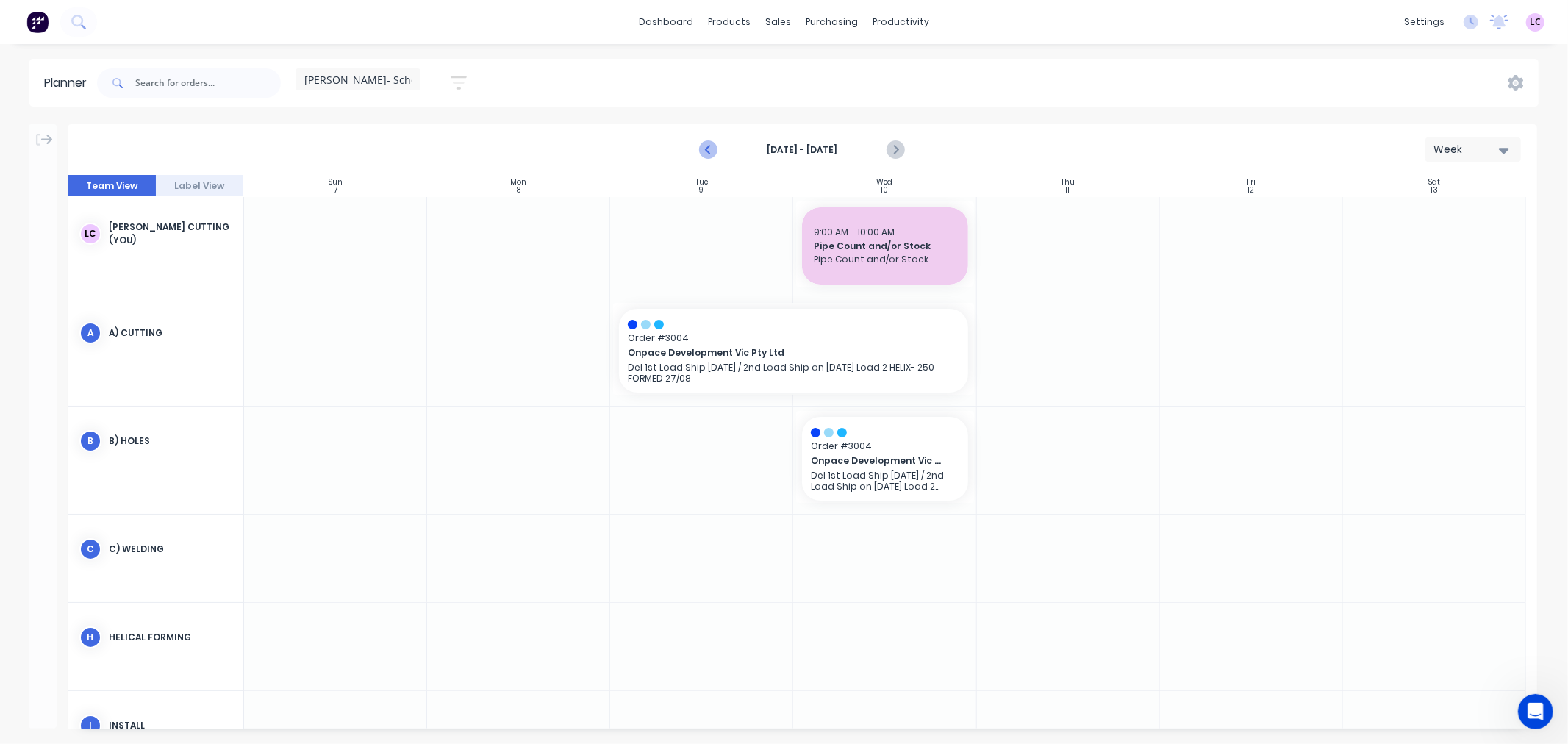
click at [709, 145] on icon "Previous page" at bounding box center [709, 150] width 17 height 17
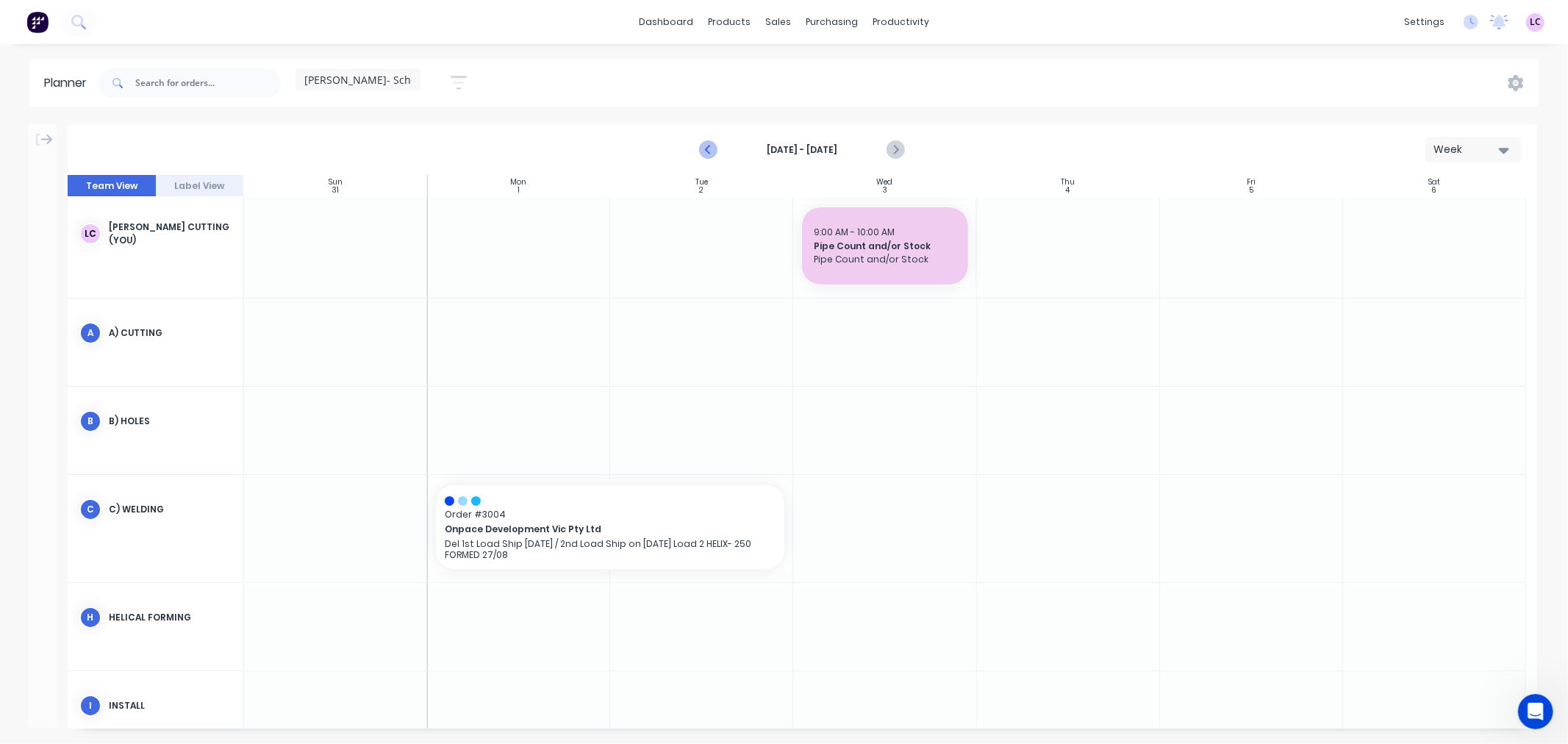
click at [709, 145] on icon "Previous page" at bounding box center [709, 150] width 17 height 17
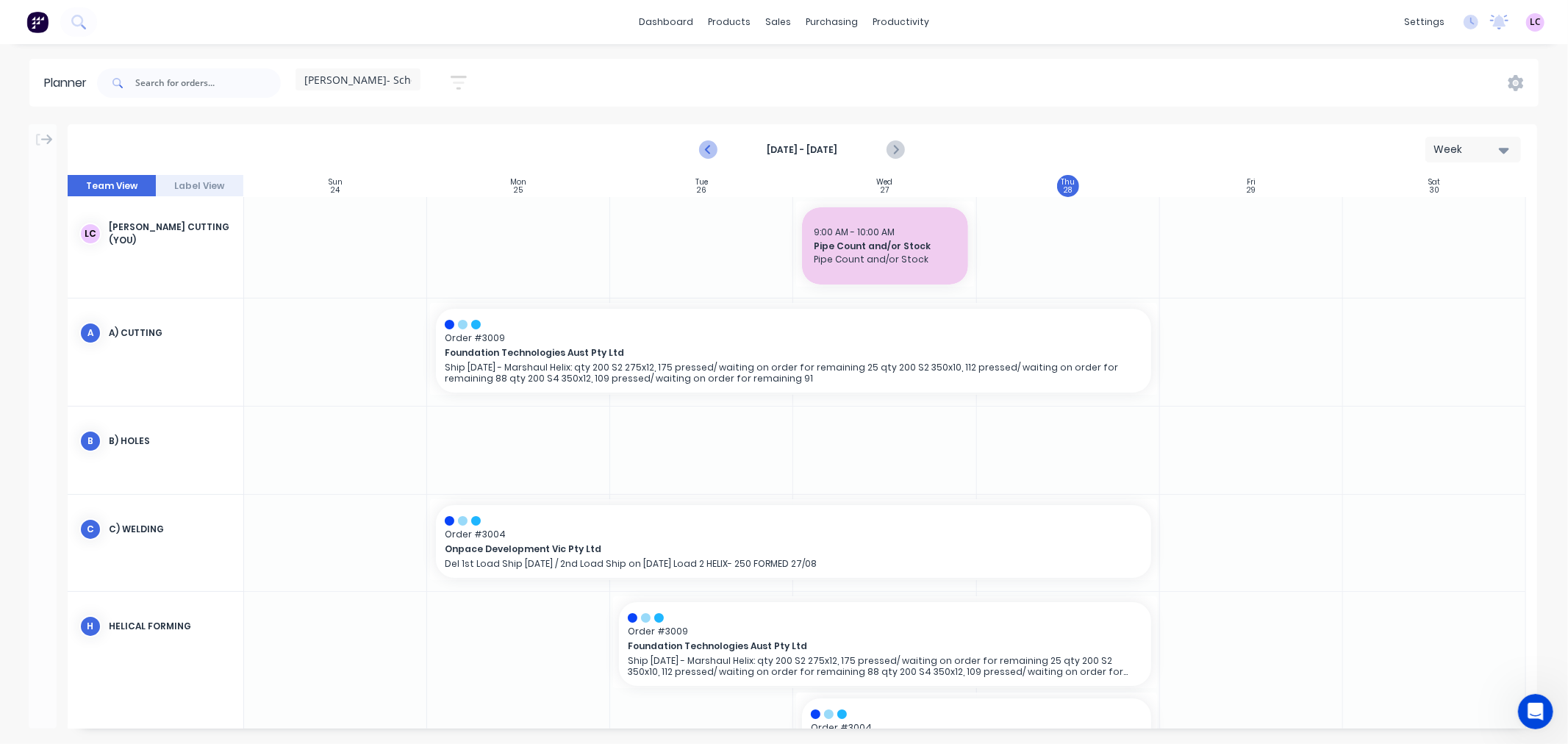
click at [709, 145] on icon "Previous page" at bounding box center [709, 150] width 17 height 17
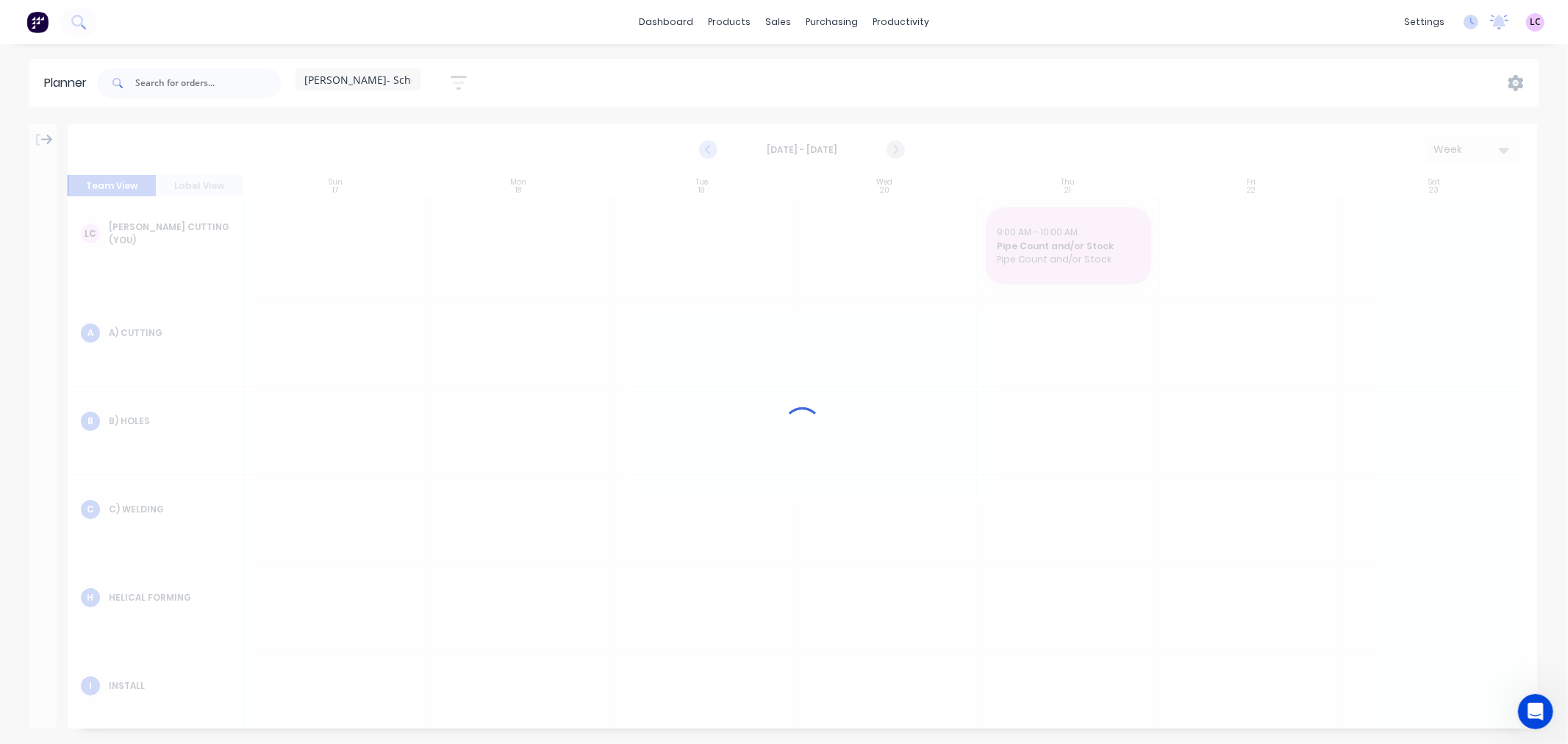
click at [709, 145] on icon "Previous page" at bounding box center [709, 150] width 17 height 17
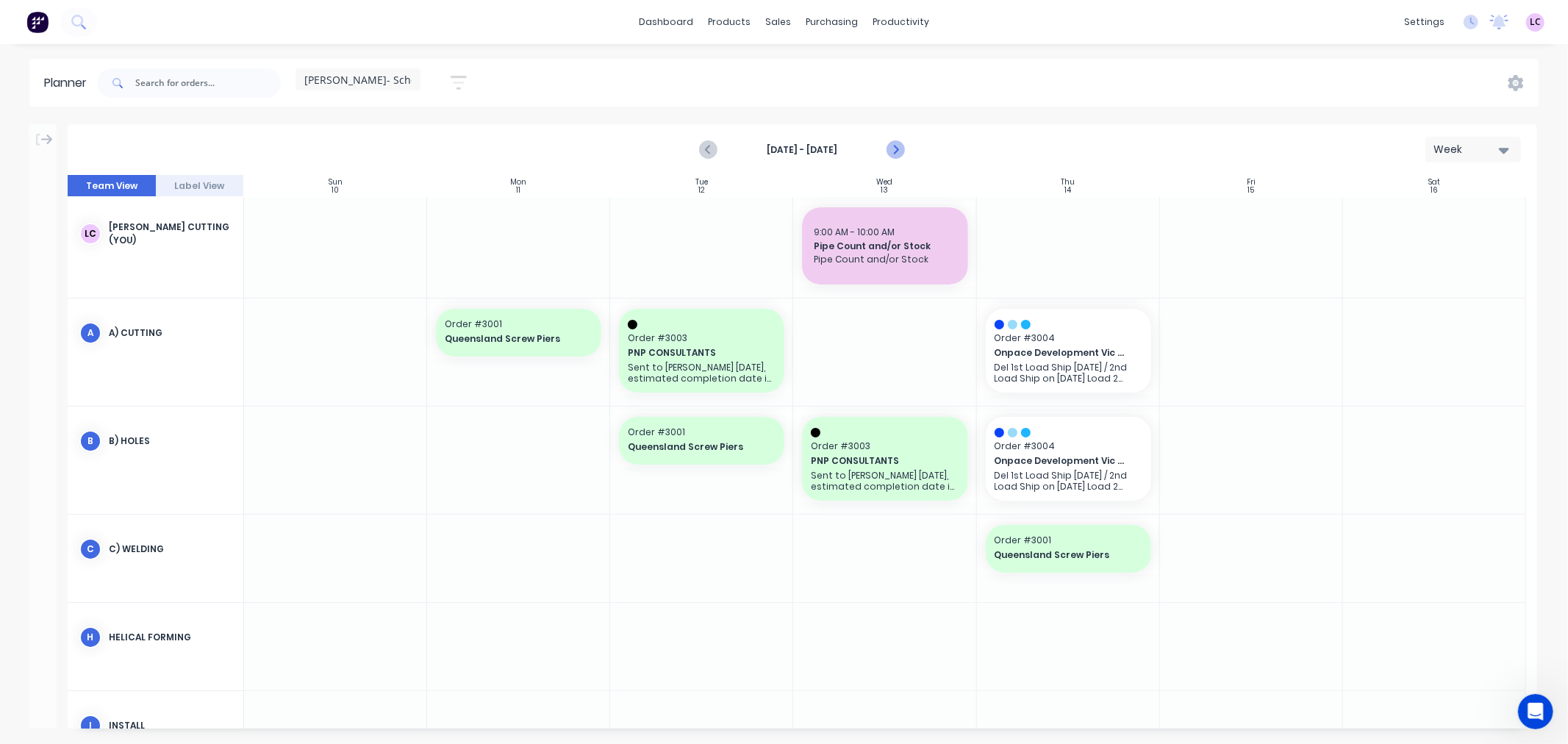
click at [906, 157] on button "Next page" at bounding box center [895, 149] width 29 height 29
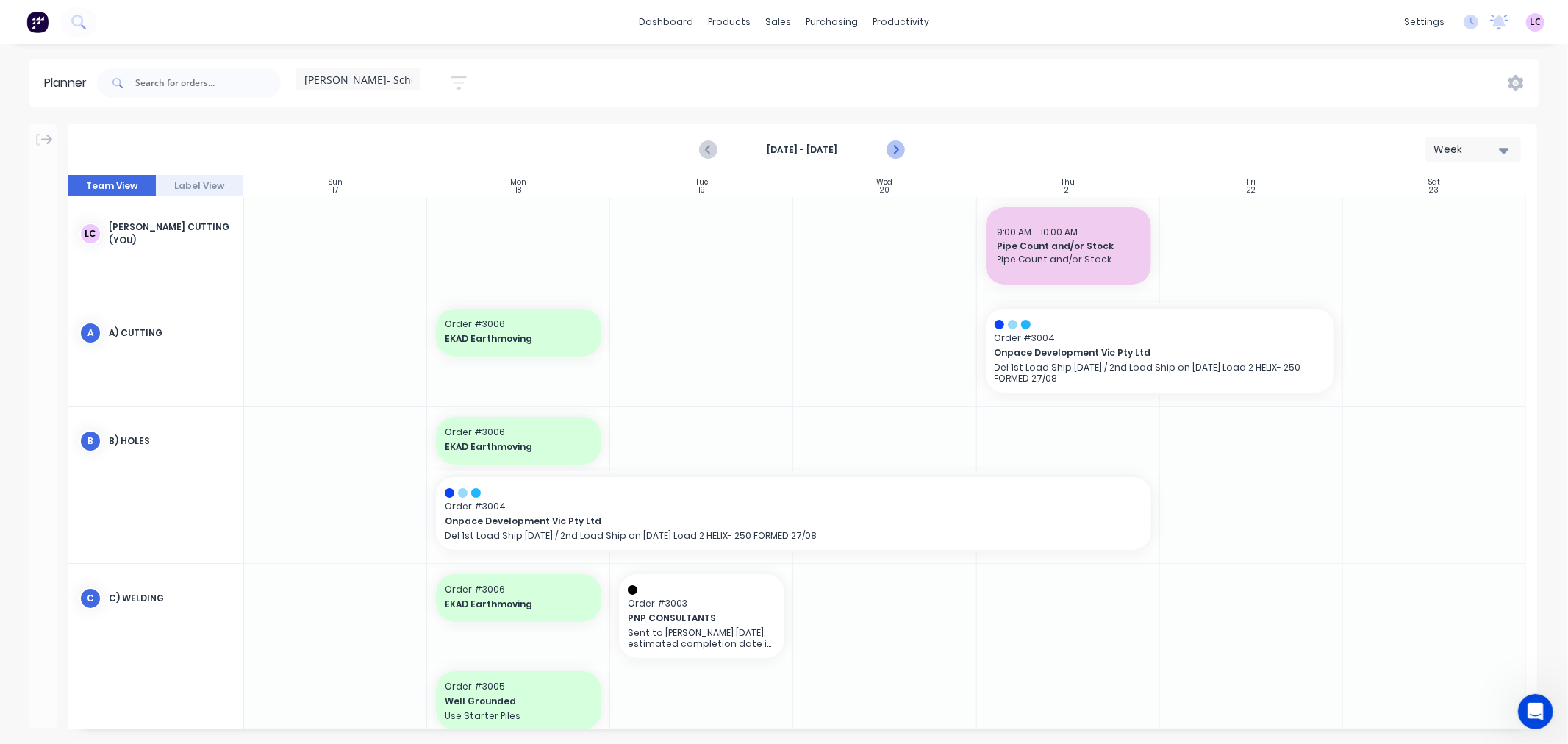
click at [906, 157] on button "Next page" at bounding box center [895, 149] width 29 height 29
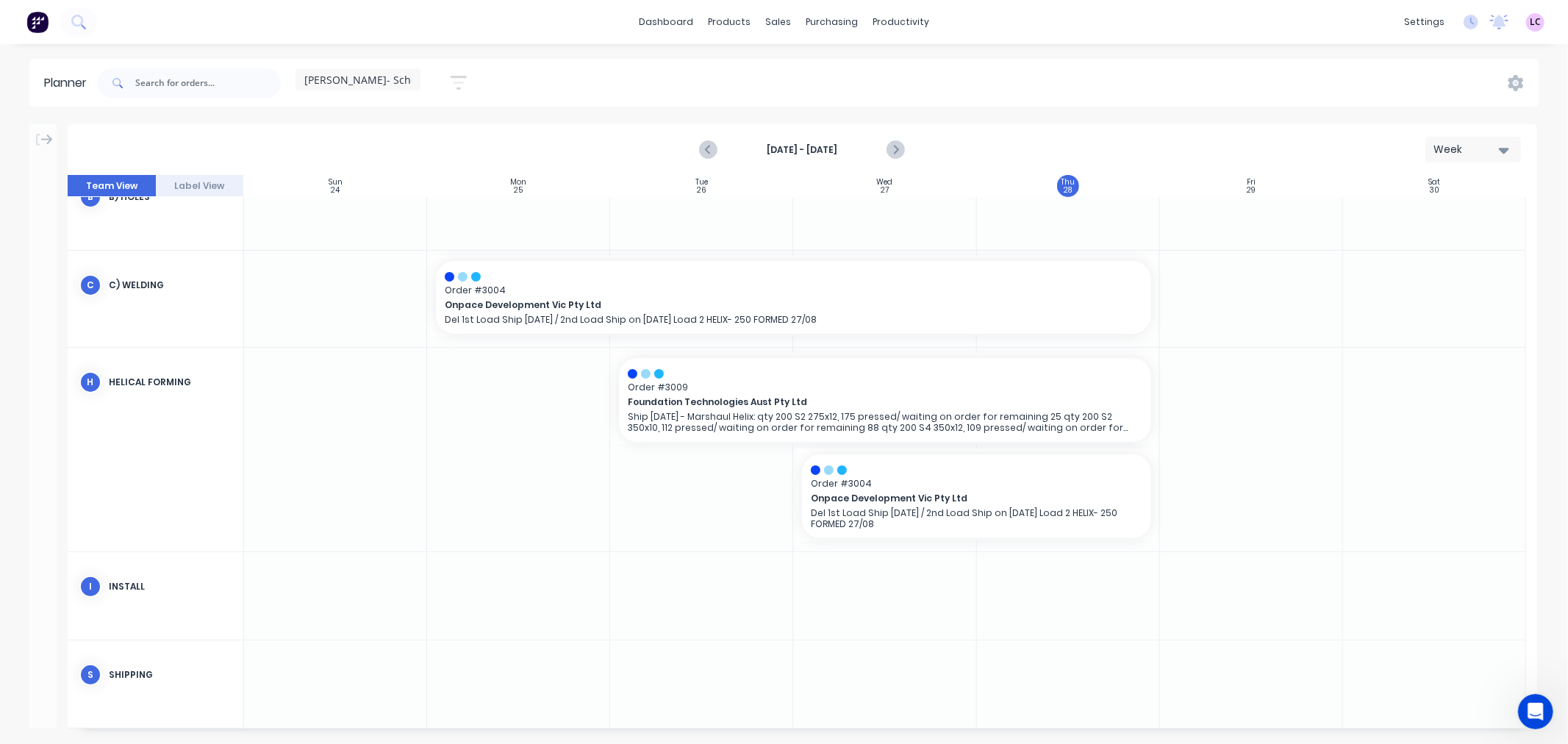
scroll to position [245, 0]
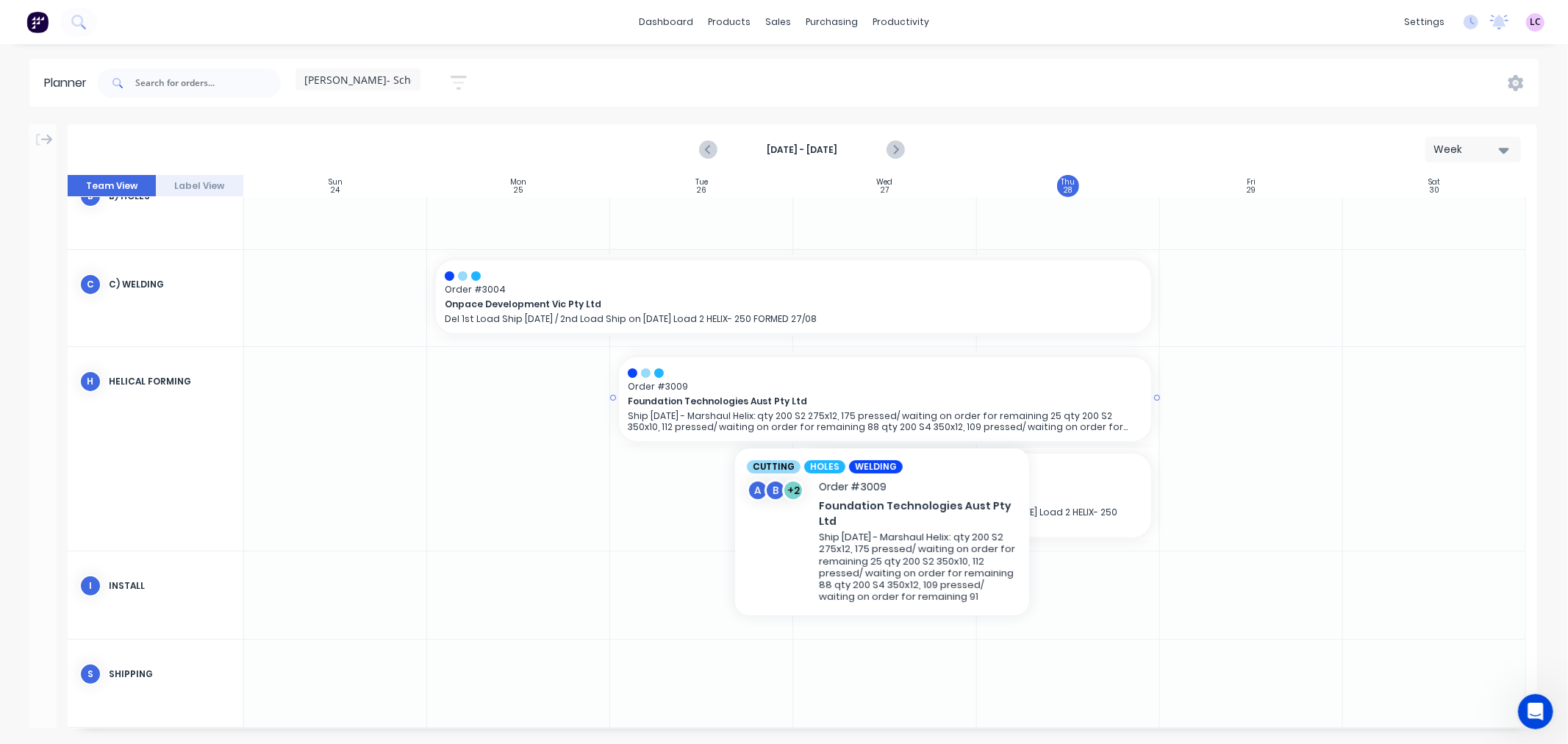
click at [853, 395] on span "Foundation Technologies Aust Pty Ltd" at bounding box center [859, 401] width 462 height 13
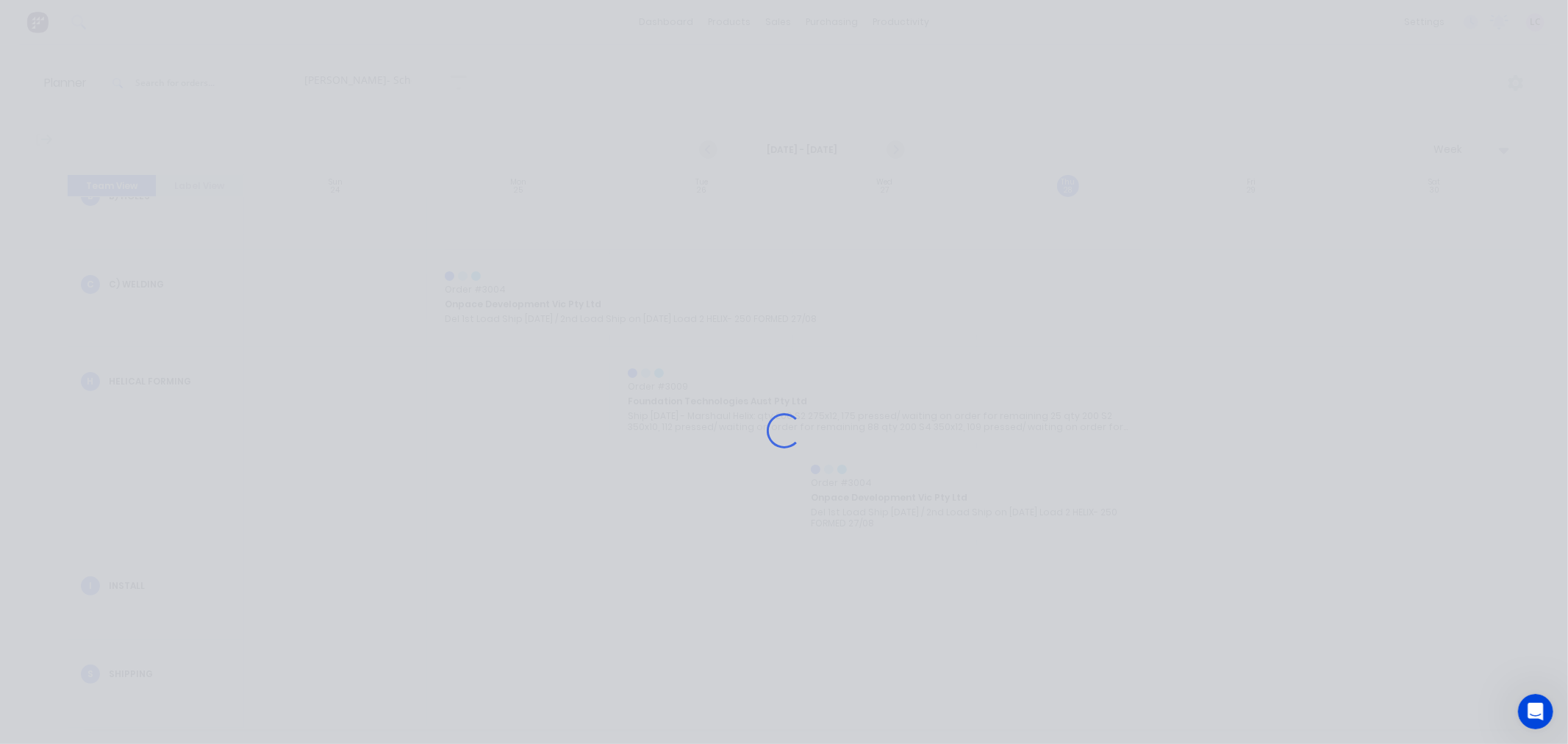
scroll to position [244, 0]
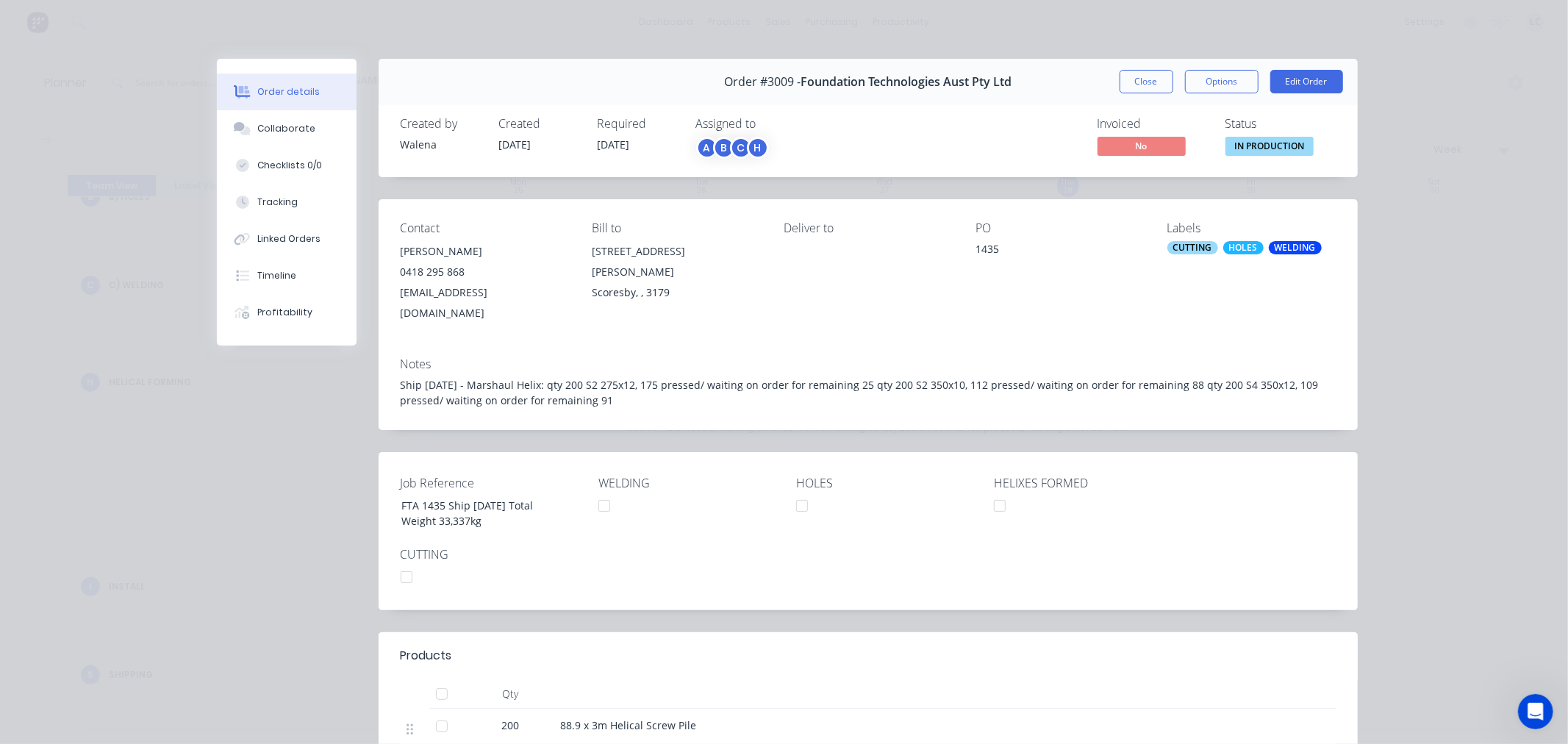
click at [289, 484] on div "Order #3009 - Foundation Technologies Aust Pty Ltd Close Options Edit Order Cre…" at bounding box center [787, 699] width 1141 height 1281
click at [1136, 87] on button "Close" at bounding box center [1147, 82] width 53 height 24
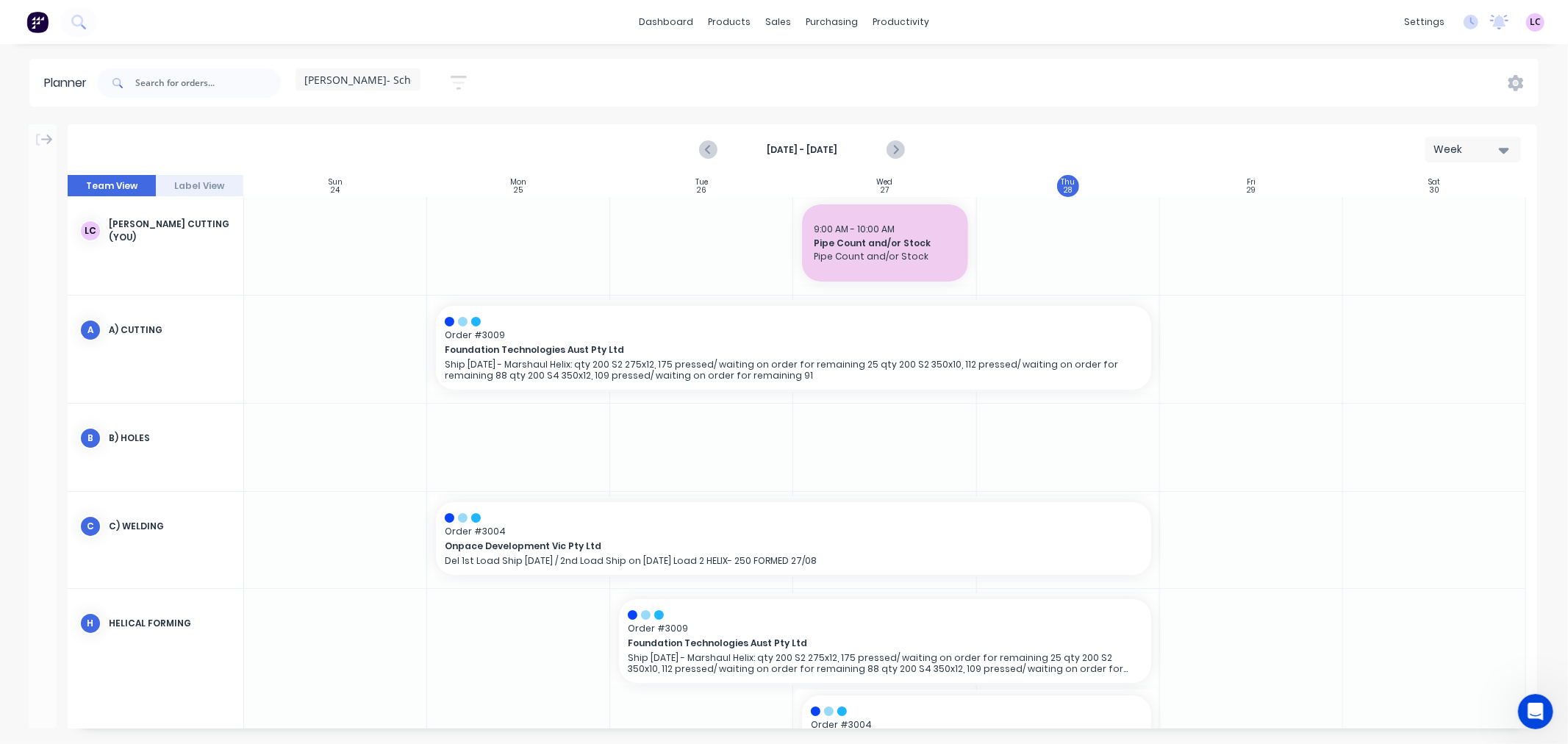
scroll to position [0, 0]
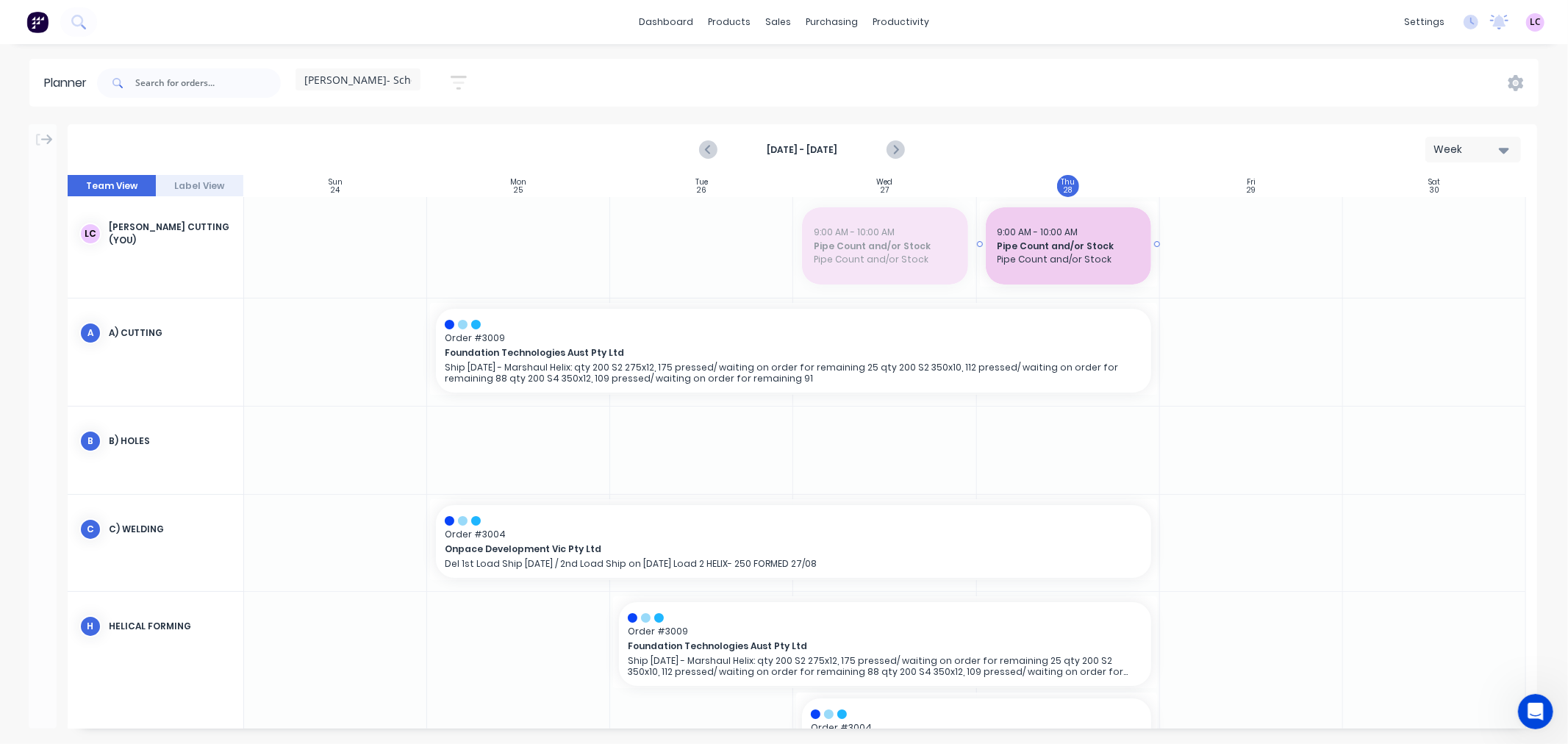
drag, startPoint x: 911, startPoint y: 221, endPoint x: 1028, endPoint y: 221, distance: 117.0
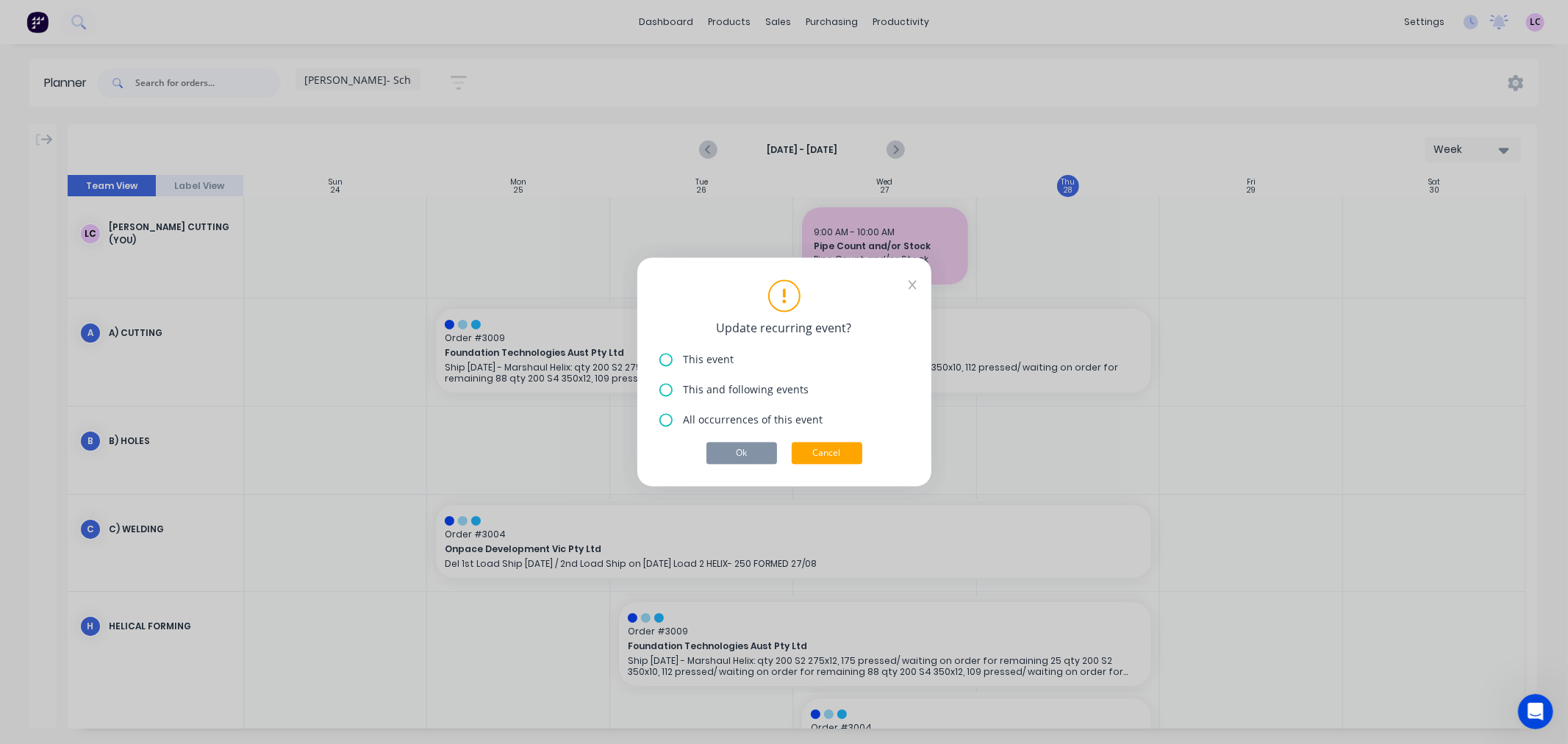
click at [822, 447] on button "Cancel" at bounding box center [827, 454] width 71 height 22
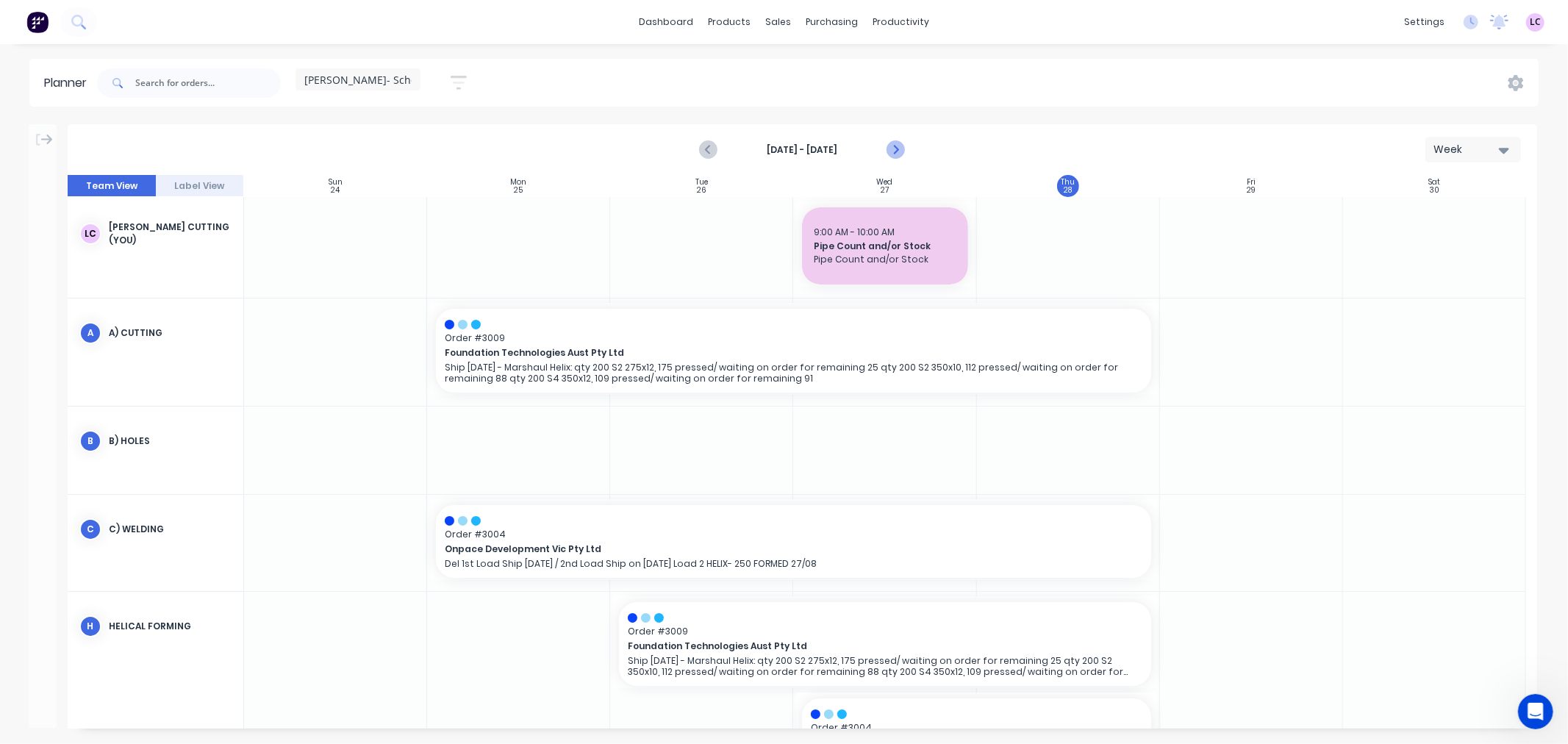
click at [895, 144] on icon "Next page" at bounding box center [896, 150] width 17 height 17
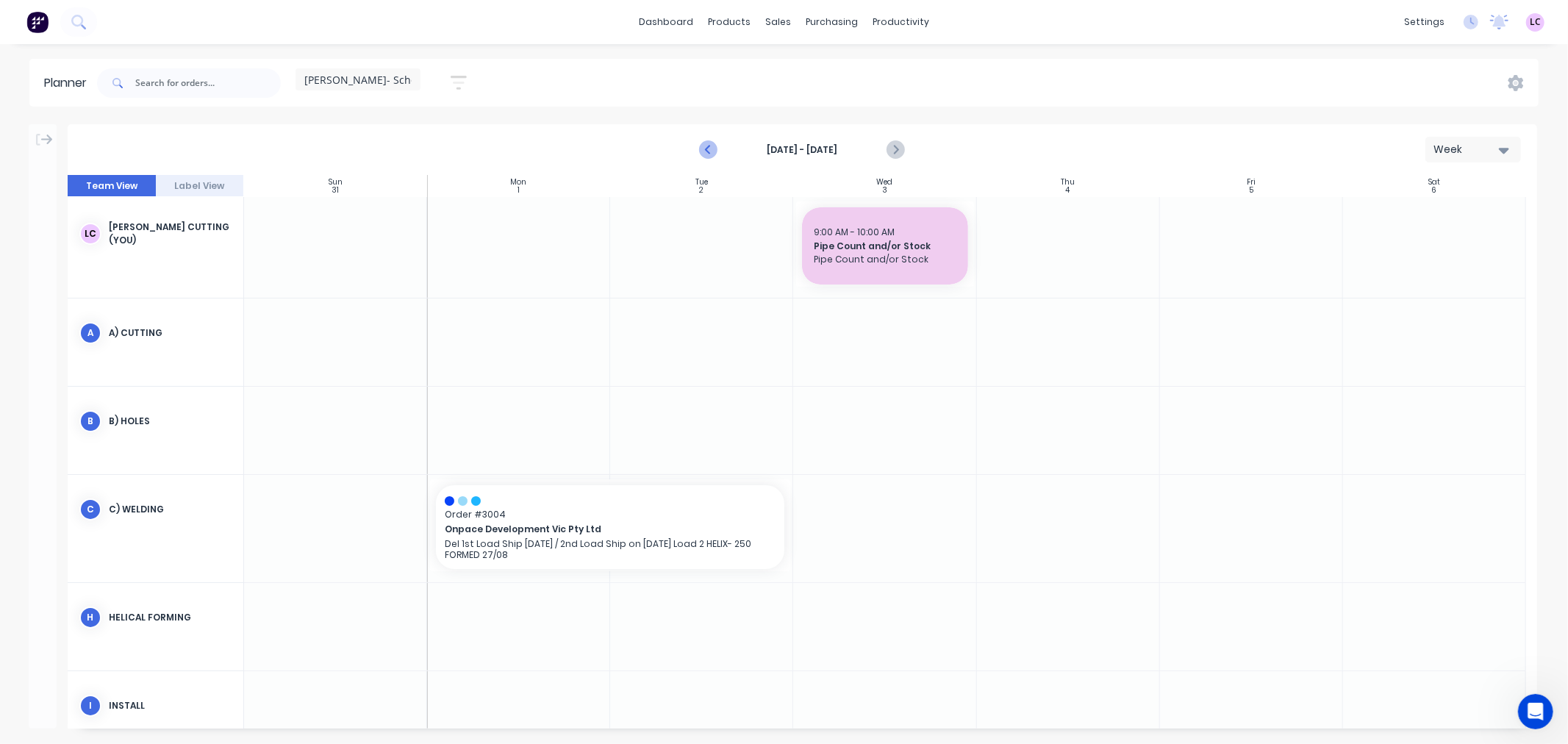
click at [716, 155] on icon "Previous page" at bounding box center [709, 150] width 17 height 17
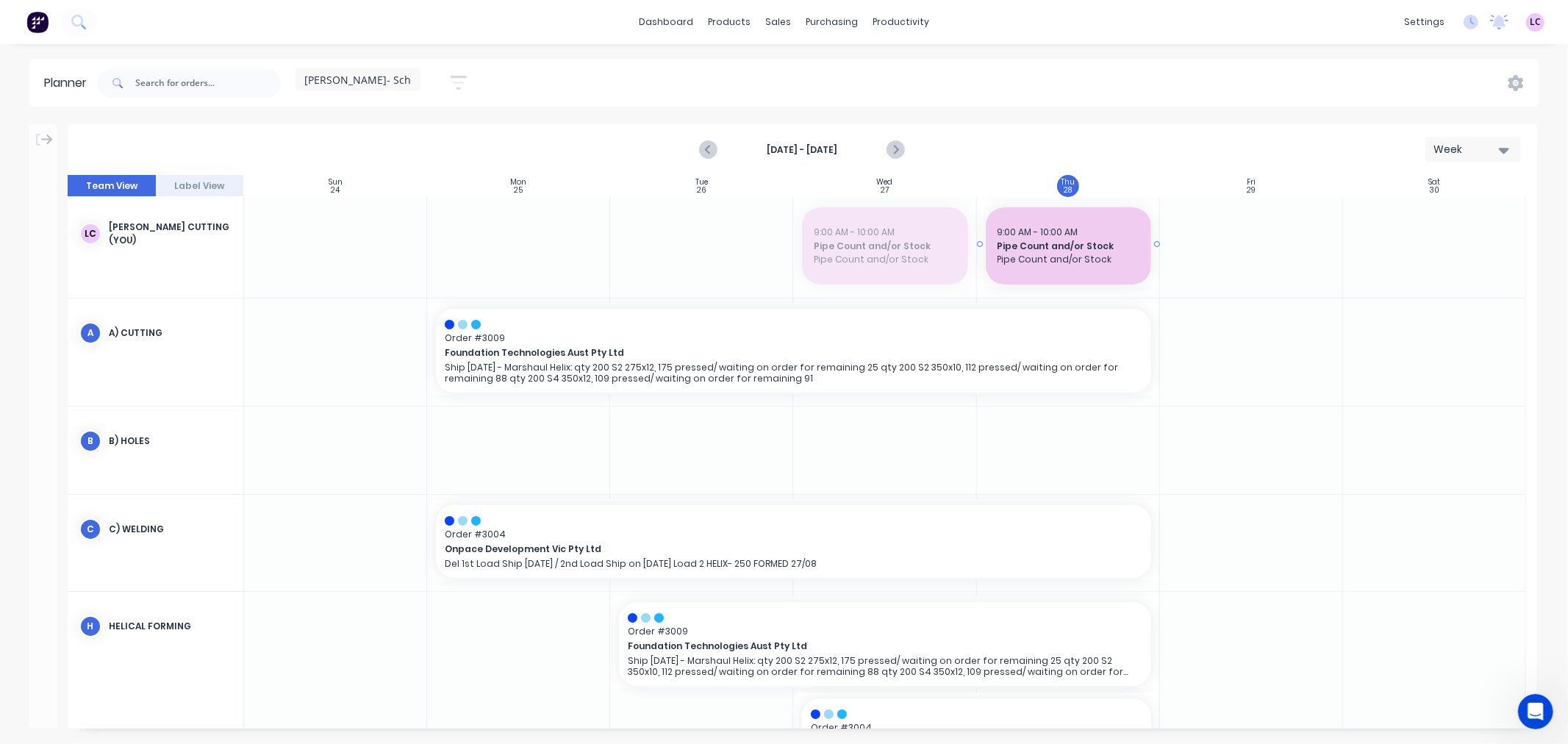
drag, startPoint x: 870, startPoint y: 236, endPoint x: 1020, endPoint y: 230, distance: 150.1
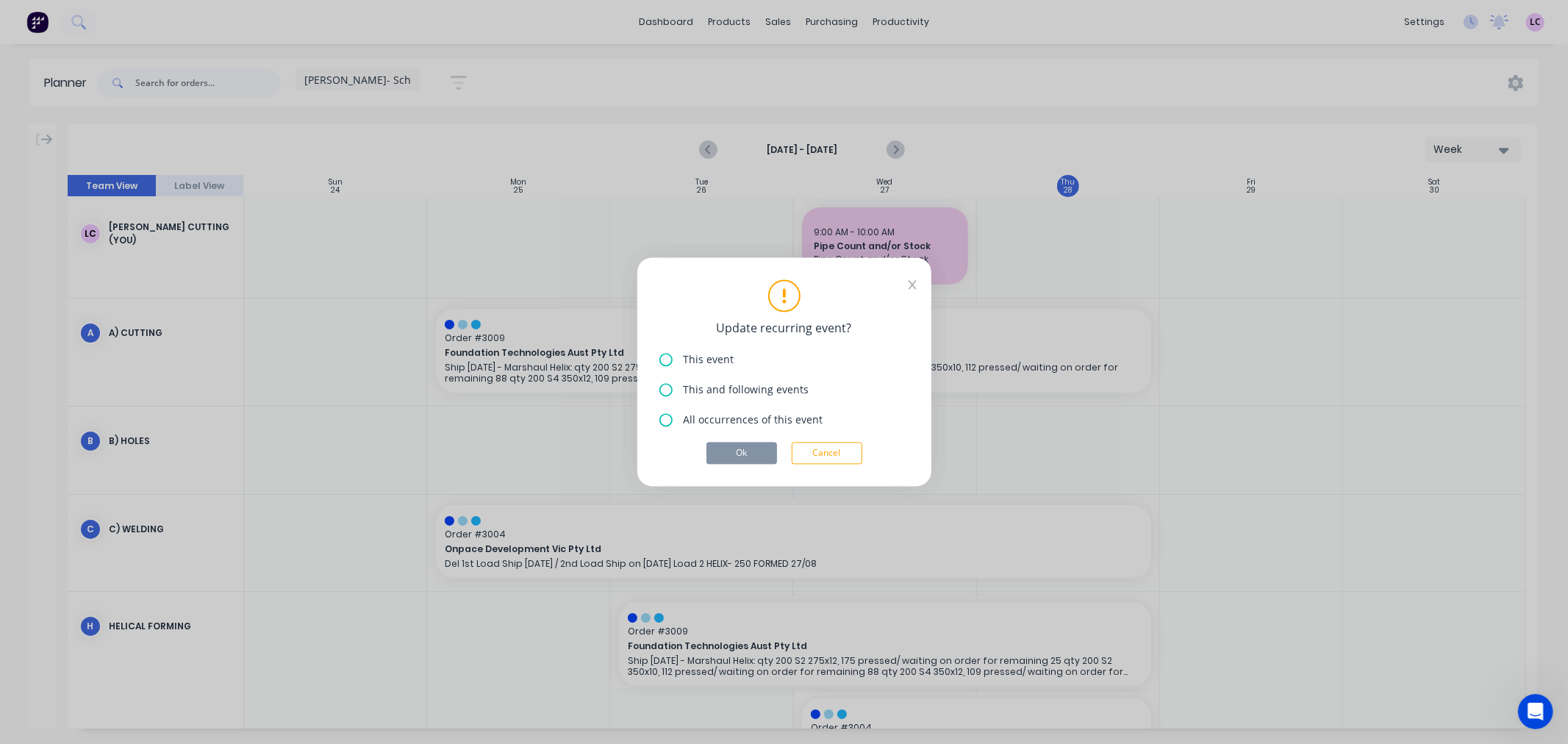
click at [708, 353] on span "This event" at bounding box center [709, 360] width 51 height 16
click at [745, 447] on button "Ok" at bounding box center [742, 454] width 71 height 22
